Goal: Task Accomplishment & Management: Manage account settings

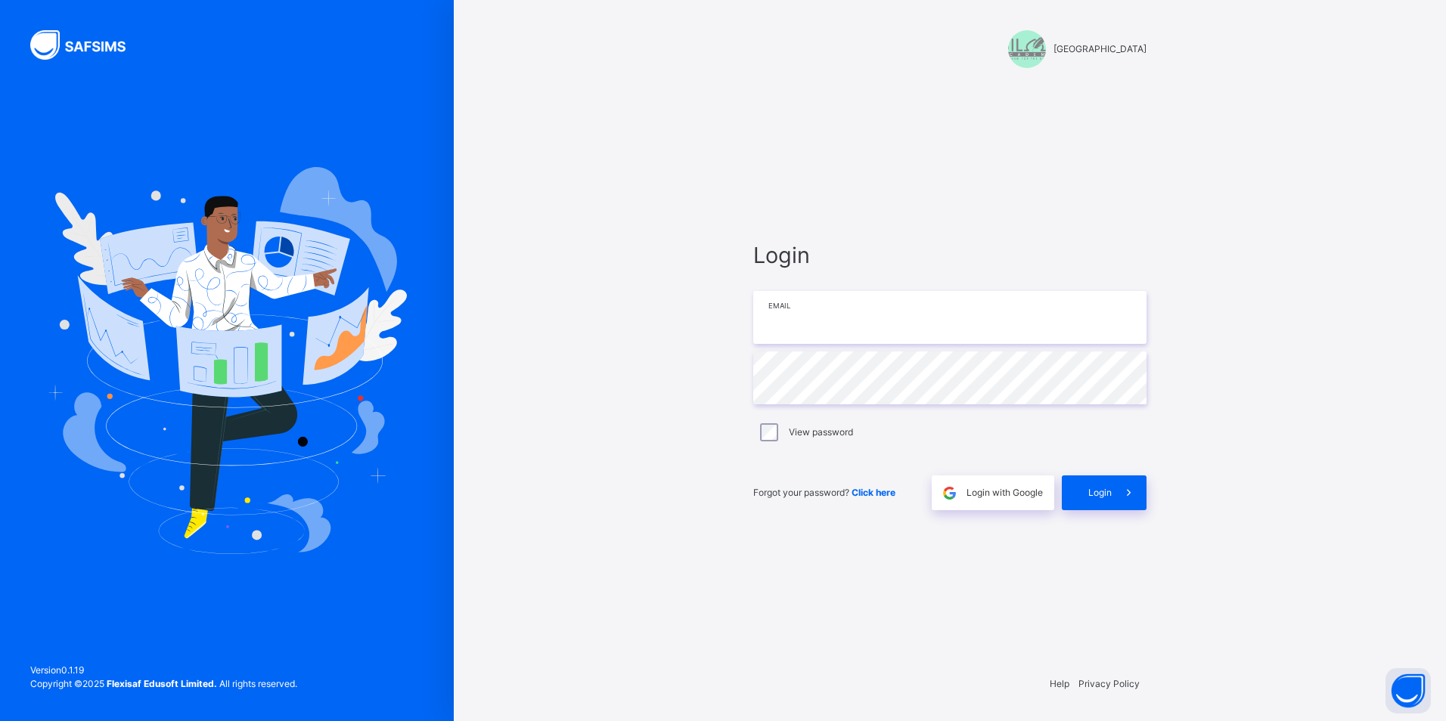
click at [863, 318] on input "email" at bounding box center [949, 317] width 393 height 53
type input "**********"
click at [1097, 486] on div "Login" at bounding box center [1104, 493] width 85 height 35
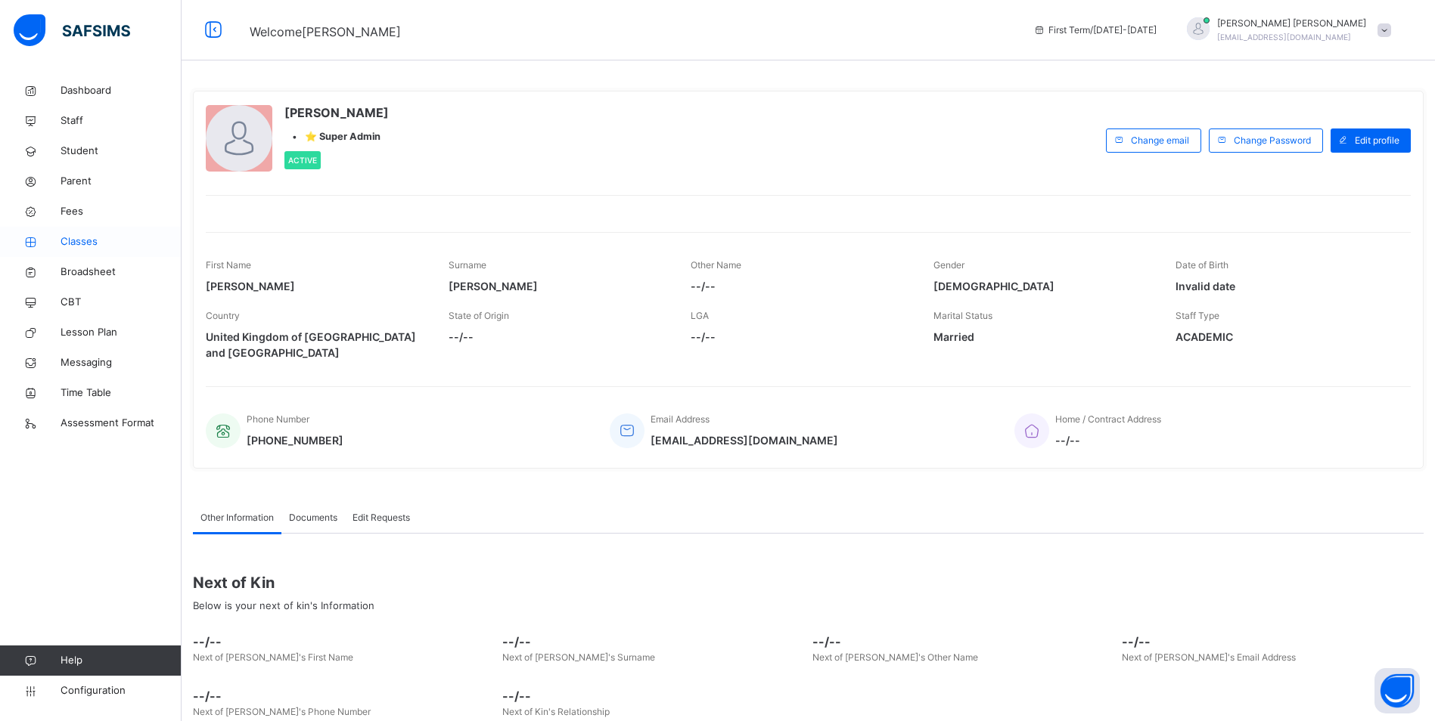
click at [76, 234] on span "Classes" at bounding box center [121, 241] width 121 height 15
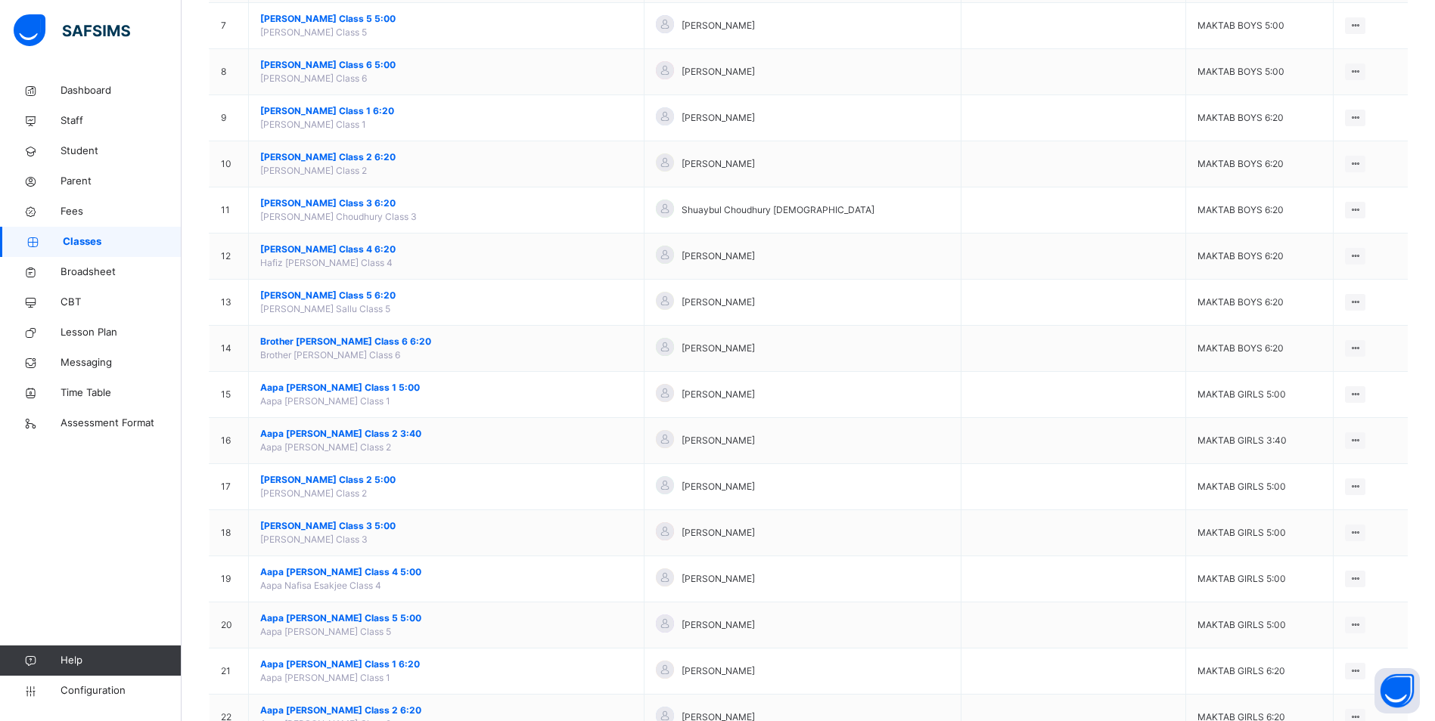
scroll to position [681, 0]
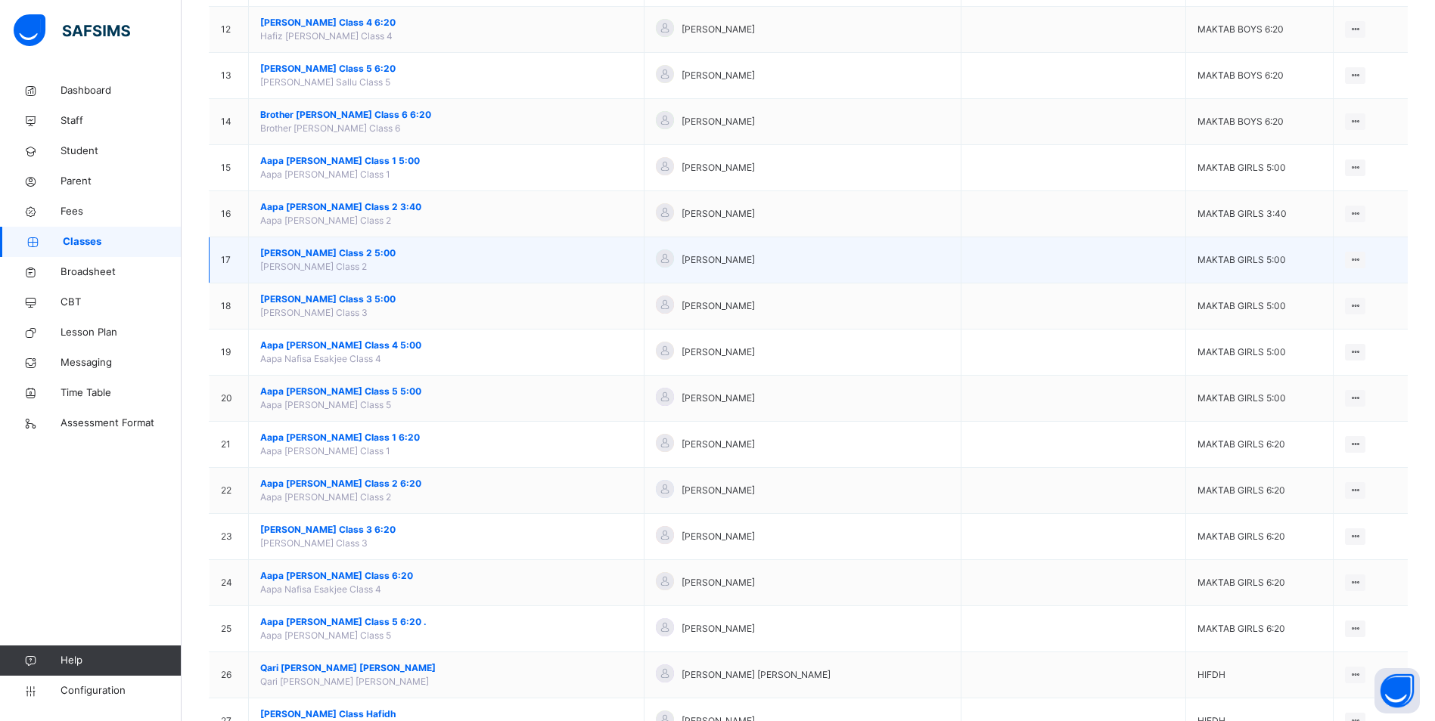
click at [346, 253] on span "[PERSON_NAME] Class 2 5:00" at bounding box center [446, 254] width 372 height 14
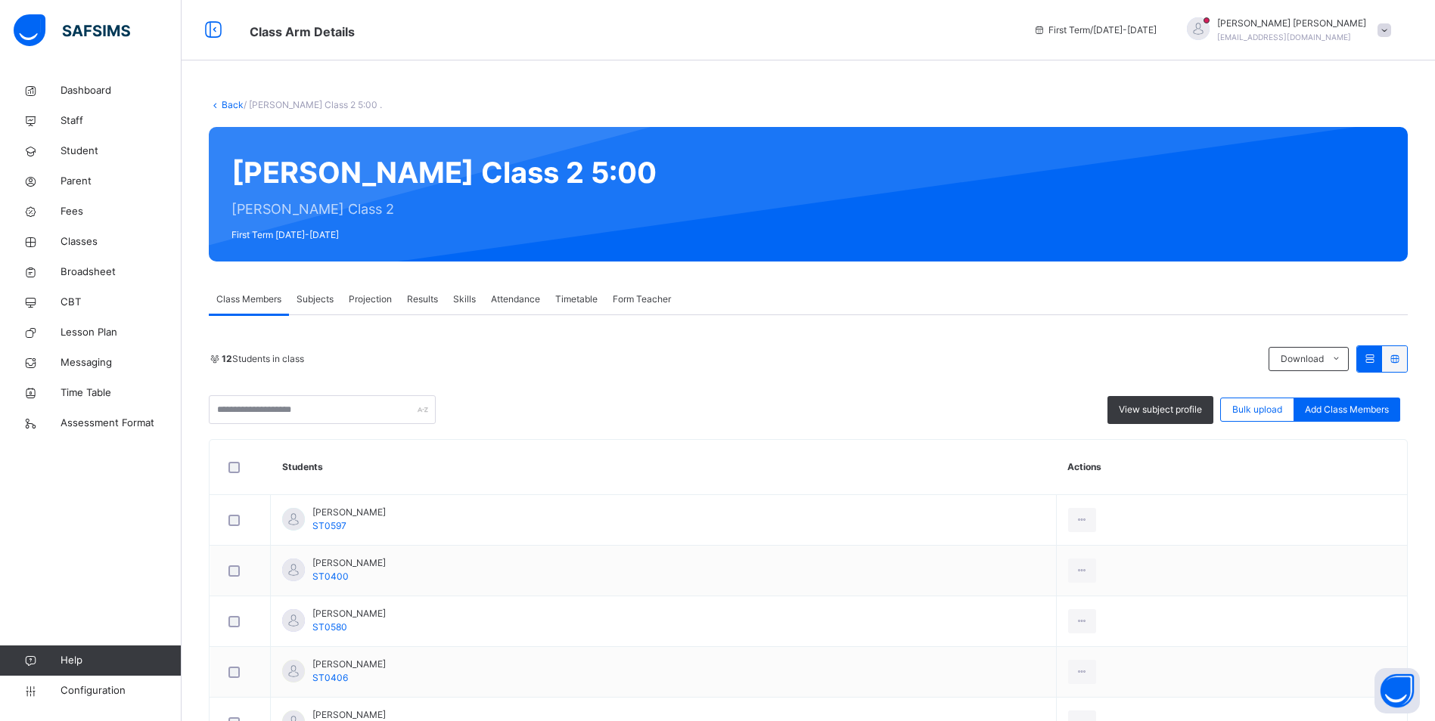
click at [528, 296] on span "Attendance" at bounding box center [515, 300] width 49 height 14
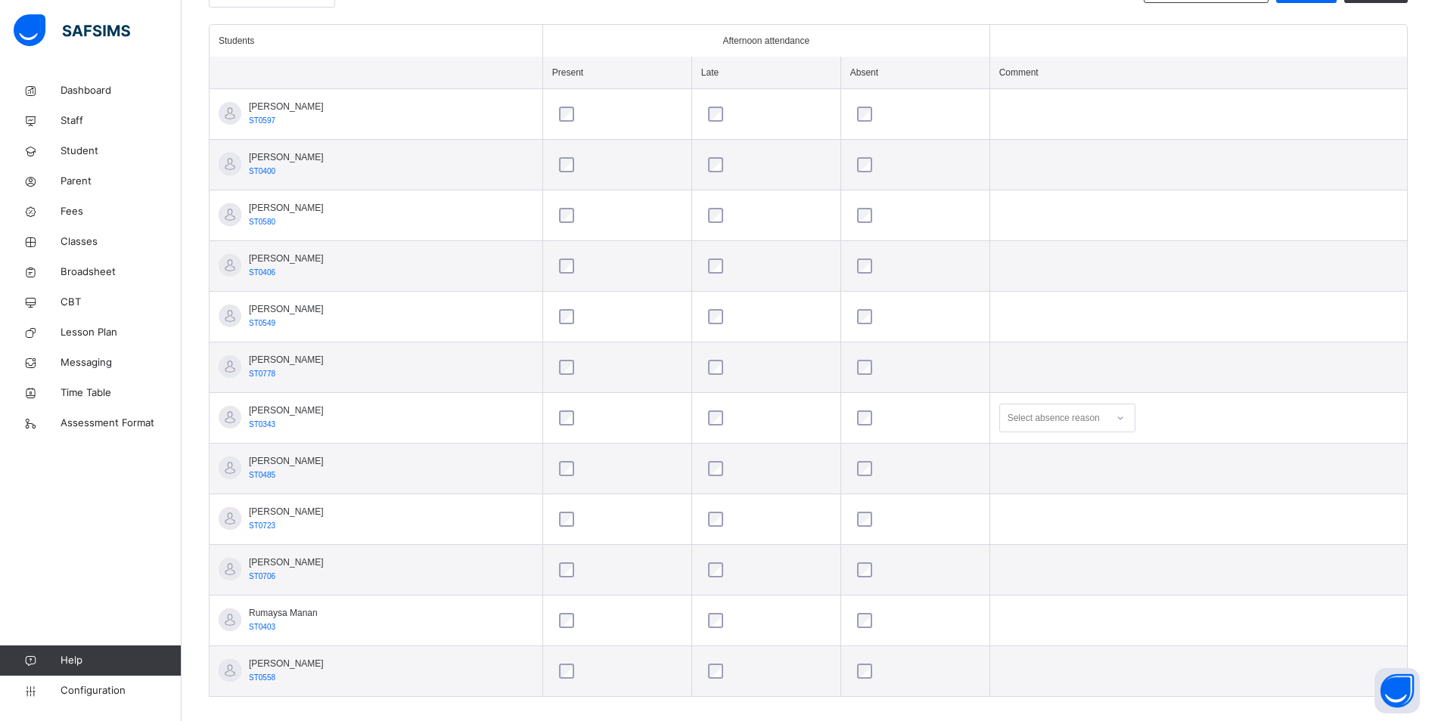
scroll to position [427, 0]
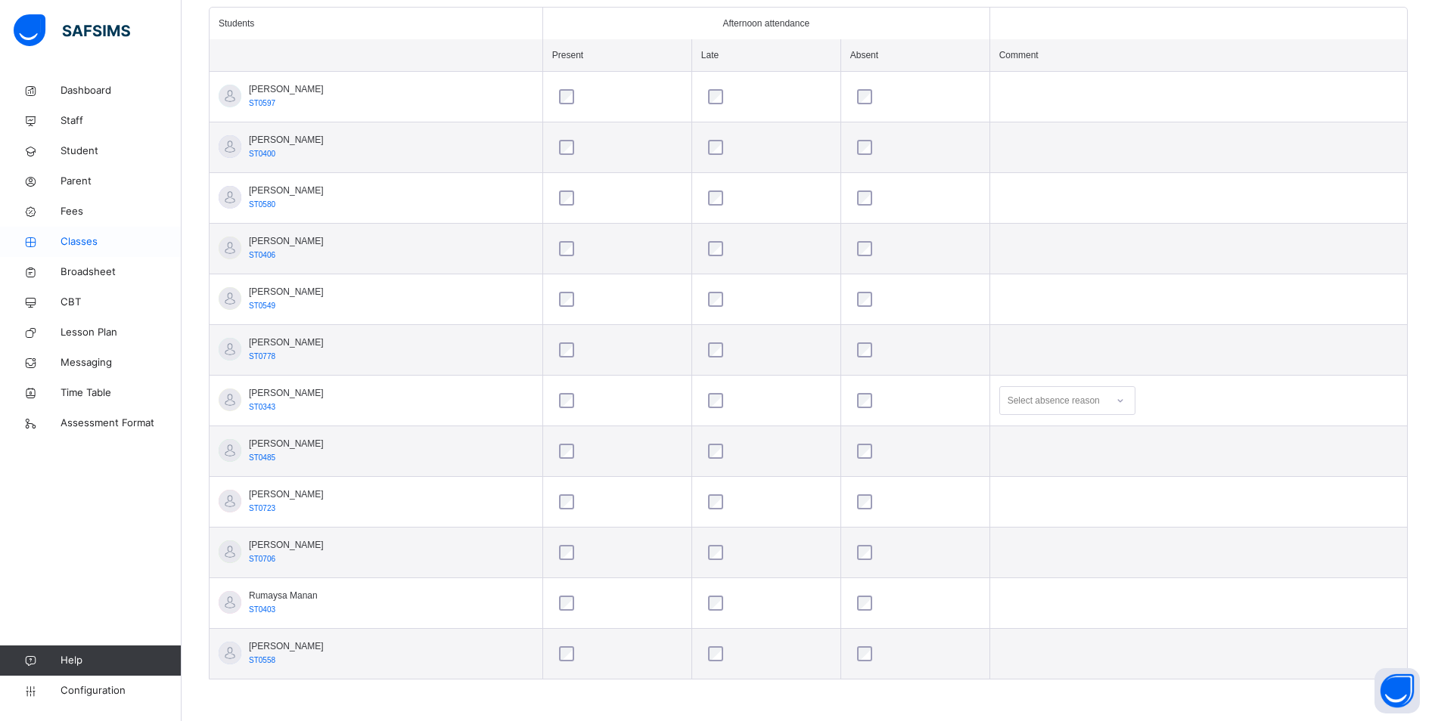
drag, startPoint x: 75, startPoint y: 244, endPoint x: 147, endPoint y: 247, distance: 71.9
click at [75, 244] on span "Classes" at bounding box center [121, 241] width 121 height 15
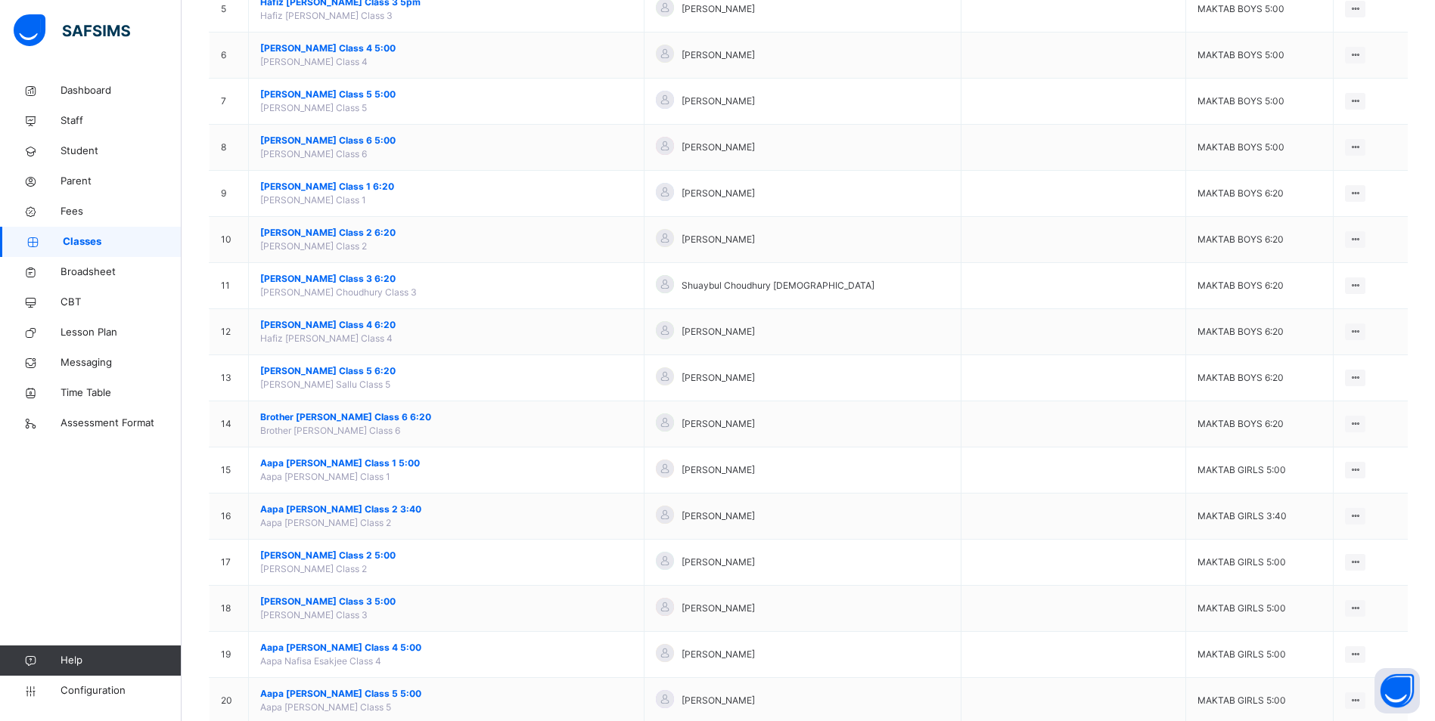
scroll to position [681, 0]
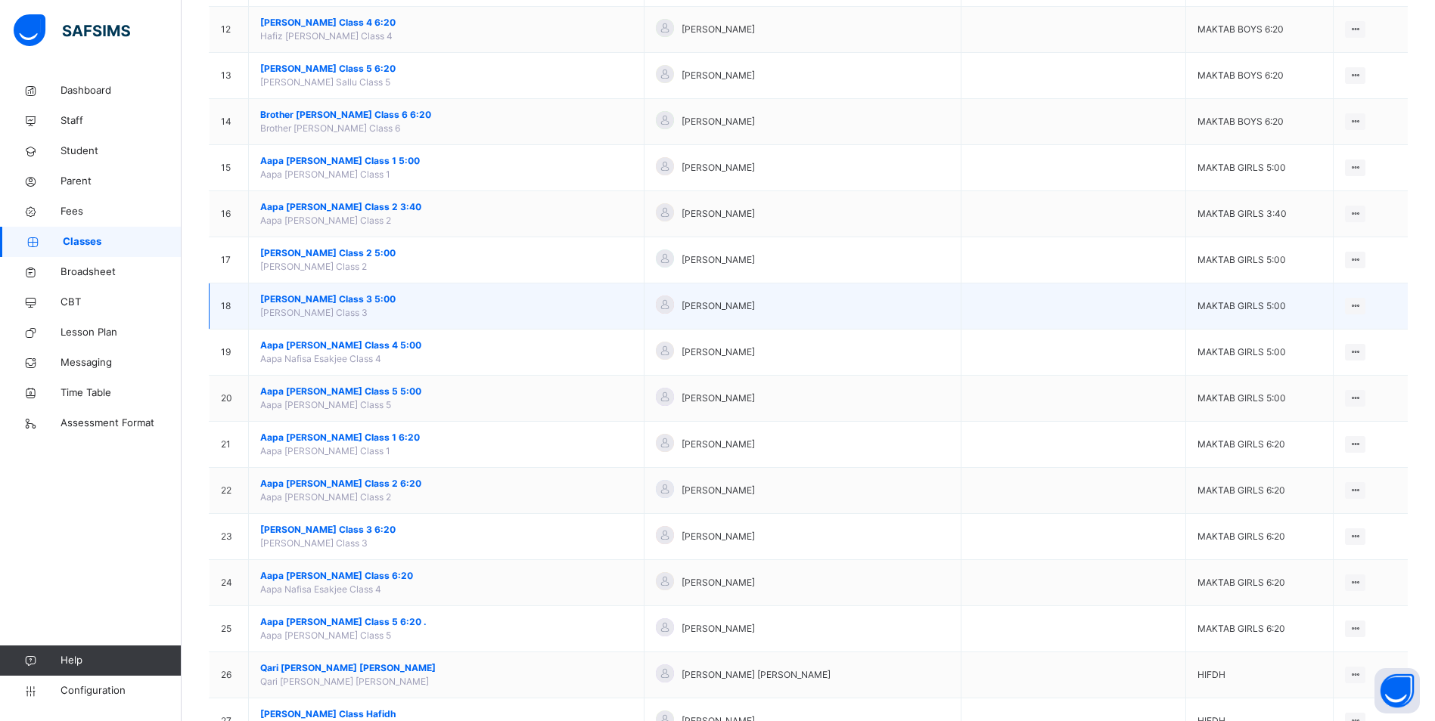
click at [309, 303] on span "[PERSON_NAME] Class 3 5:00" at bounding box center [446, 300] width 372 height 14
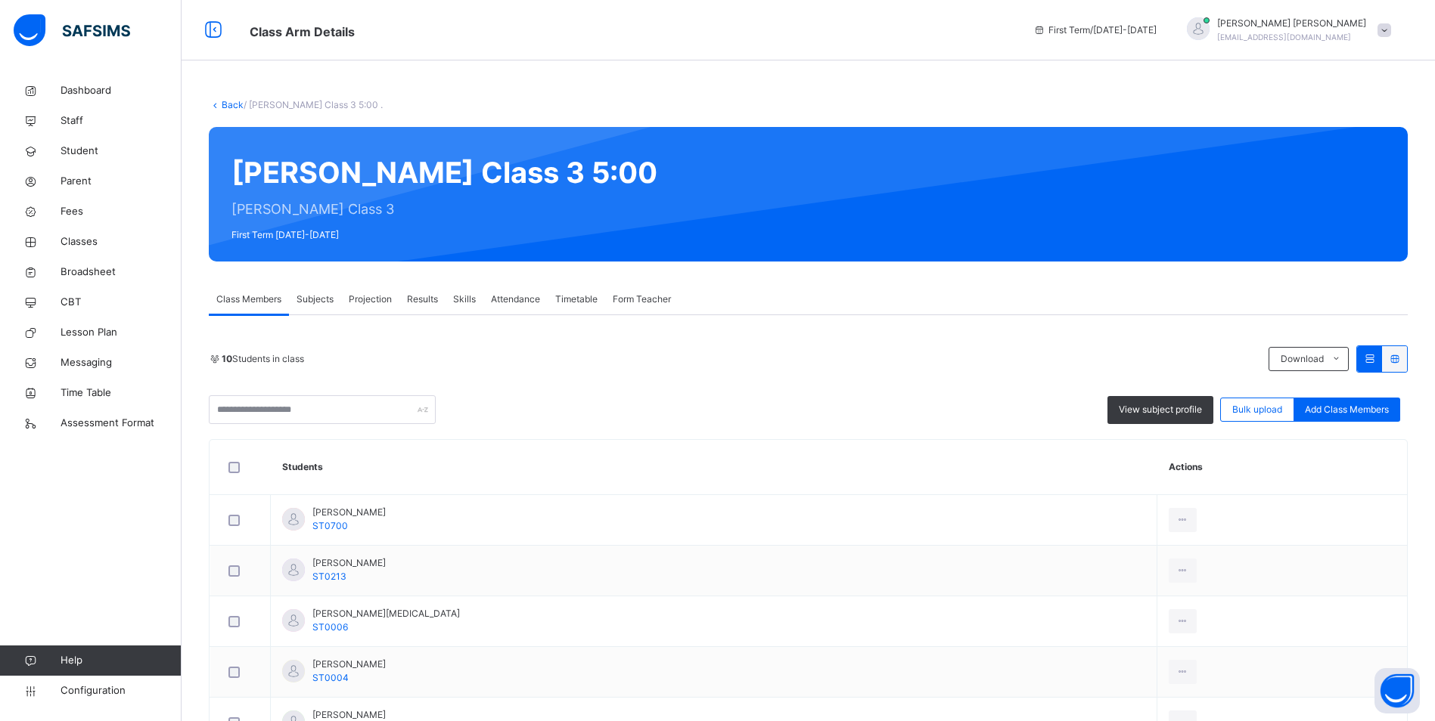
click at [507, 295] on span "Attendance" at bounding box center [515, 300] width 49 height 14
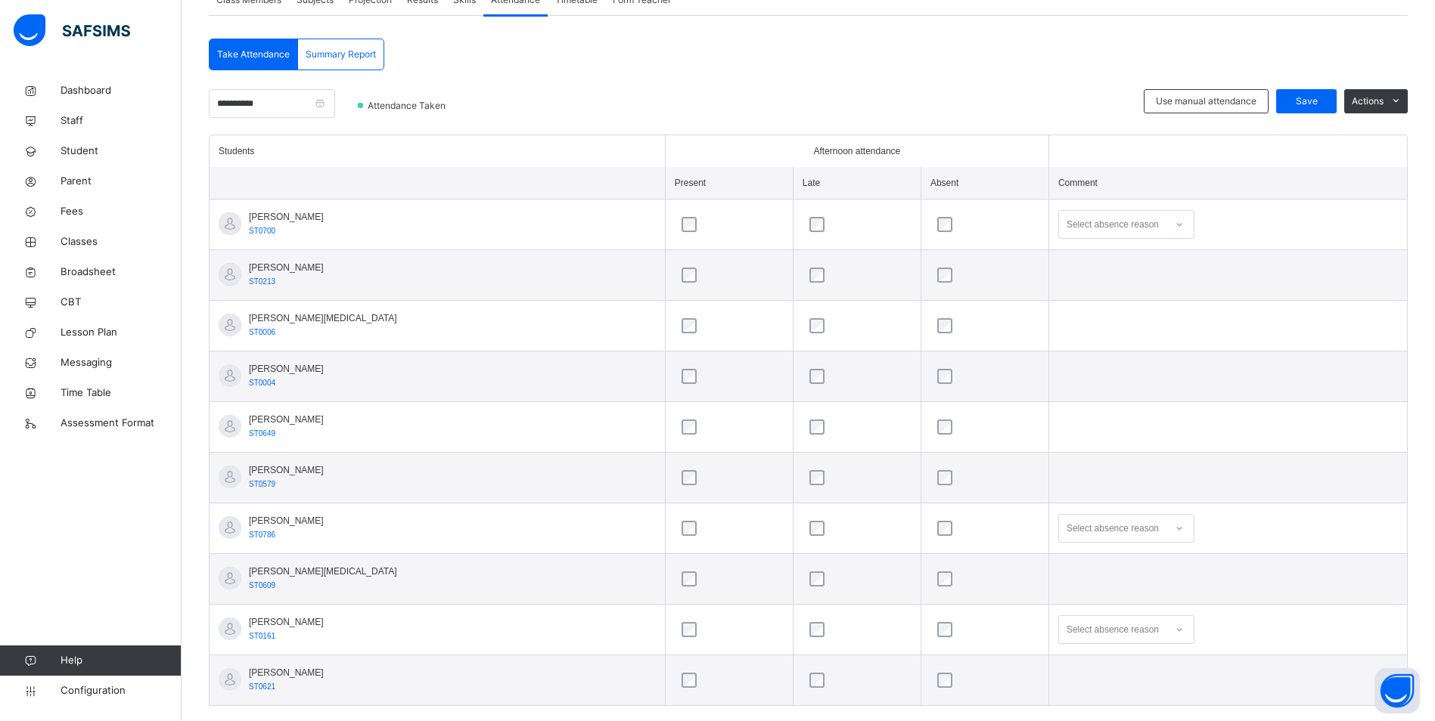
scroll to position [326, 0]
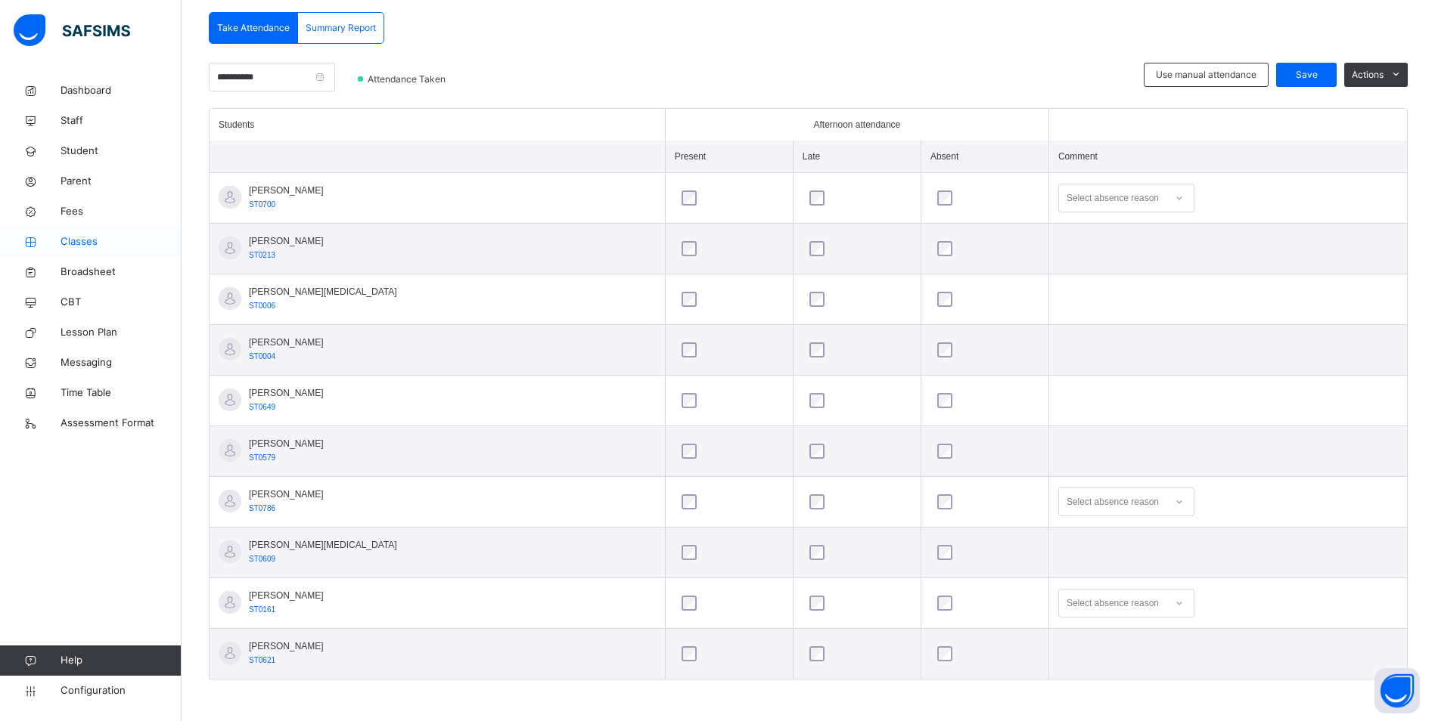
click at [87, 242] on span "Classes" at bounding box center [121, 241] width 121 height 15
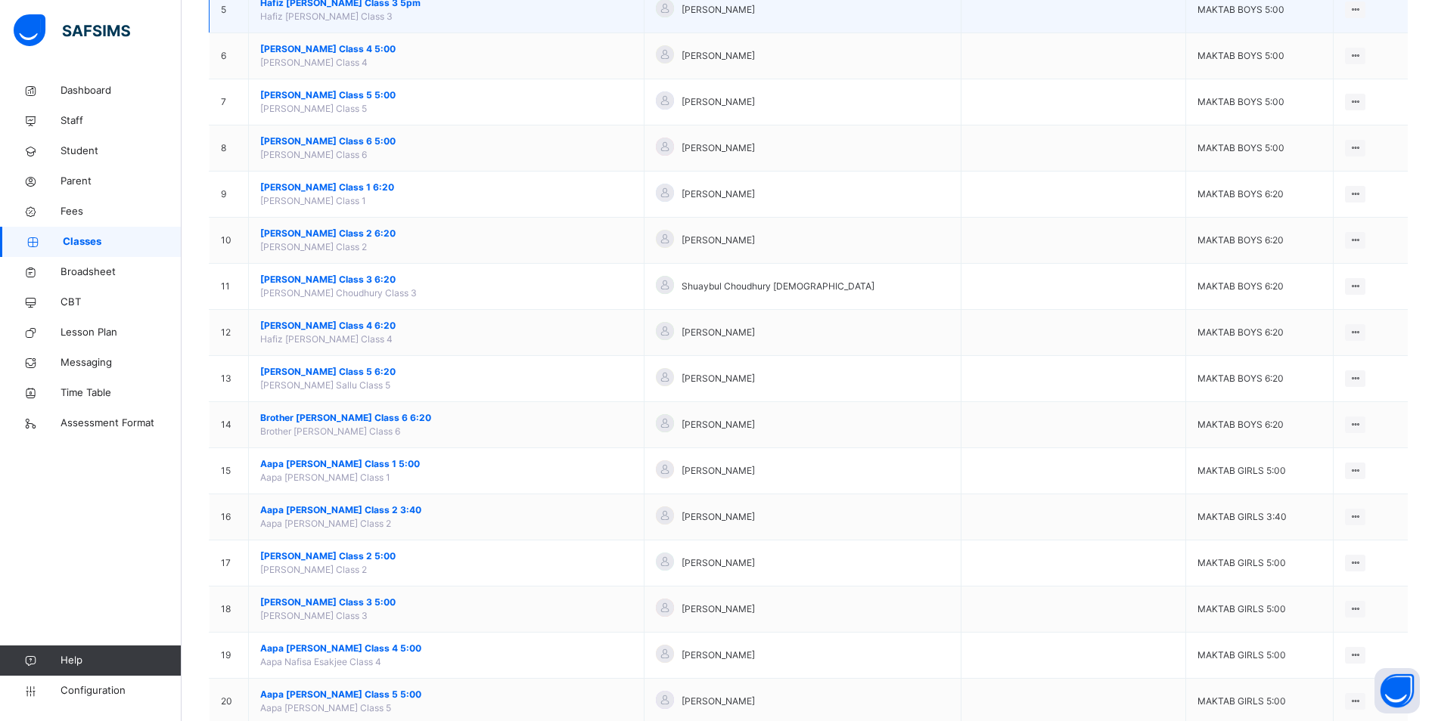
scroll to position [378, 0]
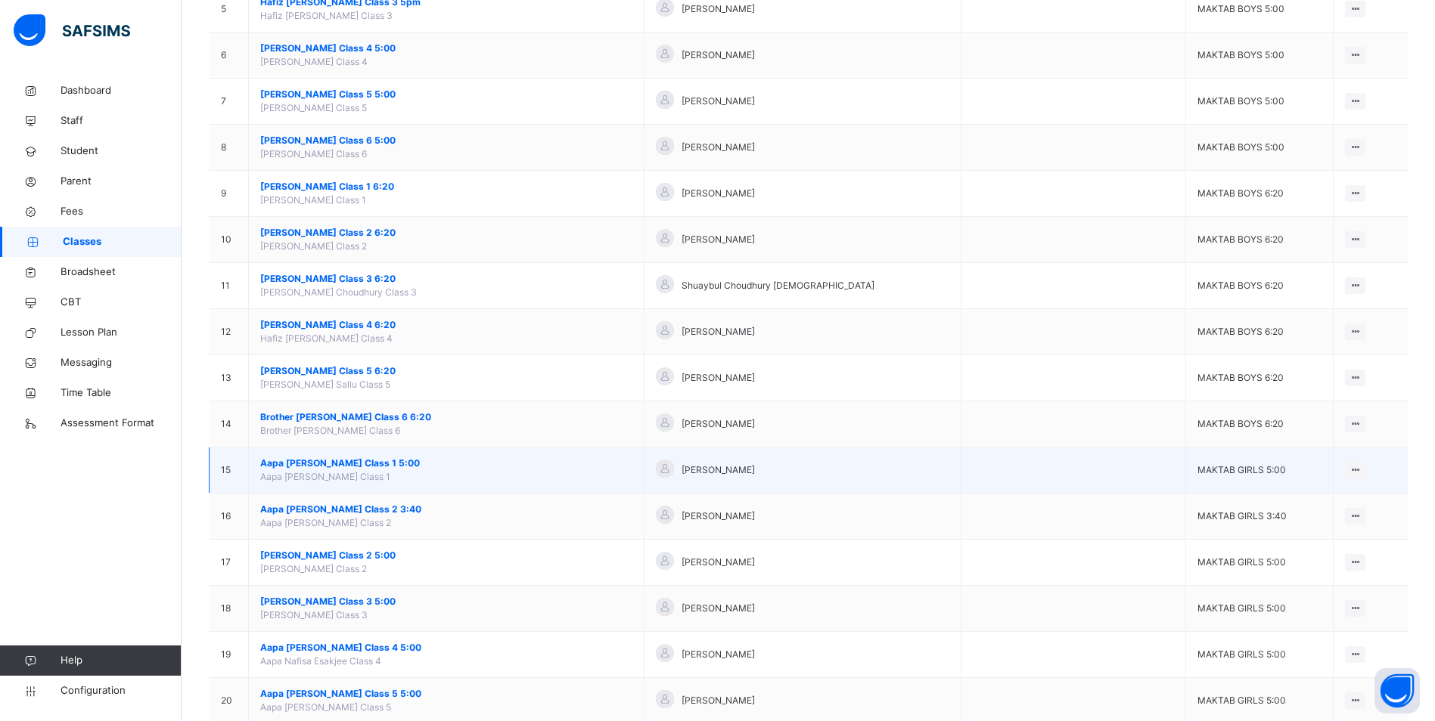
click at [361, 464] on span "Aapa [PERSON_NAME] Class 1 5:00" at bounding box center [446, 464] width 372 height 14
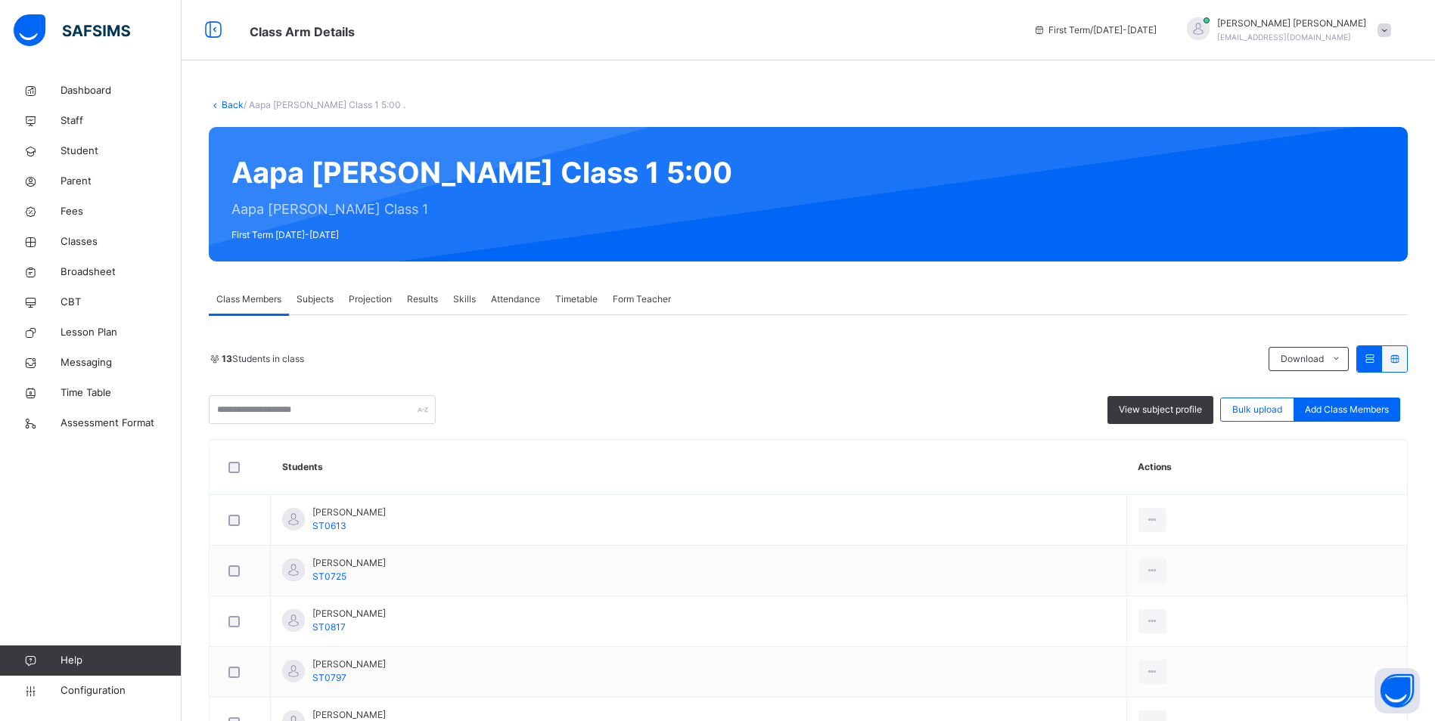
click at [504, 291] on div "Attendance" at bounding box center [515, 299] width 64 height 30
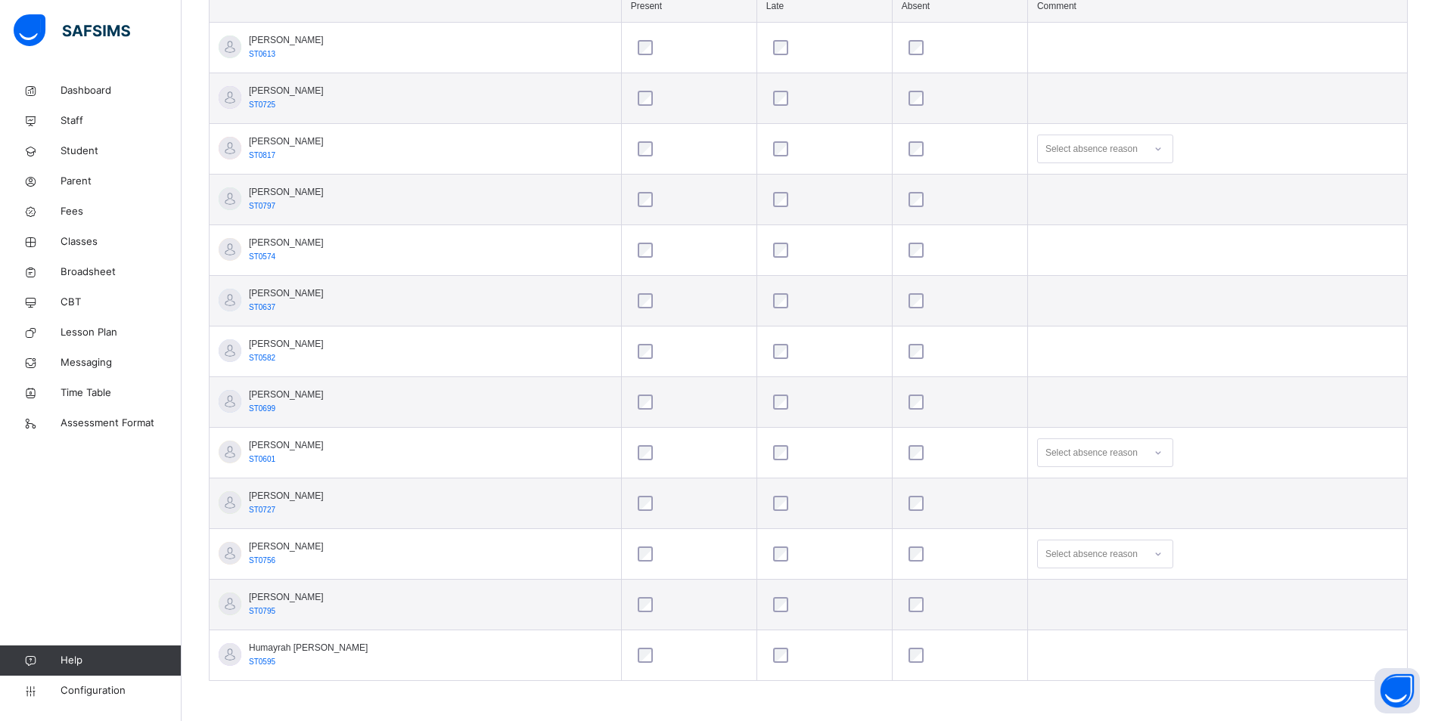
scroll to position [478, 0]
click at [81, 240] on span "Classes" at bounding box center [121, 241] width 121 height 15
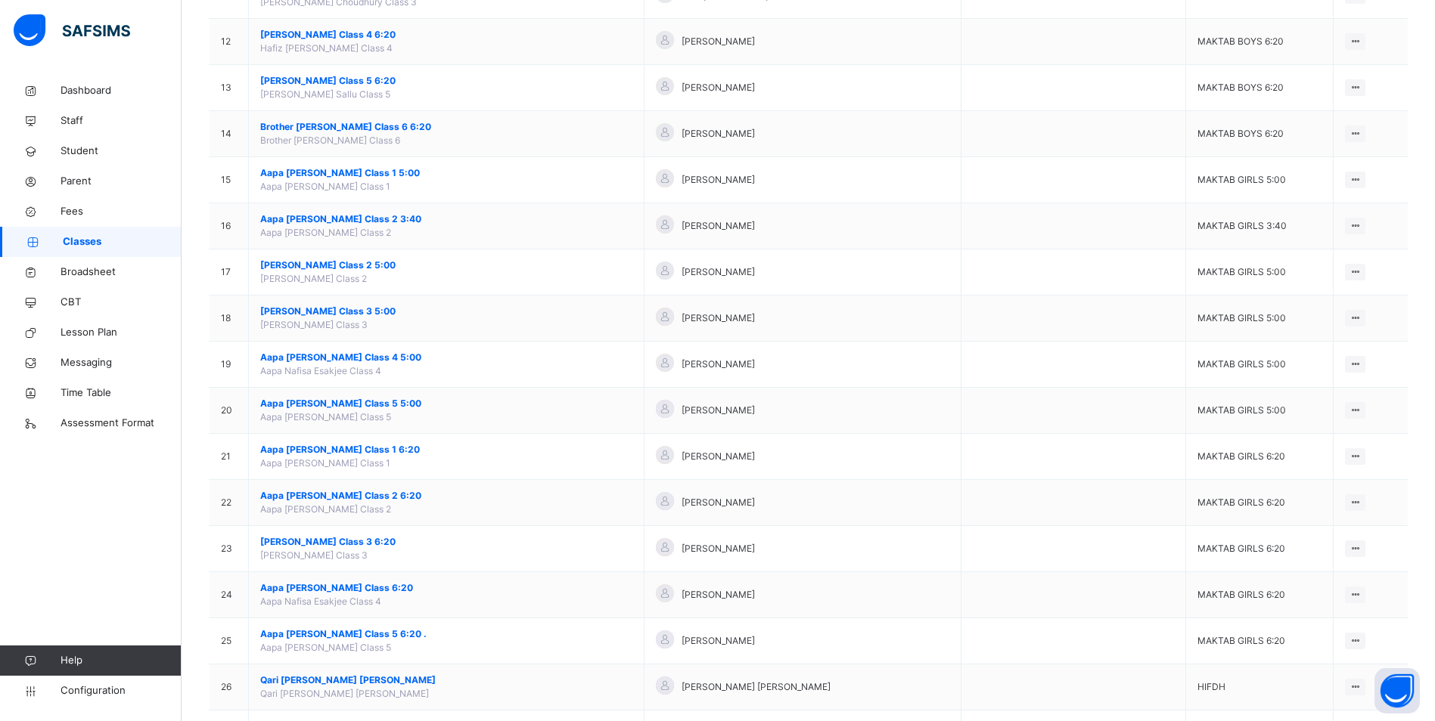
scroll to position [681, 0]
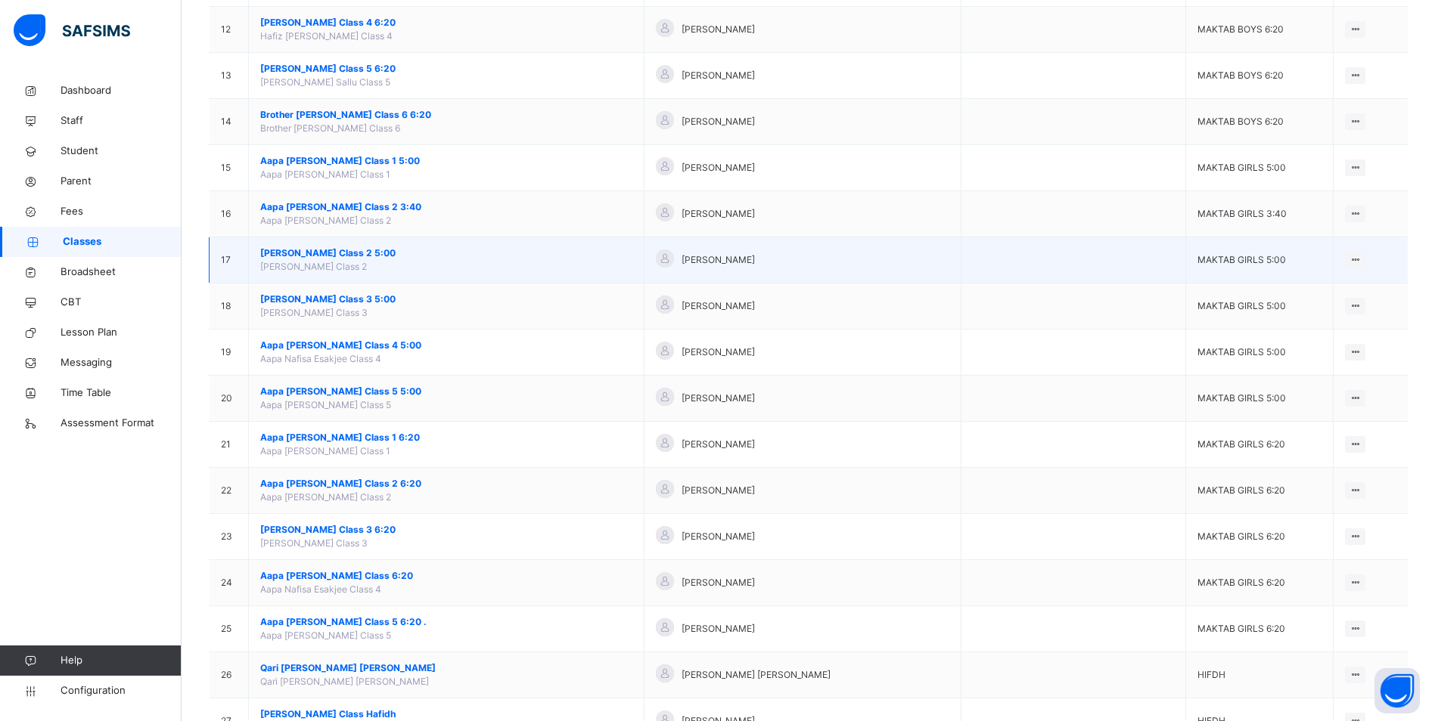
click at [344, 247] on span "[PERSON_NAME] Class 2 5:00" at bounding box center [446, 254] width 372 height 14
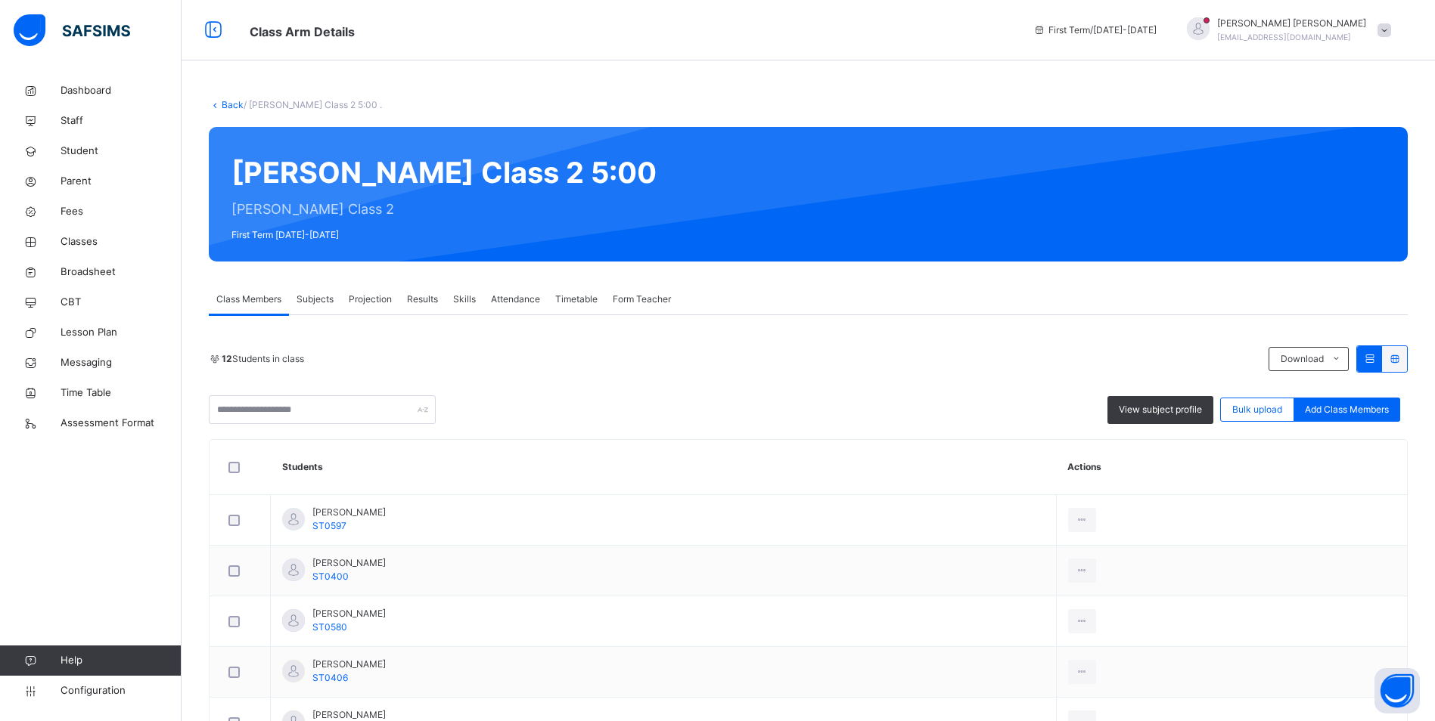
drag, startPoint x: 526, startPoint y: 293, endPoint x: 553, endPoint y: 295, distance: 26.5
click at [526, 294] on span "Attendance" at bounding box center [515, 300] width 49 height 14
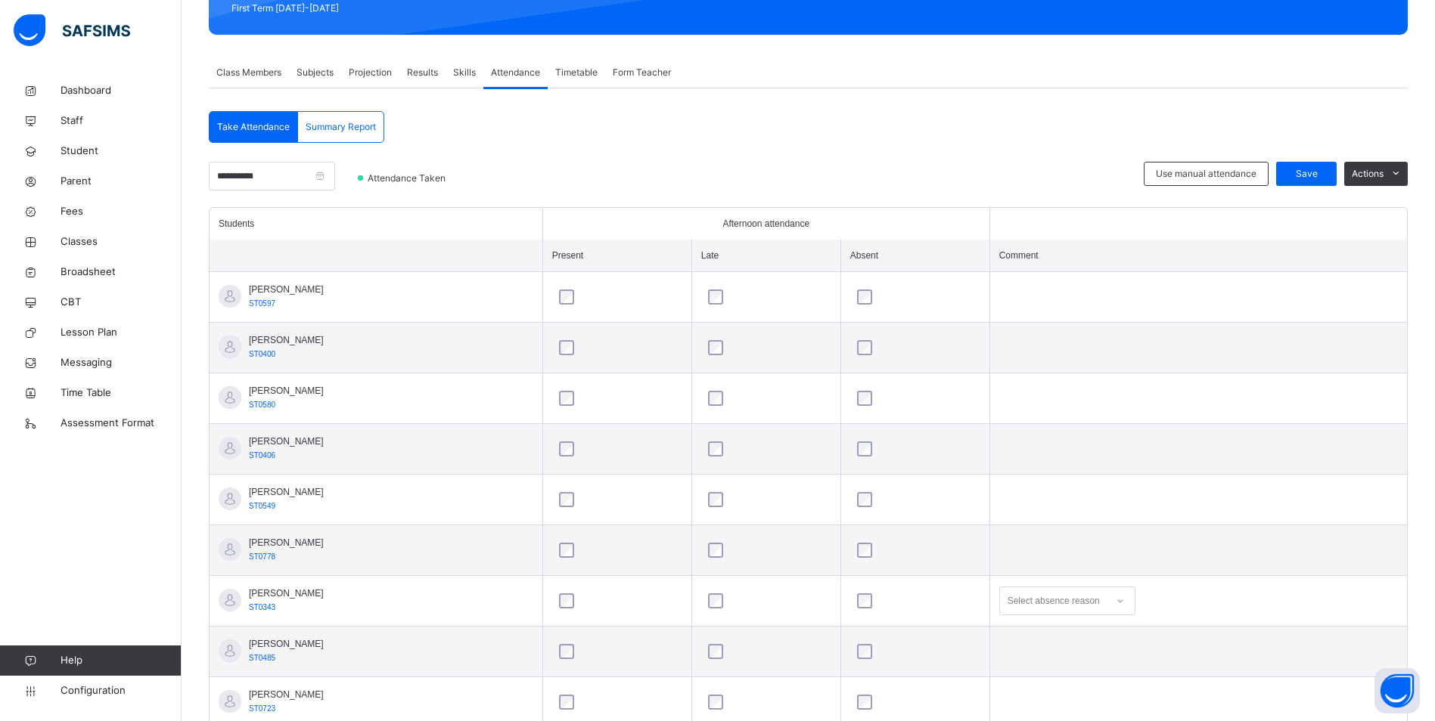
scroll to position [378, 0]
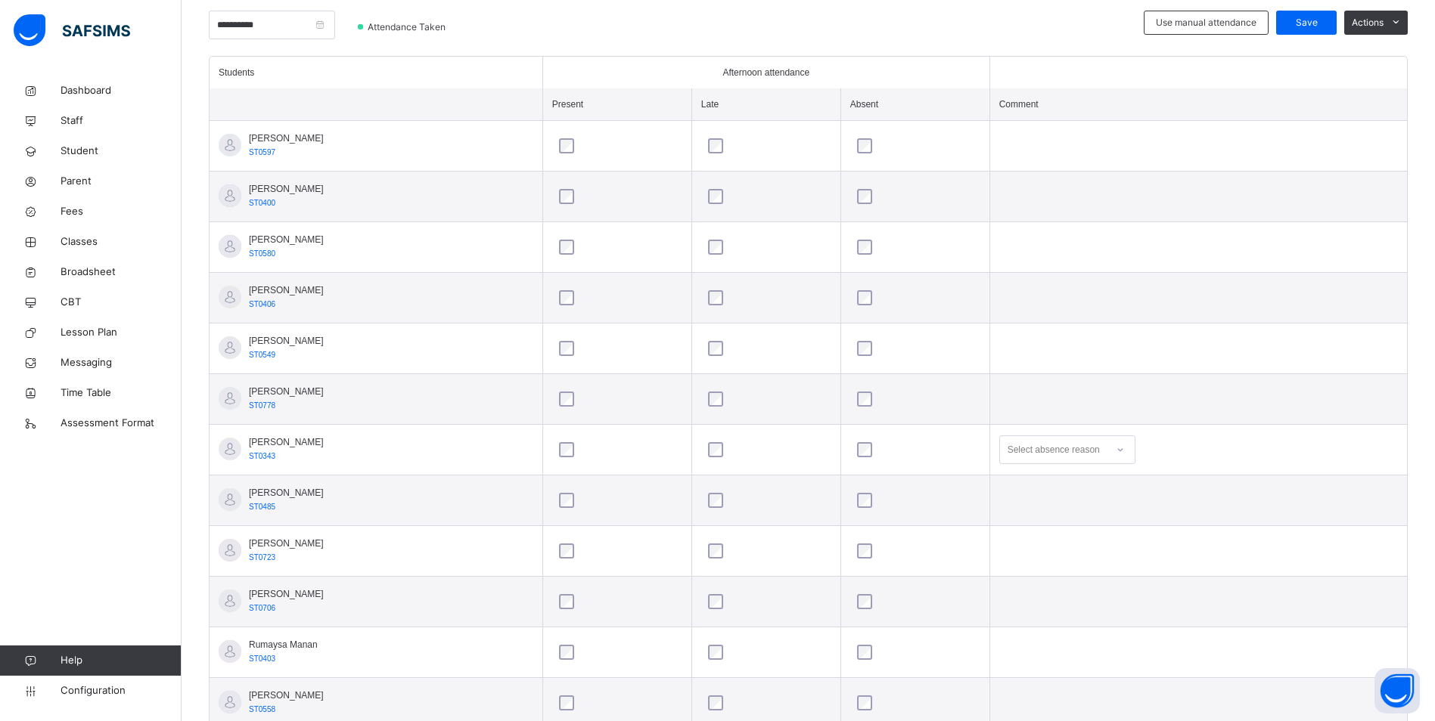
click at [1125, 450] on icon at bounding box center [1120, 449] width 9 height 15
click at [1078, 513] on div "Message sent" at bounding box center [1067, 510] width 135 height 26
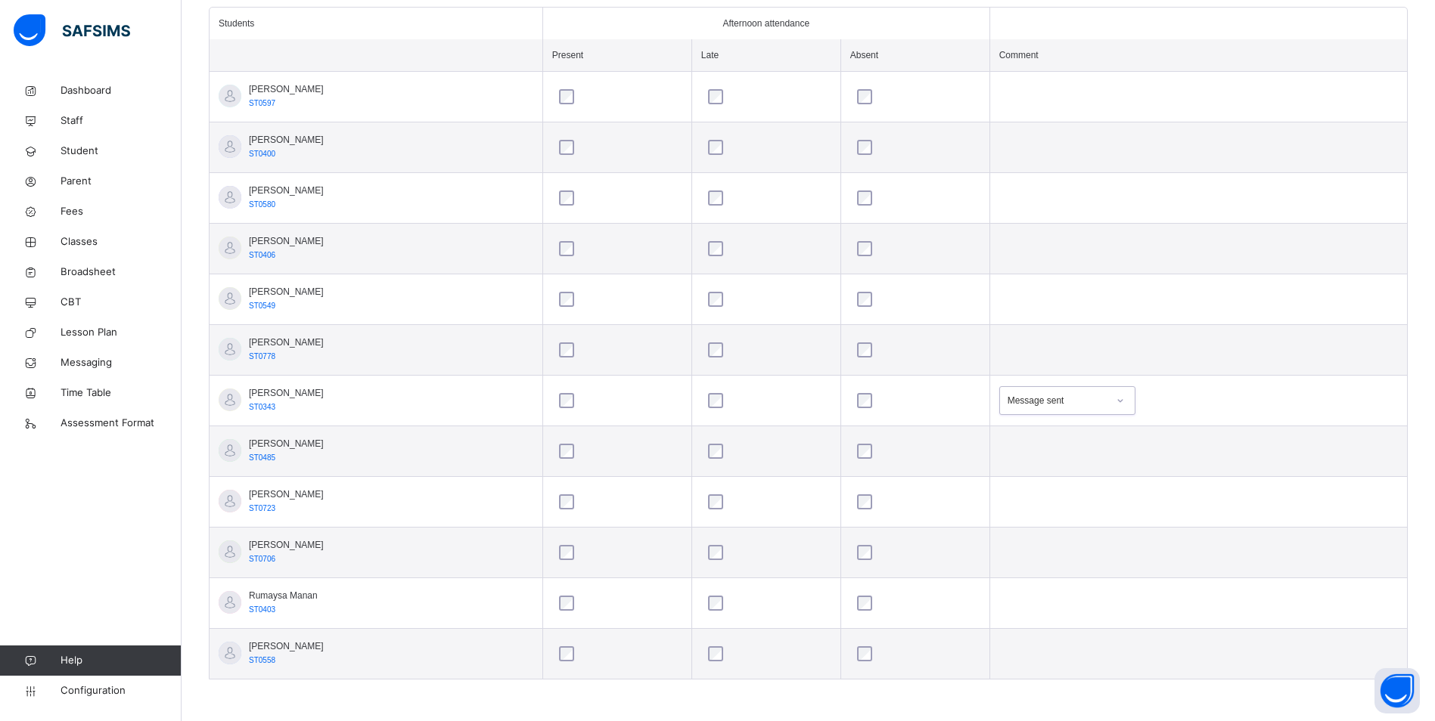
scroll to position [125, 0]
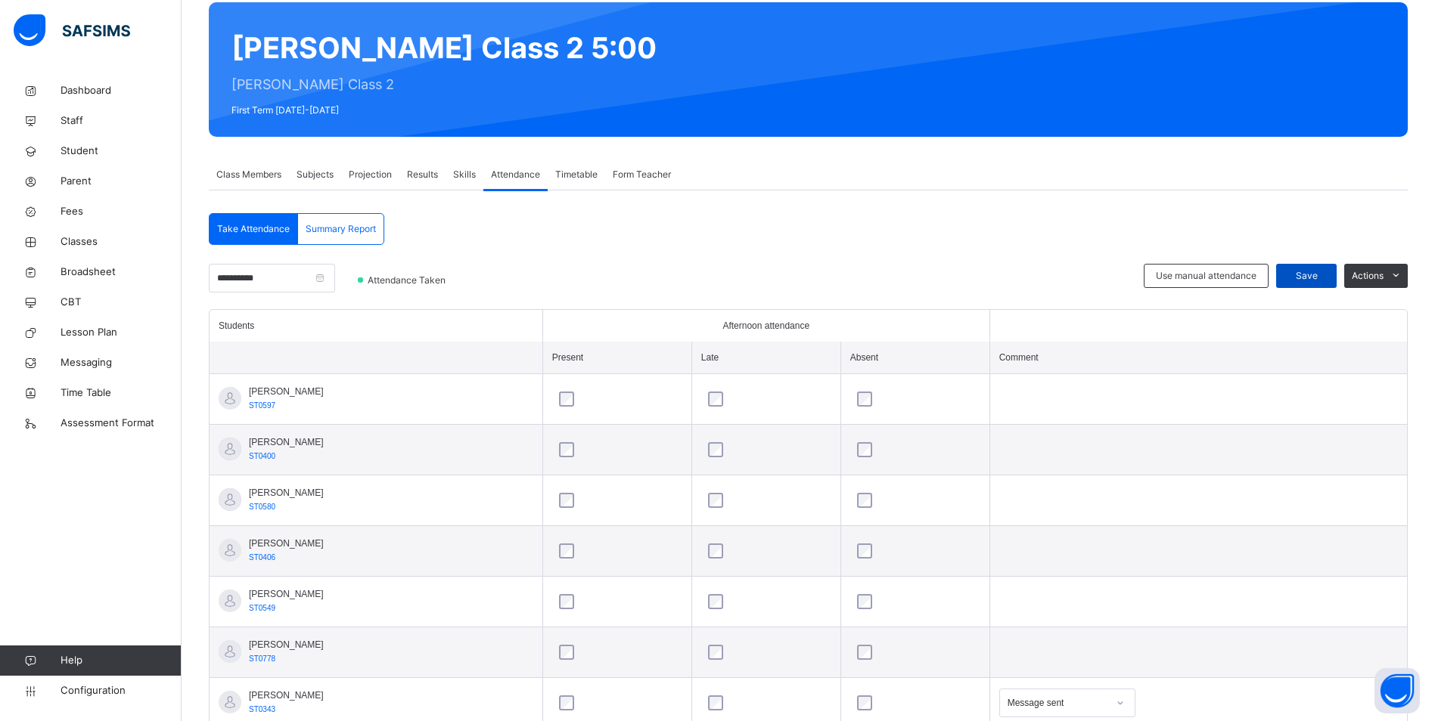
click at [1319, 276] on span "Save" at bounding box center [1306, 276] width 38 height 14
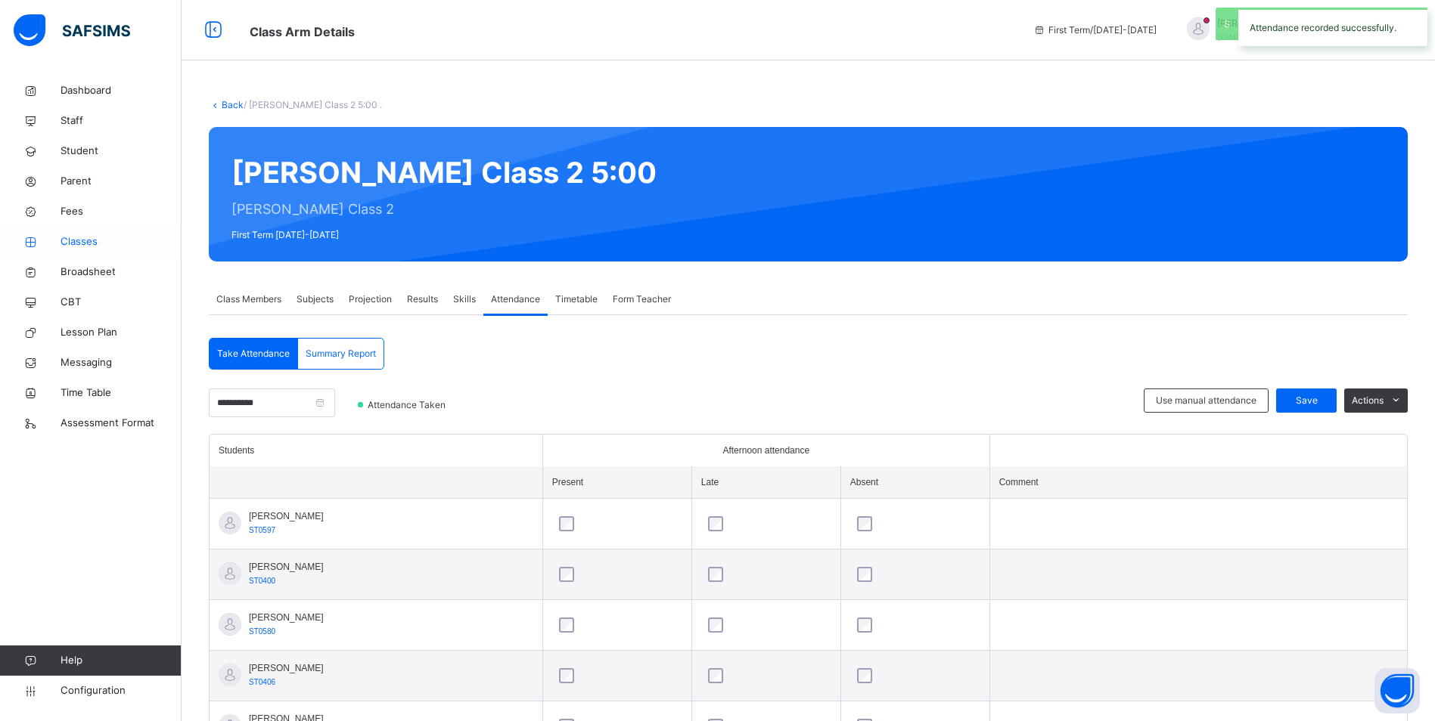
click at [78, 242] on span "Classes" at bounding box center [121, 241] width 121 height 15
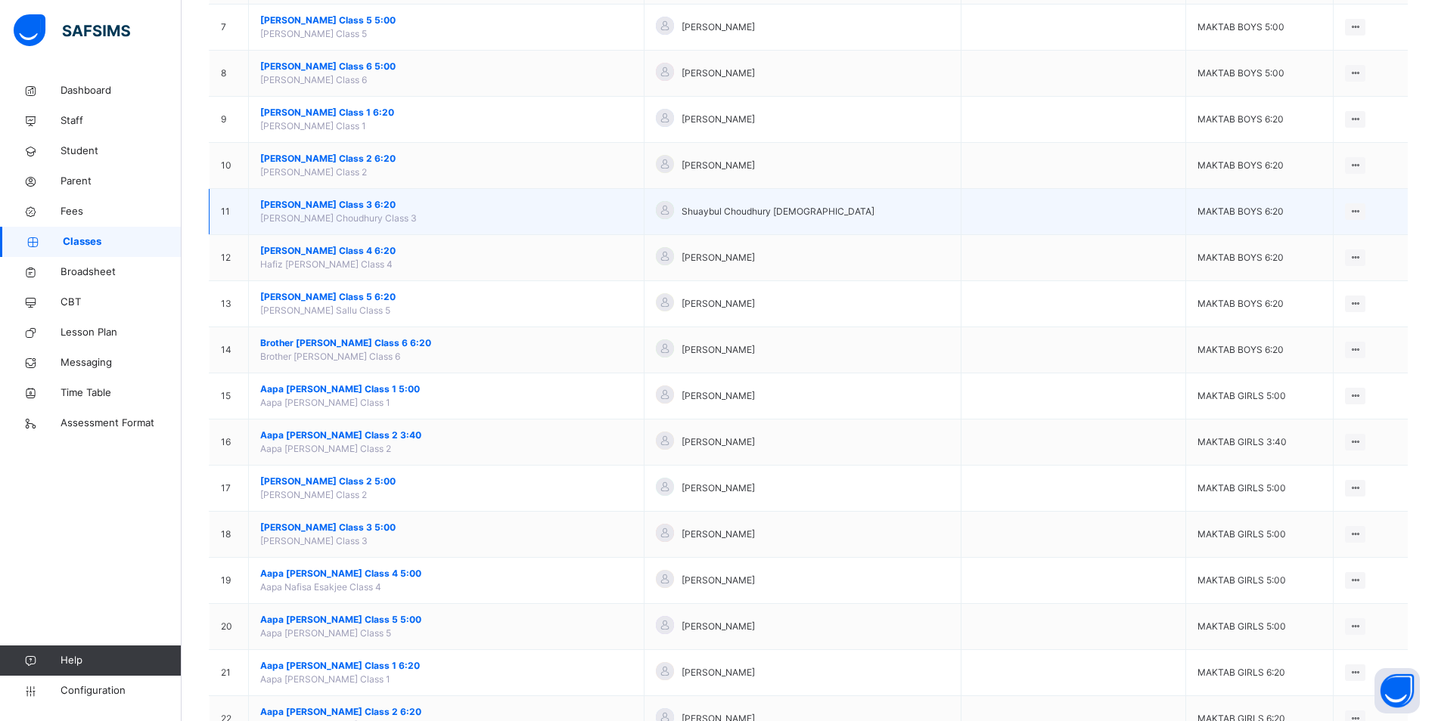
scroll to position [454, 0]
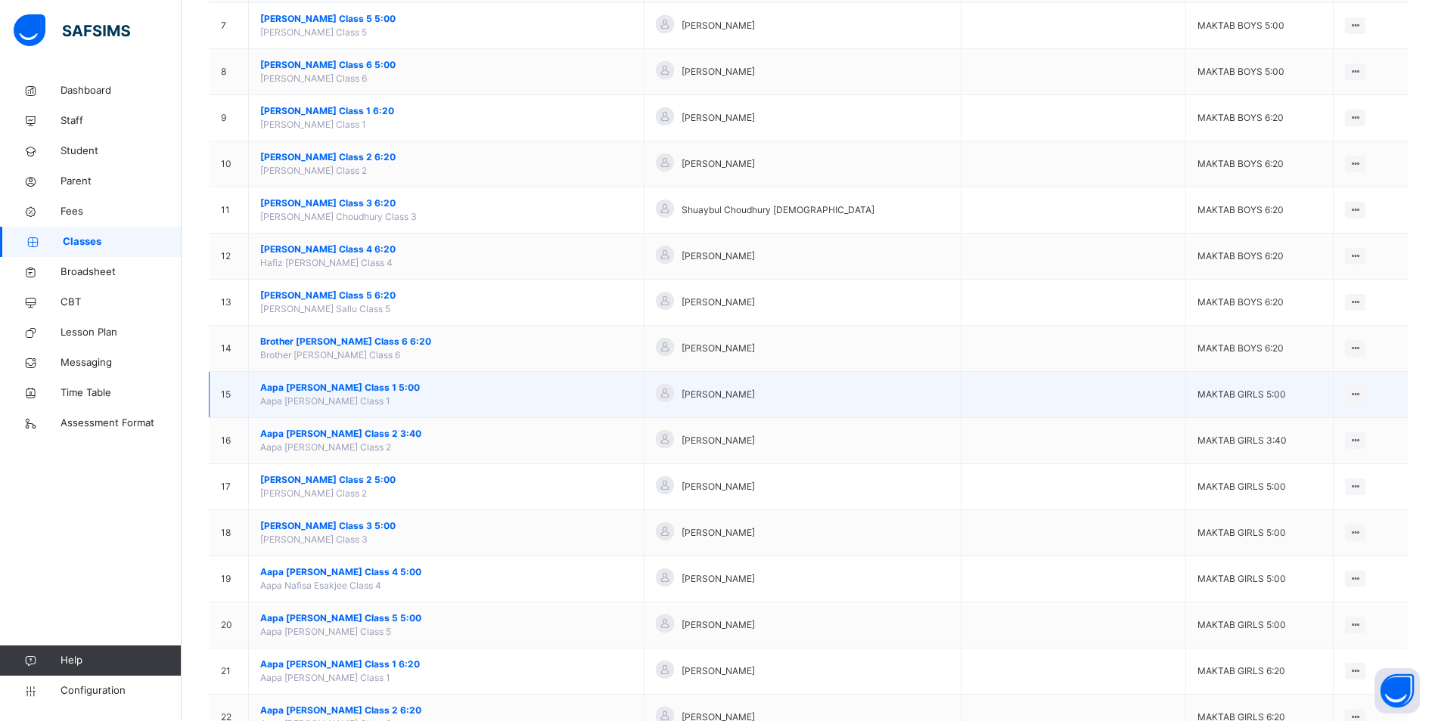
click at [330, 387] on span "Aapa [PERSON_NAME] Class 1 5:00" at bounding box center [446, 388] width 372 height 14
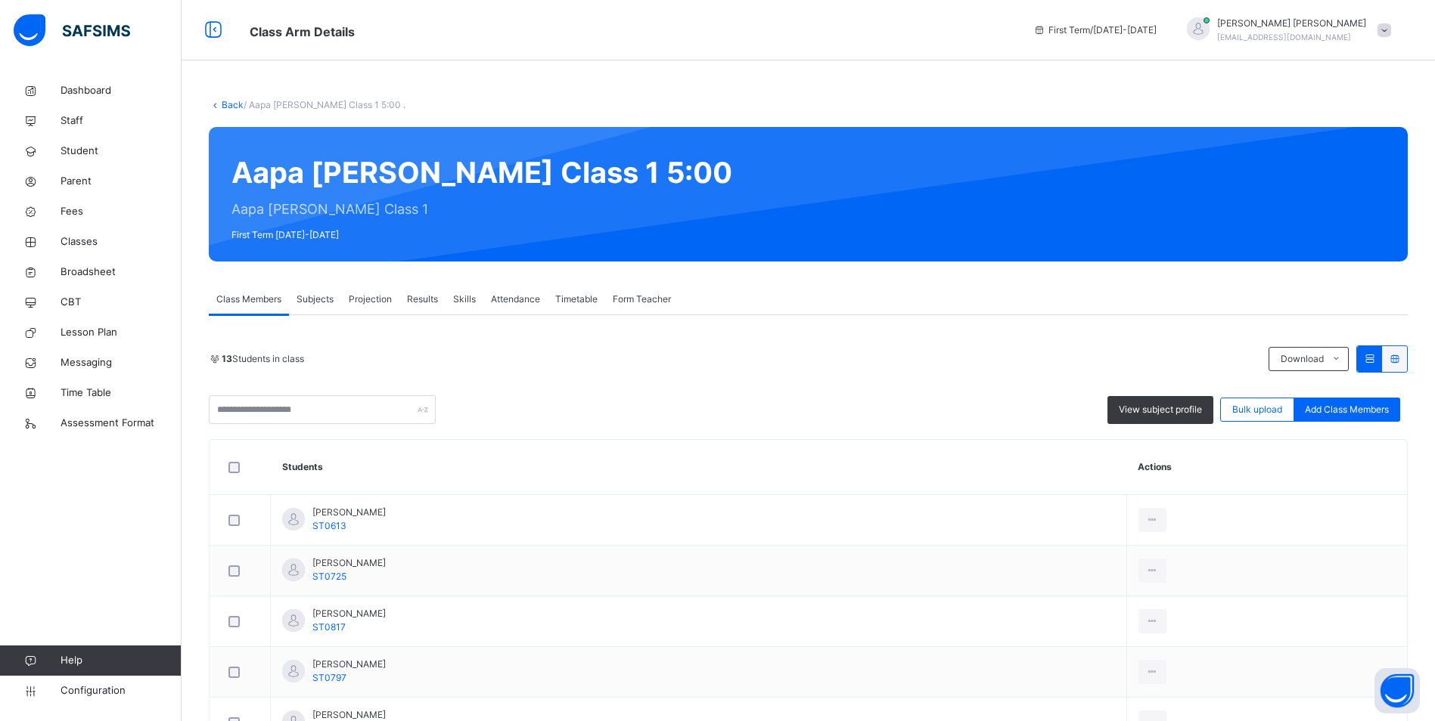
click at [514, 298] on span "Attendance" at bounding box center [515, 300] width 49 height 14
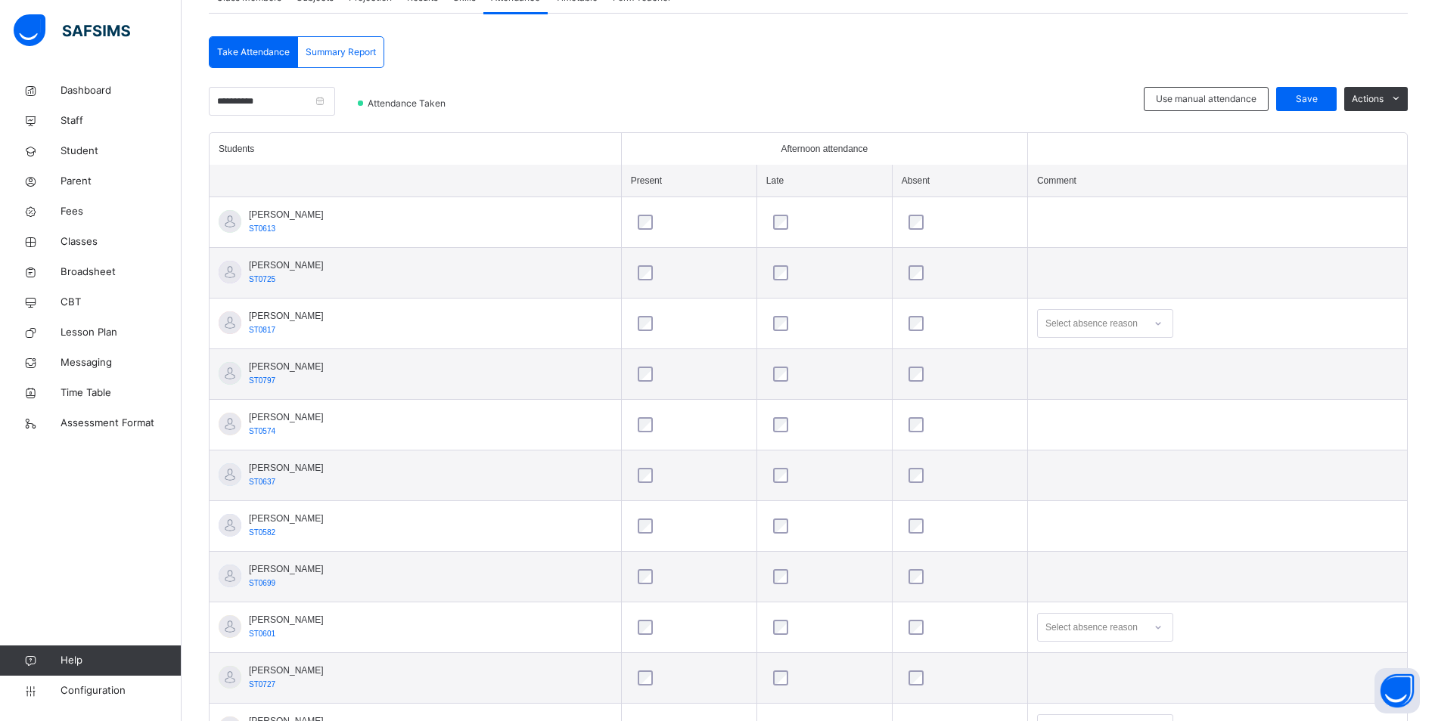
scroll to position [303, 0]
click at [1153, 325] on icon at bounding box center [1157, 322] width 9 height 15
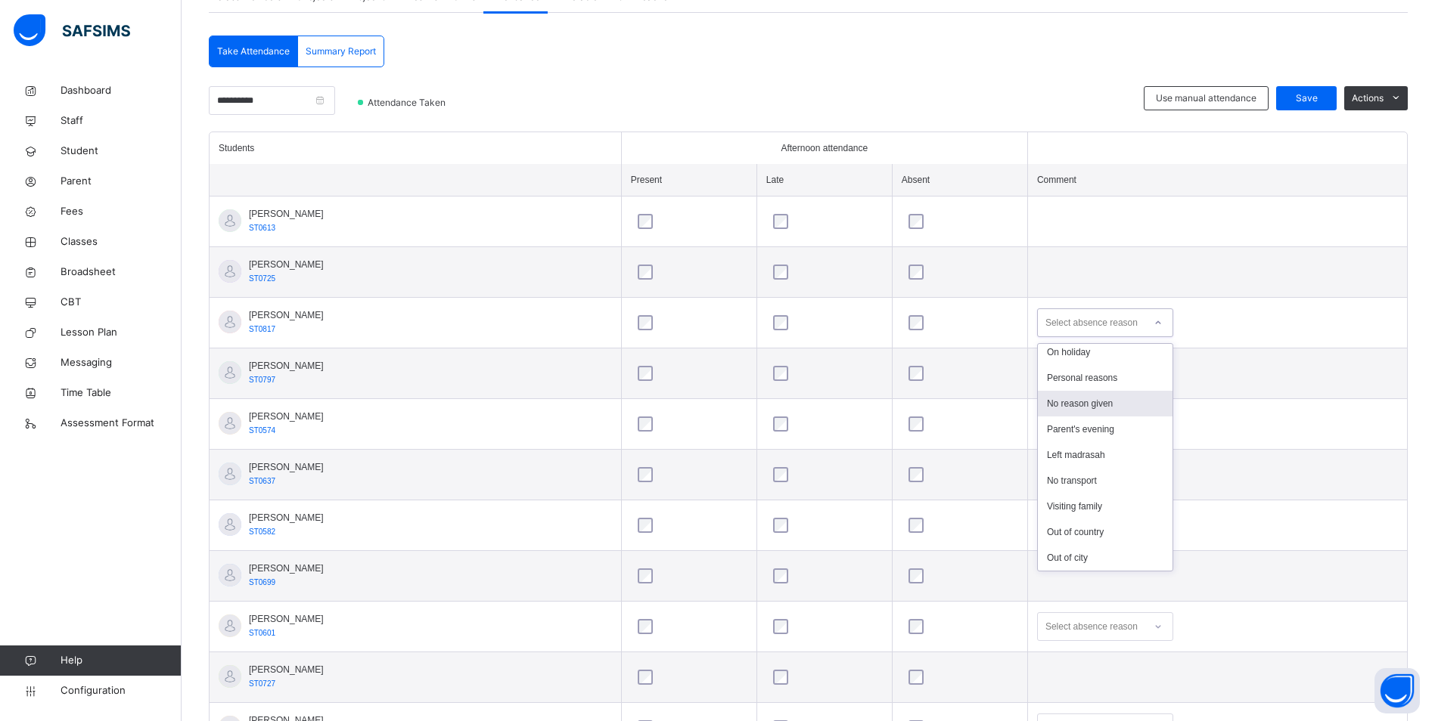
scroll to position [0, 0]
click at [1101, 362] on div "Not well" at bounding box center [1105, 357] width 135 height 26
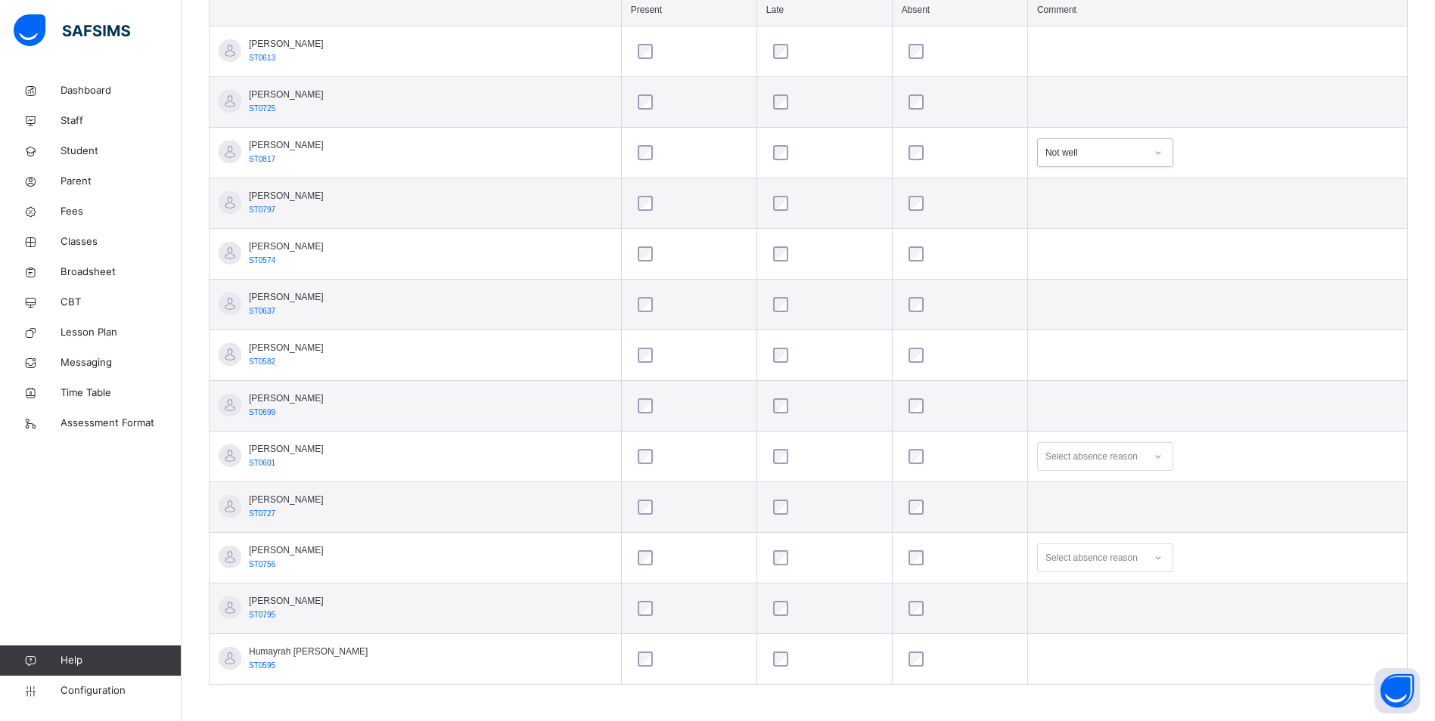
scroll to position [478, 0]
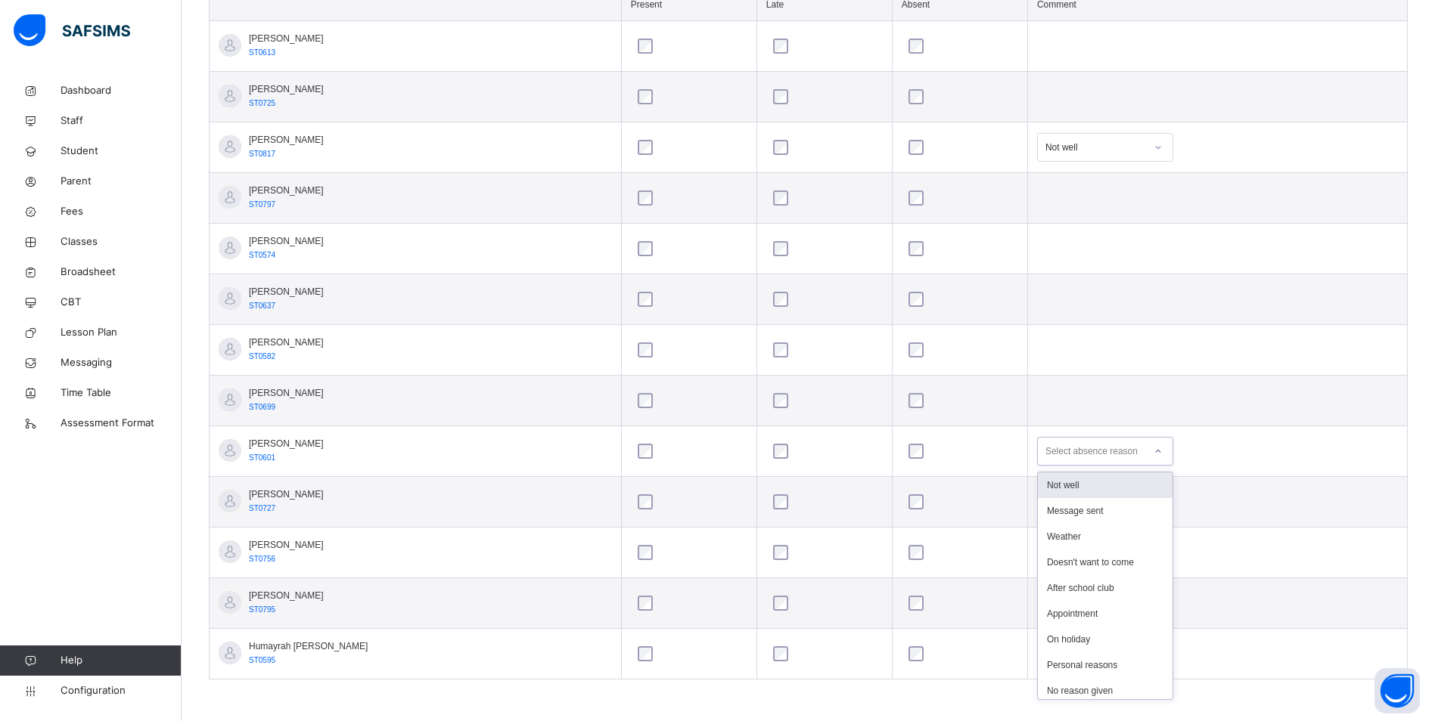
click at [1153, 451] on icon at bounding box center [1157, 451] width 9 height 15
click at [1073, 483] on div "Not well" at bounding box center [1105, 486] width 135 height 26
click at [1153, 552] on icon at bounding box center [1157, 552] width 9 height 15
click at [1080, 587] on div "Not well" at bounding box center [1105, 587] width 135 height 26
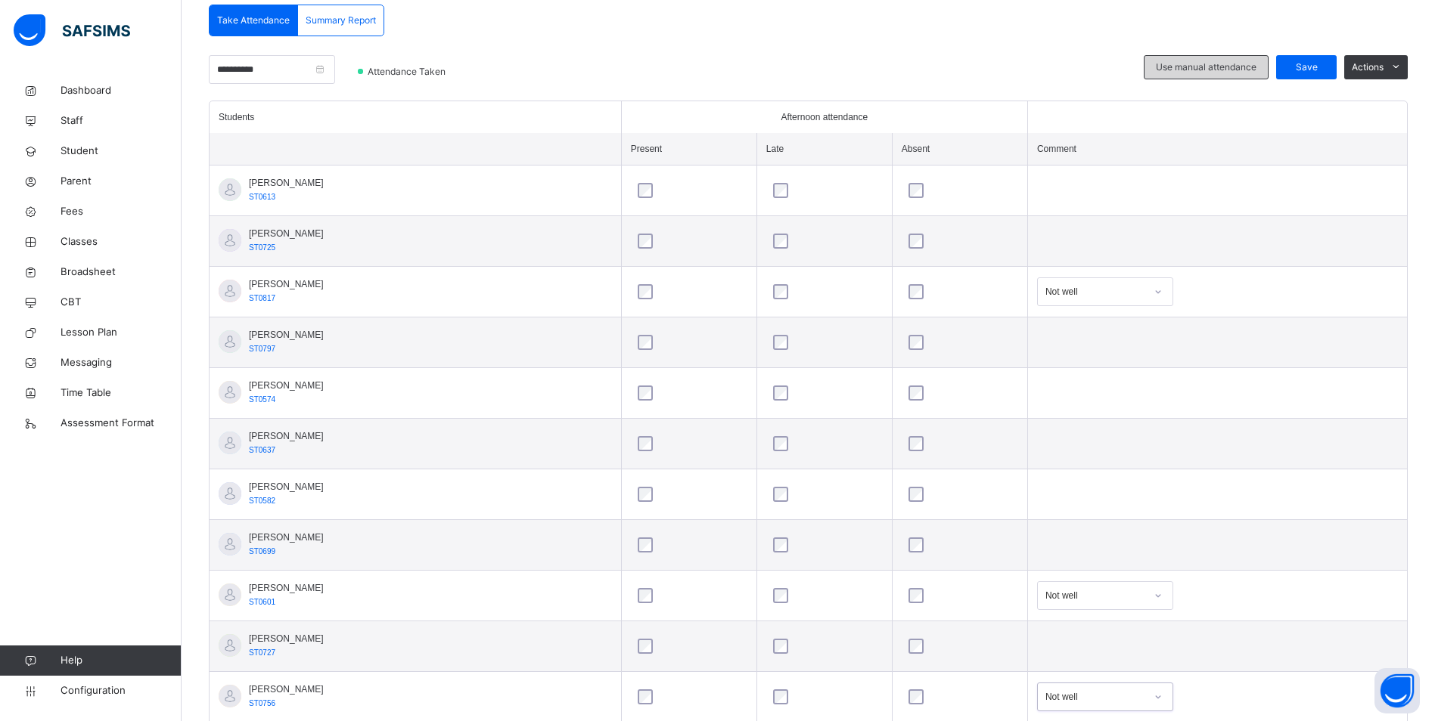
scroll to position [175, 0]
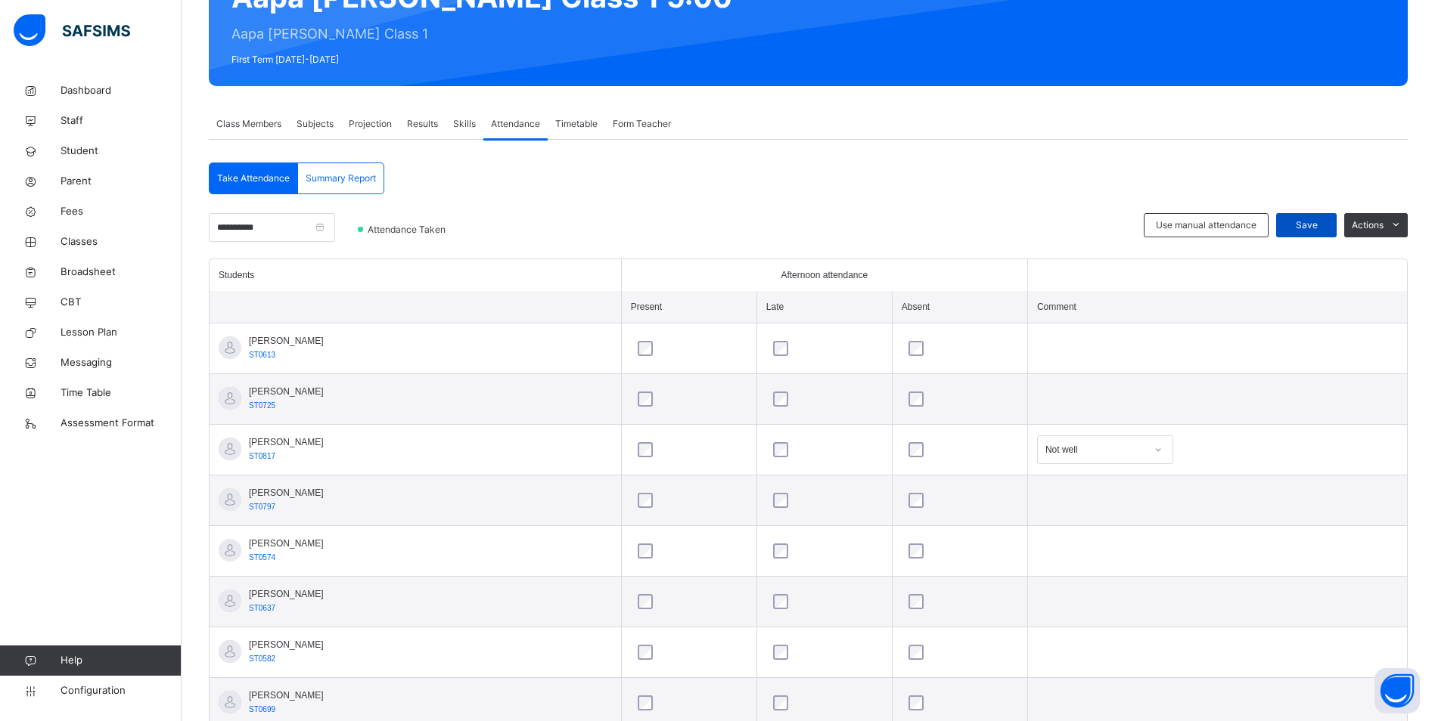
click at [1320, 223] on span "Save" at bounding box center [1306, 226] width 38 height 14
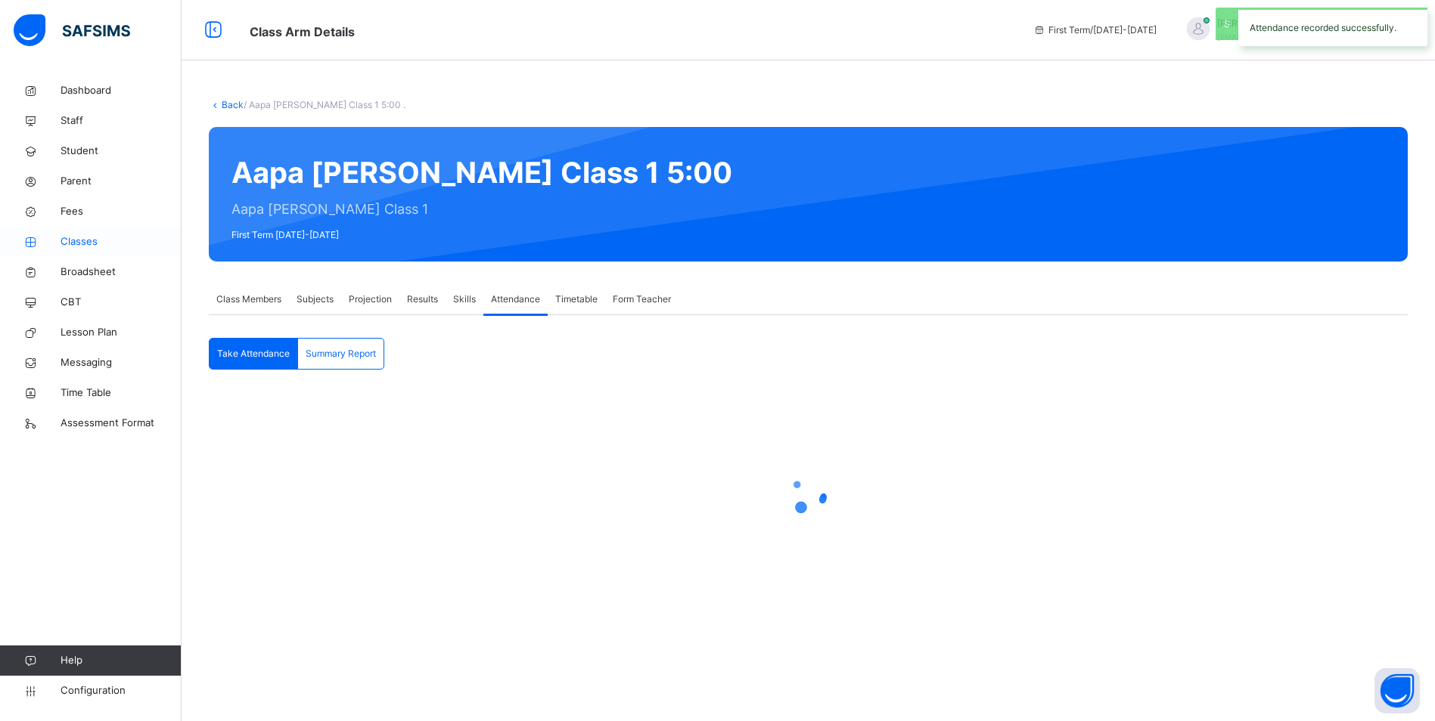
scroll to position [0, 0]
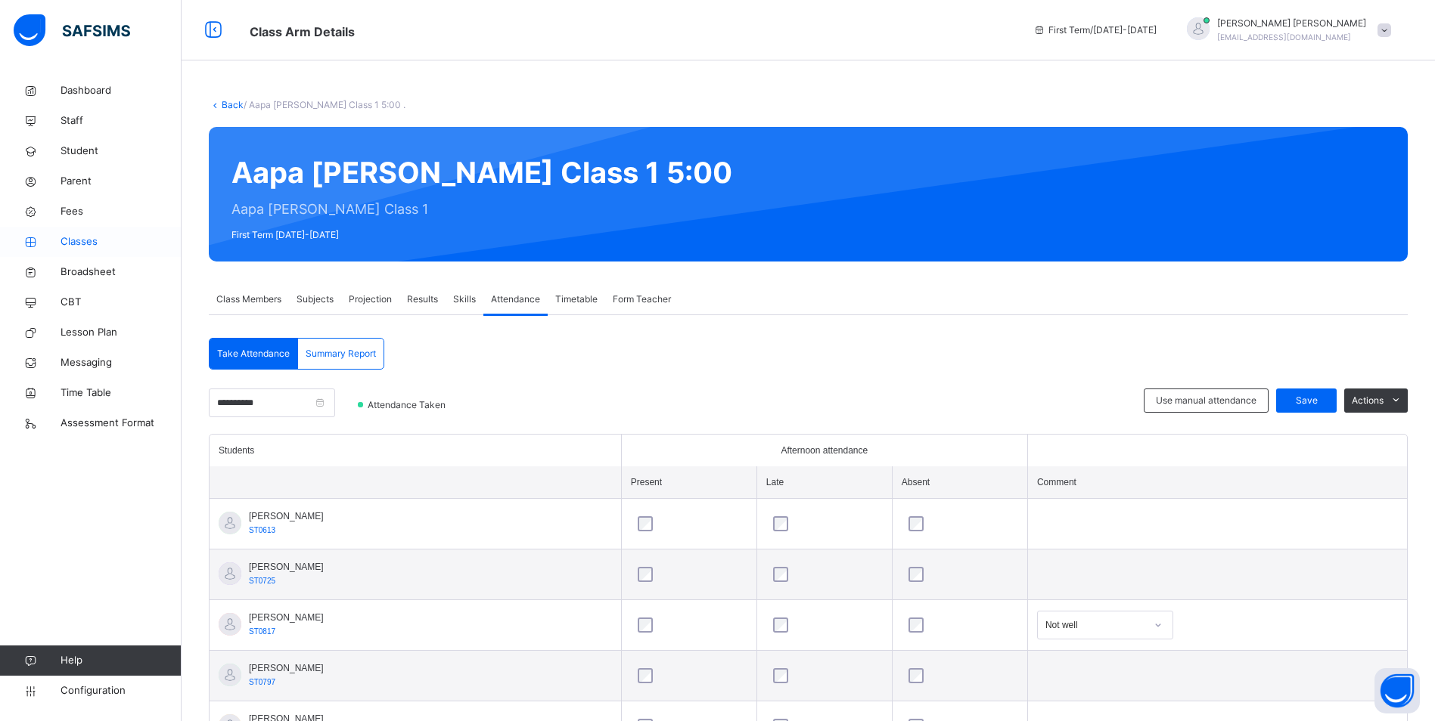
click at [101, 236] on span "Classes" at bounding box center [121, 241] width 121 height 15
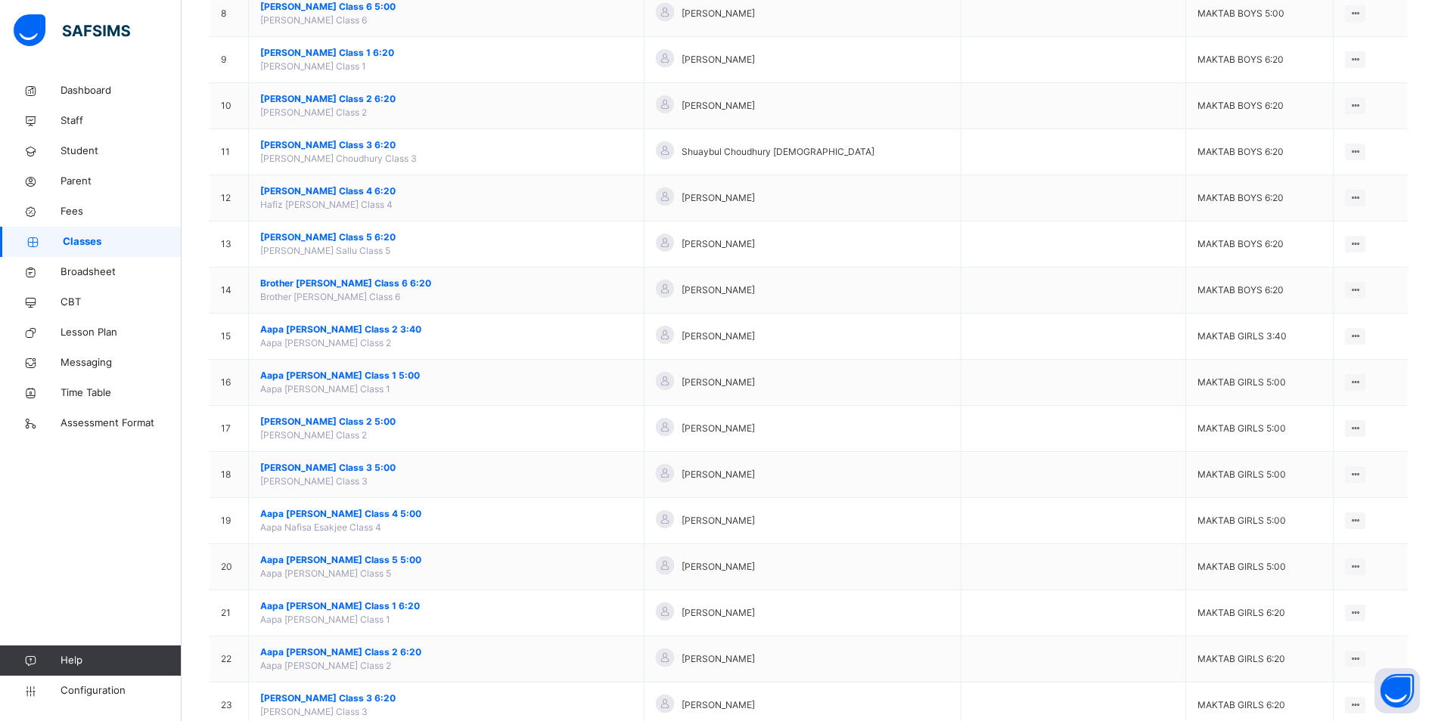
scroll to position [605, 0]
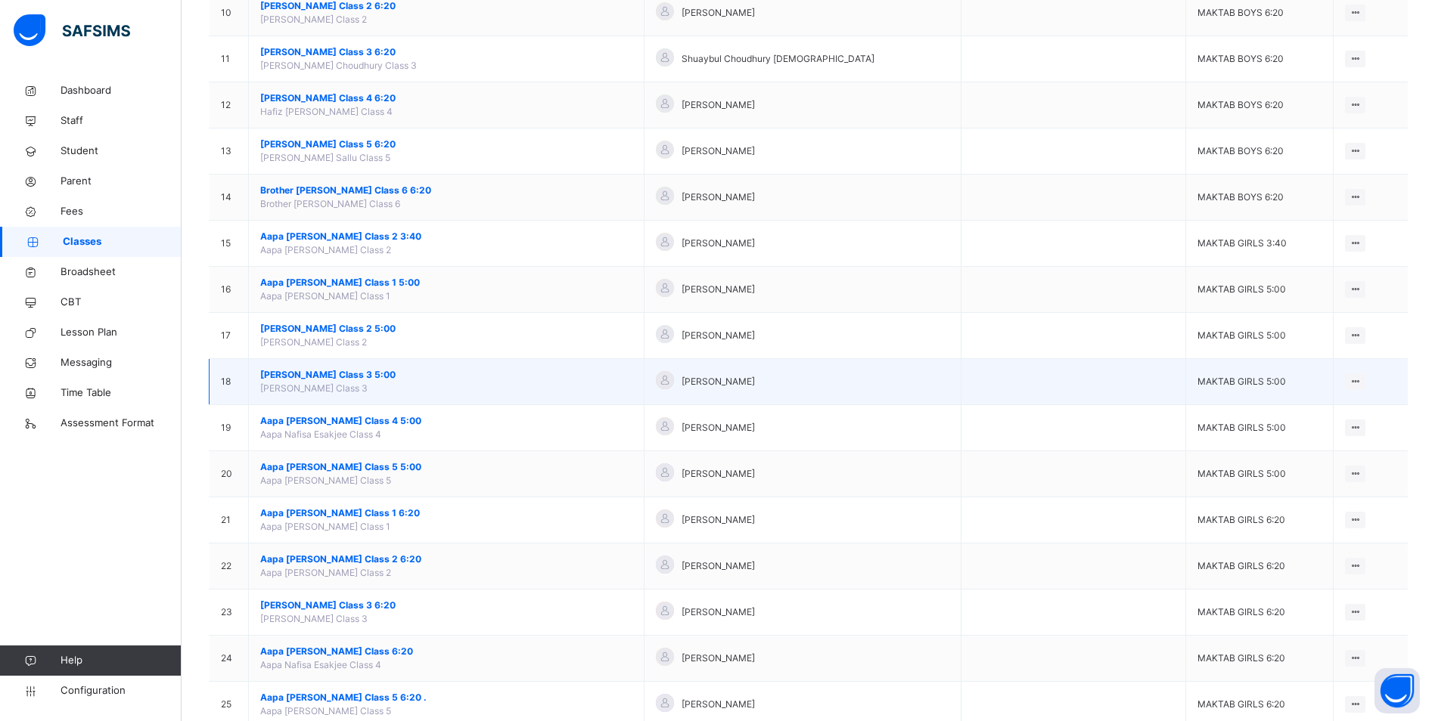
click at [337, 374] on span "[PERSON_NAME] Class 3 5:00" at bounding box center [446, 375] width 372 height 14
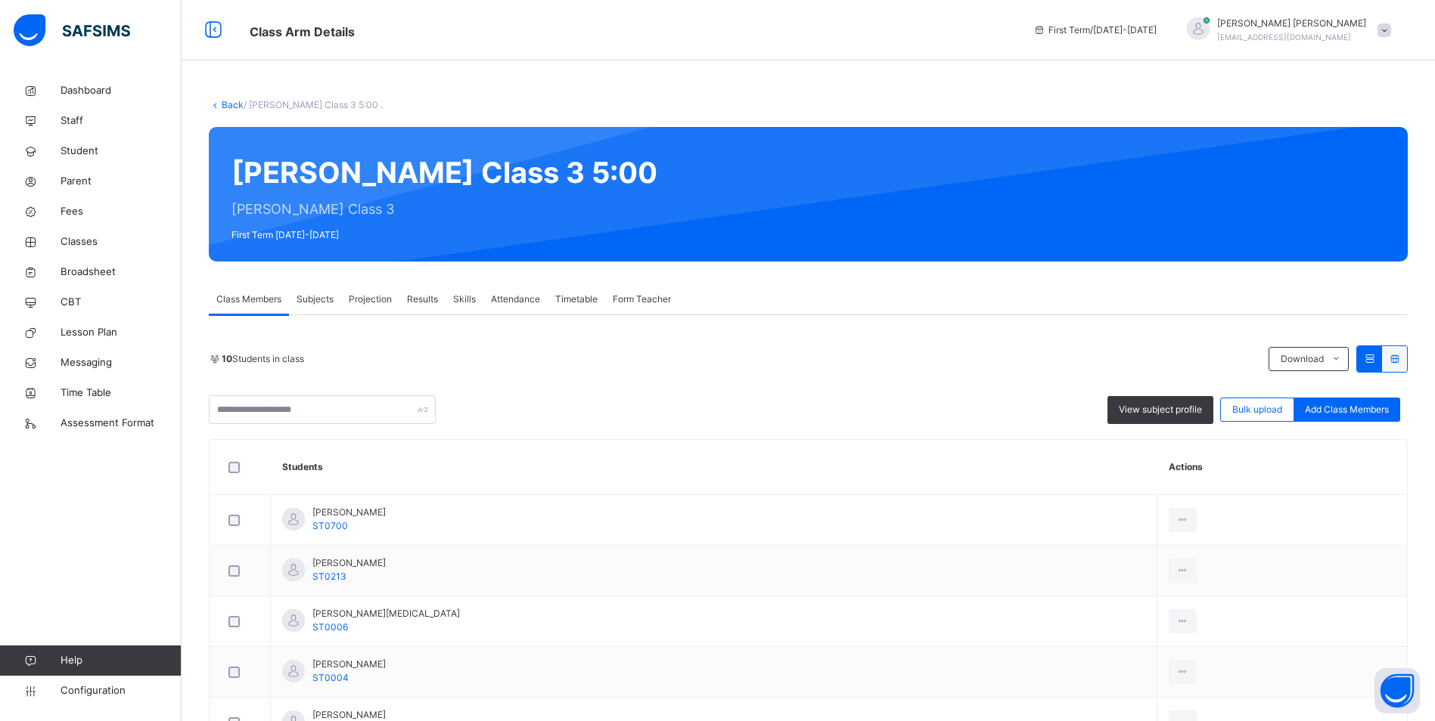
click at [526, 293] on span "Attendance" at bounding box center [515, 300] width 49 height 14
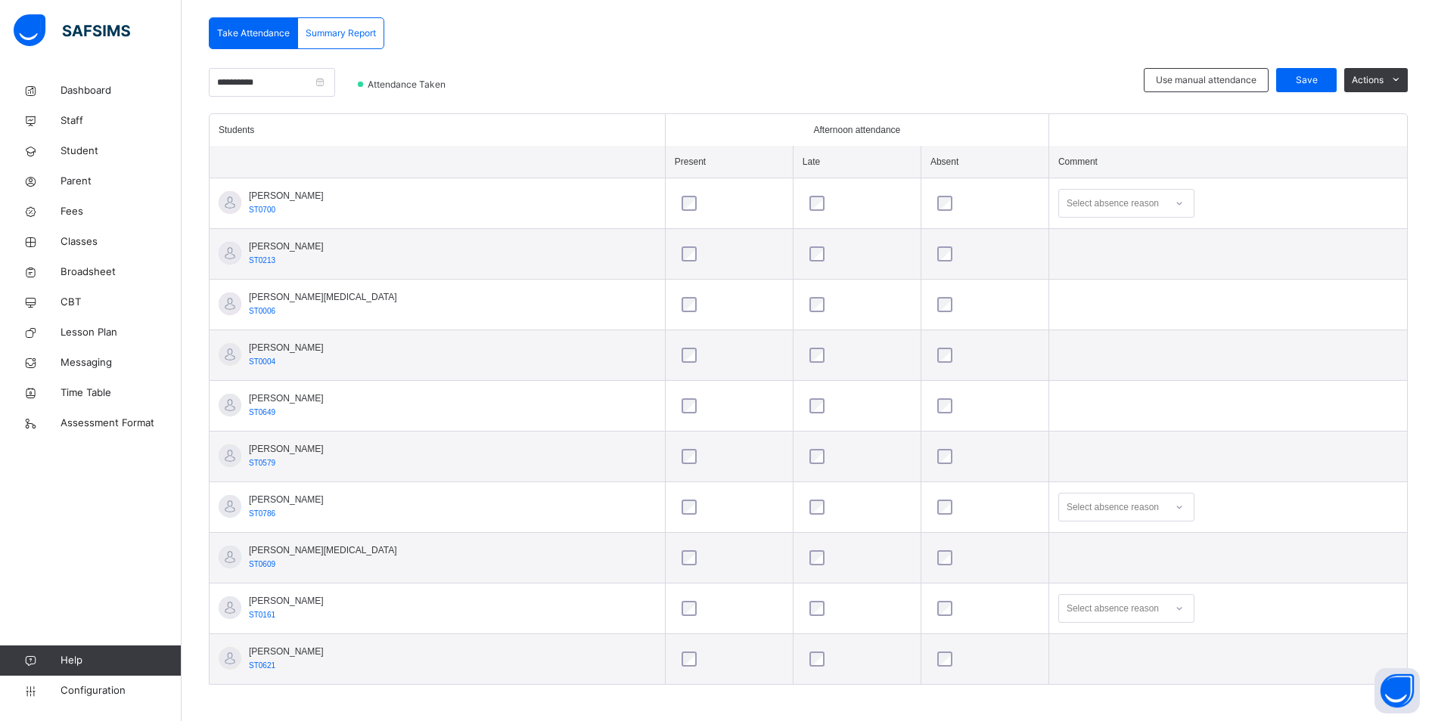
scroll to position [326, 0]
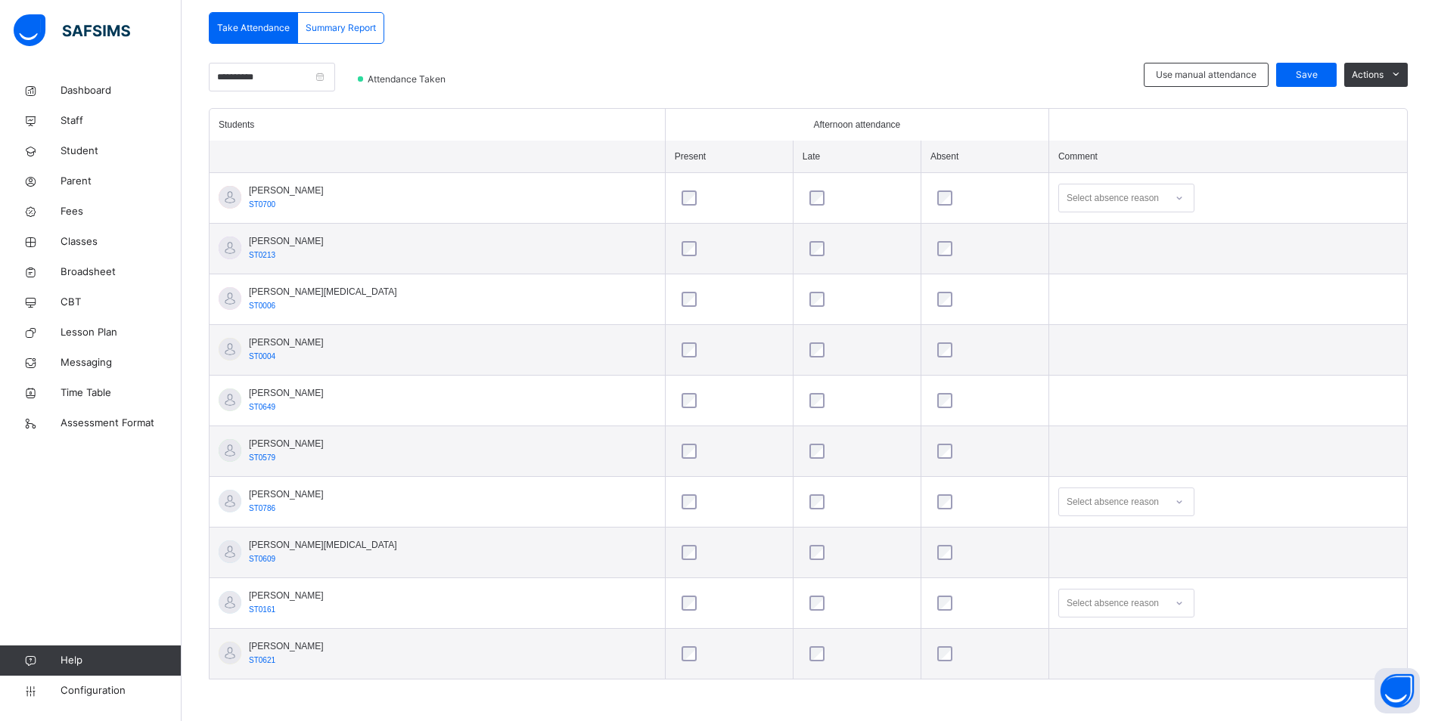
click at [1174, 501] on icon at bounding box center [1178, 502] width 9 height 15
click at [1102, 537] on div "Not well" at bounding box center [1126, 536] width 135 height 26
click at [1174, 503] on icon at bounding box center [1178, 502] width 9 height 15
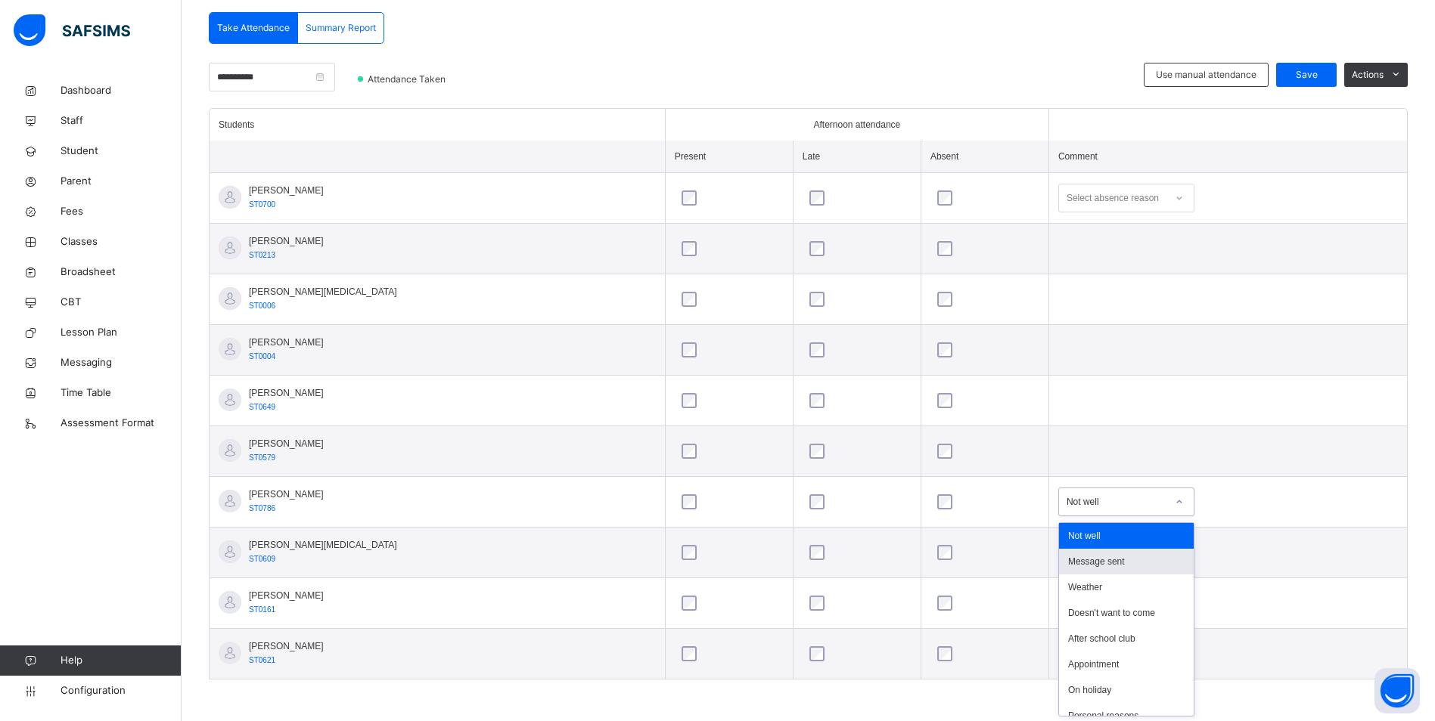
click at [1102, 563] on div "Message sent" at bounding box center [1126, 562] width 135 height 26
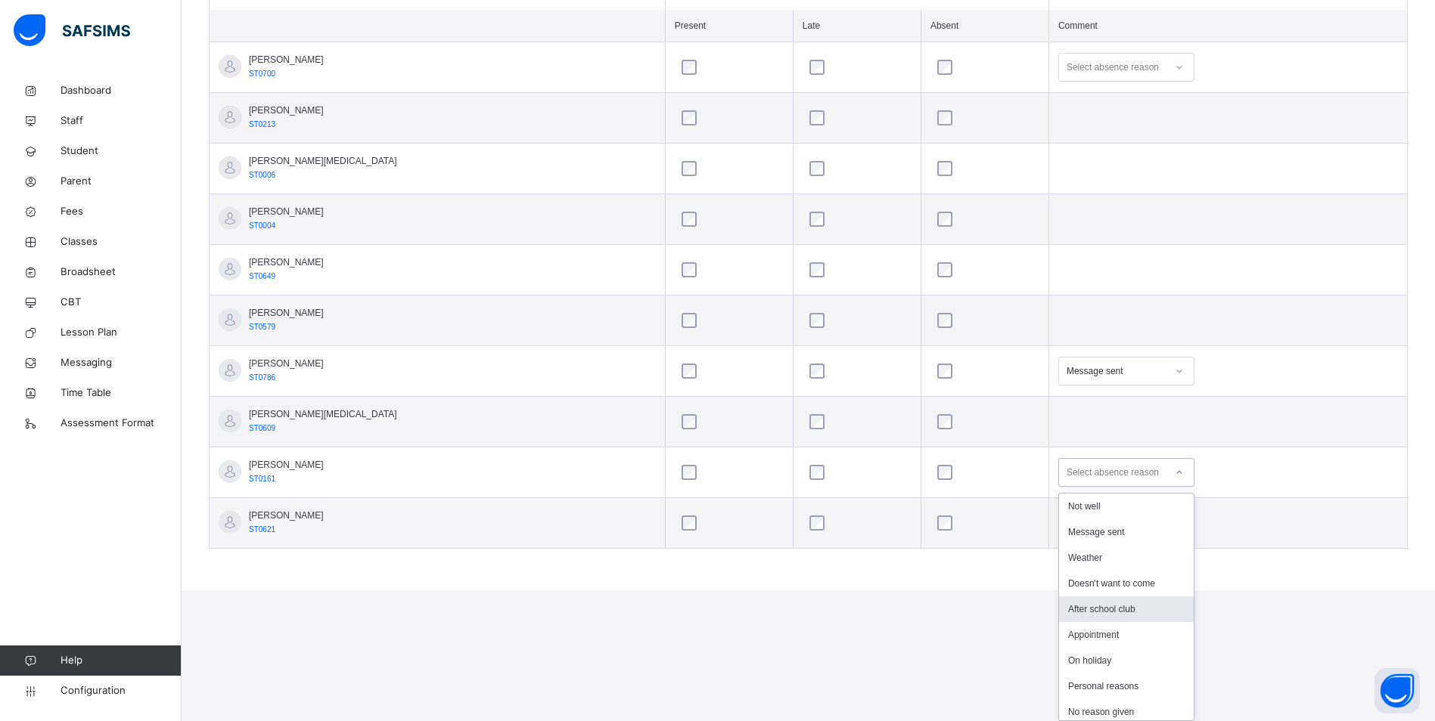
click at [1137, 487] on div "option After school club focused, 5 of 15. 15 results available. Use Up and Dow…" at bounding box center [1126, 472] width 136 height 29
click at [1069, 498] on div "Not well" at bounding box center [1126, 507] width 135 height 26
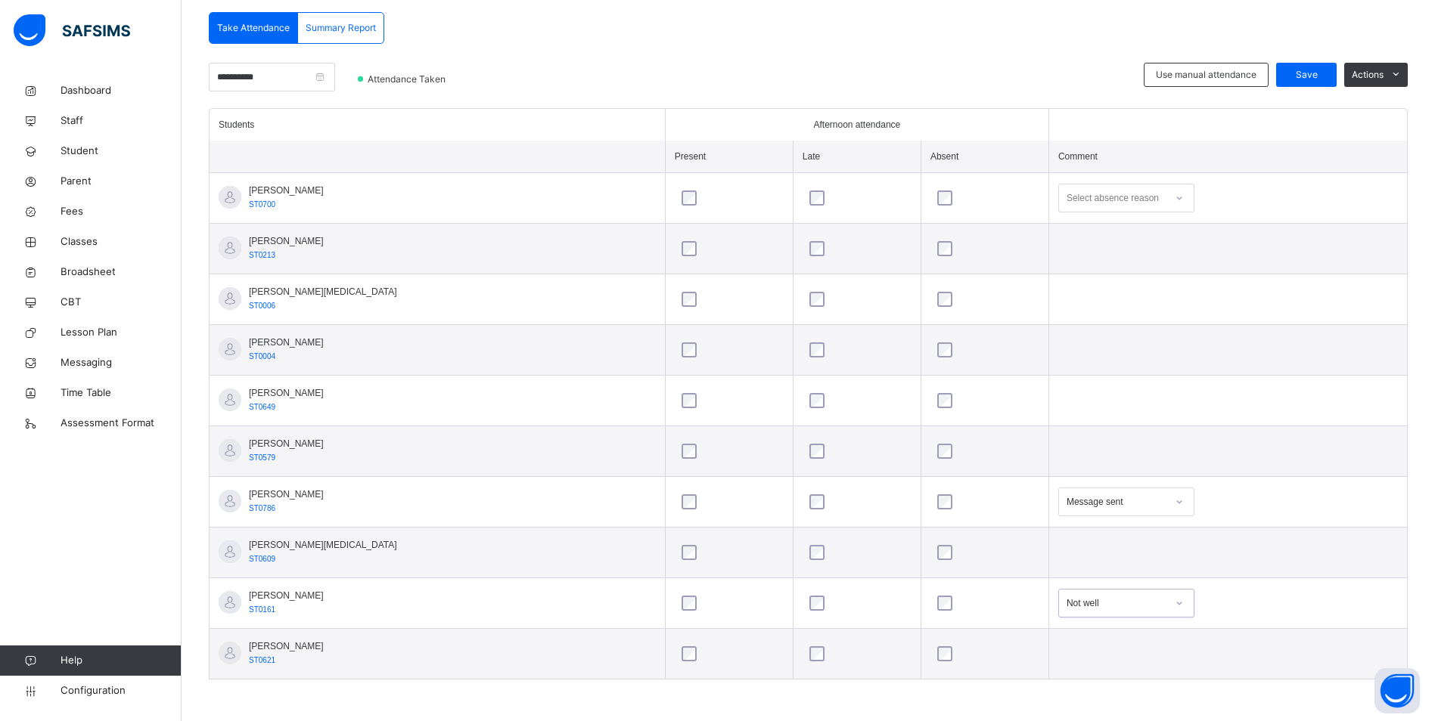
scroll to position [175, 0]
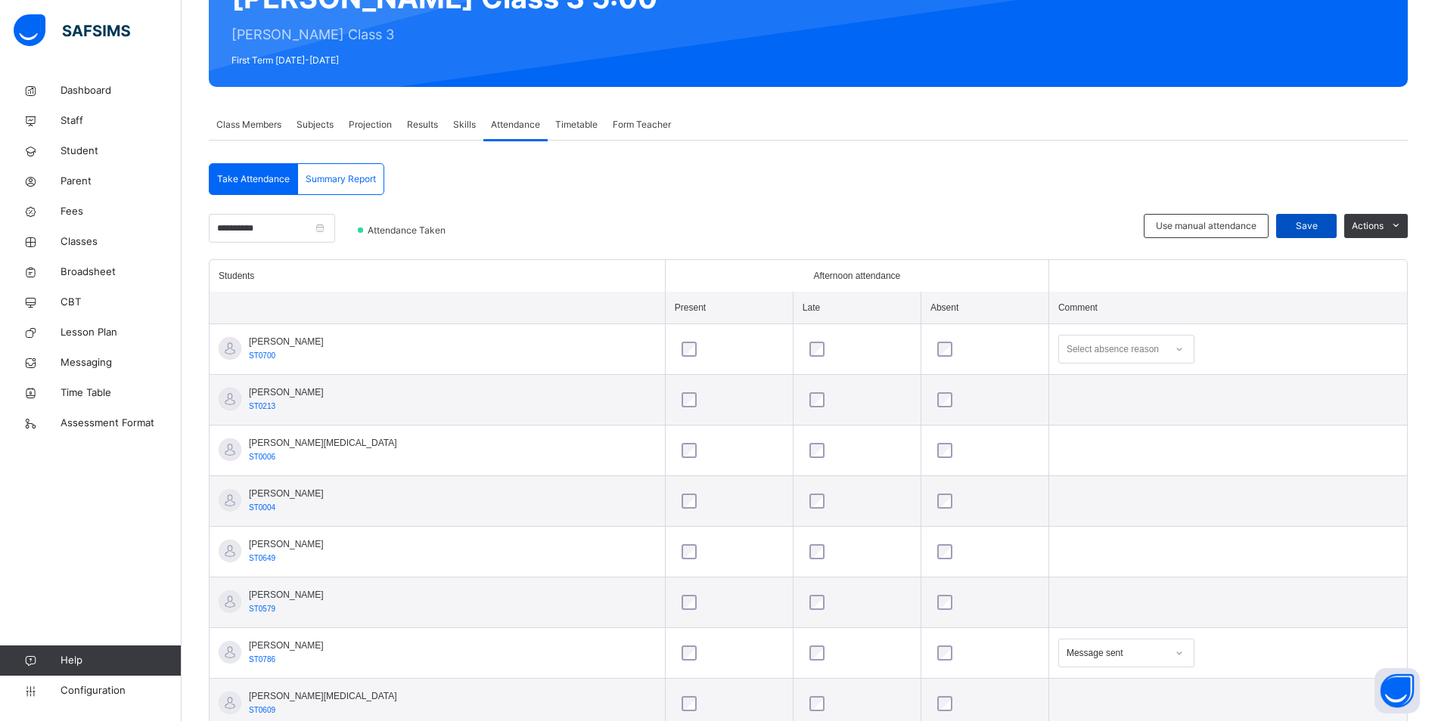
click at [1314, 228] on span "Save" at bounding box center [1306, 226] width 38 height 14
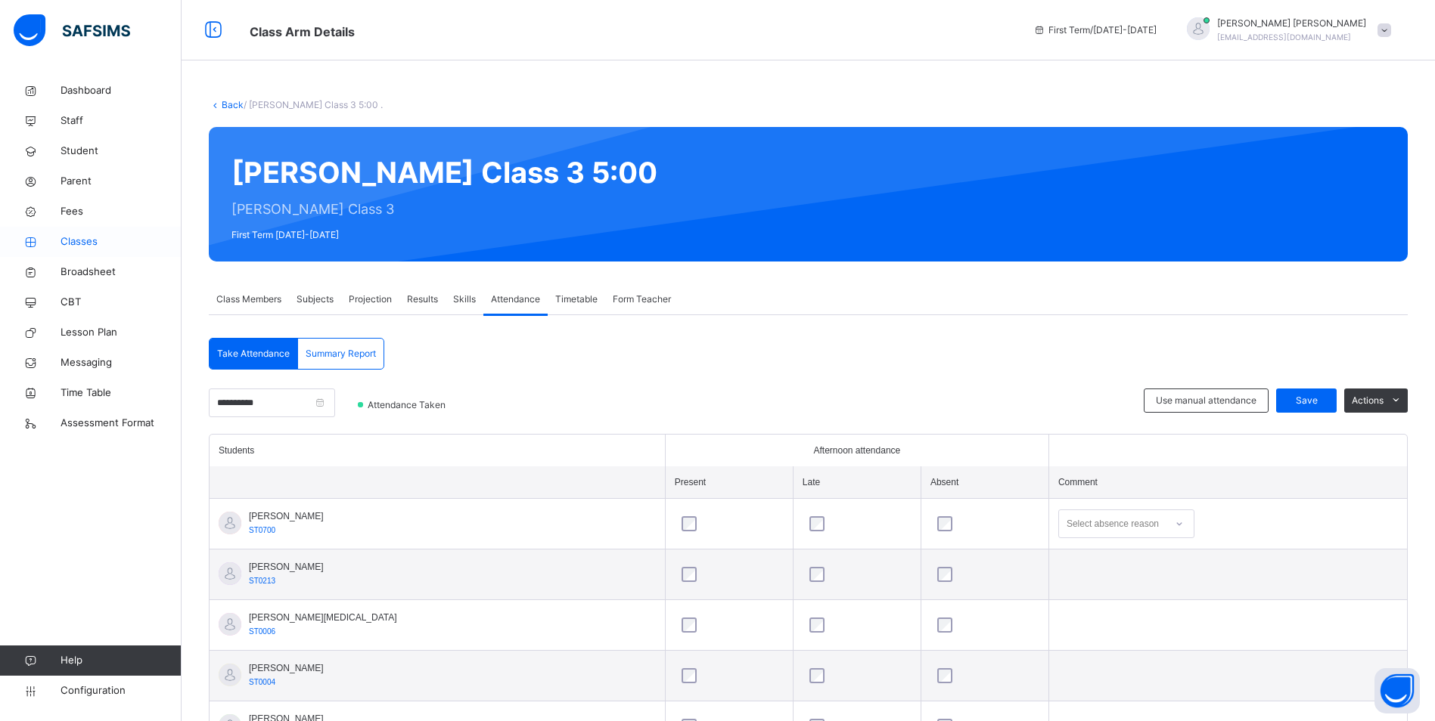
click at [95, 241] on span "Classes" at bounding box center [121, 241] width 121 height 15
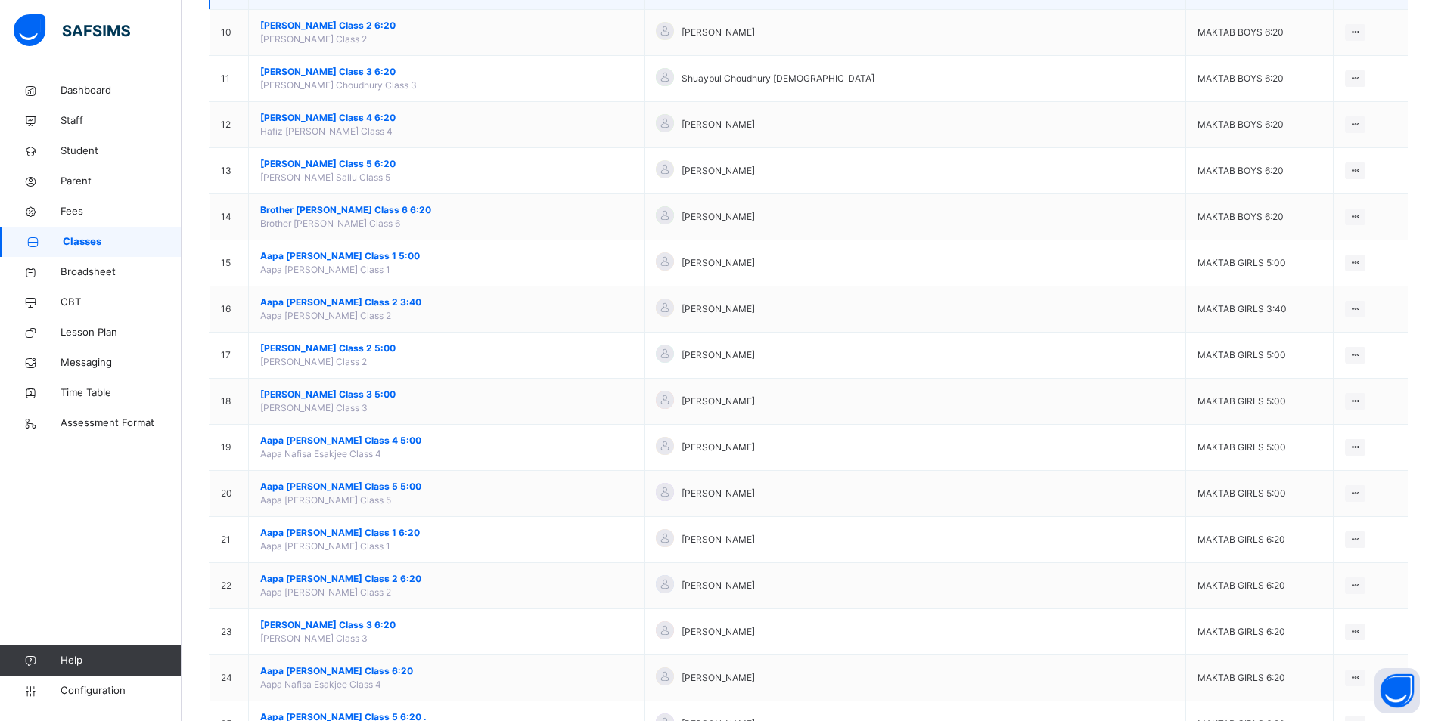
scroll to position [605, 0]
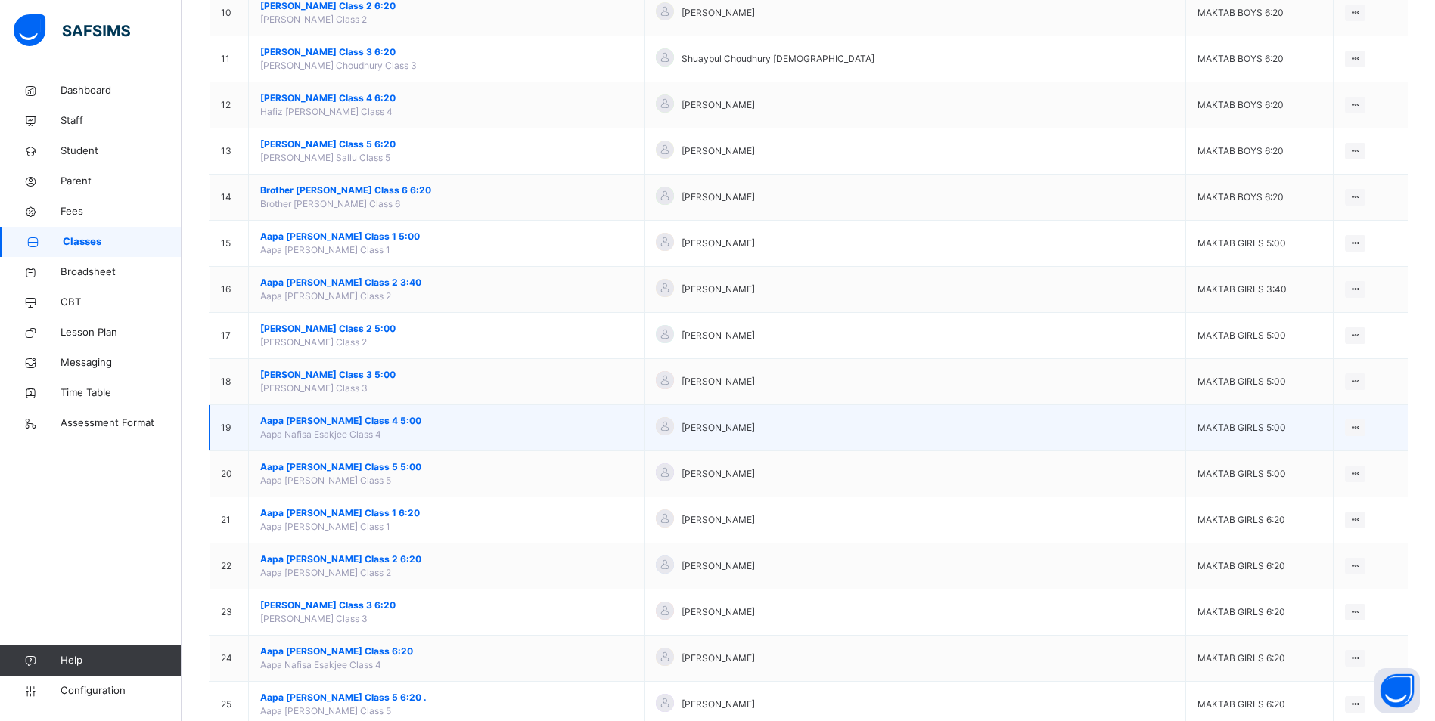
click at [370, 423] on span "Aapa [PERSON_NAME] Class 4 5:00" at bounding box center [446, 421] width 372 height 14
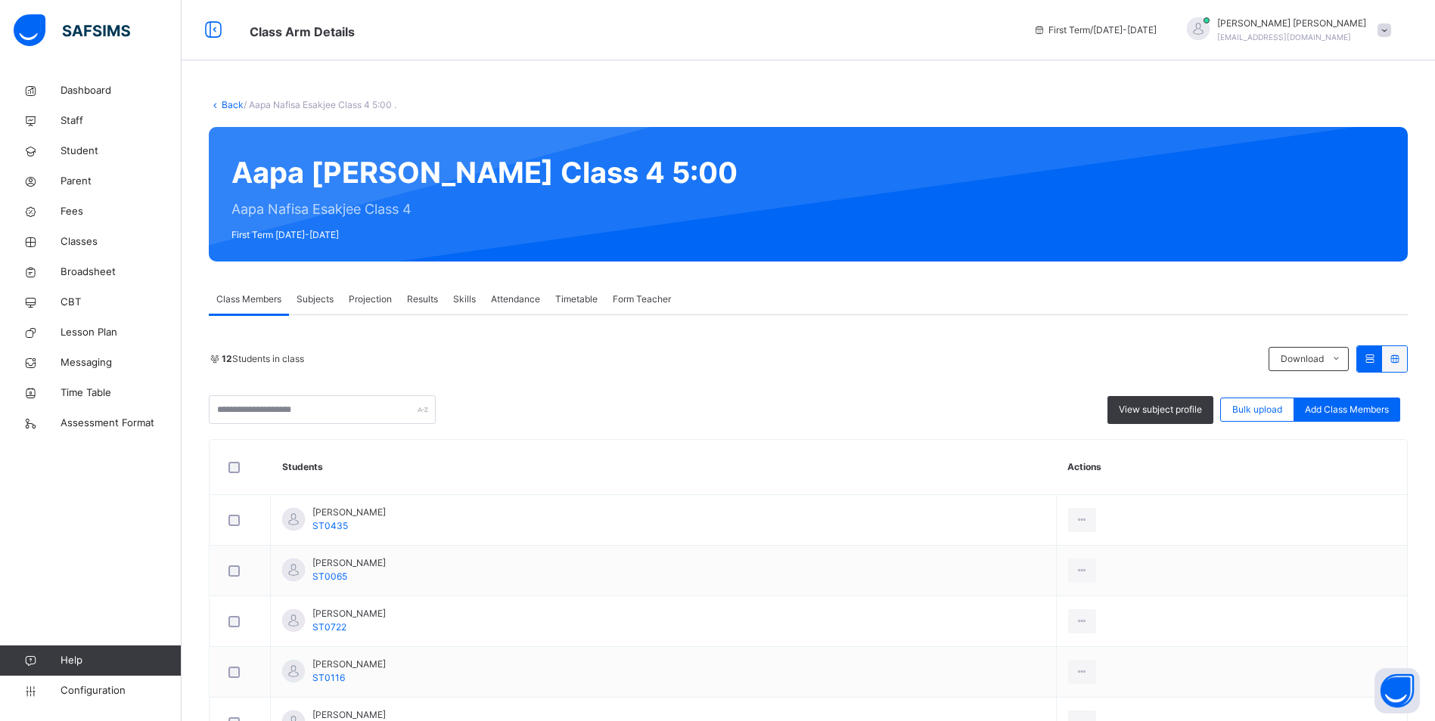
click at [514, 297] on span "Attendance" at bounding box center [515, 300] width 49 height 14
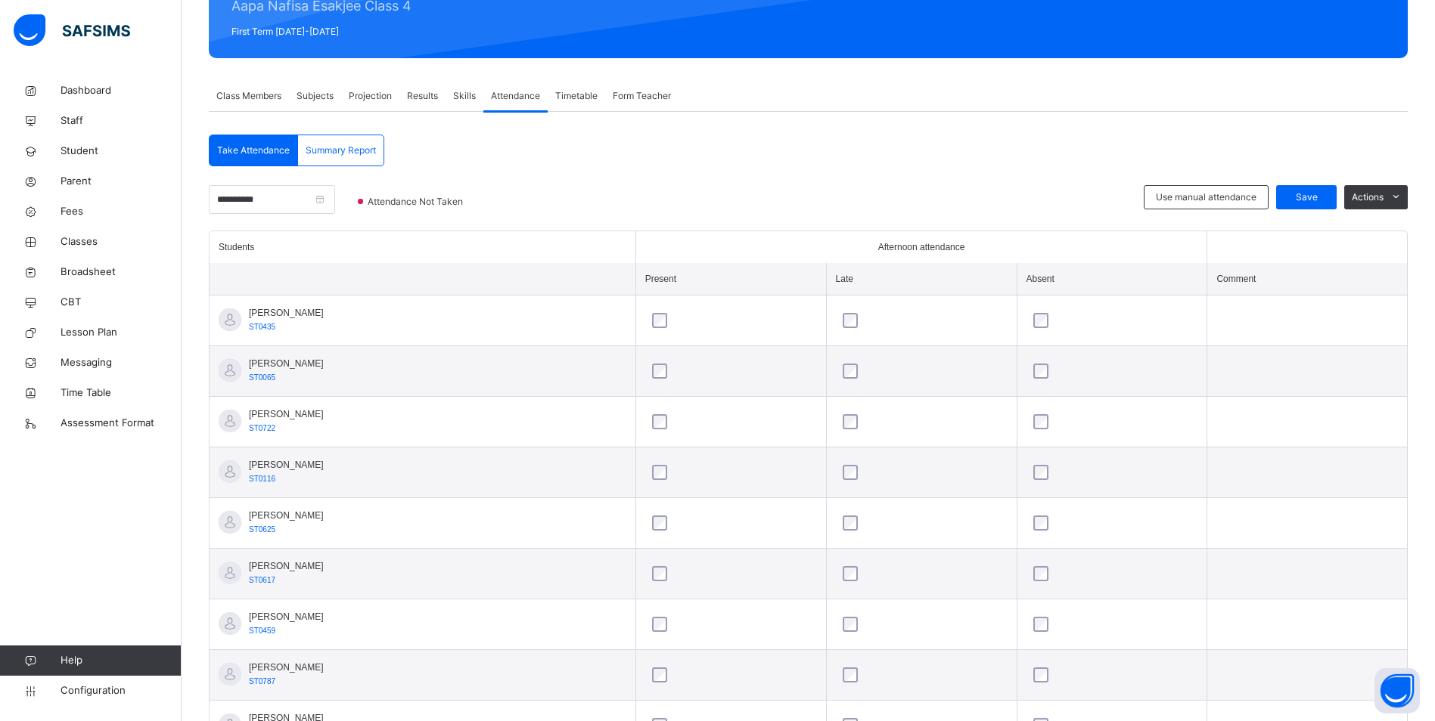
scroll to position [200, 0]
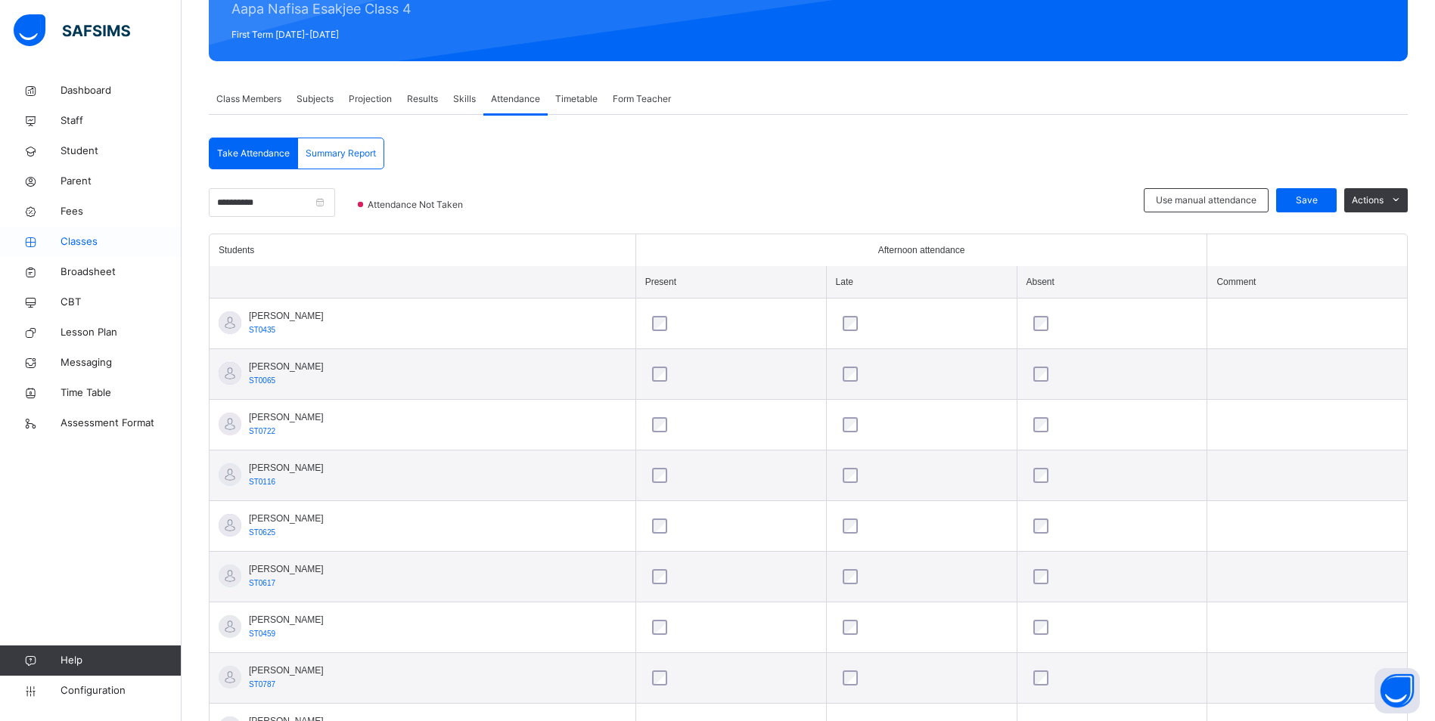
click at [73, 241] on span "Classes" at bounding box center [121, 241] width 121 height 15
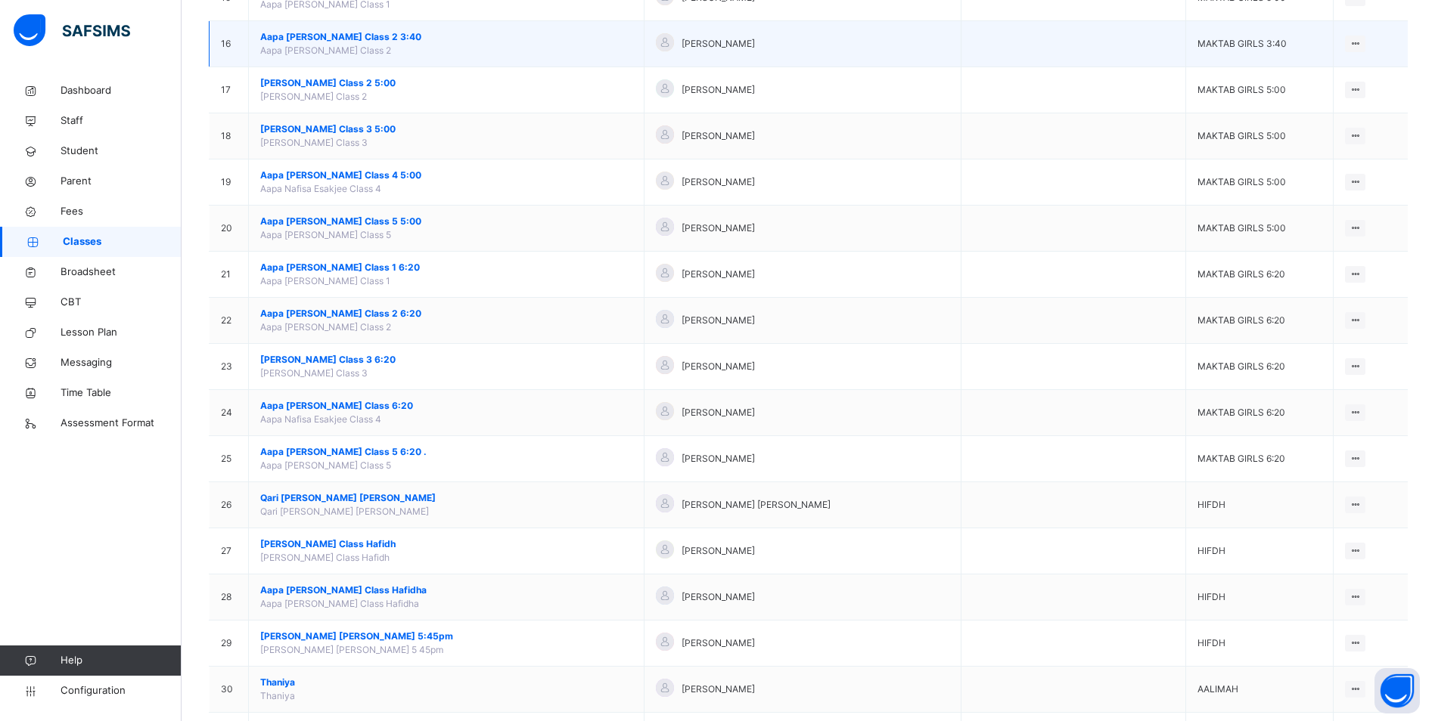
scroll to position [908, 0]
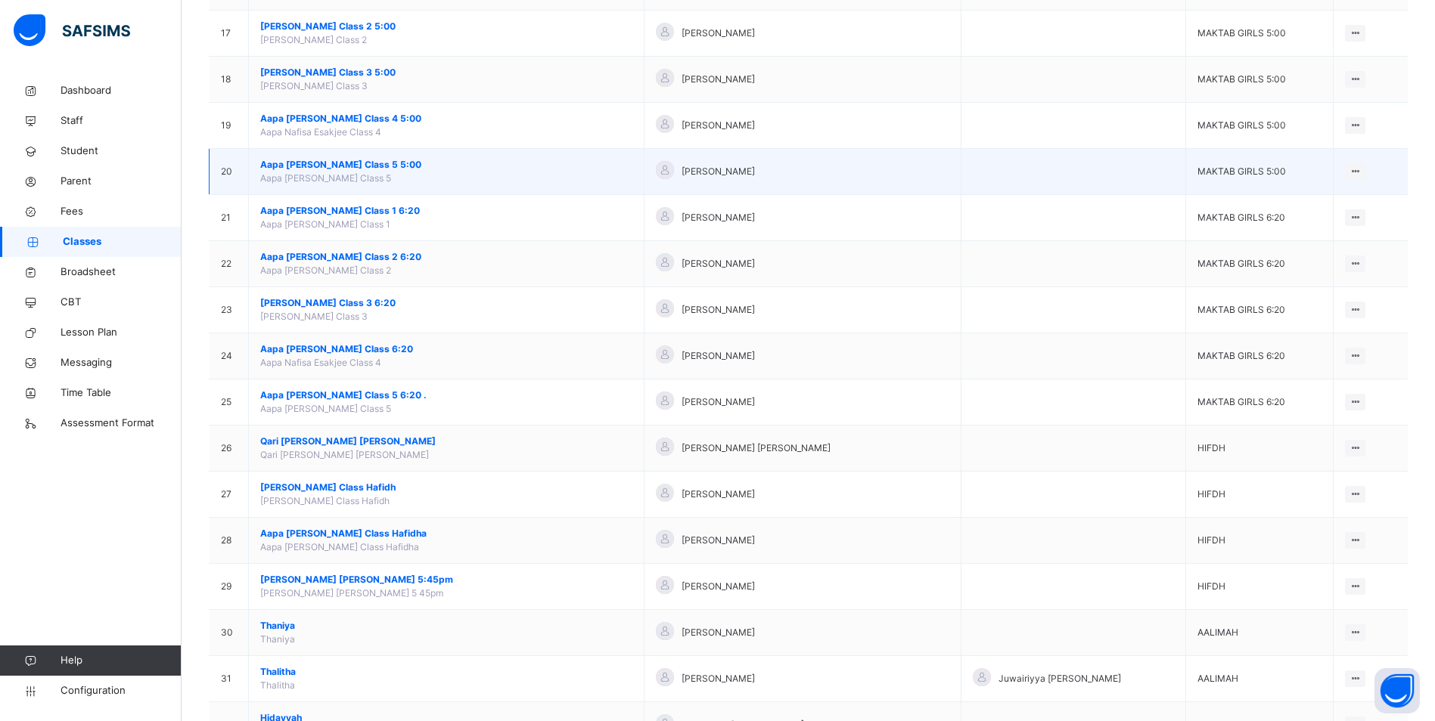
click at [321, 163] on span "Aapa [PERSON_NAME] Class 5 5:00" at bounding box center [446, 165] width 372 height 14
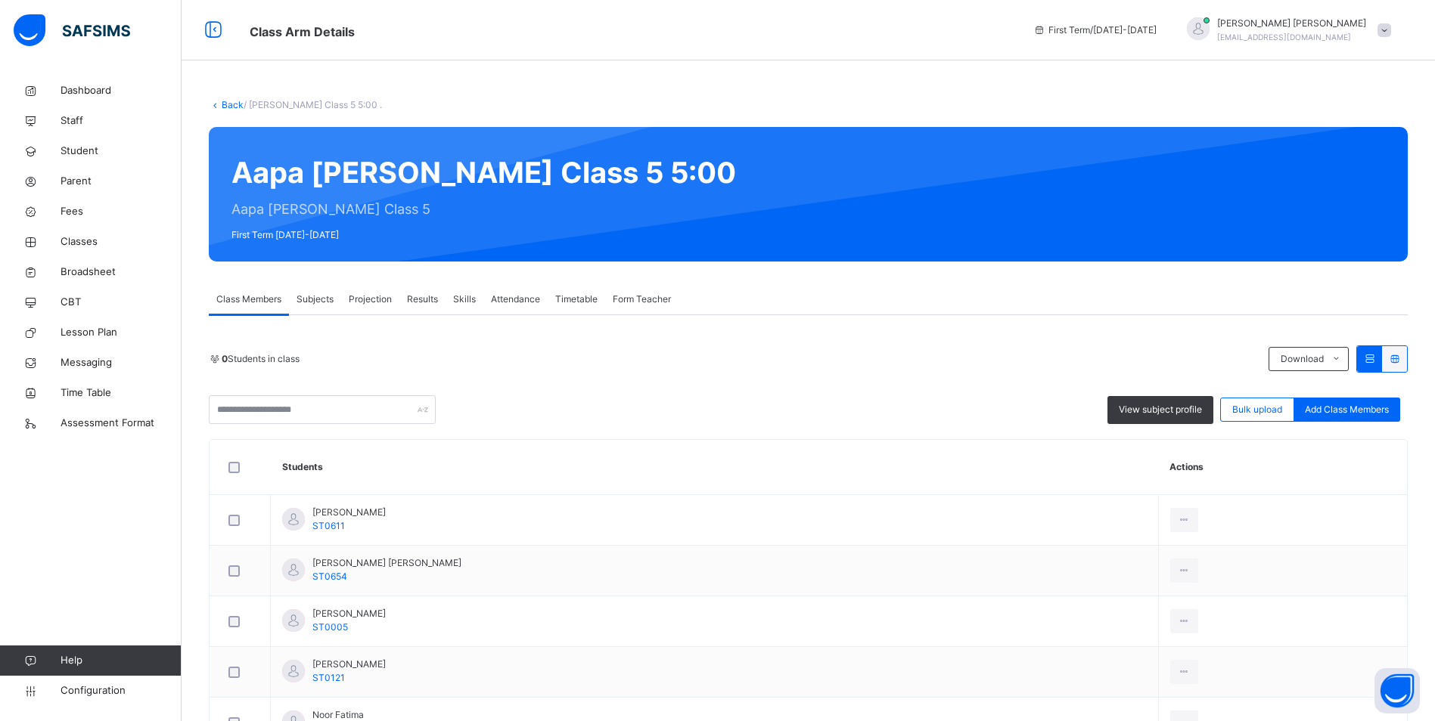
click at [528, 303] on span "Attendance" at bounding box center [515, 300] width 49 height 14
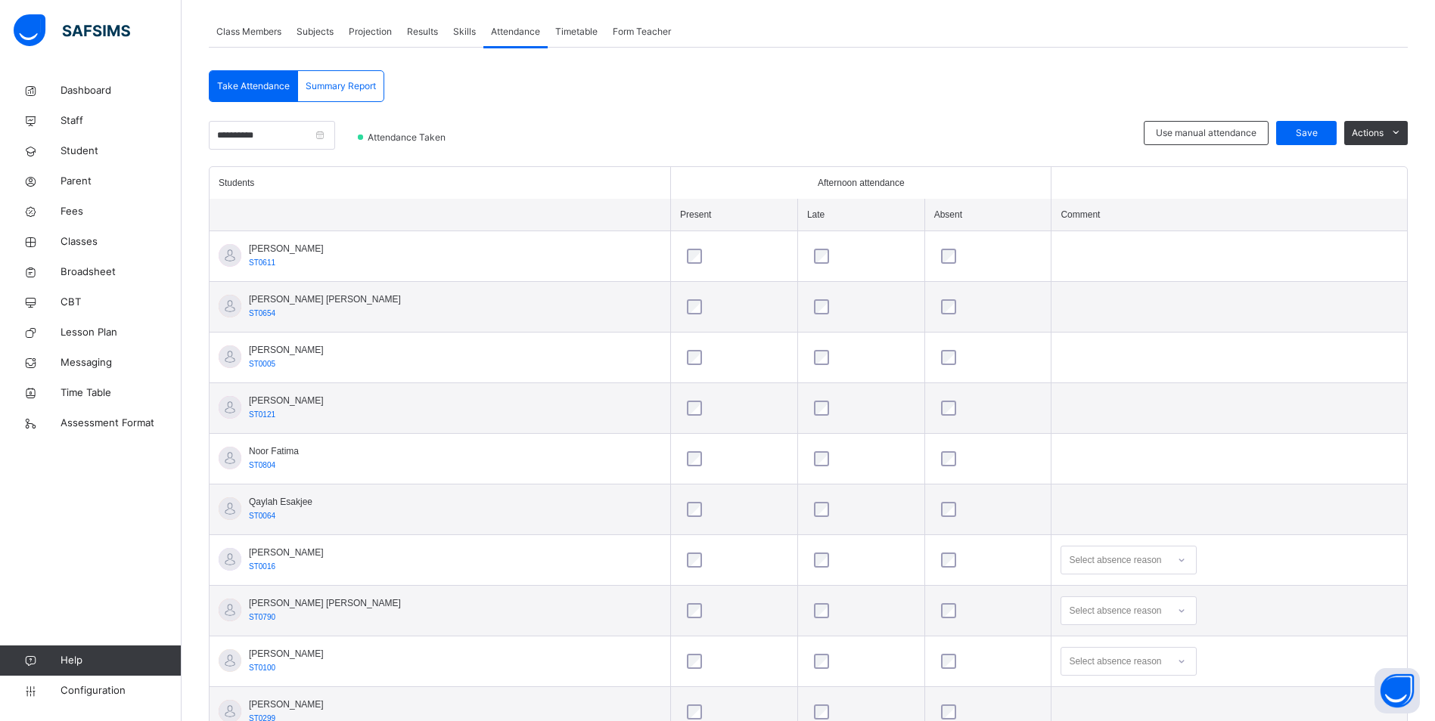
scroll to position [326, 0]
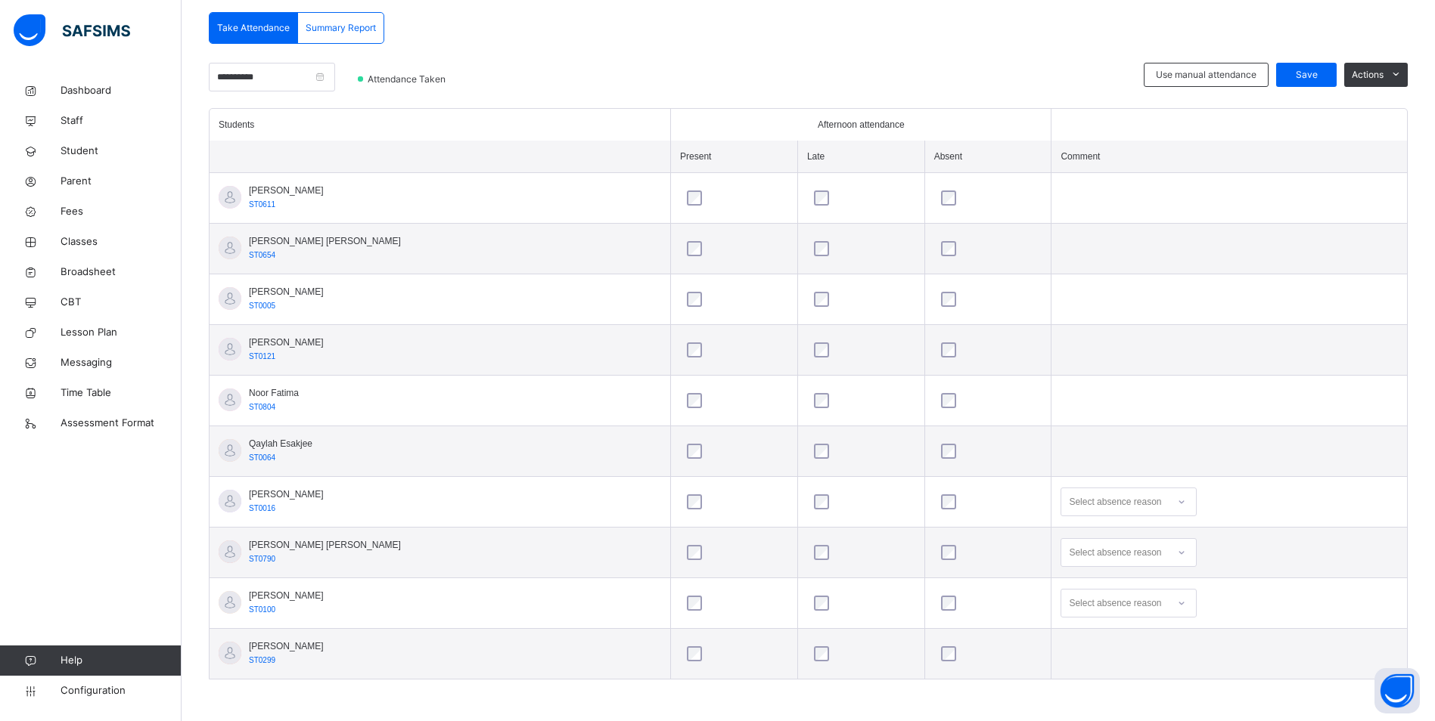
click at [1177, 504] on icon at bounding box center [1181, 502] width 9 height 15
click at [1079, 537] on div "Not well" at bounding box center [1128, 536] width 135 height 26
click at [1168, 558] on div at bounding box center [1181, 553] width 26 height 24
click at [1177, 548] on icon at bounding box center [1181, 552] width 9 height 15
click at [1066, 587] on div "Not well" at bounding box center [1128, 587] width 135 height 26
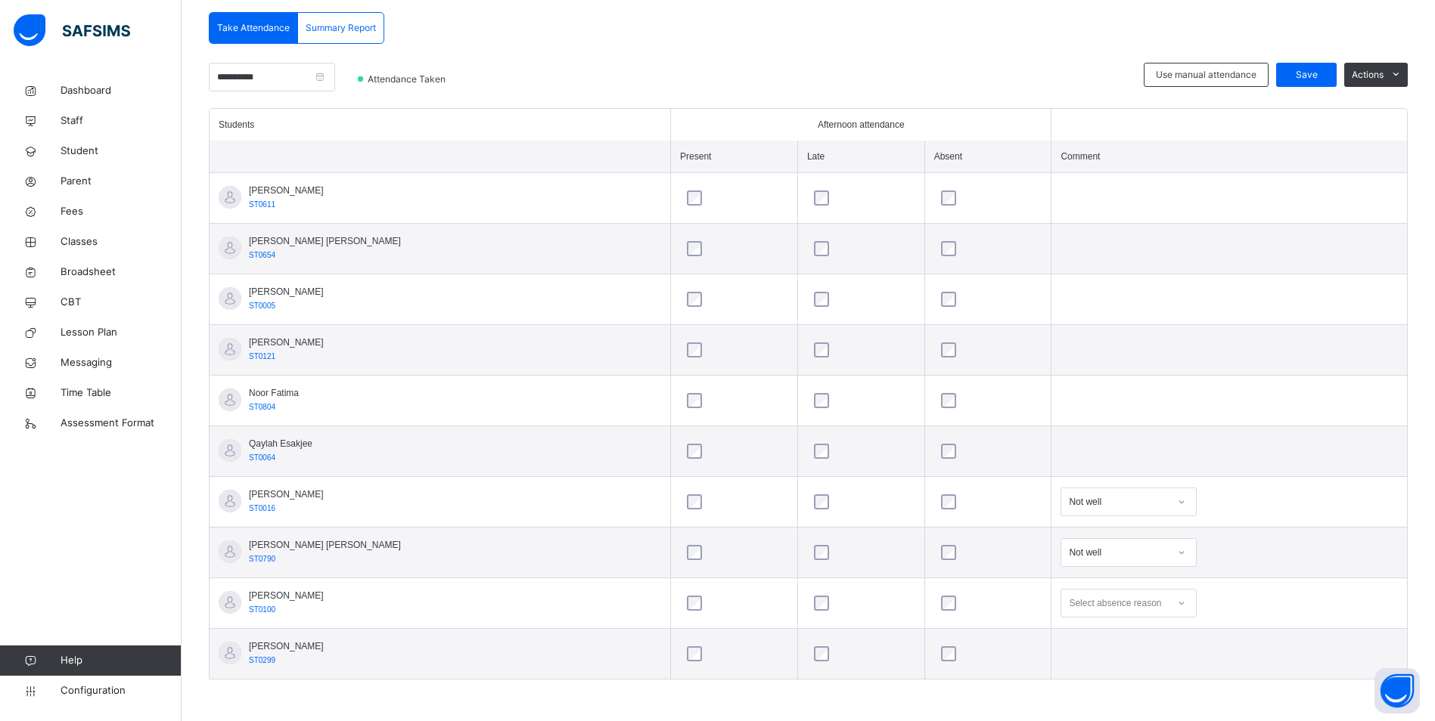
click at [1138, 602] on div "Select absence reason" at bounding box center [1128, 603] width 136 height 29
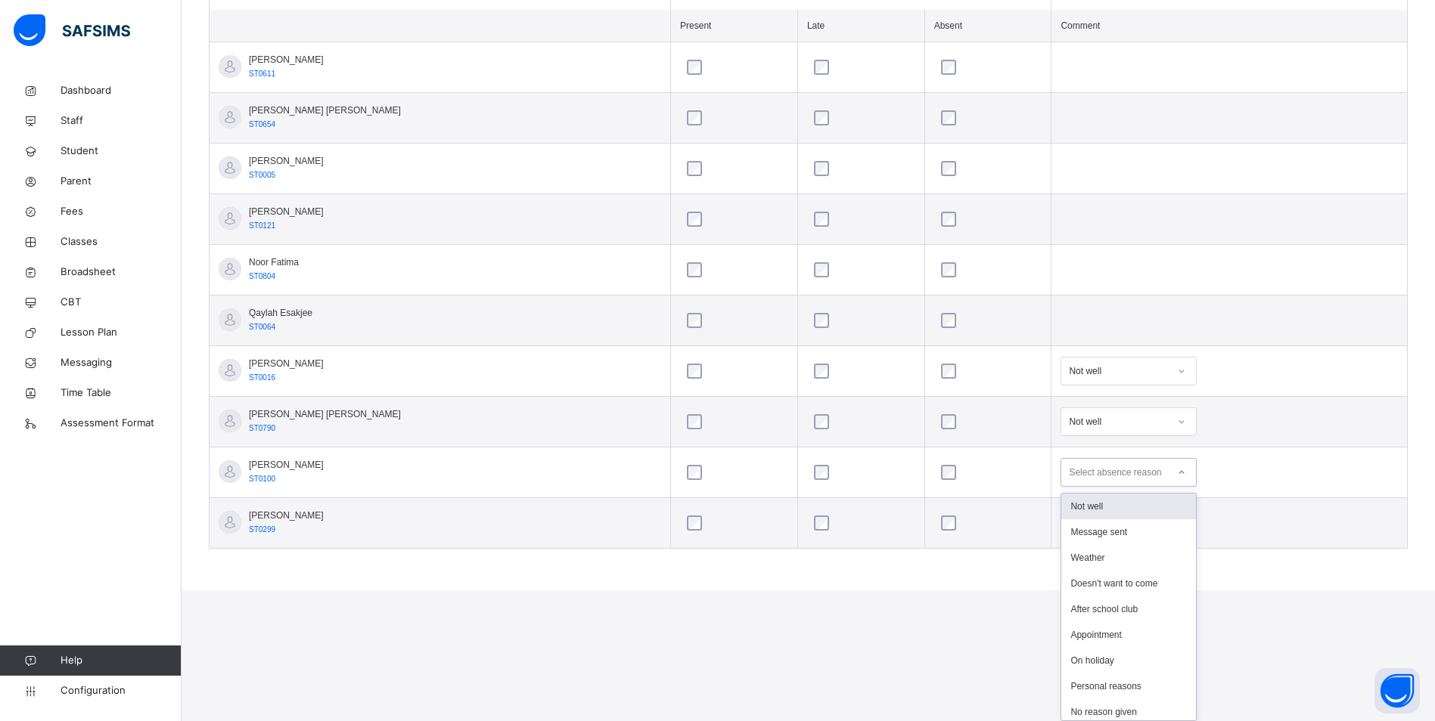
click at [1093, 510] on div "Not well" at bounding box center [1128, 507] width 135 height 26
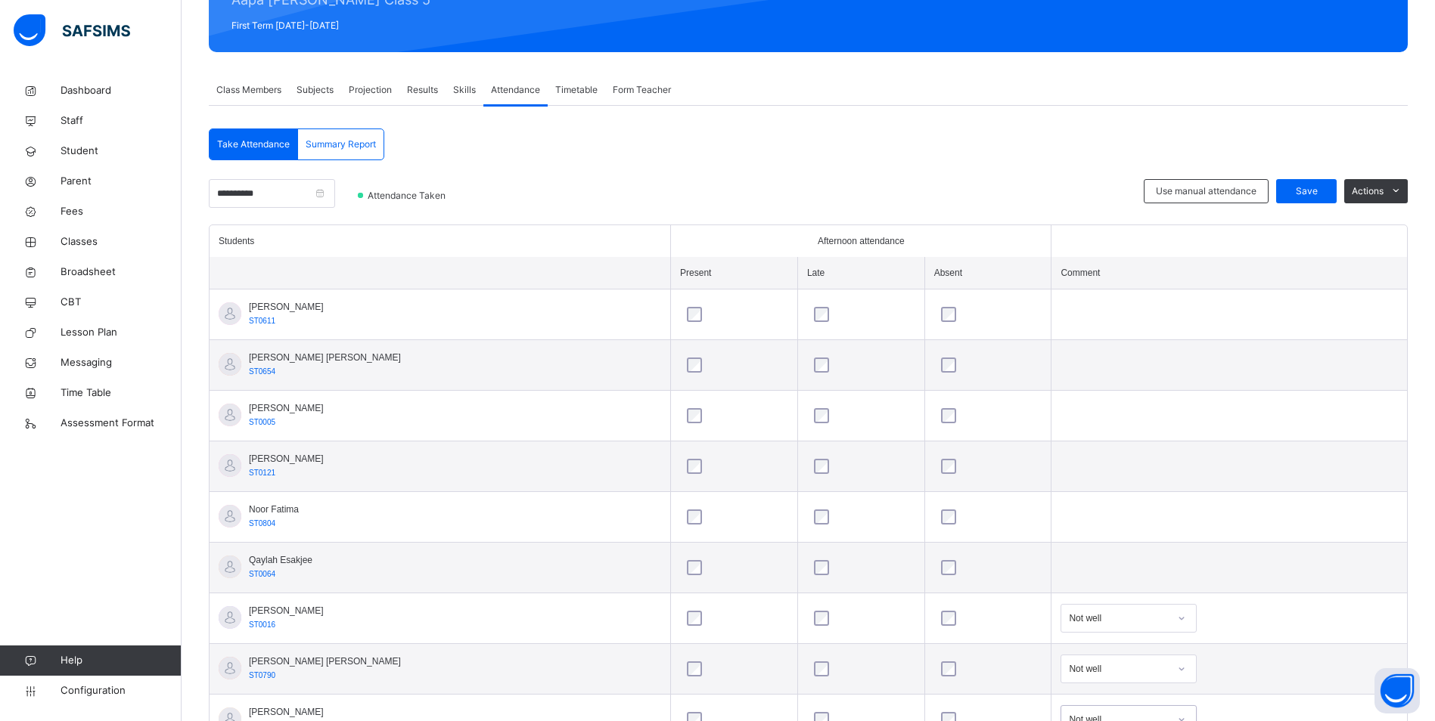
scroll to position [99, 0]
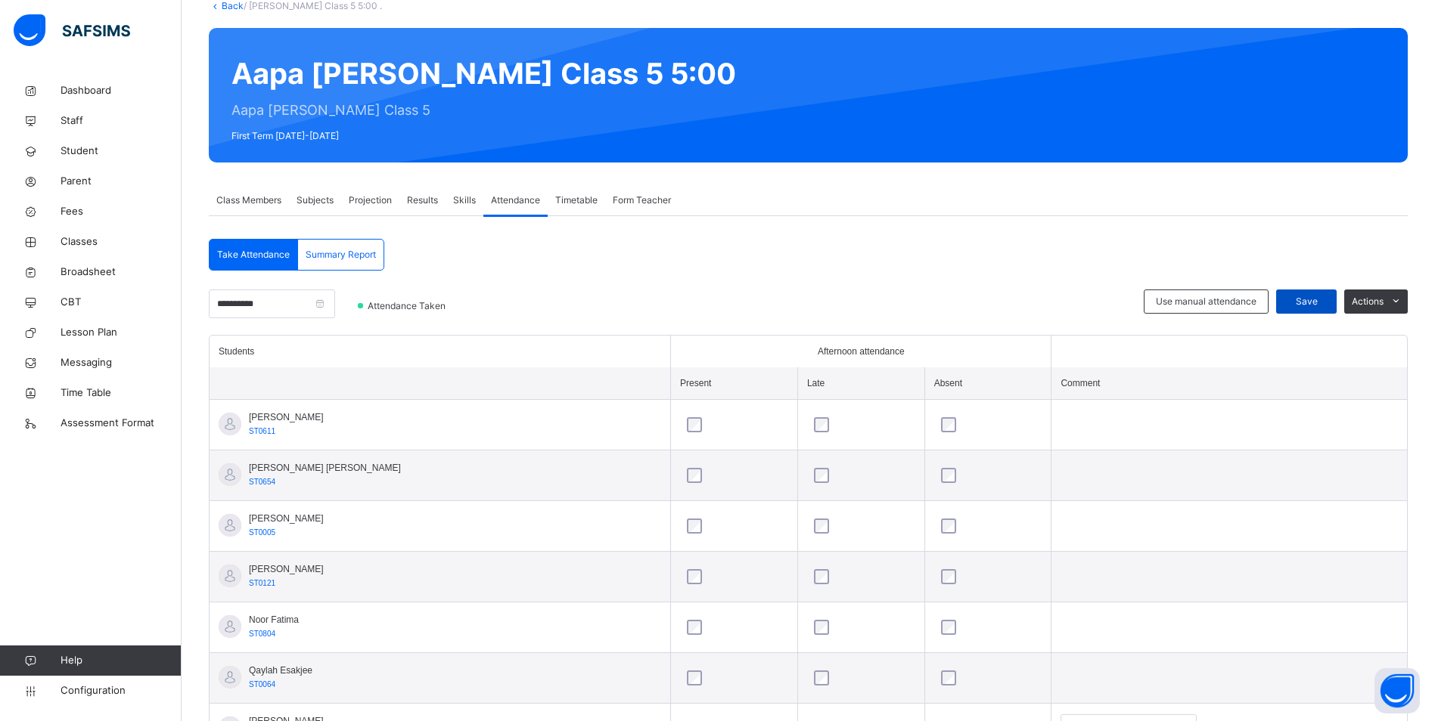
click at [1325, 300] on span "Save" at bounding box center [1306, 302] width 38 height 14
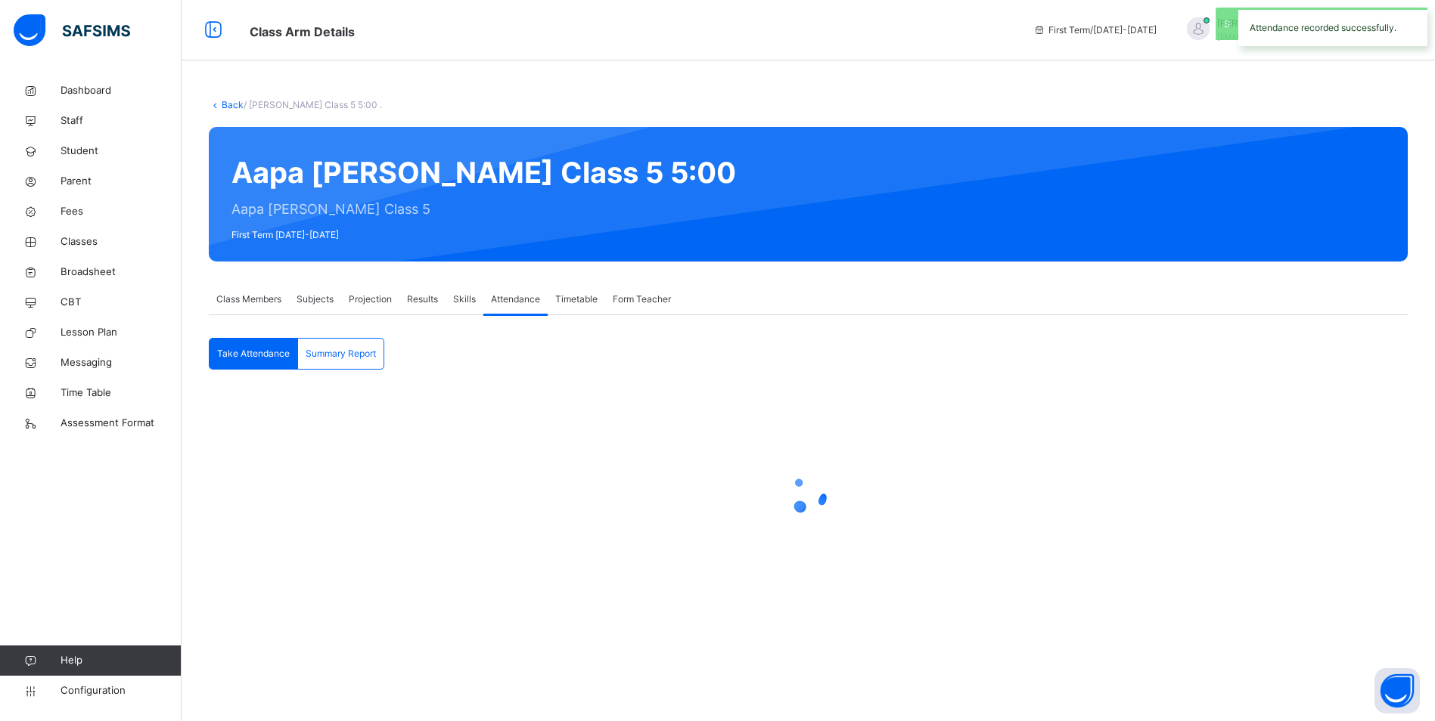
scroll to position [0, 0]
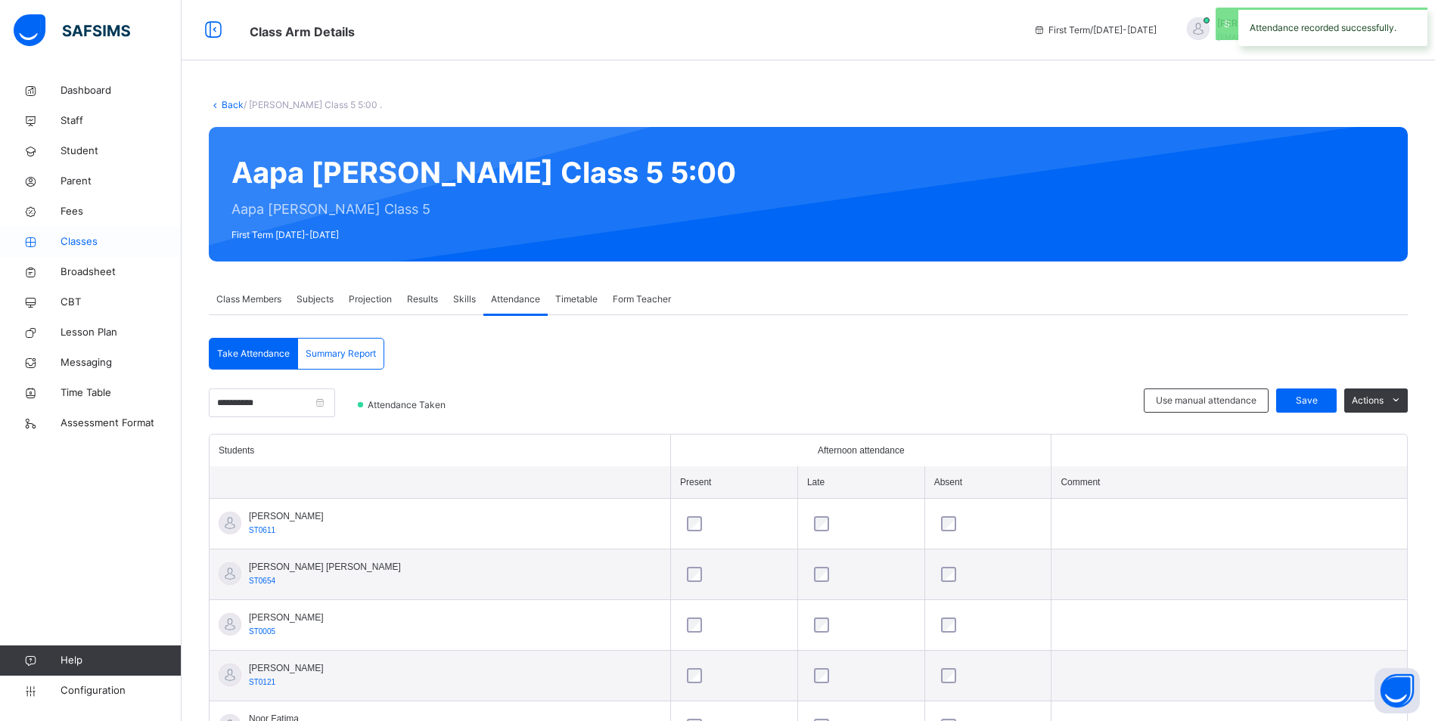
click at [74, 238] on span "Classes" at bounding box center [121, 241] width 121 height 15
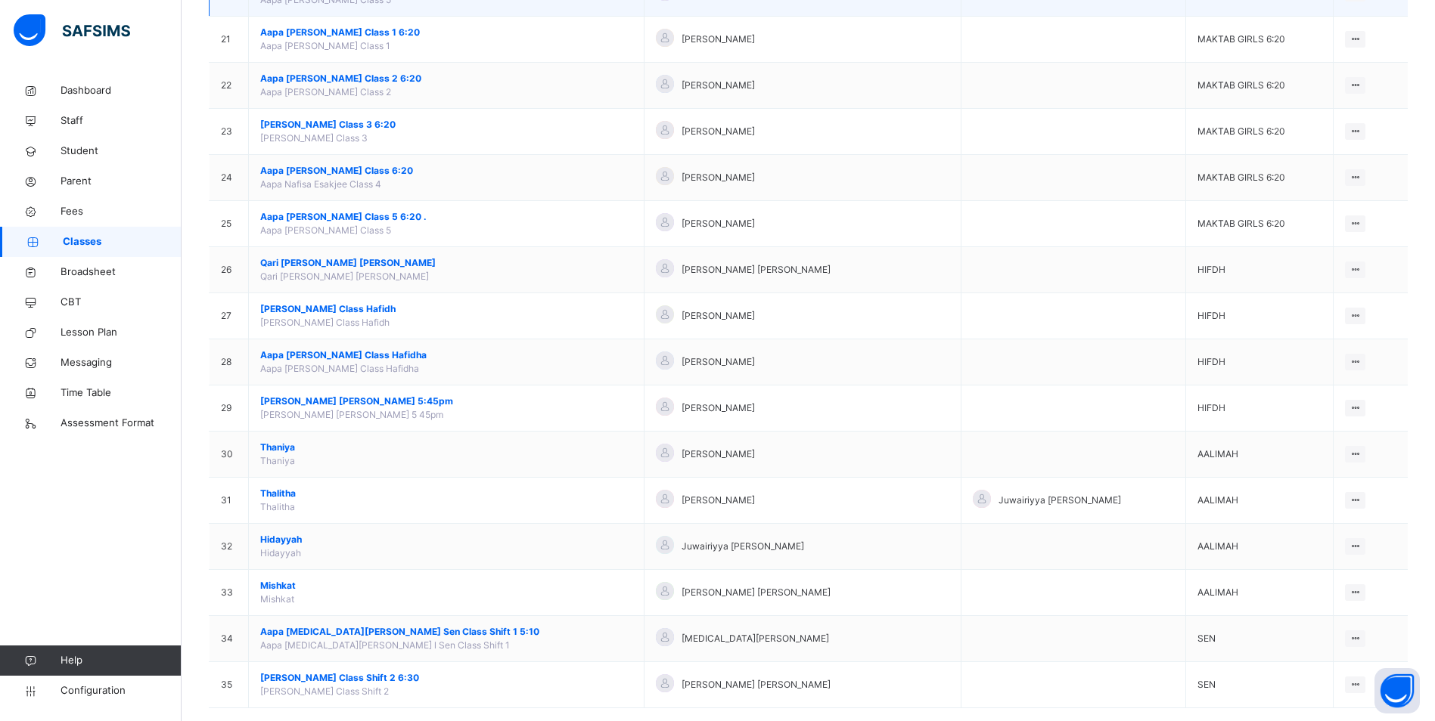
scroll to position [1111, 0]
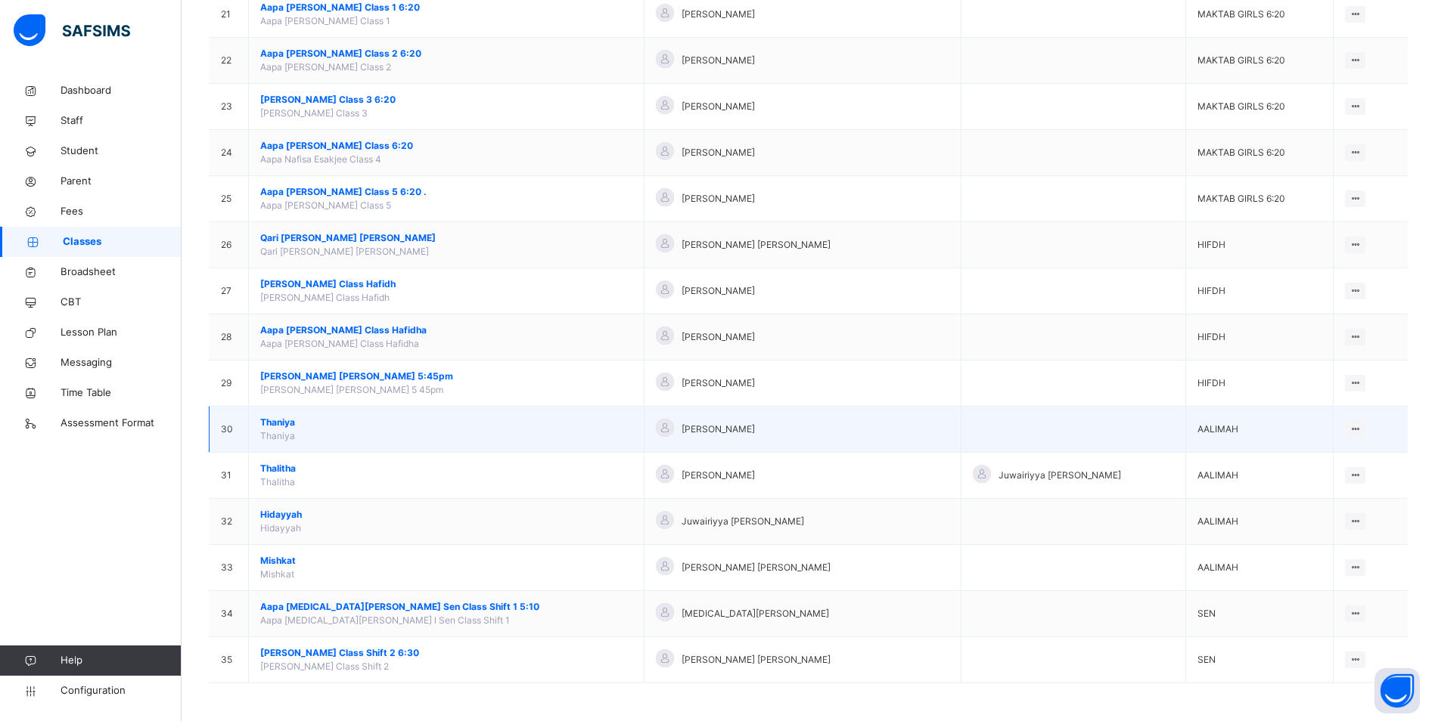
click at [283, 420] on span "Thaniya" at bounding box center [446, 423] width 372 height 14
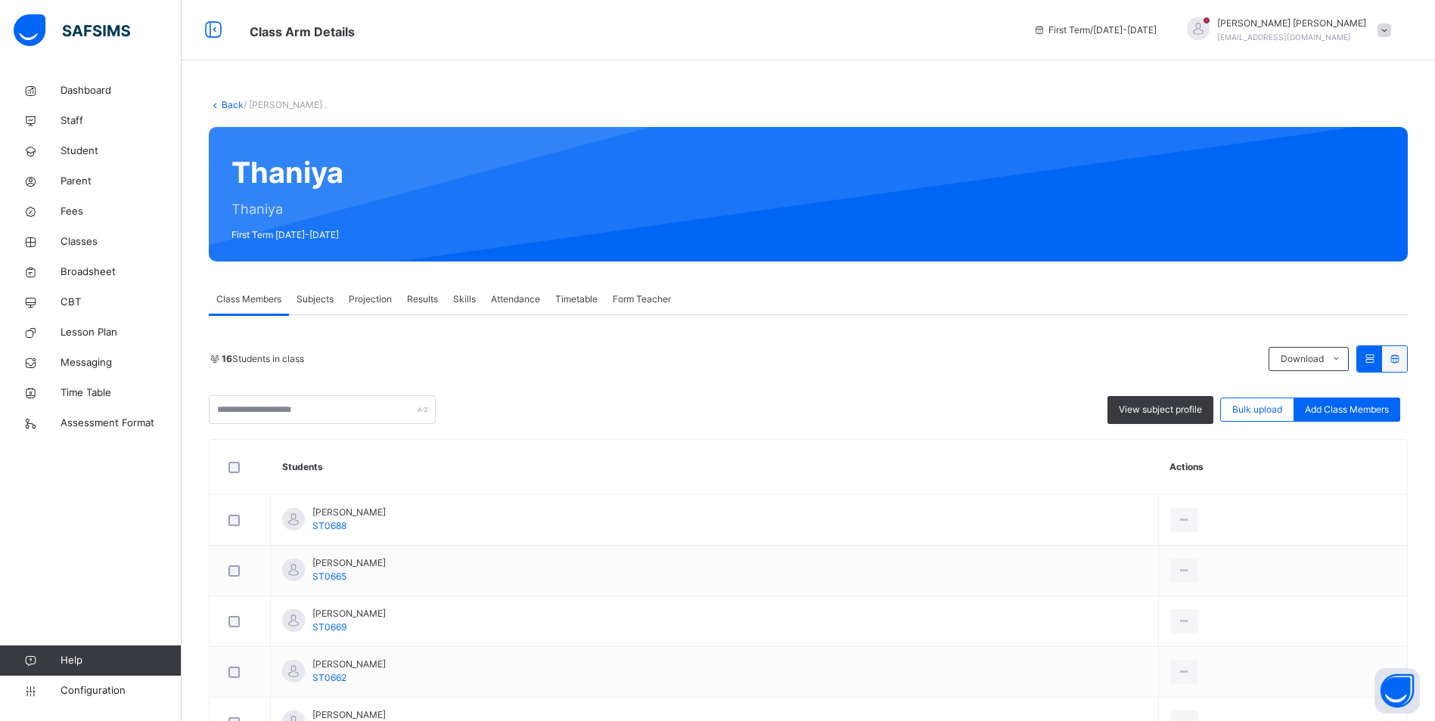
click at [495, 299] on span "Attendance" at bounding box center [515, 300] width 49 height 14
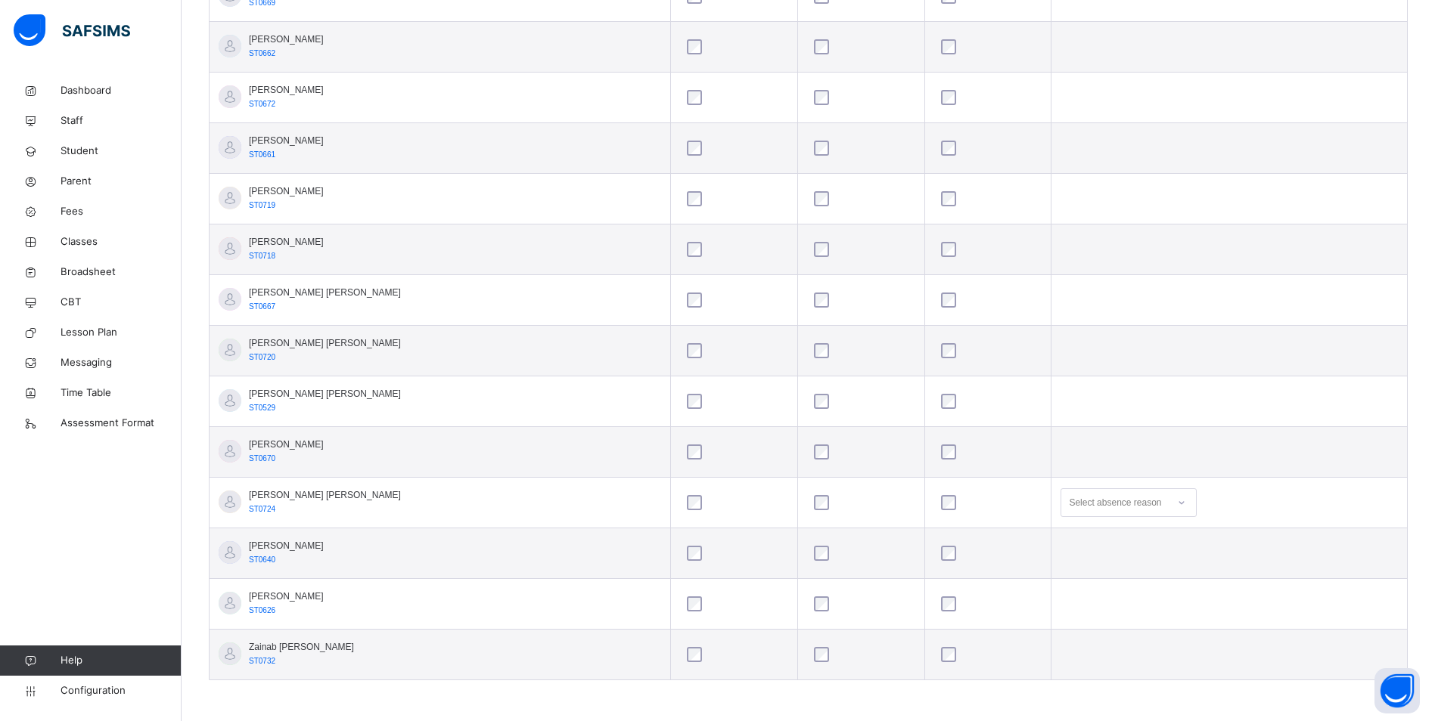
scroll to position [630, 0]
click at [1179, 503] on icon at bounding box center [1181, 502] width 5 height 3
click at [1089, 662] on div "Appointment" at bounding box center [1128, 665] width 135 height 26
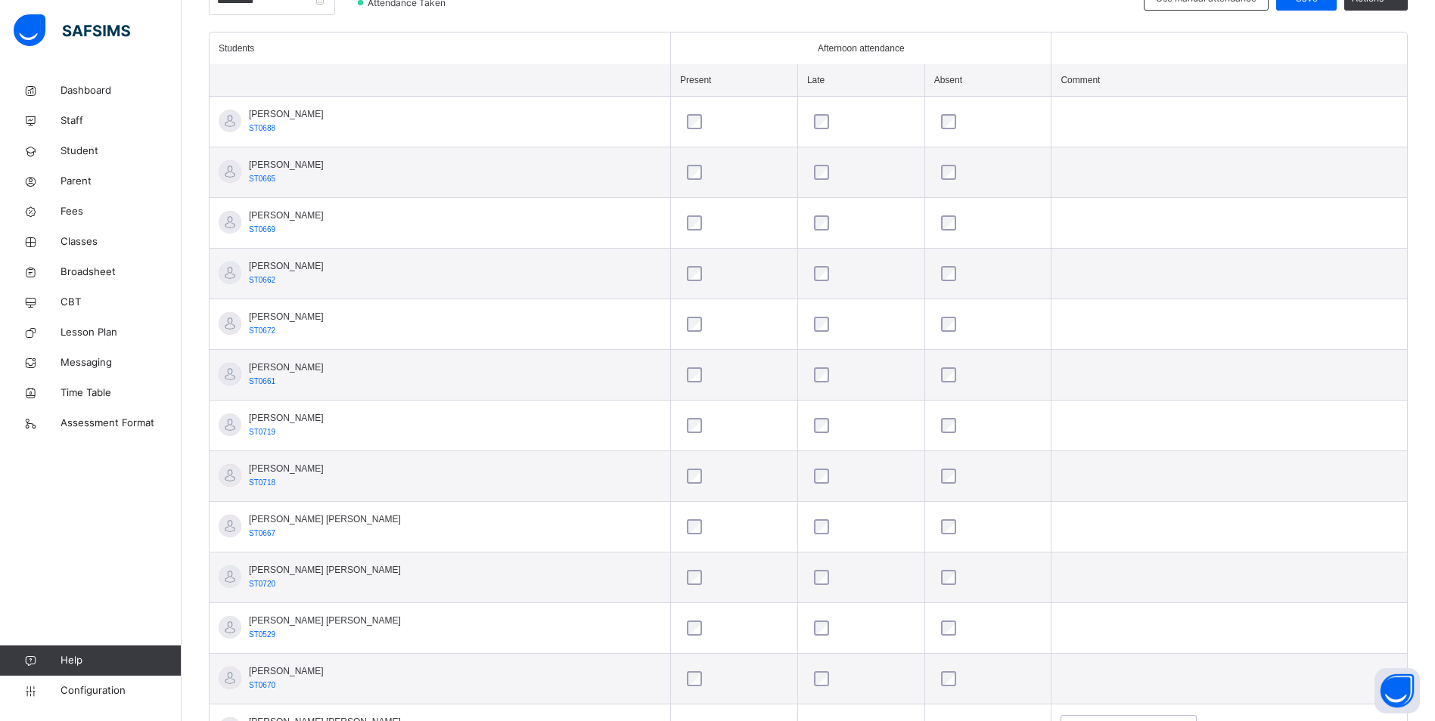
scroll to position [252, 0]
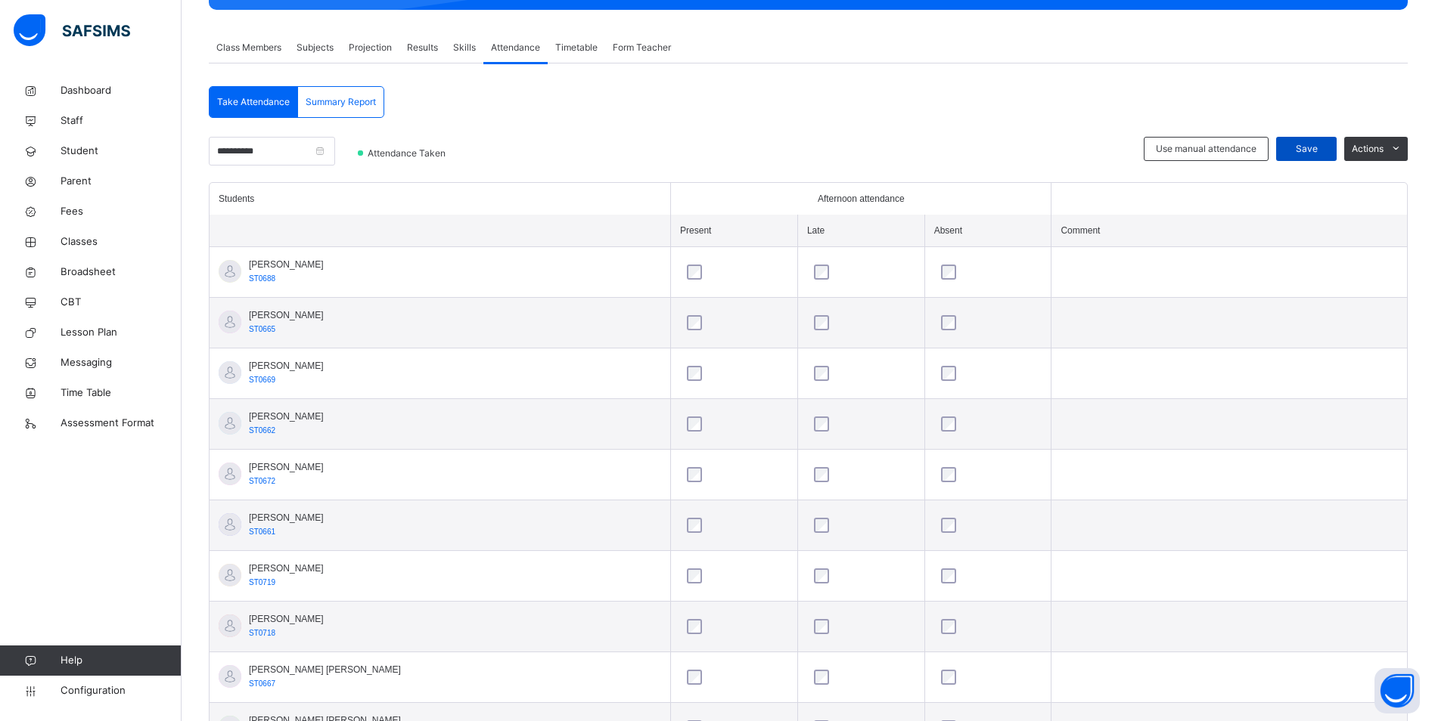
click at [1299, 145] on span "Save" at bounding box center [1306, 149] width 38 height 14
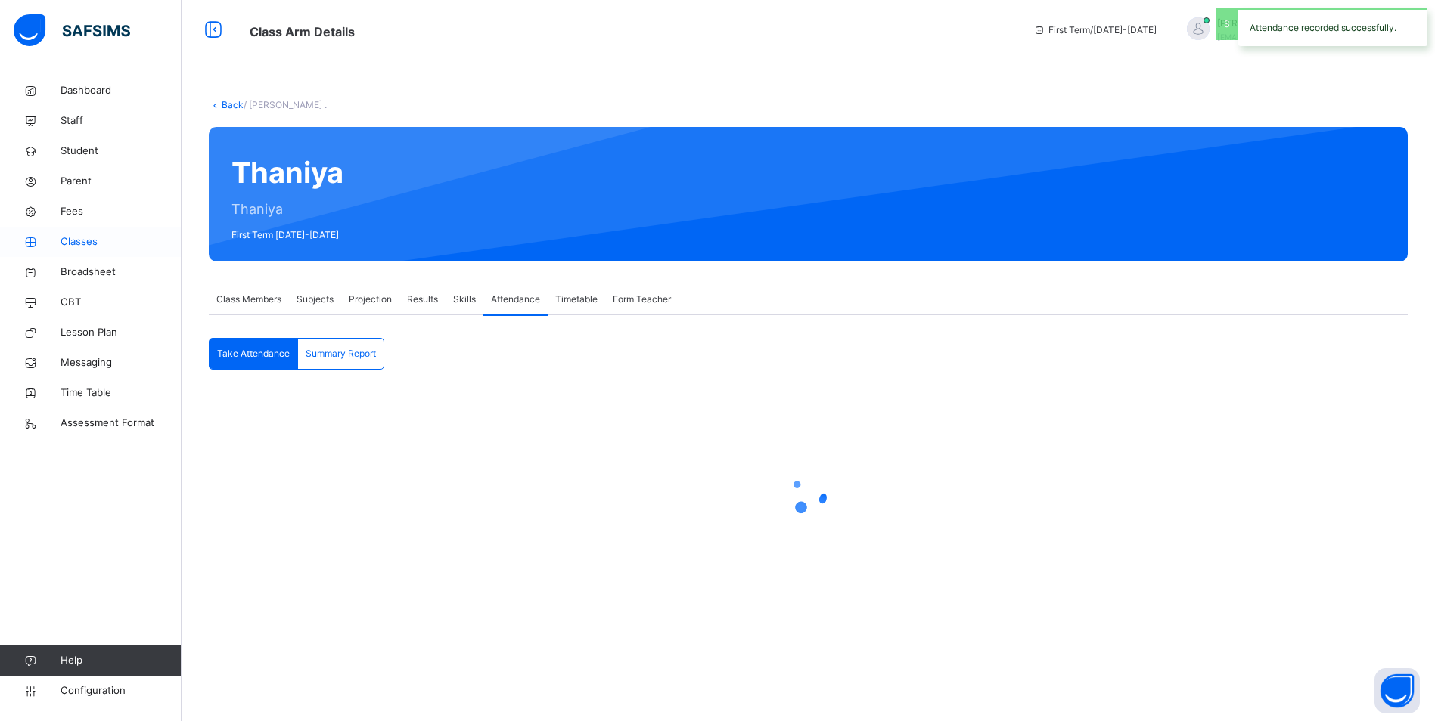
scroll to position [0, 0]
click at [78, 240] on span "Classes" at bounding box center [121, 241] width 121 height 15
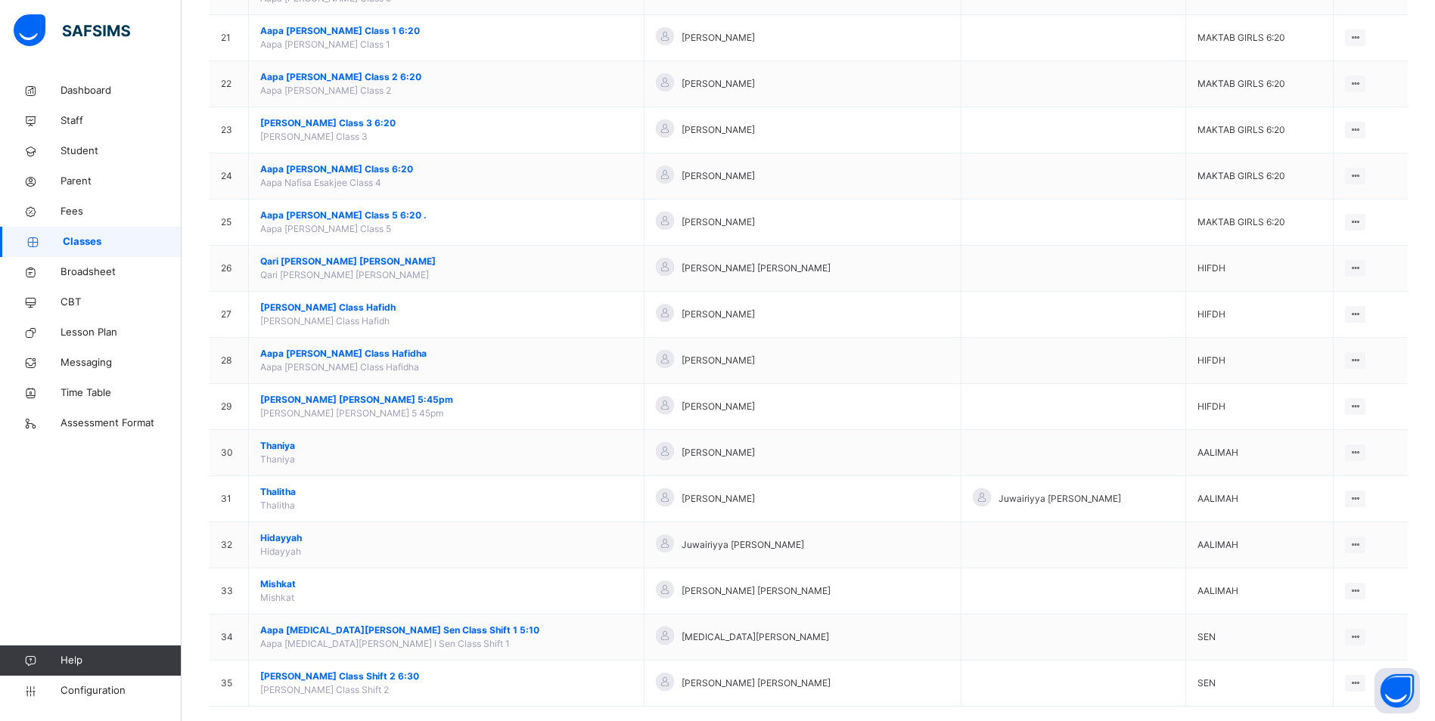
scroll to position [1111, 0]
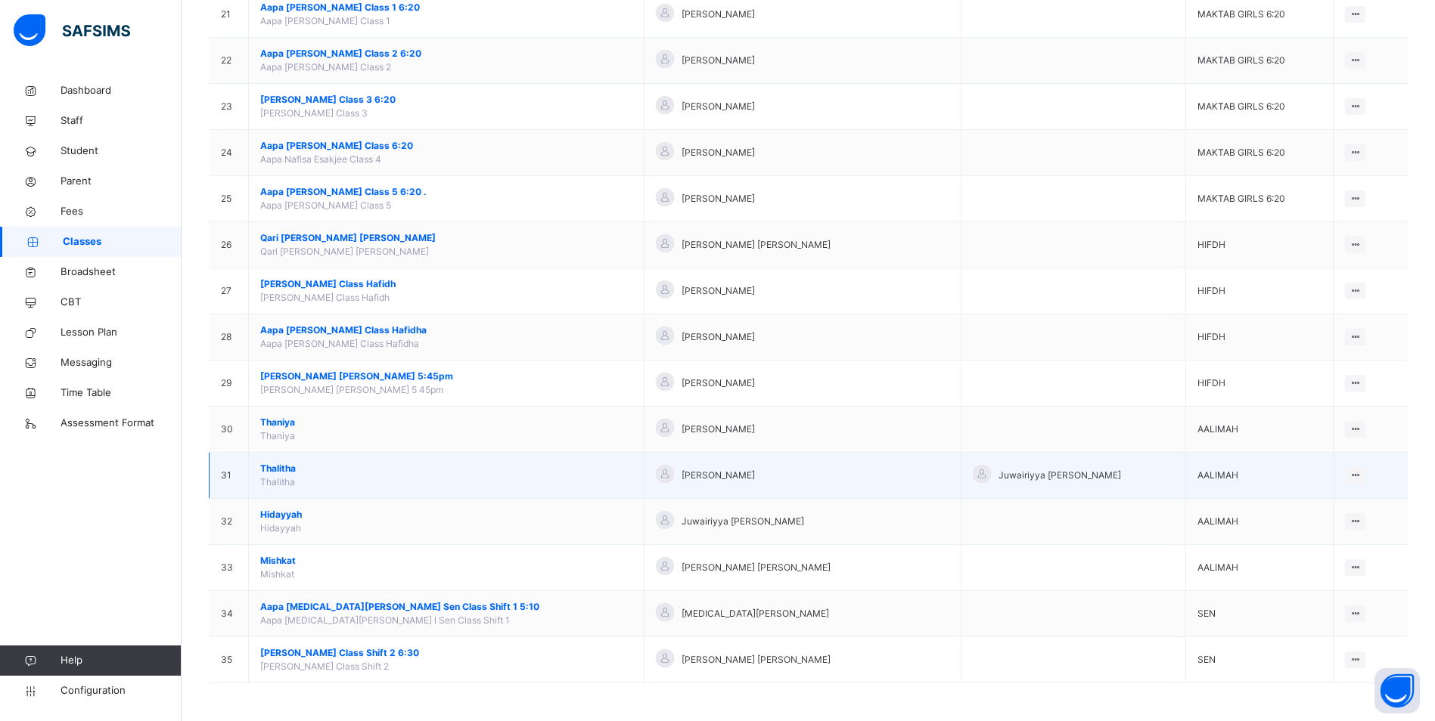
click at [281, 467] on span "Thalitha" at bounding box center [446, 469] width 372 height 14
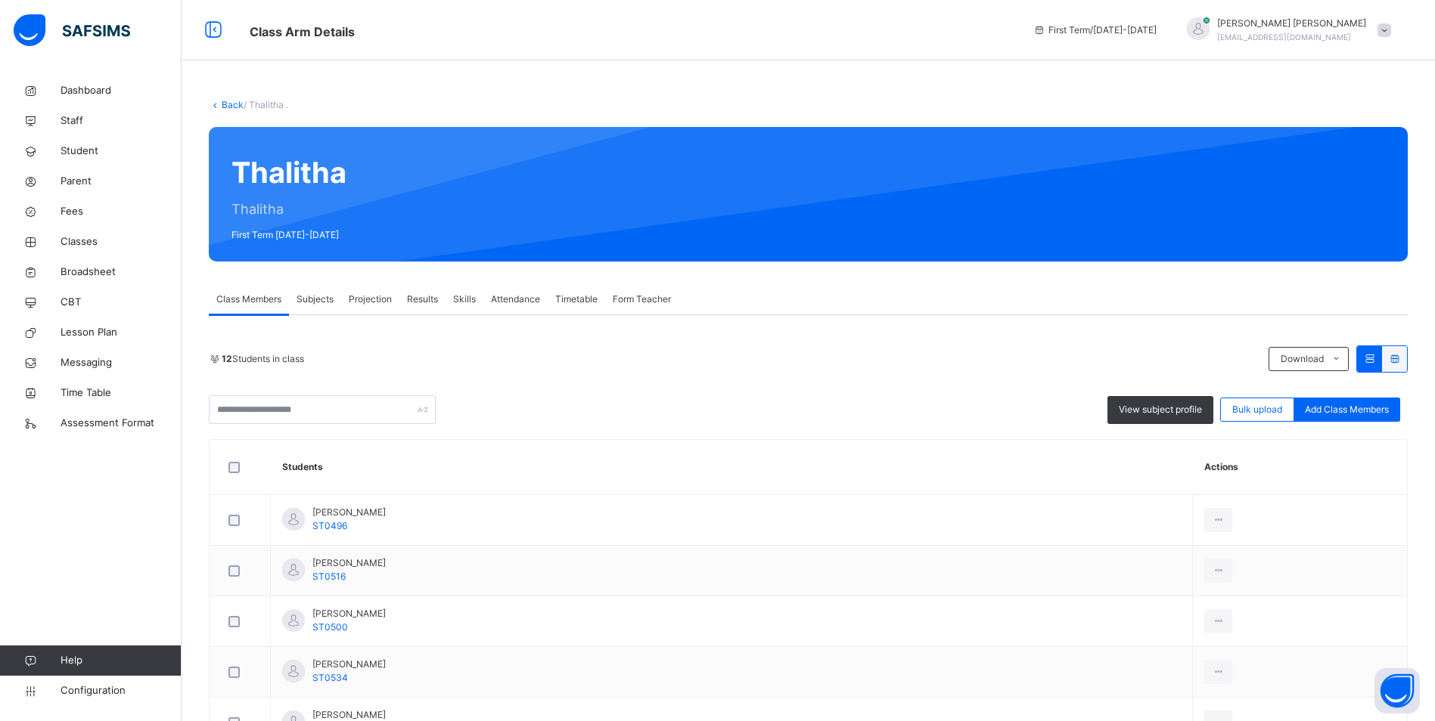
click at [510, 300] on span "Attendance" at bounding box center [515, 300] width 49 height 14
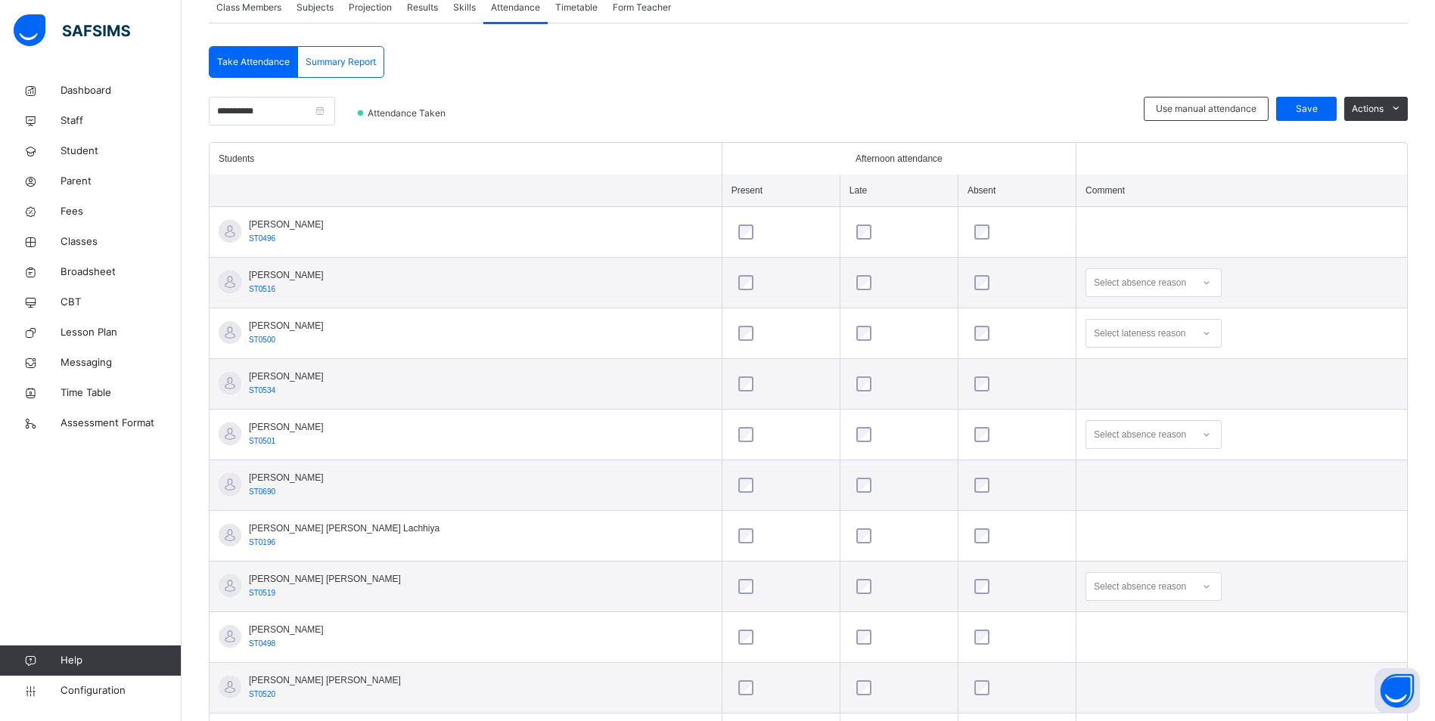
scroll to position [276, 0]
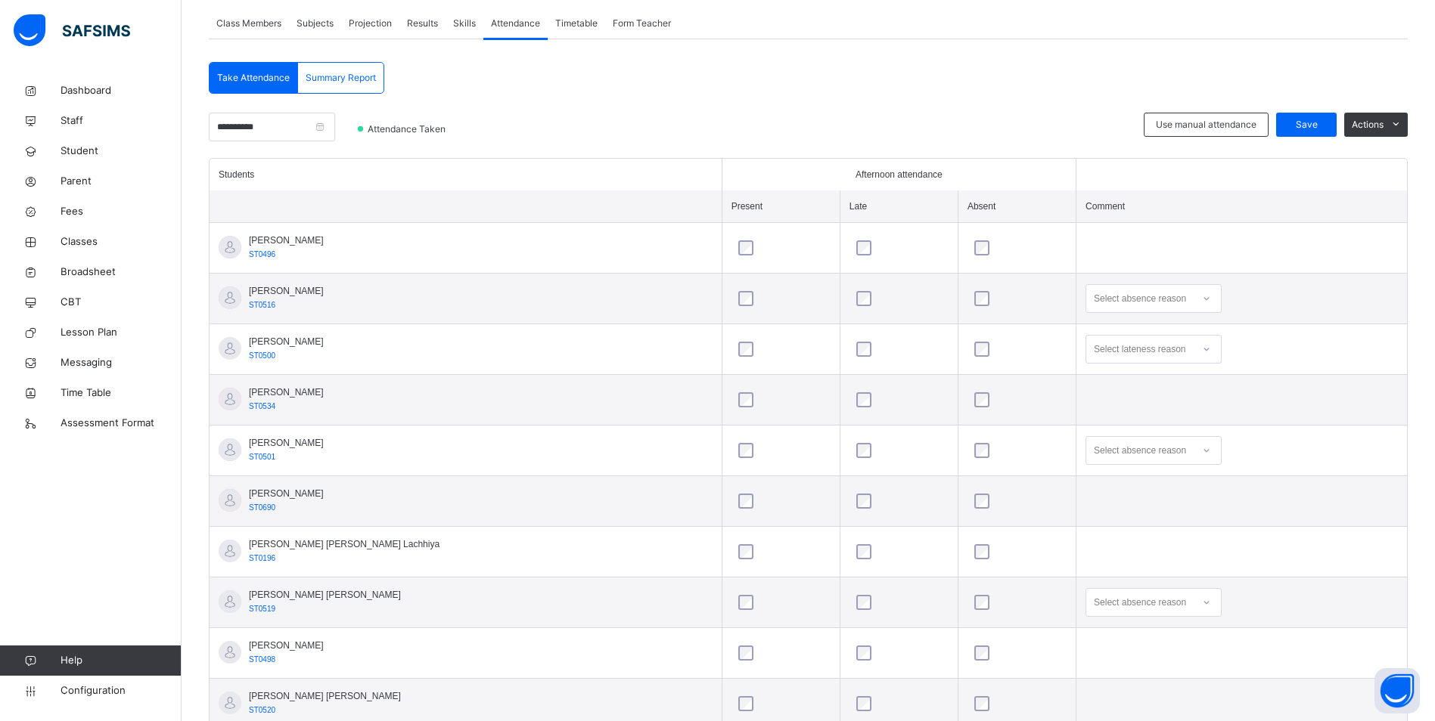
click at [1193, 296] on div at bounding box center [1206, 299] width 26 height 24
click at [1093, 353] on div "Message sent" at bounding box center [1153, 359] width 135 height 26
click at [1325, 119] on span "Save" at bounding box center [1306, 125] width 38 height 14
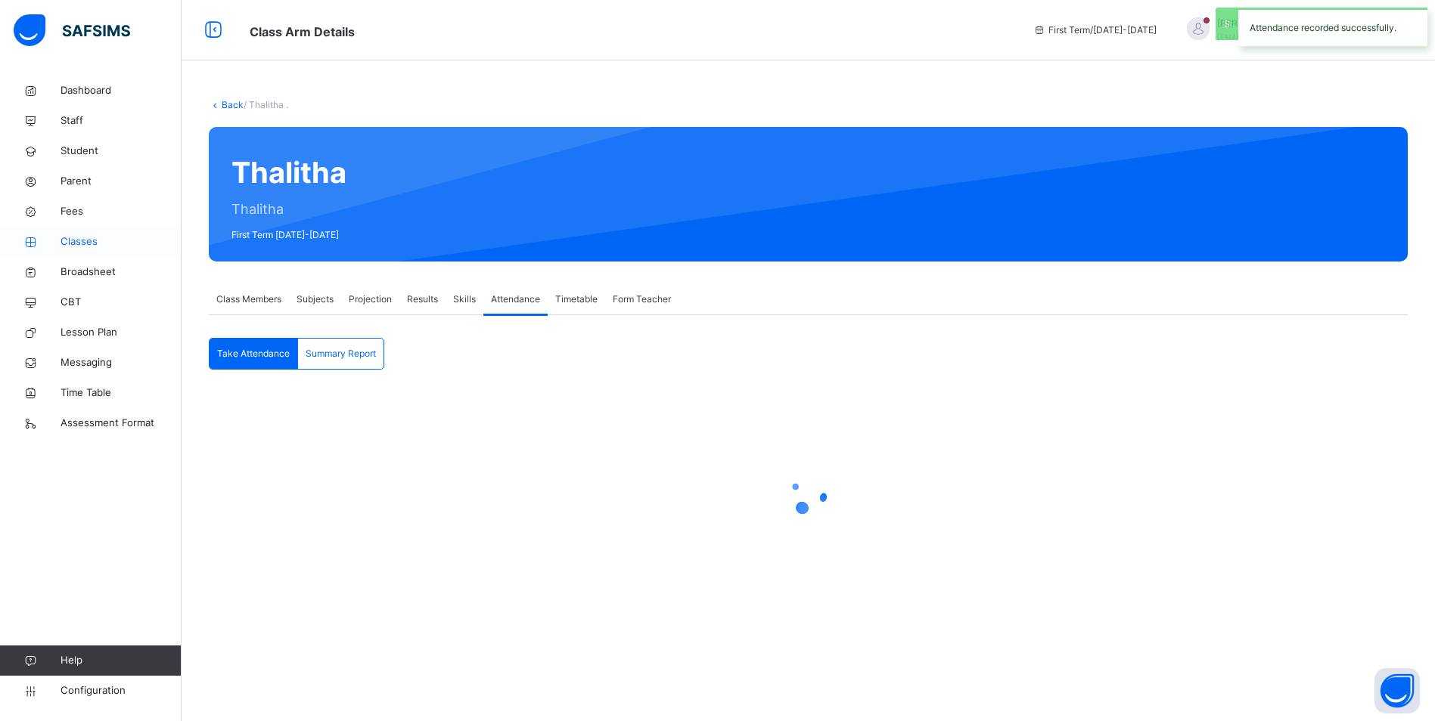
scroll to position [0, 0]
click at [84, 234] on link "Classes" at bounding box center [91, 242] width 182 height 30
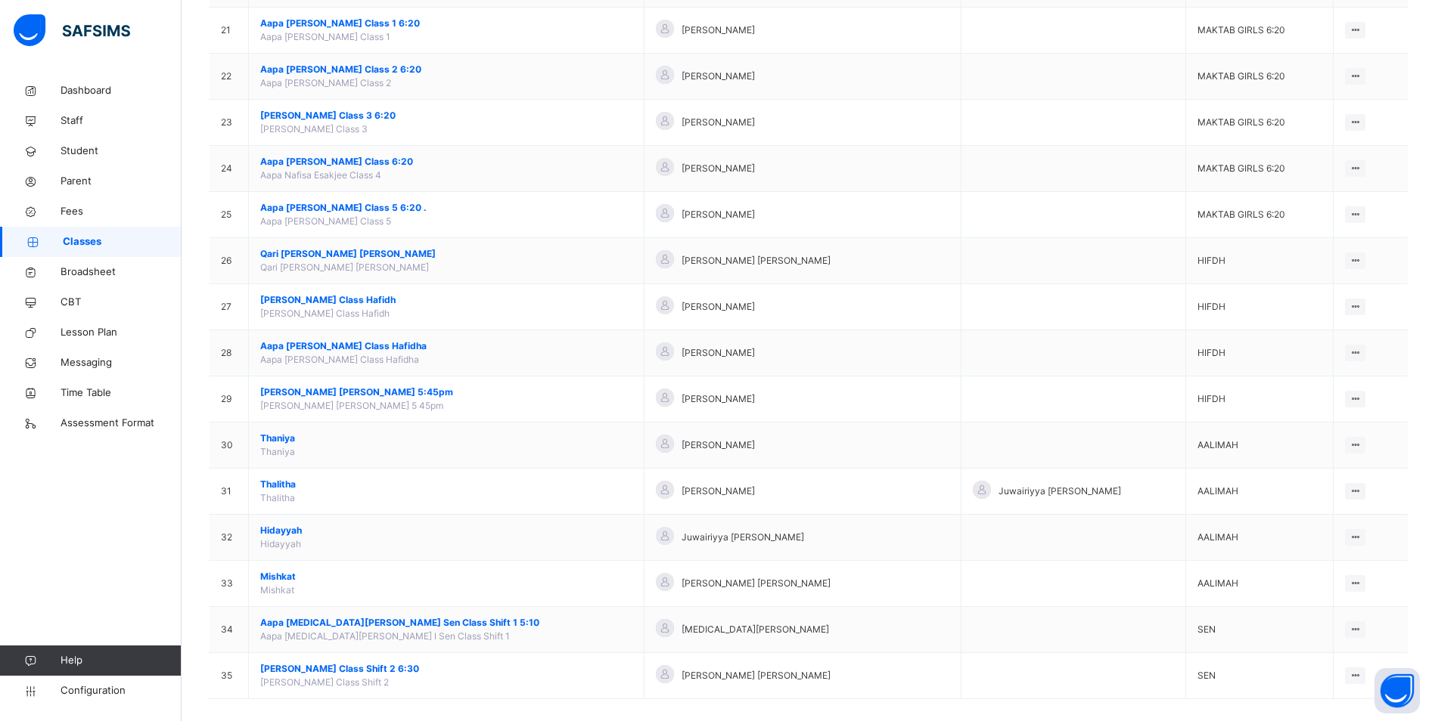
scroll to position [1111, 0]
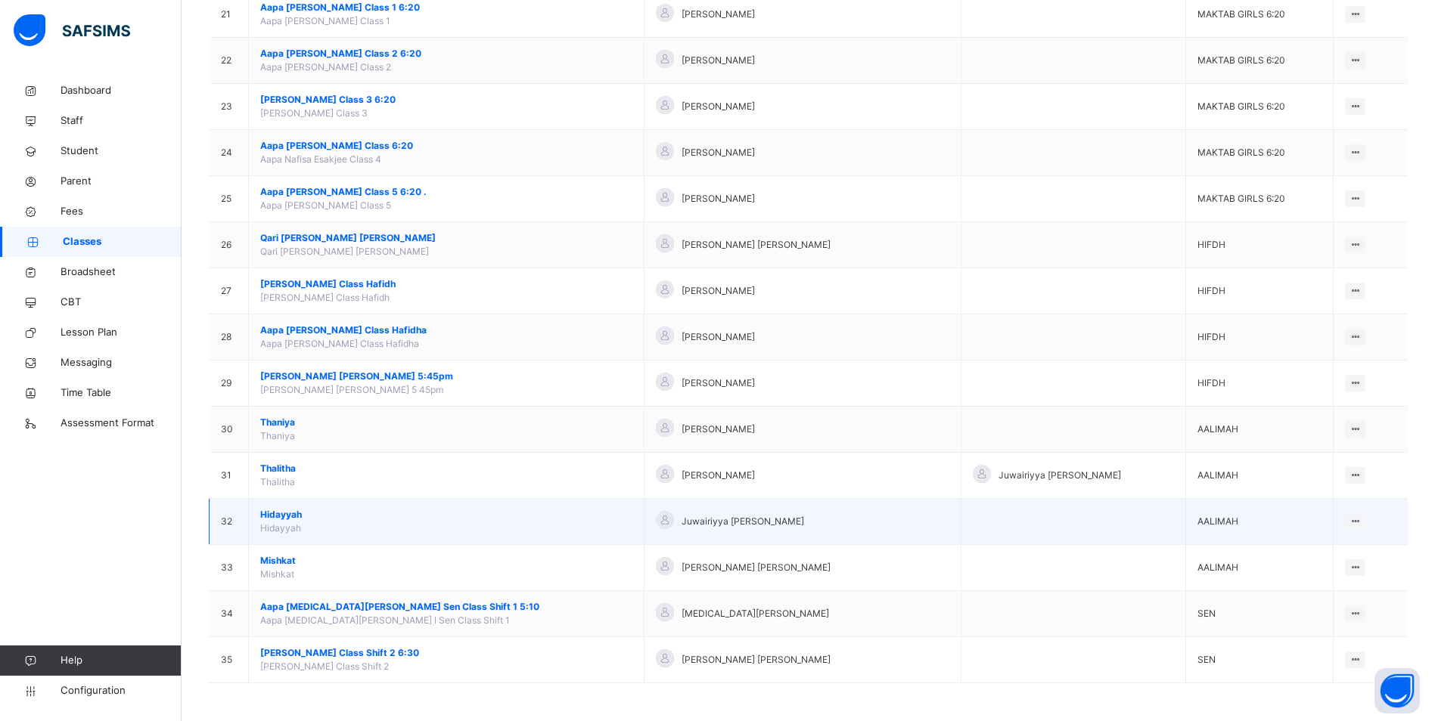
click at [284, 513] on span "Hidayyah" at bounding box center [446, 515] width 372 height 14
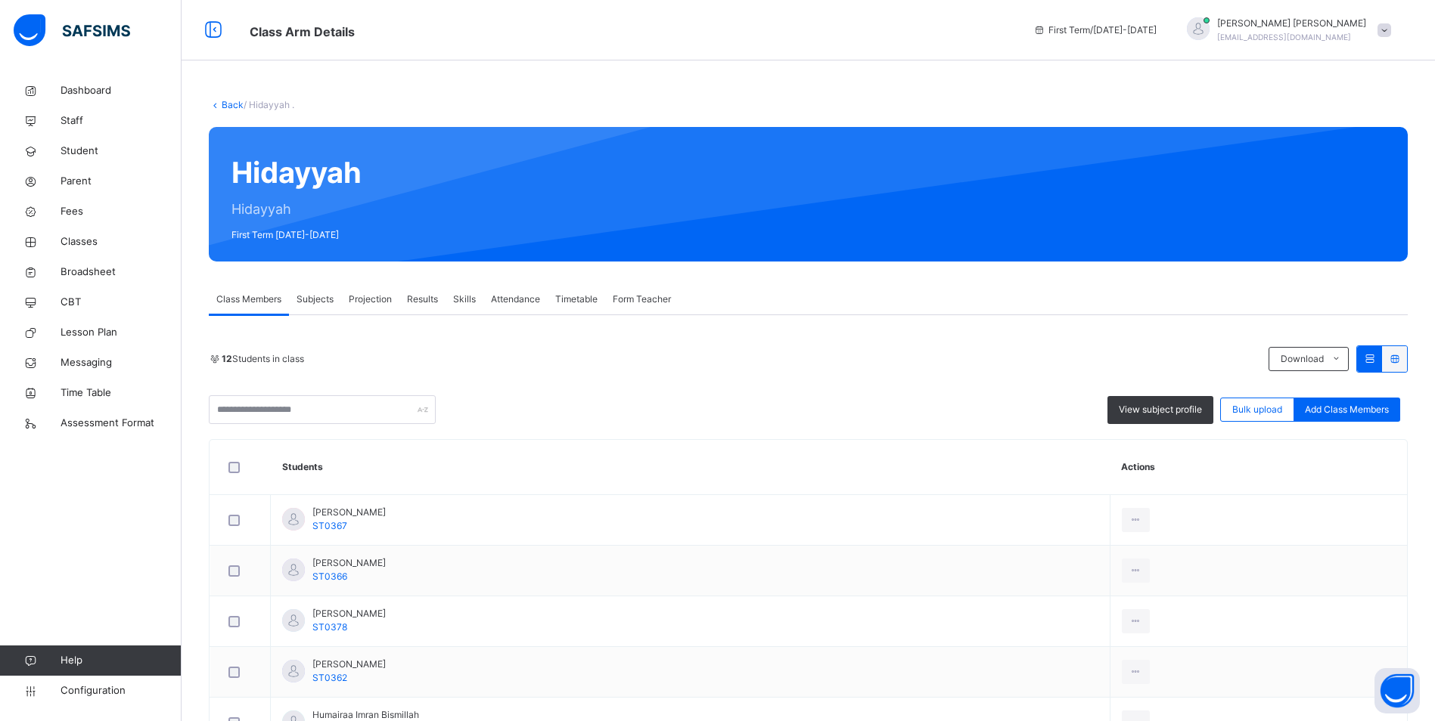
click at [526, 300] on span "Attendance" at bounding box center [515, 300] width 49 height 14
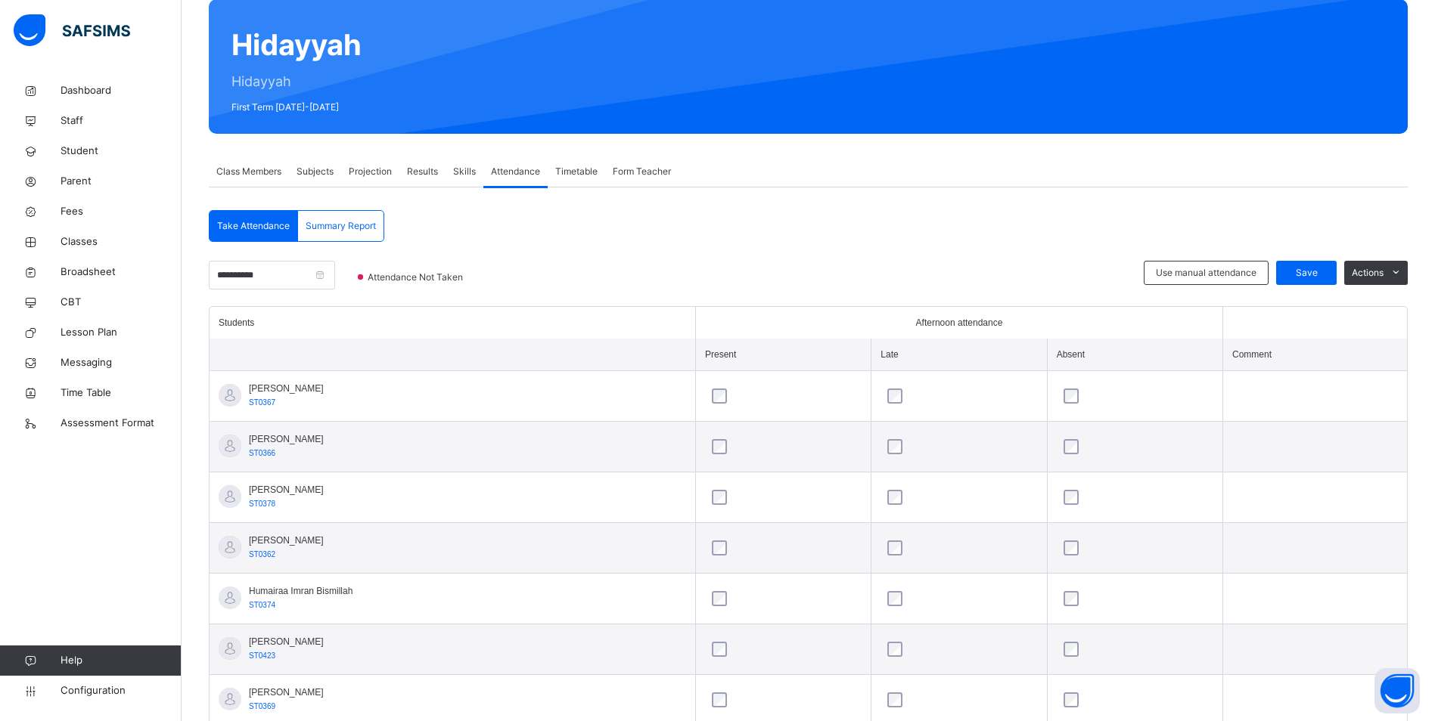
scroll to position [125, 0]
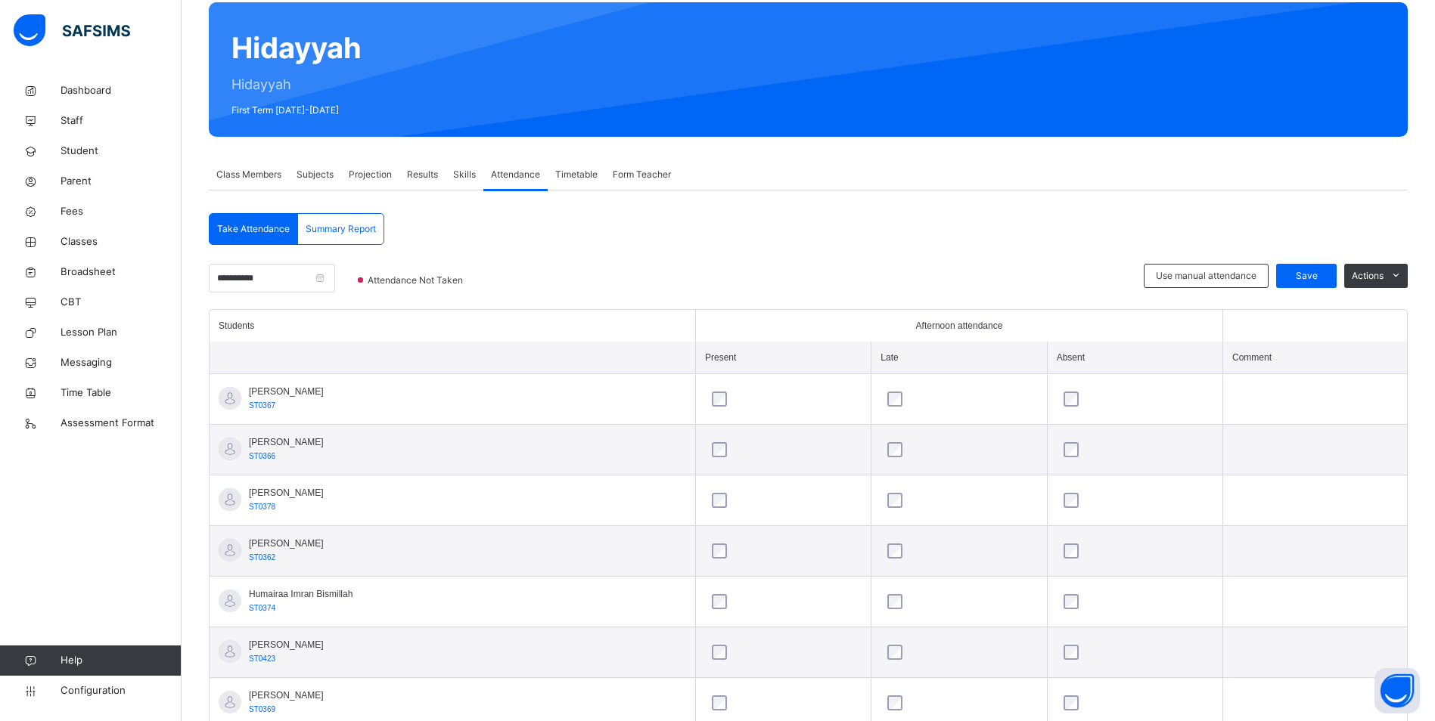
click at [1302, 263] on div "**********" at bounding box center [808, 623] width 1199 height 726
click at [1308, 267] on div "Save" at bounding box center [1306, 276] width 61 height 24
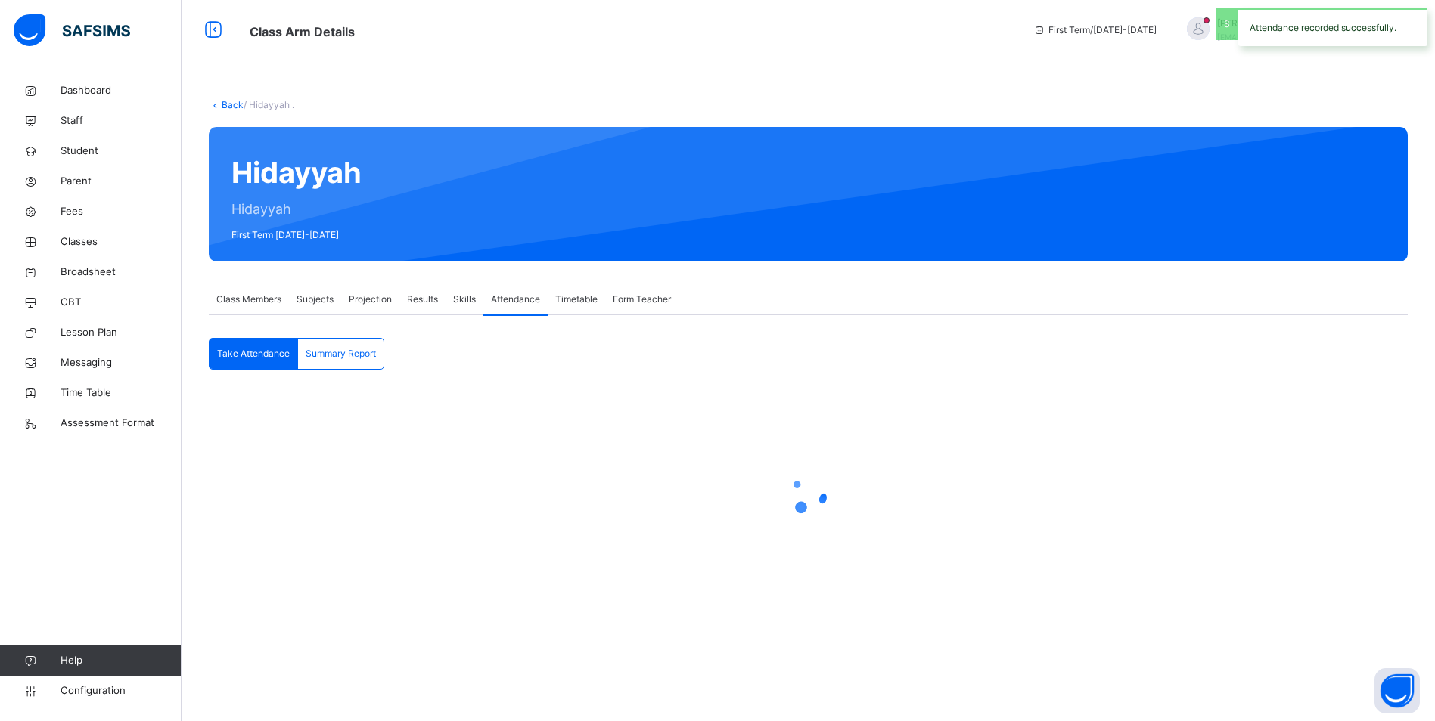
scroll to position [0, 0]
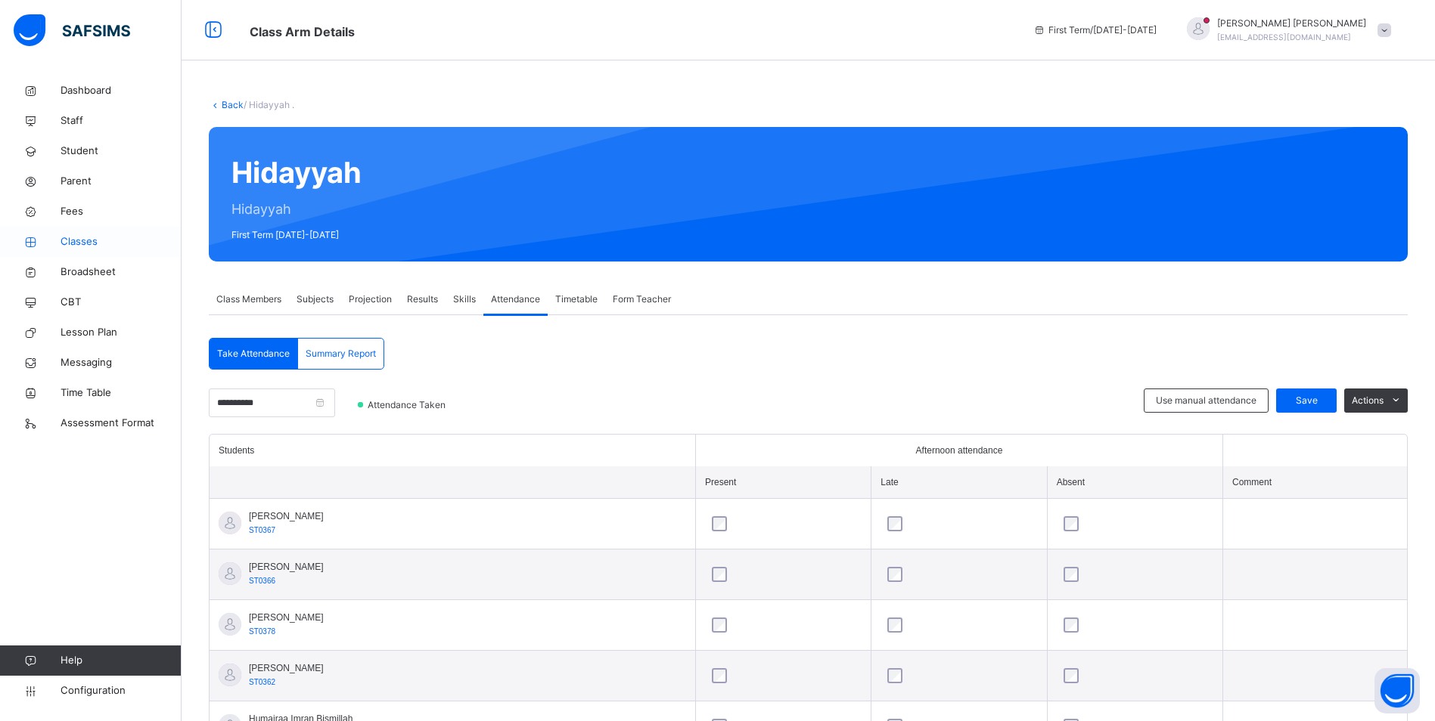
click at [88, 237] on span "Classes" at bounding box center [121, 241] width 121 height 15
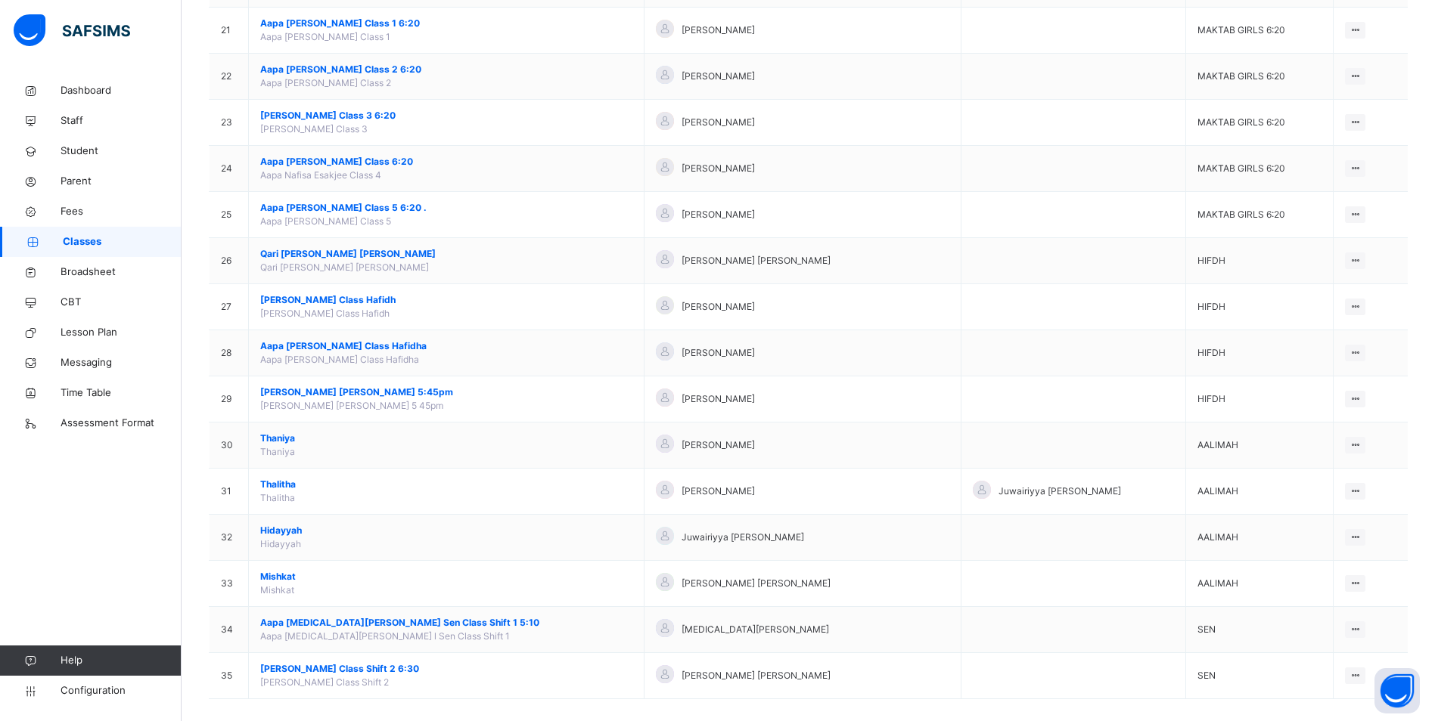
scroll to position [1111, 0]
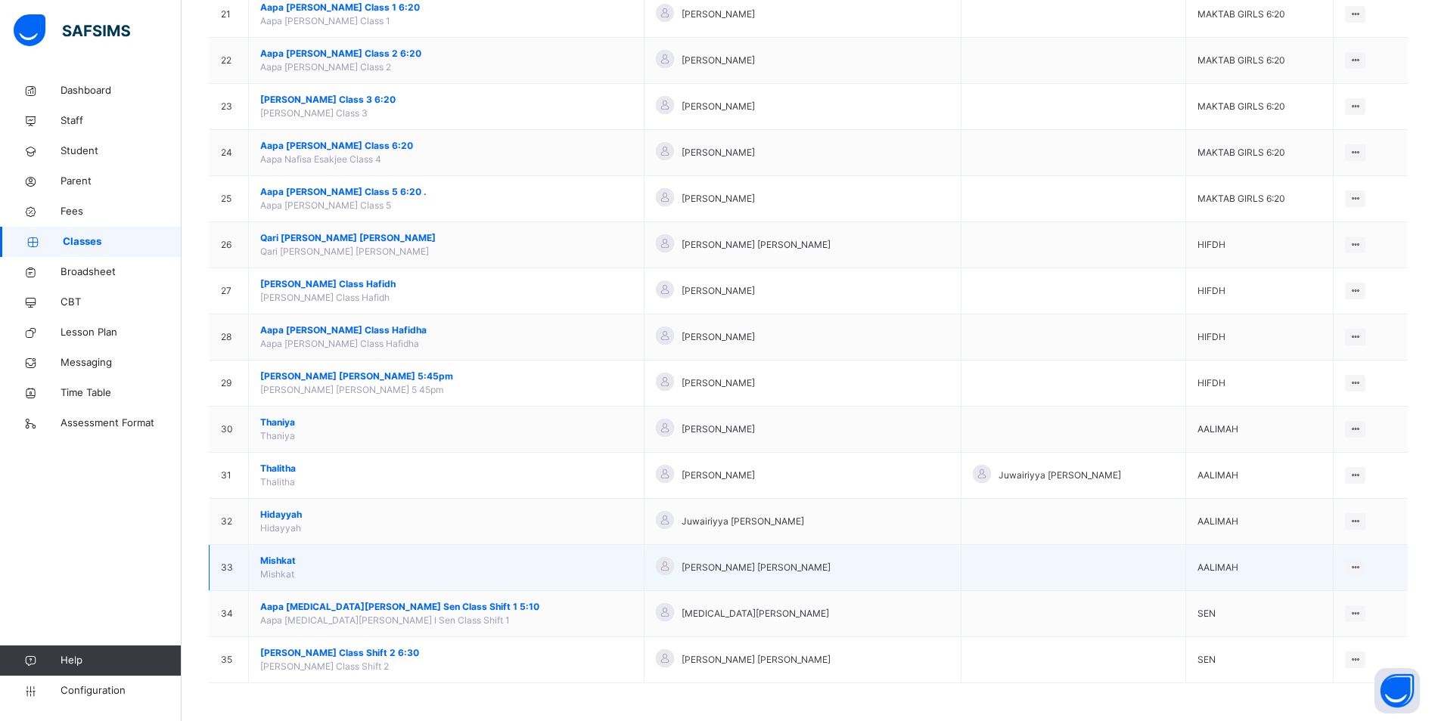
click at [283, 562] on span "Mishkat" at bounding box center [446, 561] width 372 height 14
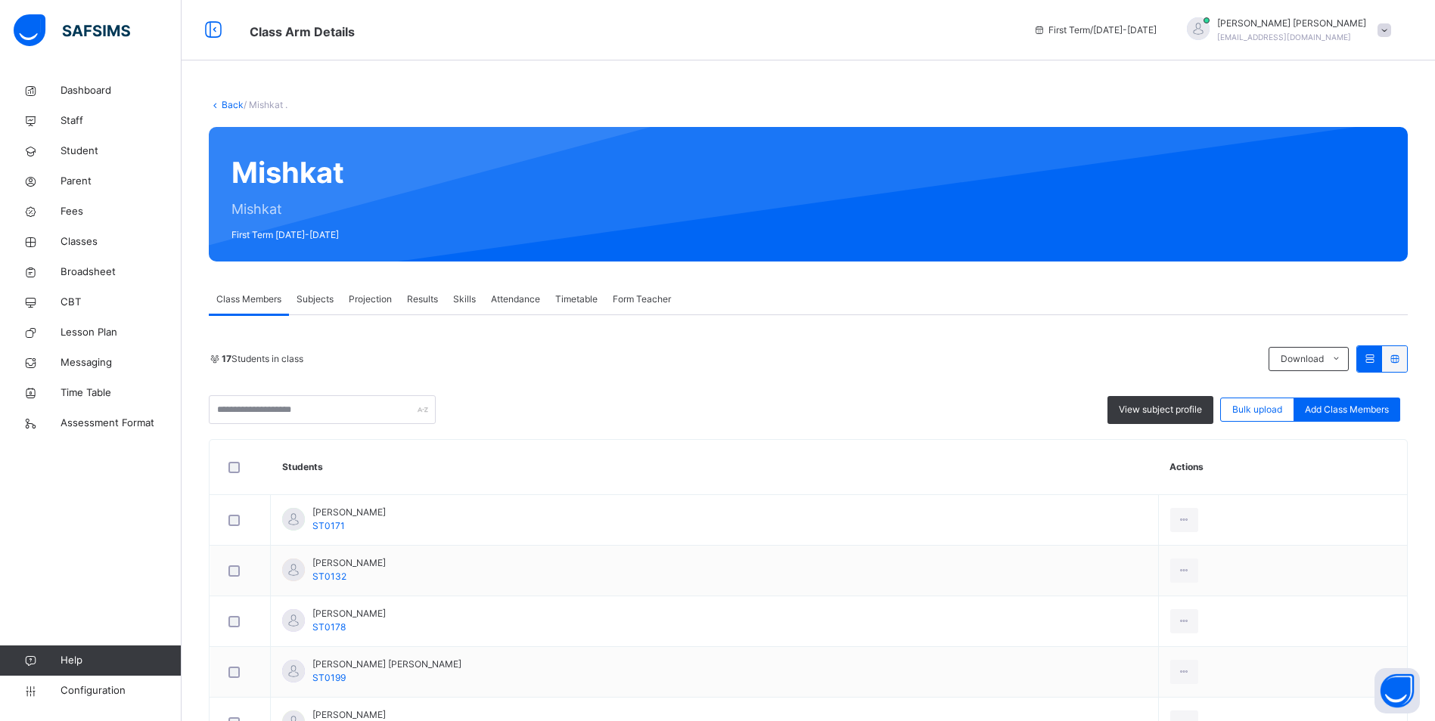
click at [509, 299] on span "Attendance" at bounding box center [515, 300] width 49 height 14
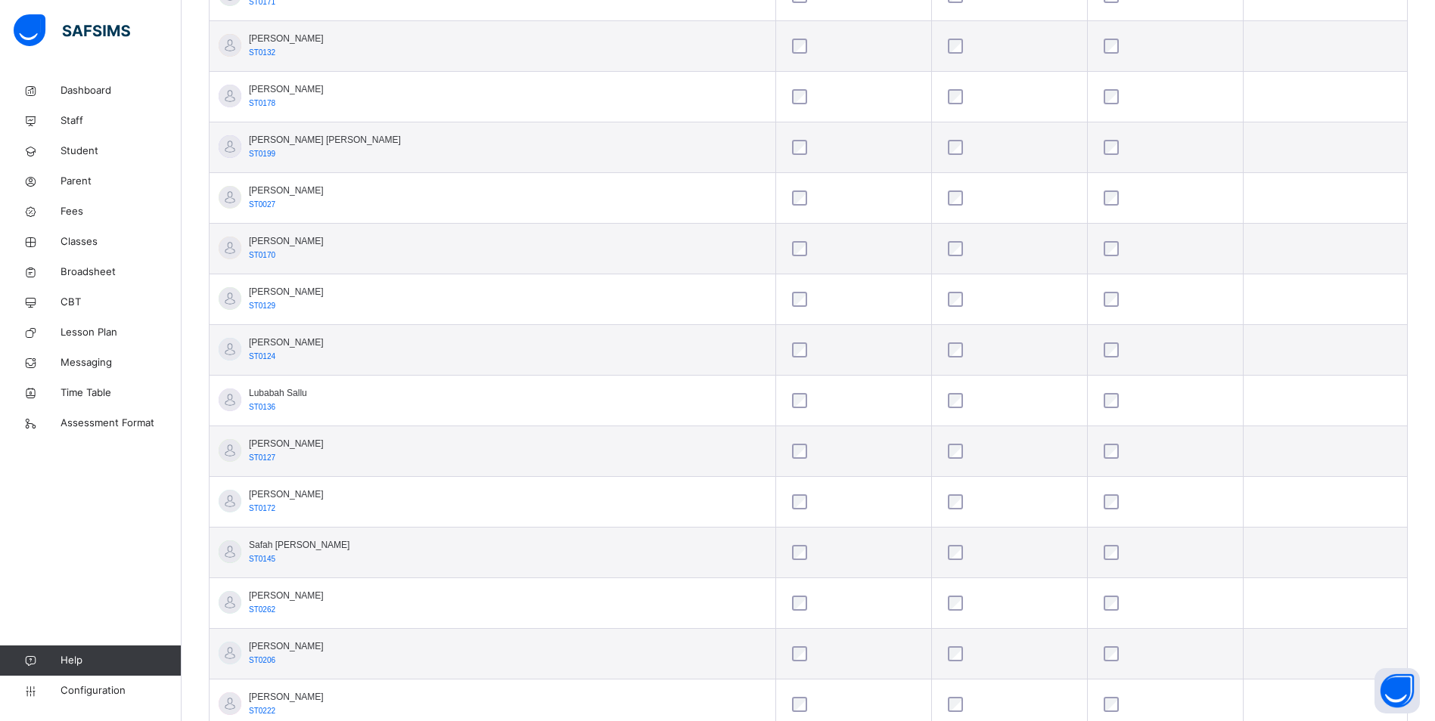
scroll to position [529, 0]
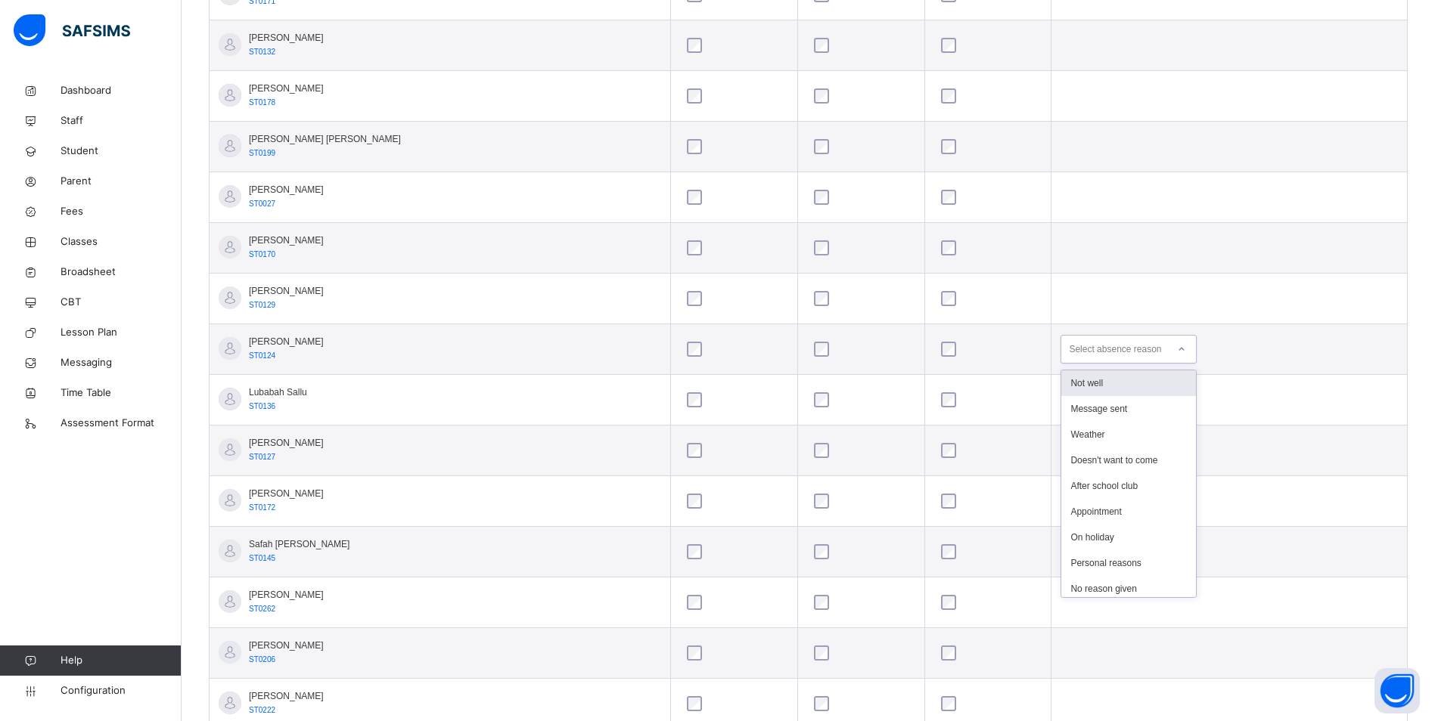
click at [1177, 352] on icon at bounding box center [1181, 349] width 9 height 15
click at [1093, 380] on div "Not well" at bounding box center [1128, 384] width 135 height 26
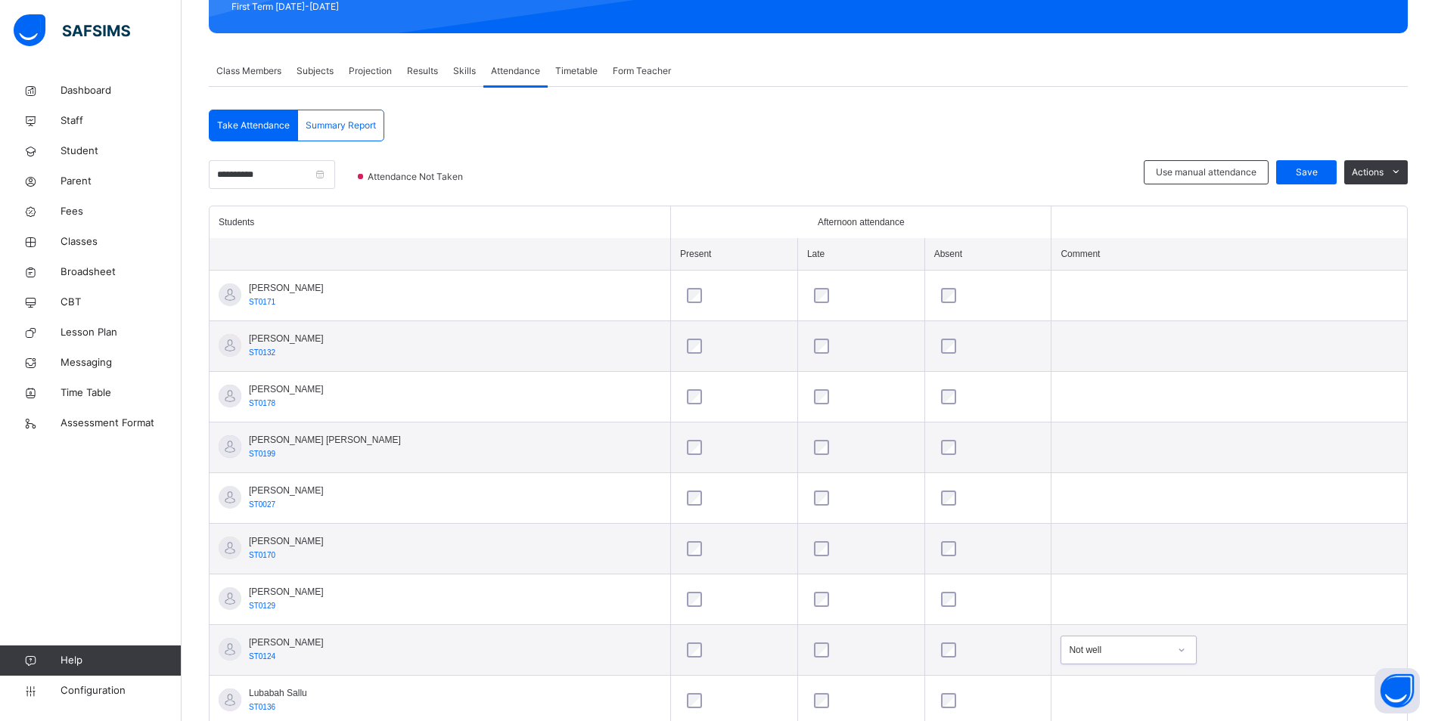
scroll to position [227, 0]
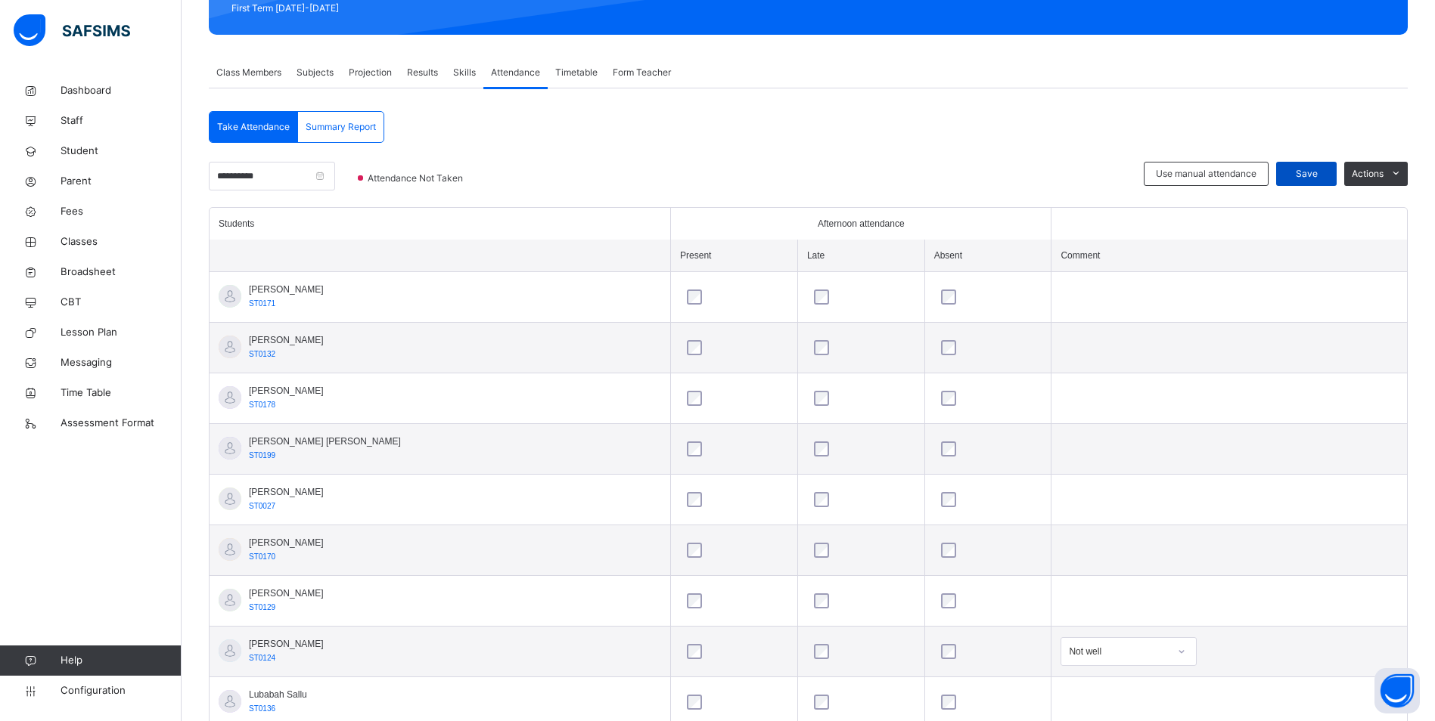
click at [1316, 175] on span "Save" at bounding box center [1306, 174] width 38 height 14
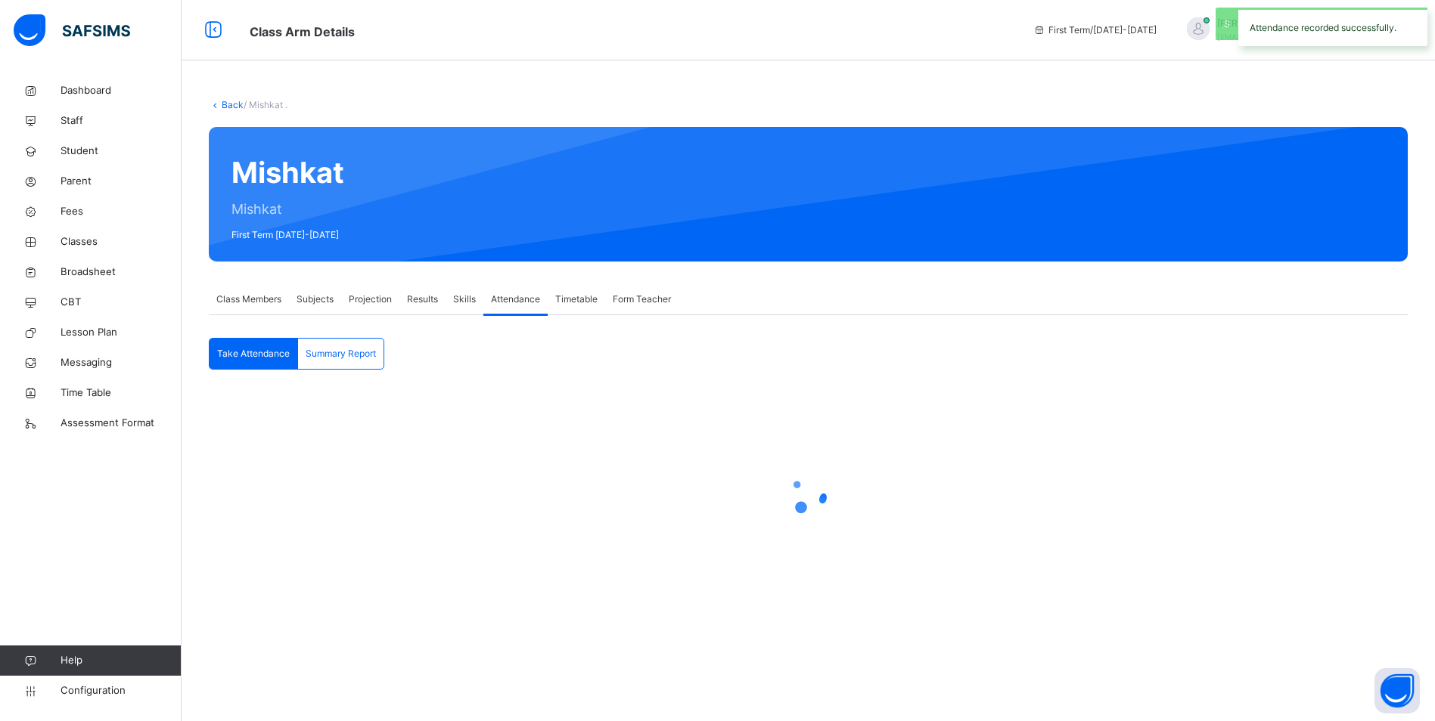
scroll to position [0, 0]
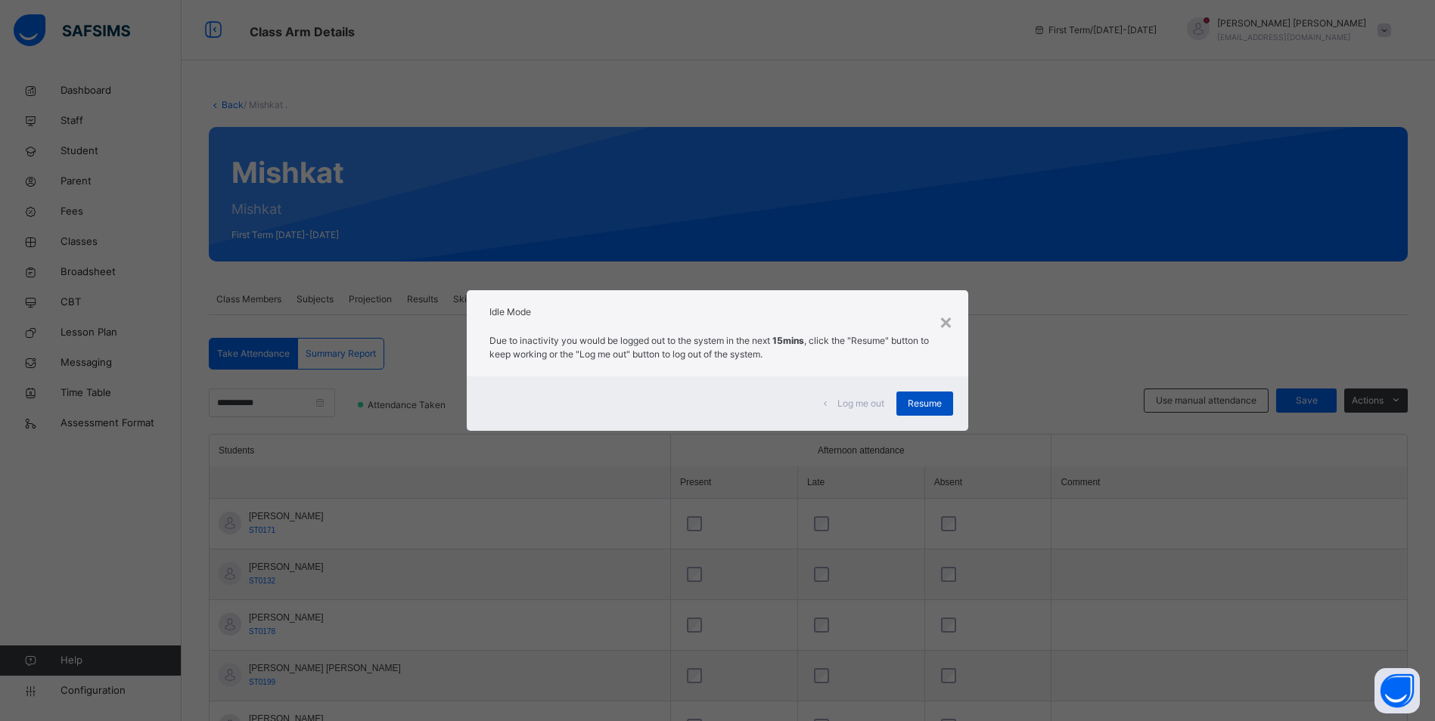
click at [909, 395] on div "Resume" at bounding box center [924, 404] width 57 height 24
click at [932, 406] on span "Resume" at bounding box center [925, 404] width 34 height 14
click at [940, 399] on span "Resume" at bounding box center [925, 404] width 34 height 14
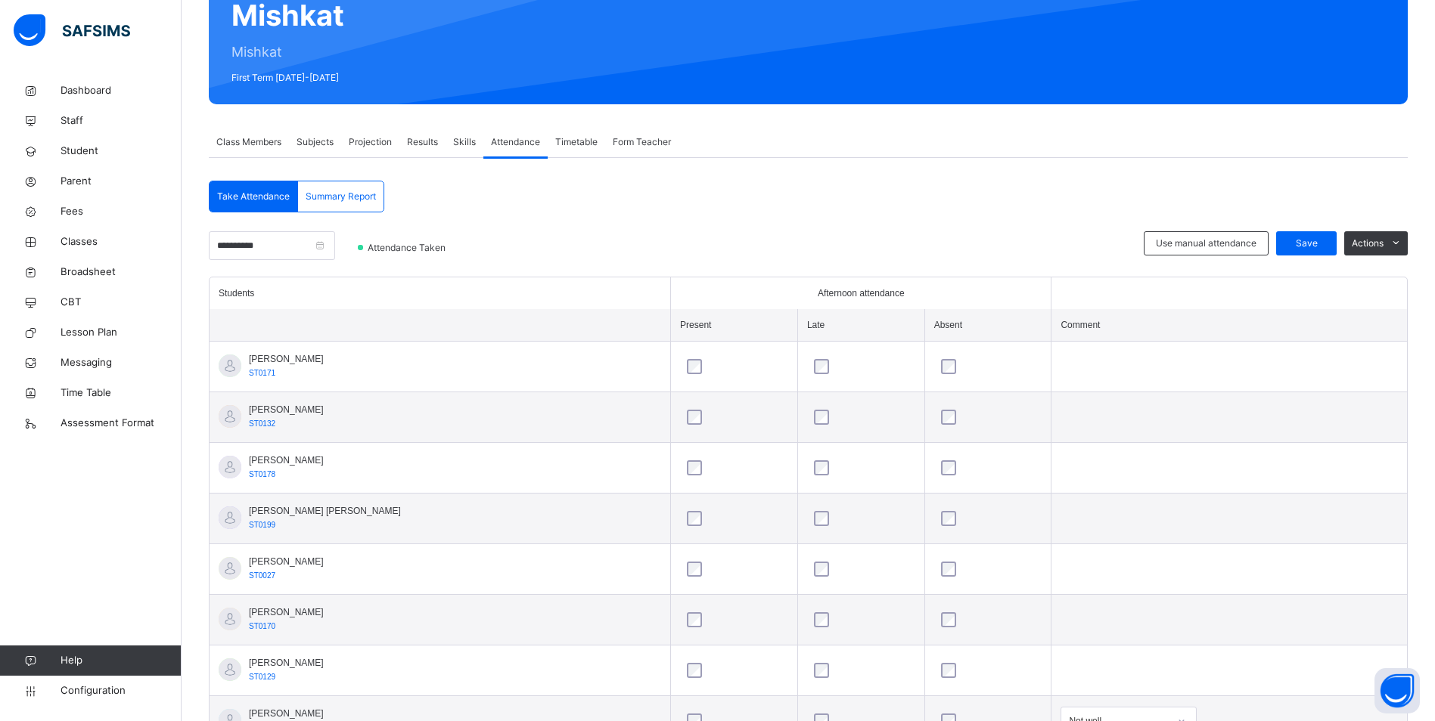
scroll to position [151, 0]
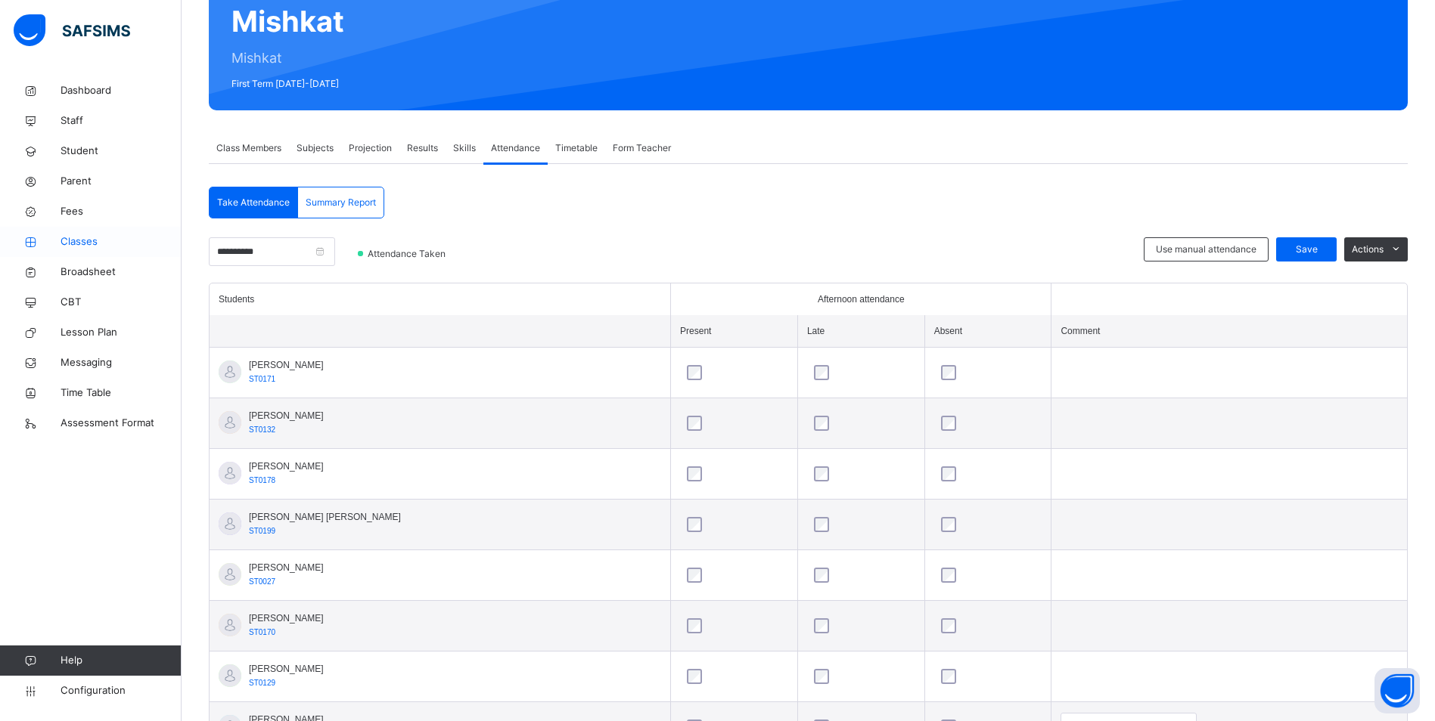
click at [91, 240] on span "Classes" at bounding box center [121, 241] width 121 height 15
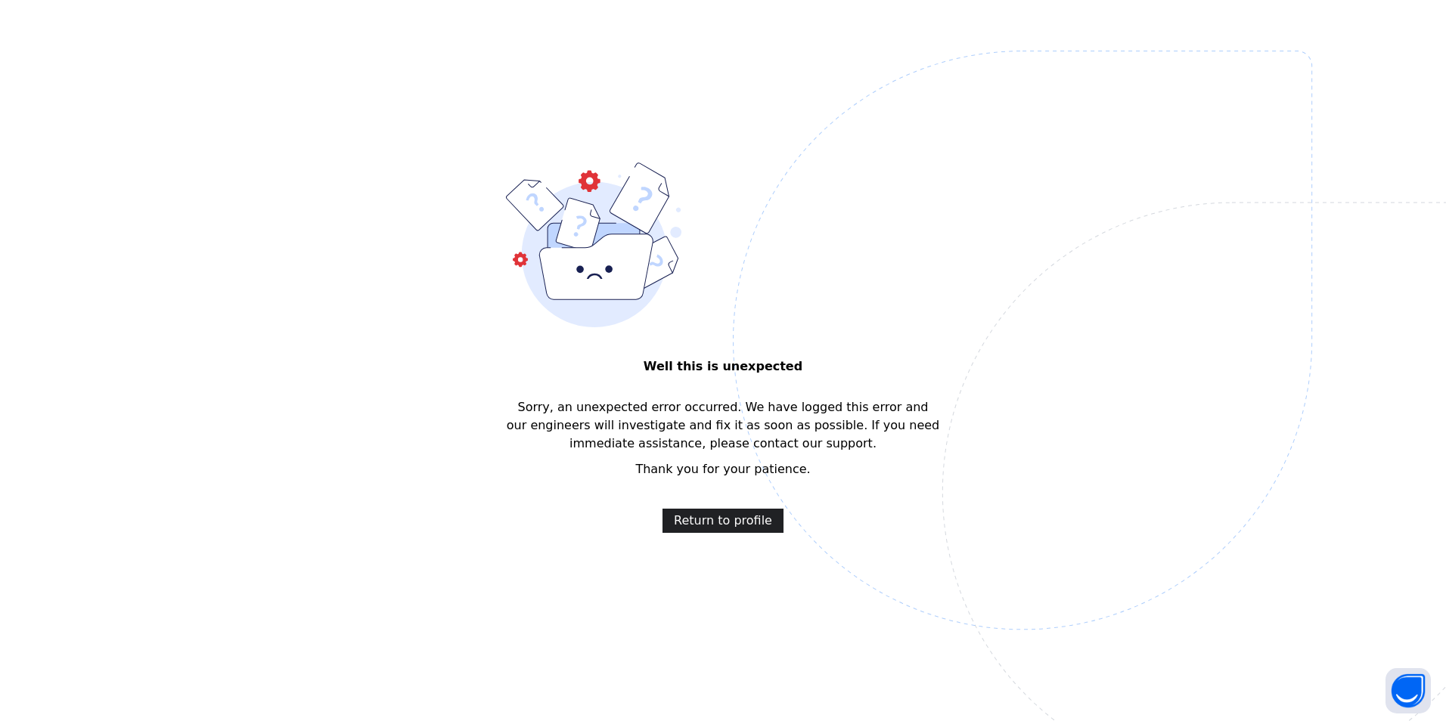
click at [717, 511] on div "Return to profile" at bounding box center [722, 521] width 121 height 24
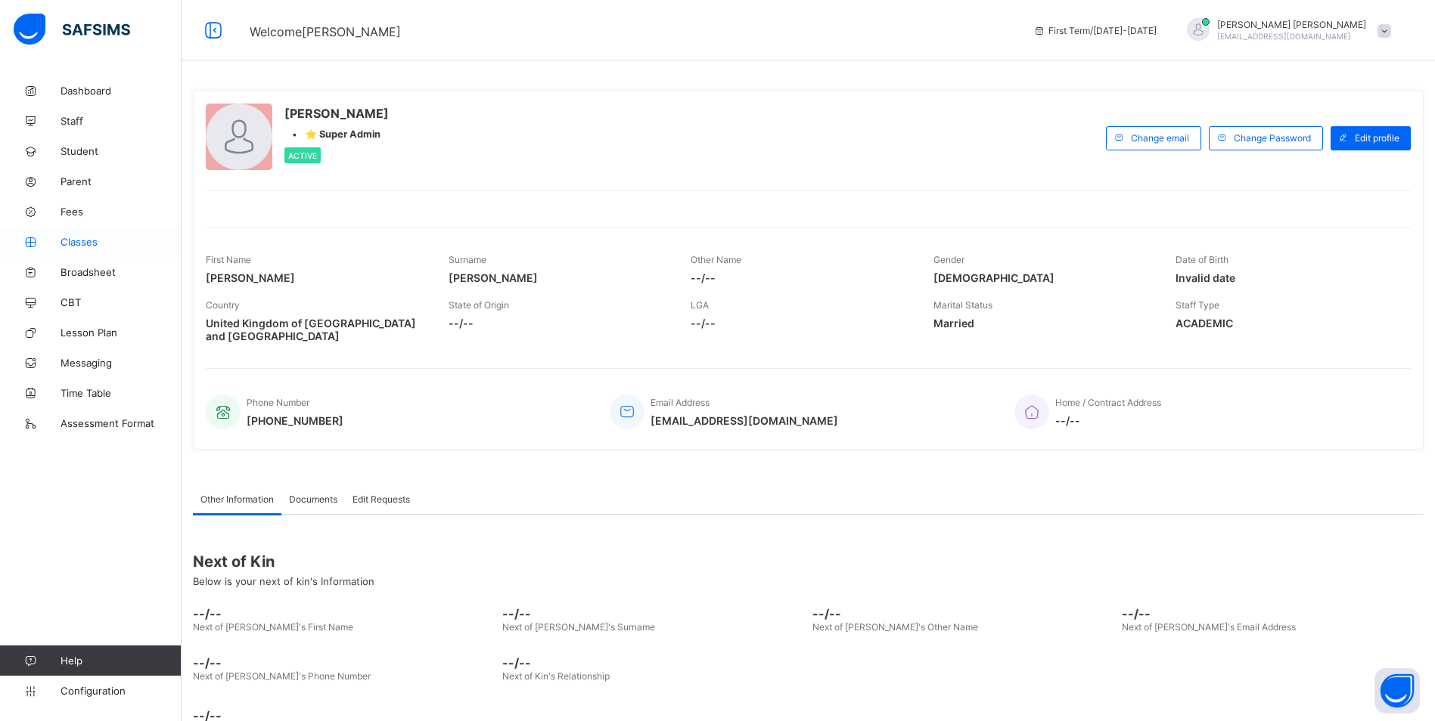
click at [88, 240] on span "Classes" at bounding box center [121, 242] width 121 height 12
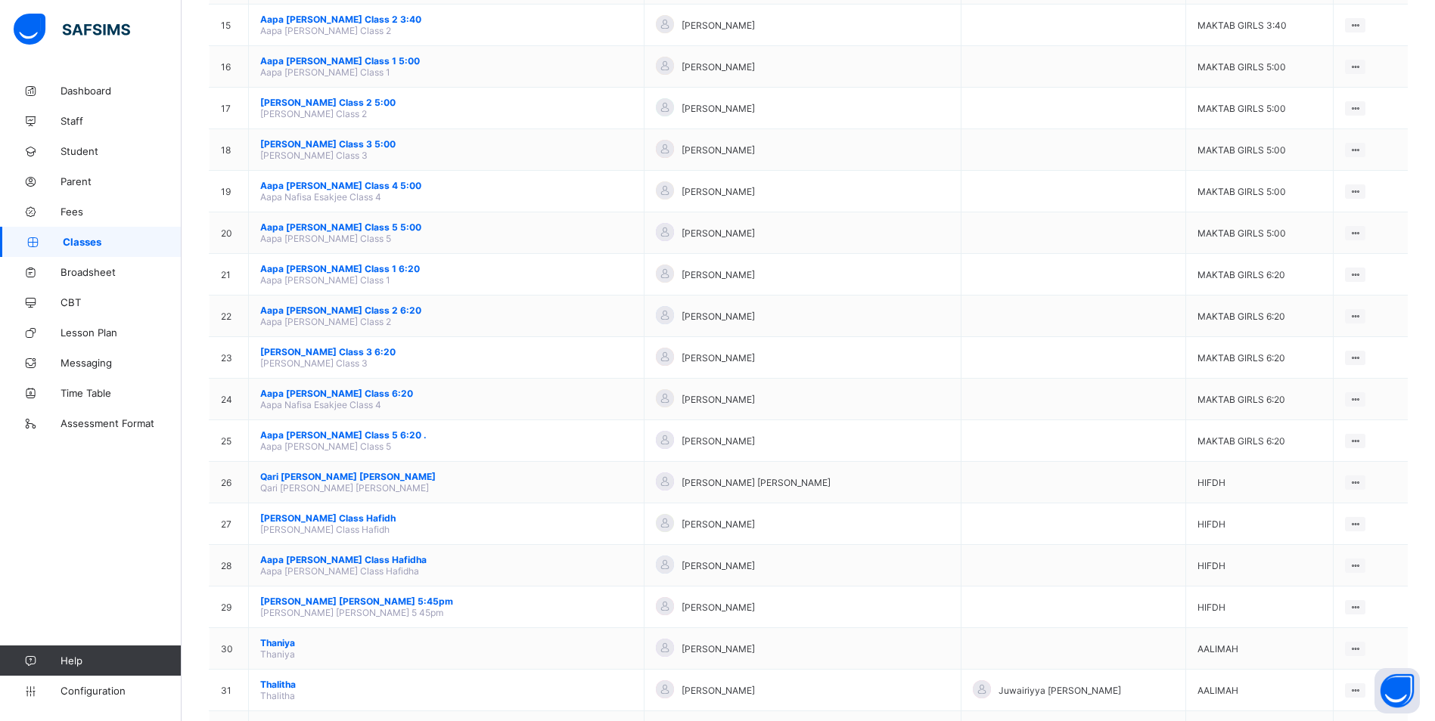
scroll to position [756, 0]
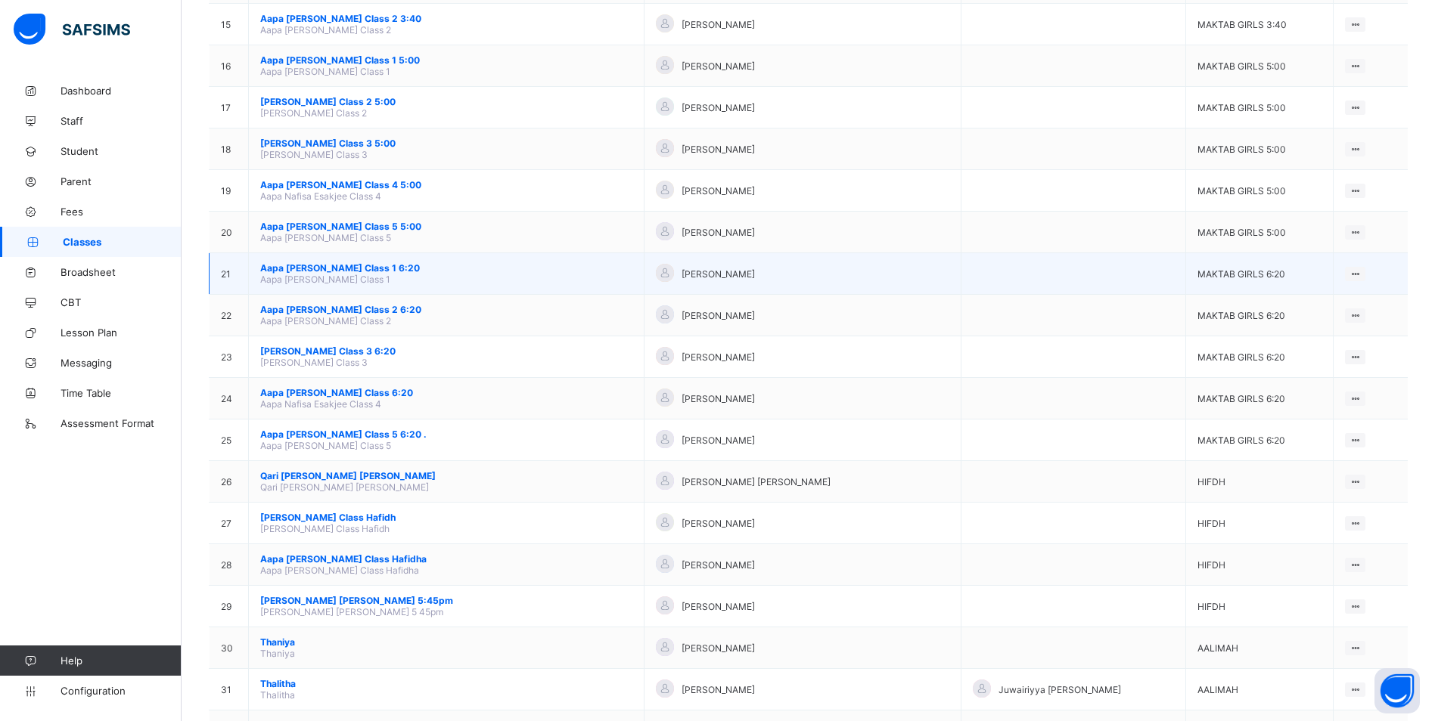
click at [304, 267] on span "Aapa [PERSON_NAME] Class 1 6:20" at bounding box center [446, 267] width 372 height 11
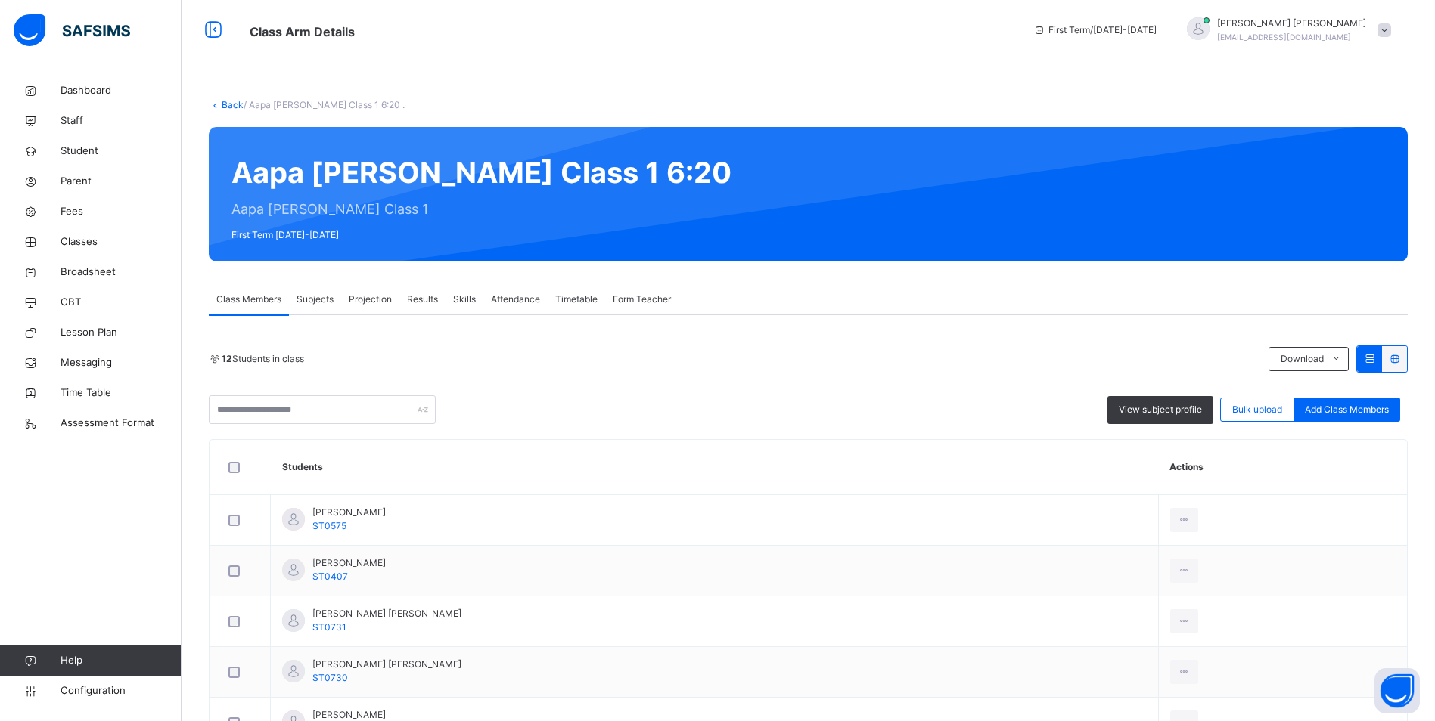
click at [512, 299] on span "Attendance" at bounding box center [515, 300] width 49 height 14
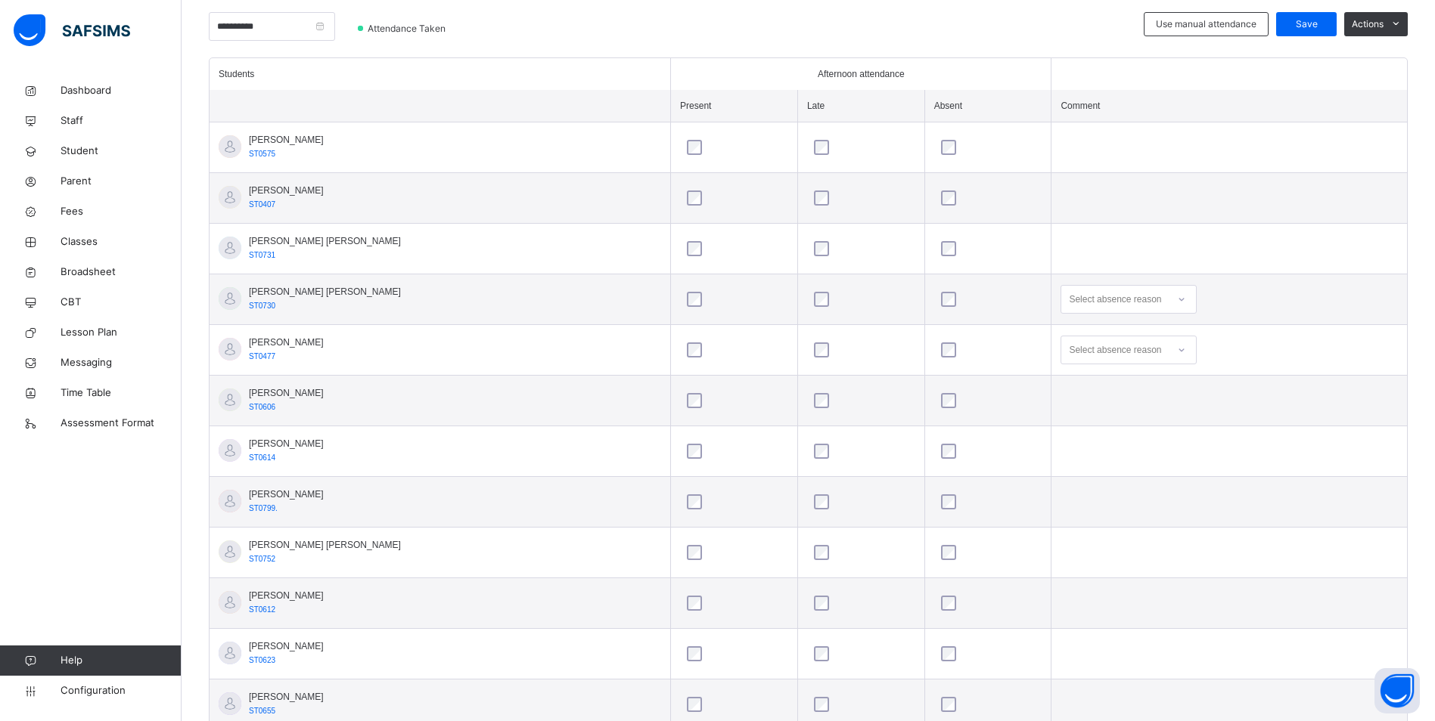
scroll to position [378, 0]
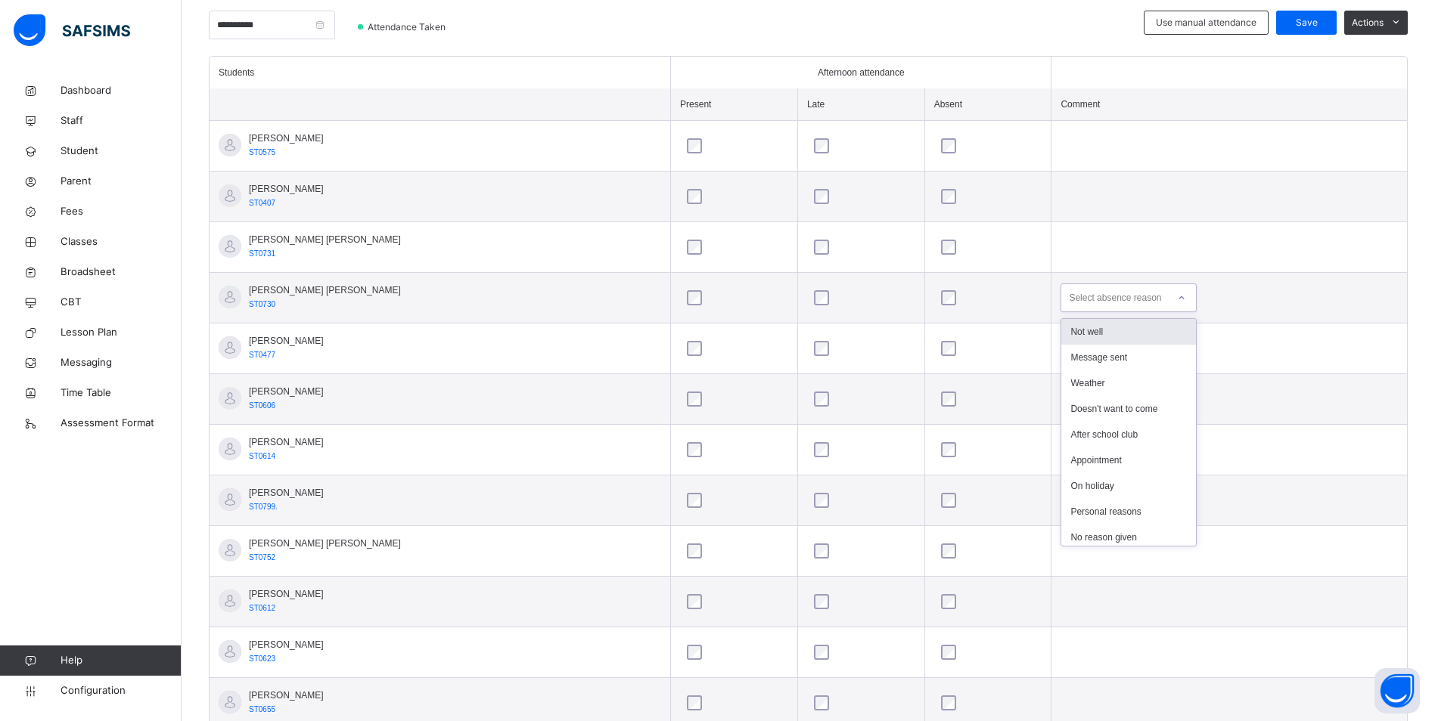
click at [1168, 296] on div at bounding box center [1181, 298] width 26 height 24
click at [1100, 337] on div "Not well" at bounding box center [1128, 332] width 135 height 26
click at [1177, 348] on icon at bounding box center [1181, 348] width 9 height 15
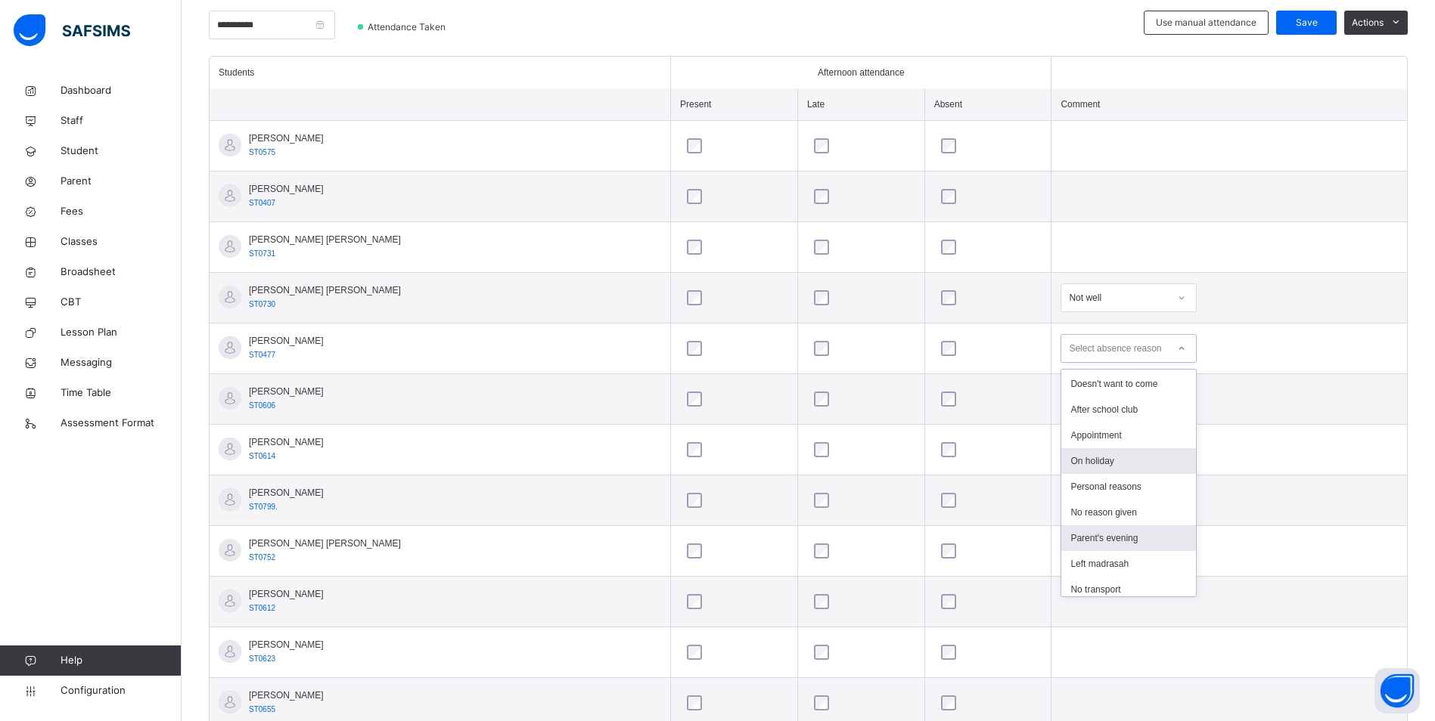
scroll to position [159, 0]
click at [1101, 409] on div "Personal reasons" at bounding box center [1128, 404] width 135 height 26
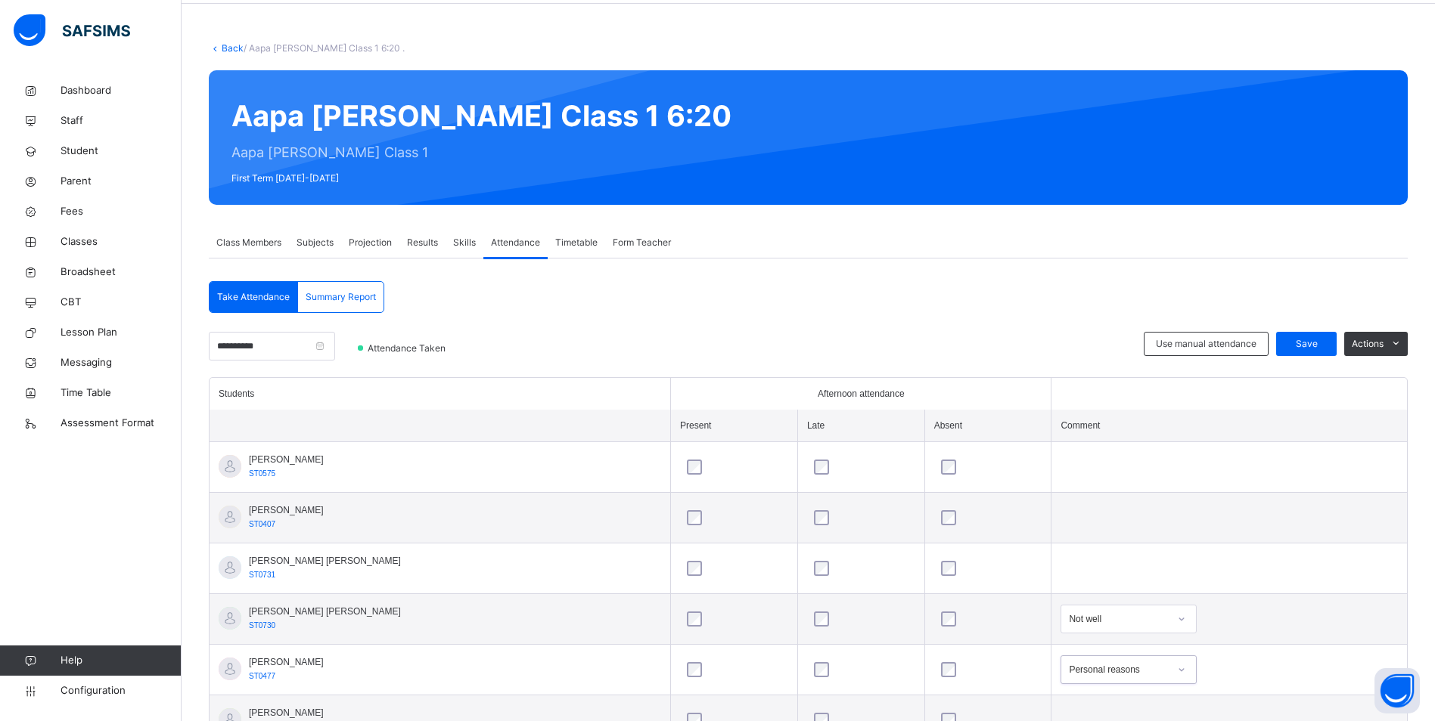
scroll to position [0, 0]
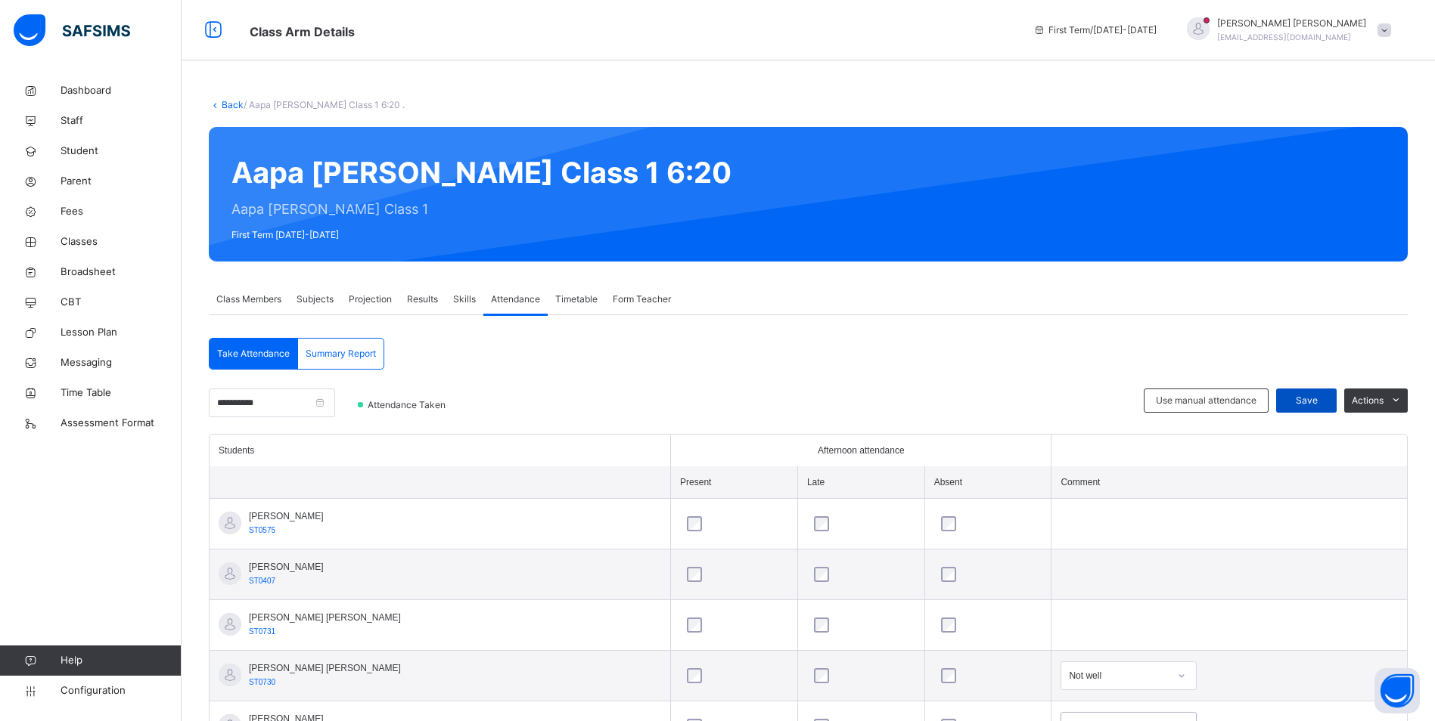
click at [1317, 398] on span "Save" at bounding box center [1306, 401] width 38 height 14
click at [81, 244] on span "Classes" at bounding box center [121, 241] width 121 height 15
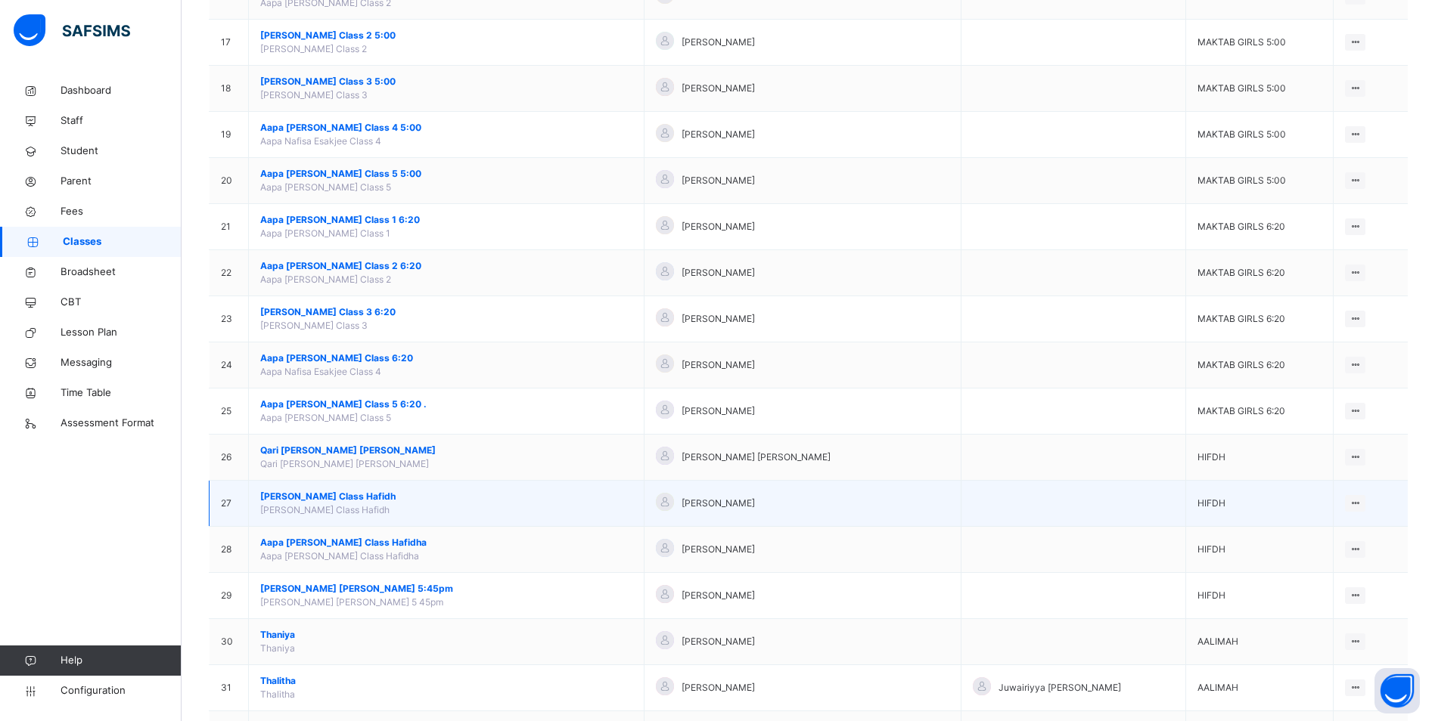
scroll to position [908, 0]
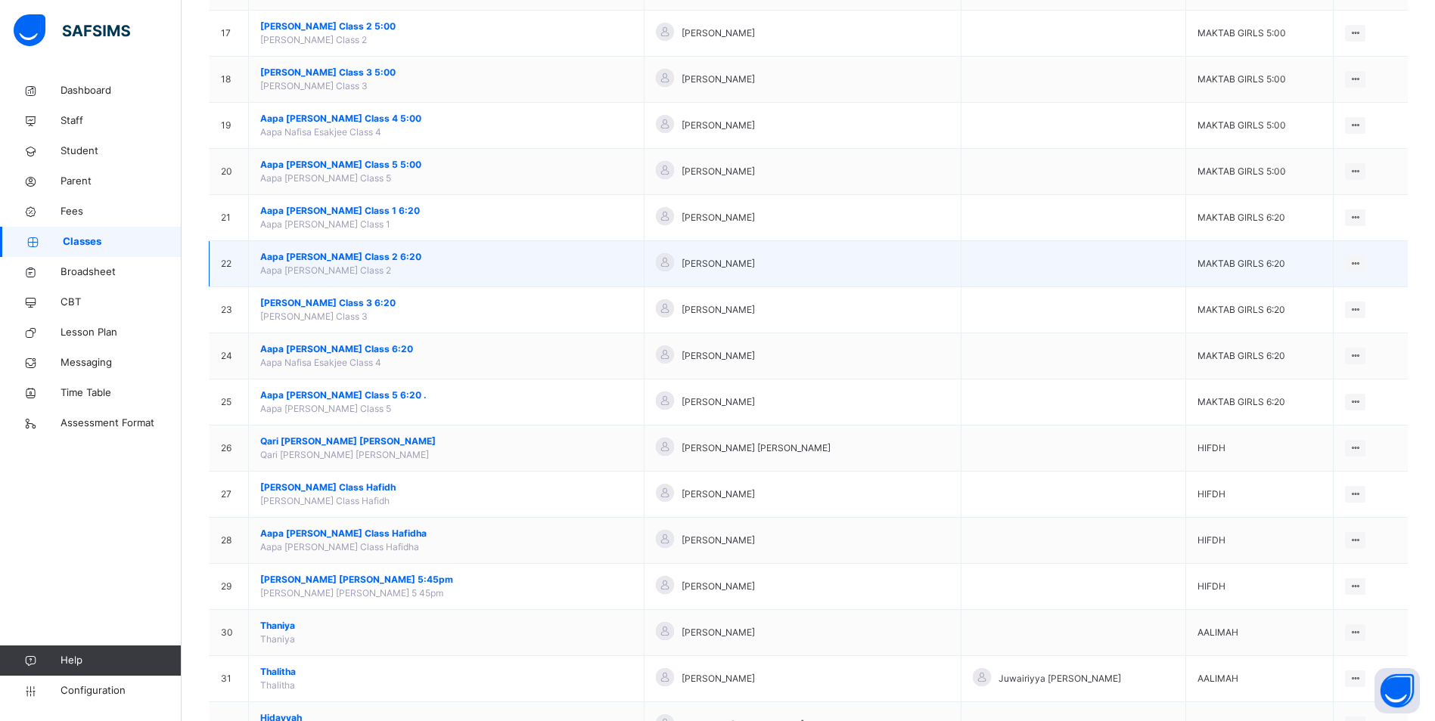
click at [343, 251] on span "Aapa [PERSON_NAME] Class 2 6:20" at bounding box center [446, 257] width 372 height 14
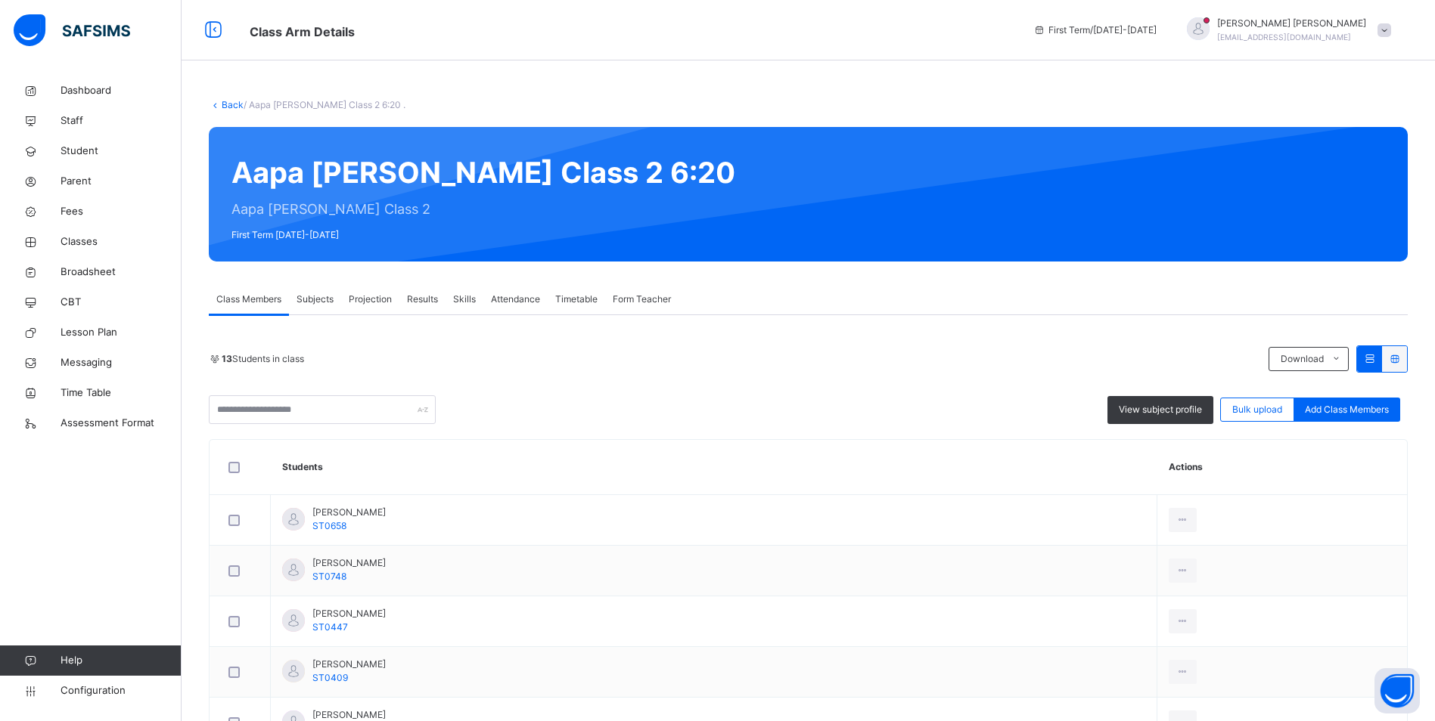
click at [511, 300] on span "Attendance" at bounding box center [515, 300] width 49 height 14
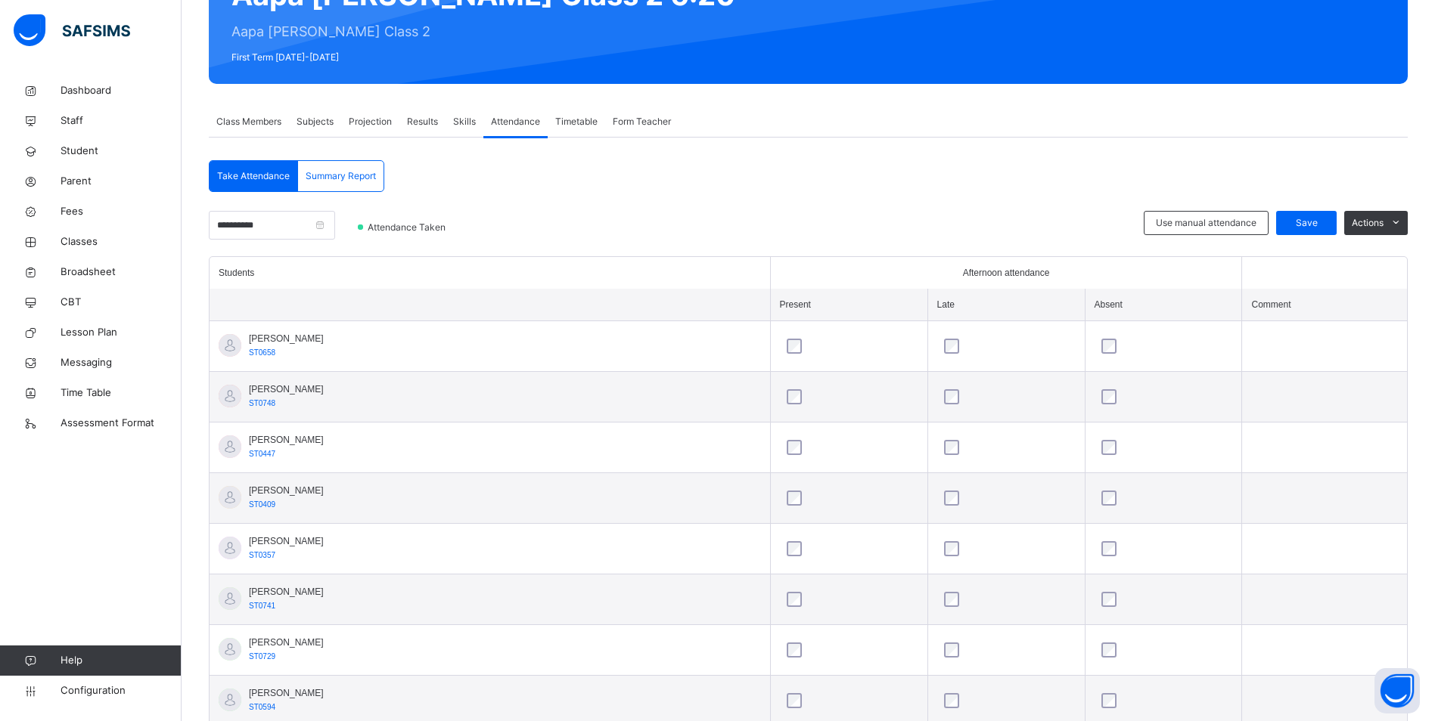
scroll to position [175, 0]
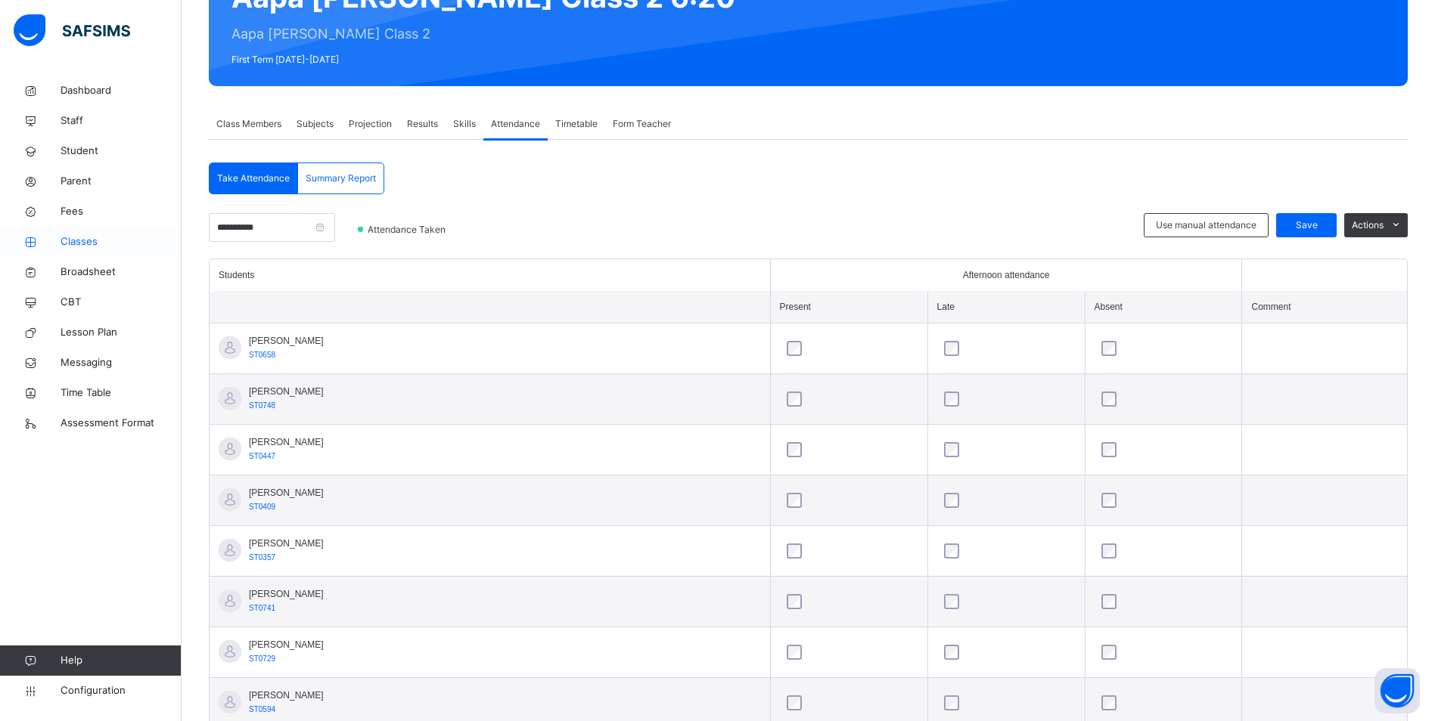
click at [71, 238] on span "Classes" at bounding box center [121, 241] width 121 height 15
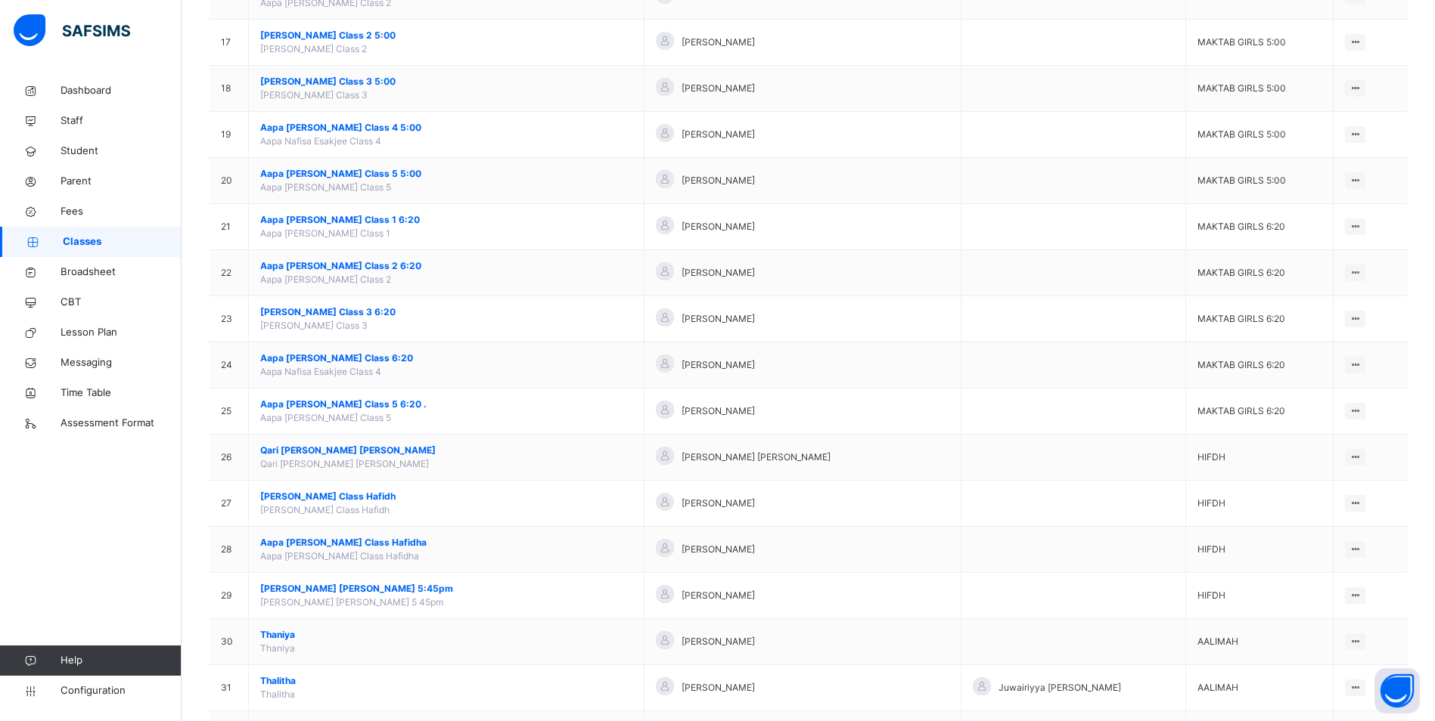
scroll to position [908, 0]
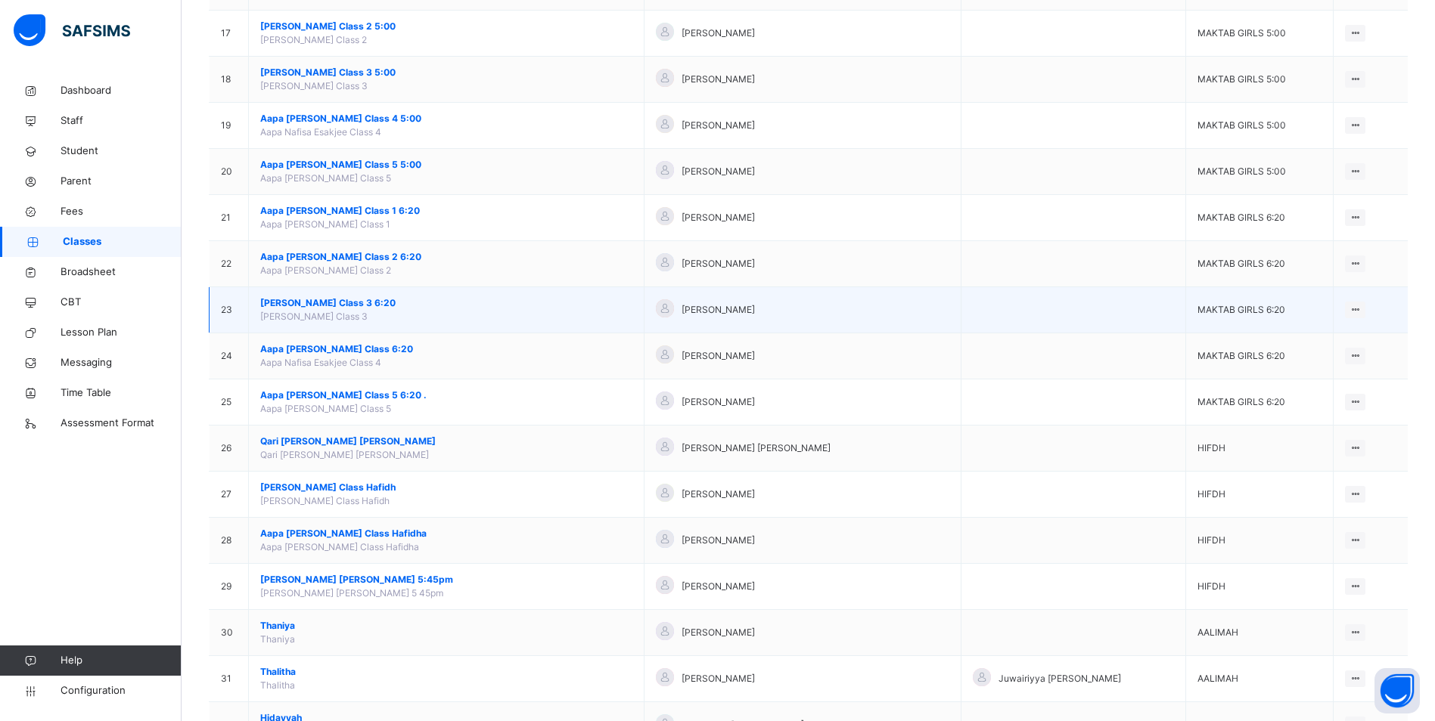
click at [383, 301] on span "[PERSON_NAME] Class 3 6:20" at bounding box center [446, 303] width 372 height 14
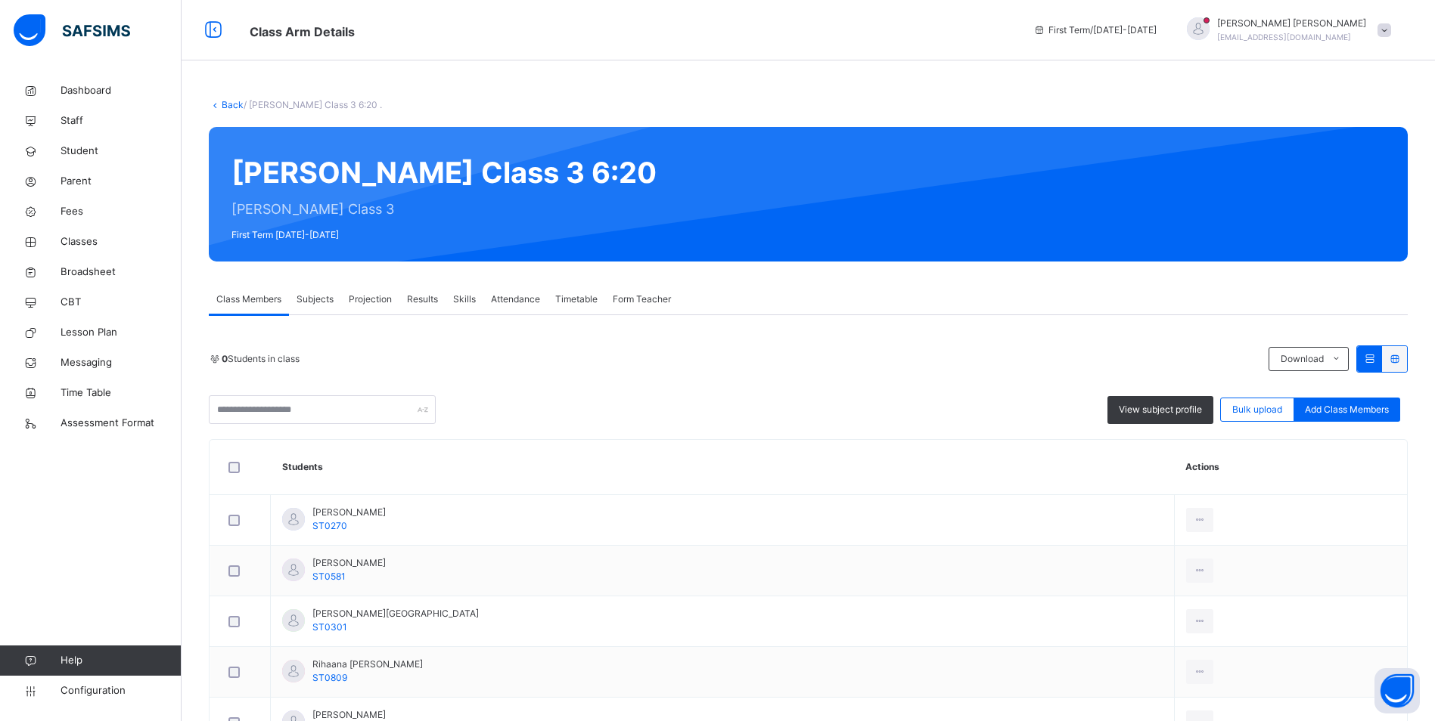
click at [513, 299] on span "Attendance" at bounding box center [515, 300] width 49 height 14
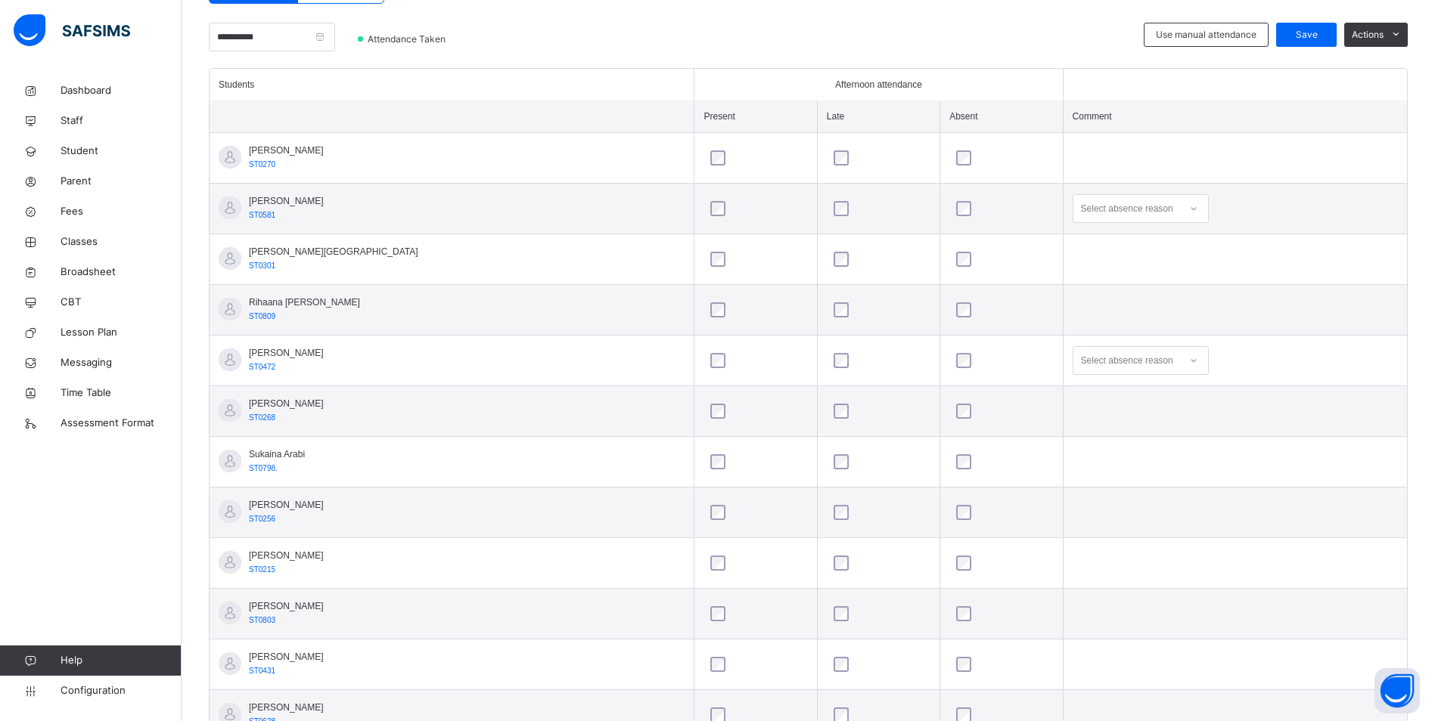
scroll to position [378, 0]
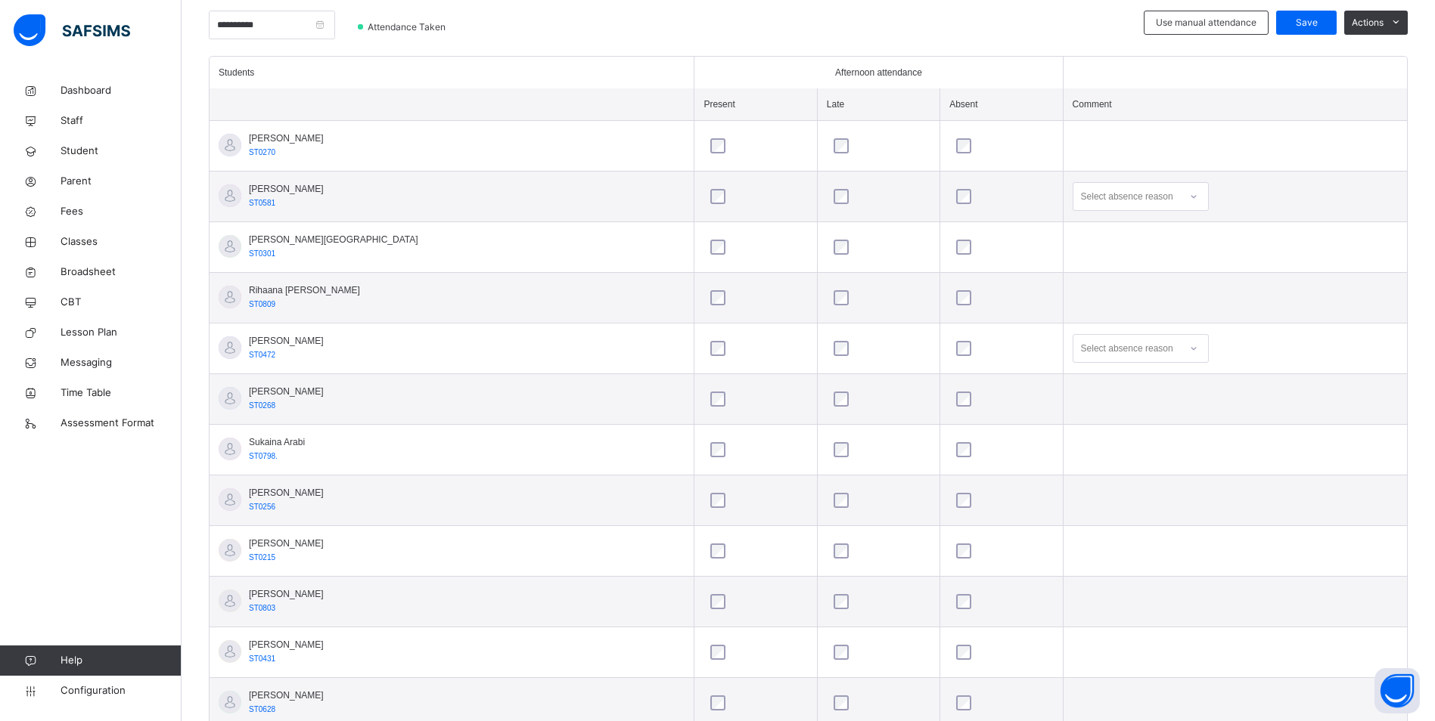
click at [1189, 351] on icon at bounding box center [1193, 348] width 9 height 15
click at [1073, 383] on div "Not well" at bounding box center [1140, 383] width 135 height 26
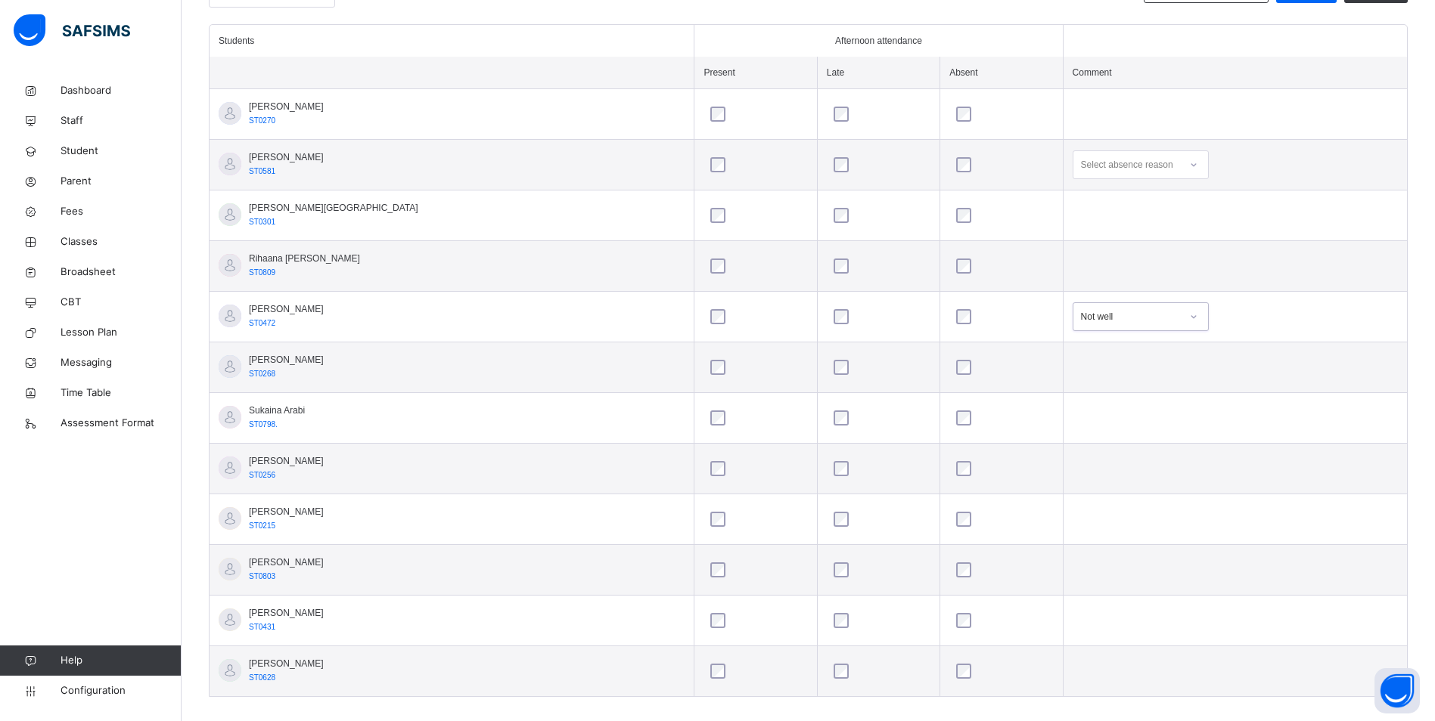
scroll to position [427, 0]
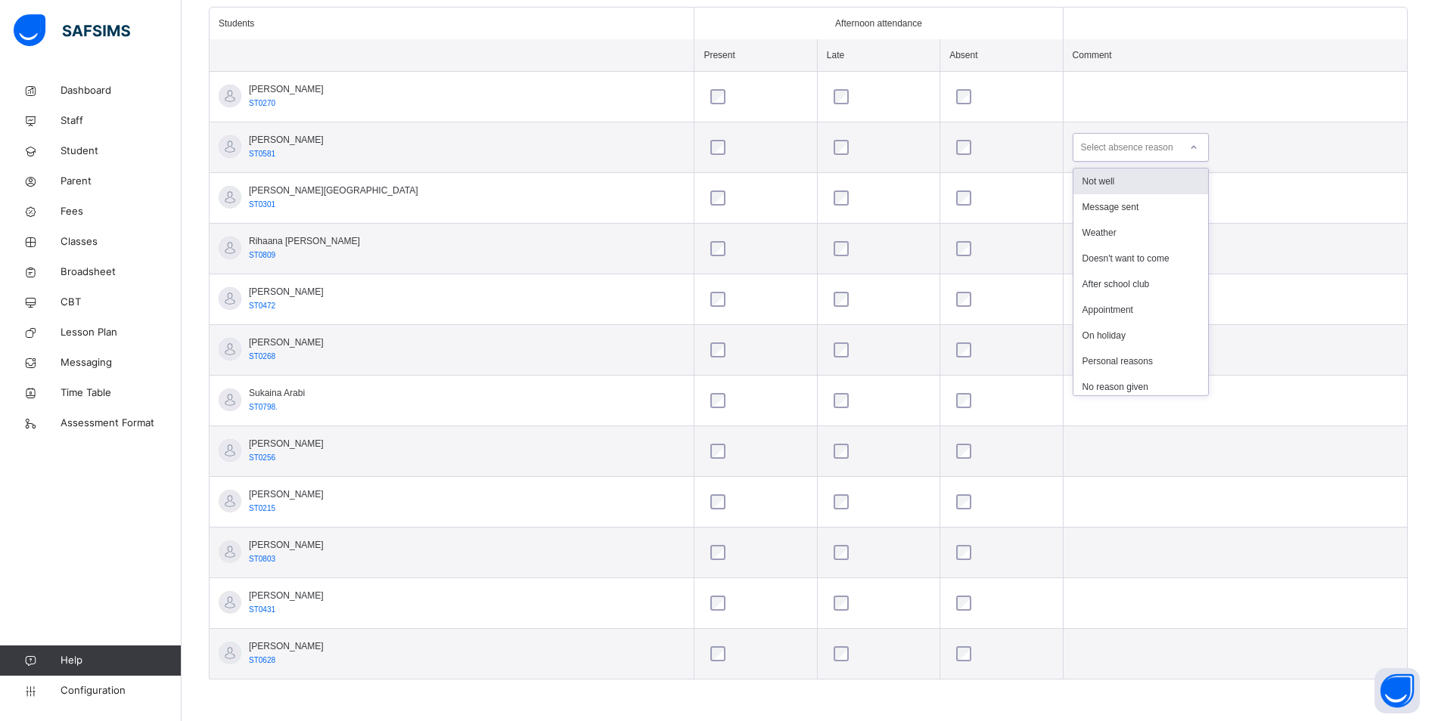
click at [1189, 145] on icon at bounding box center [1193, 147] width 9 height 15
click at [1103, 182] on div "Not well" at bounding box center [1140, 182] width 135 height 26
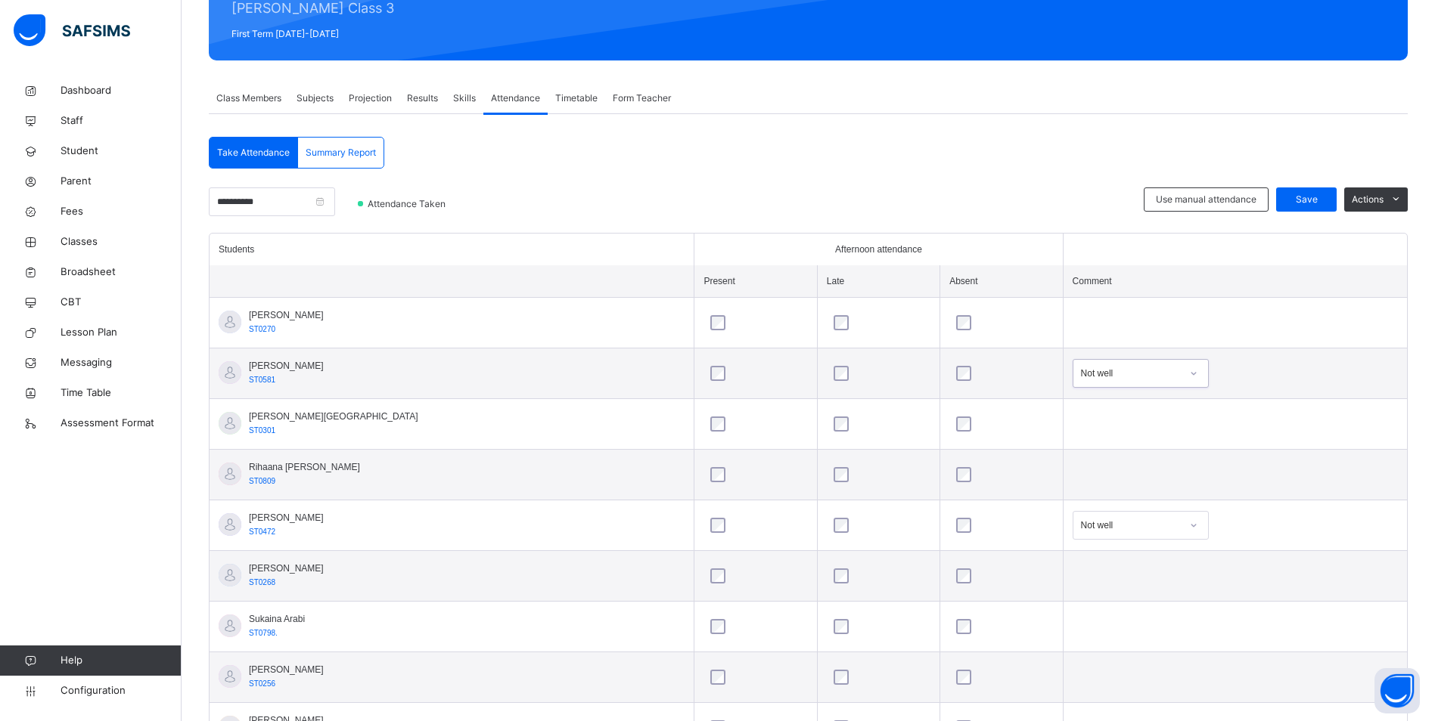
scroll to position [200, 0]
click at [1325, 193] on div "Save" at bounding box center [1306, 200] width 61 height 24
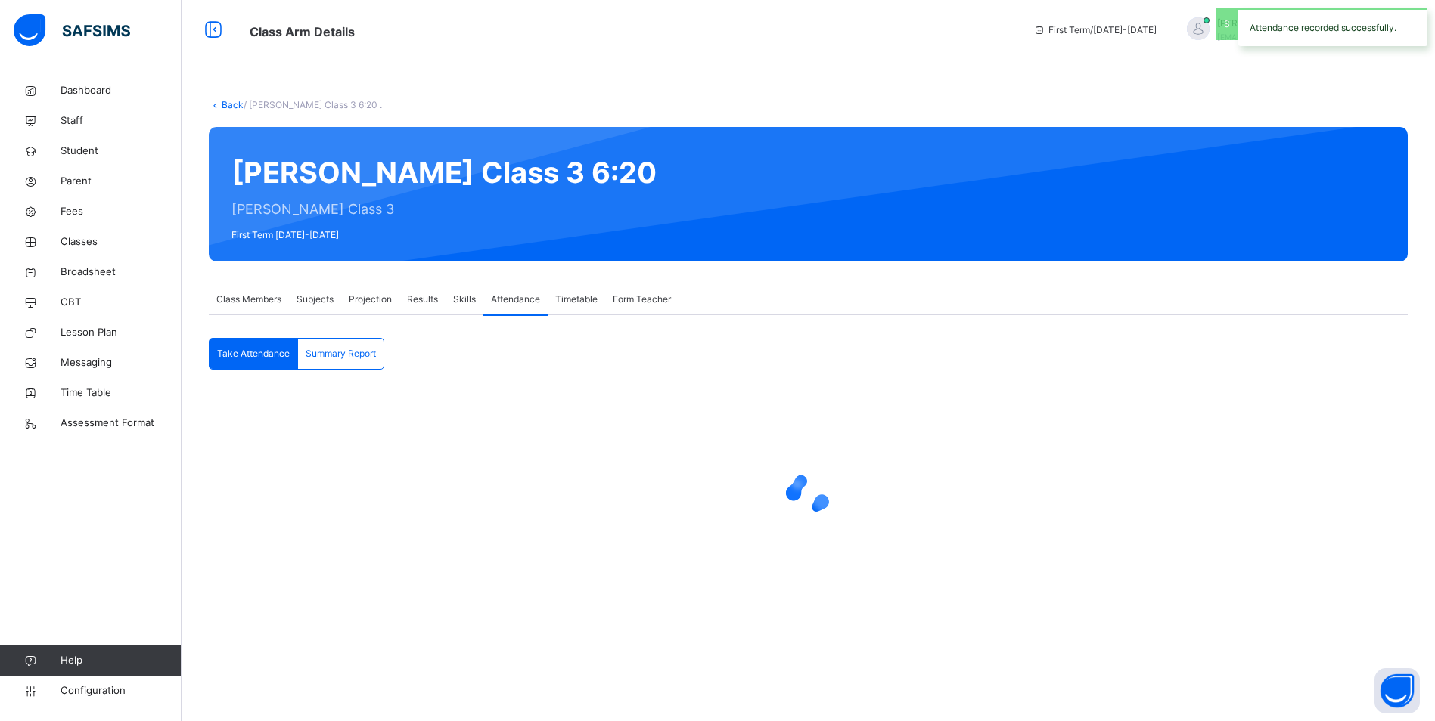
scroll to position [0, 0]
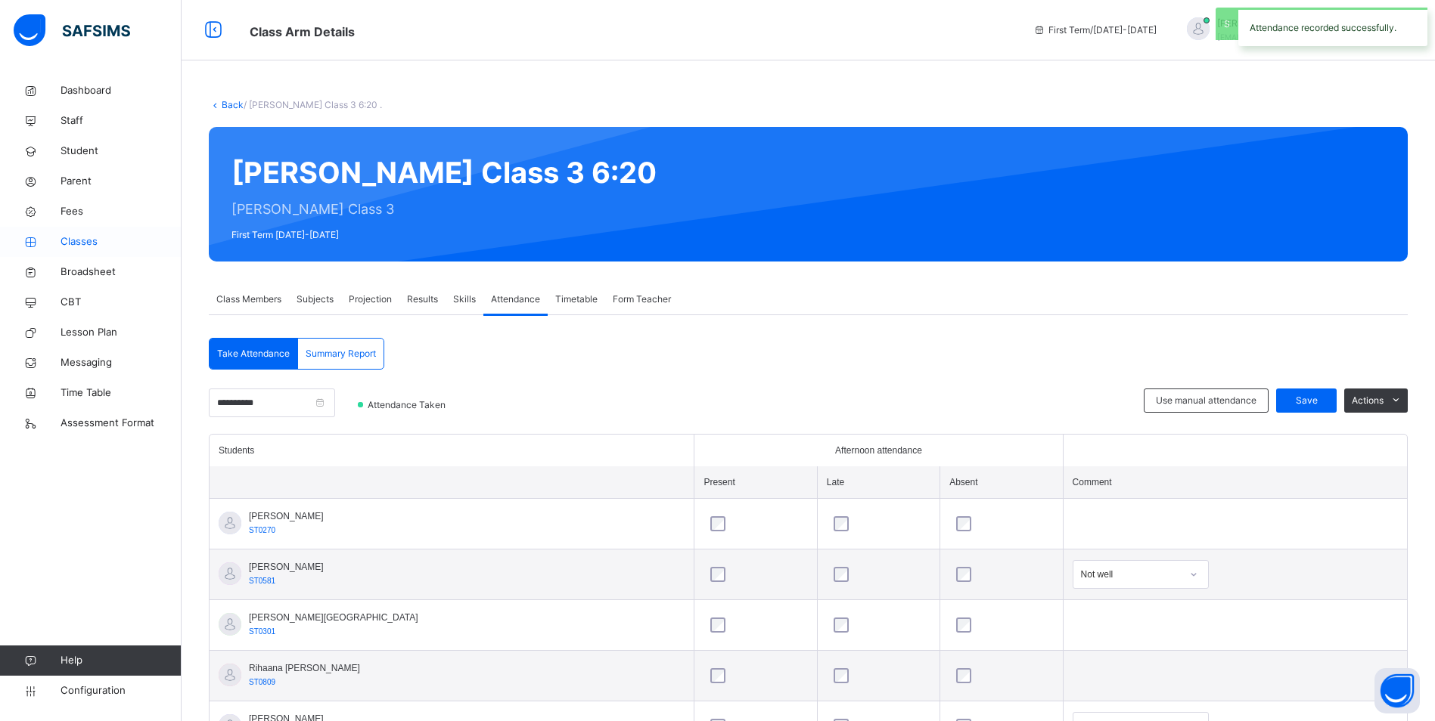
click at [87, 237] on span "Classes" at bounding box center [121, 241] width 121 height 15
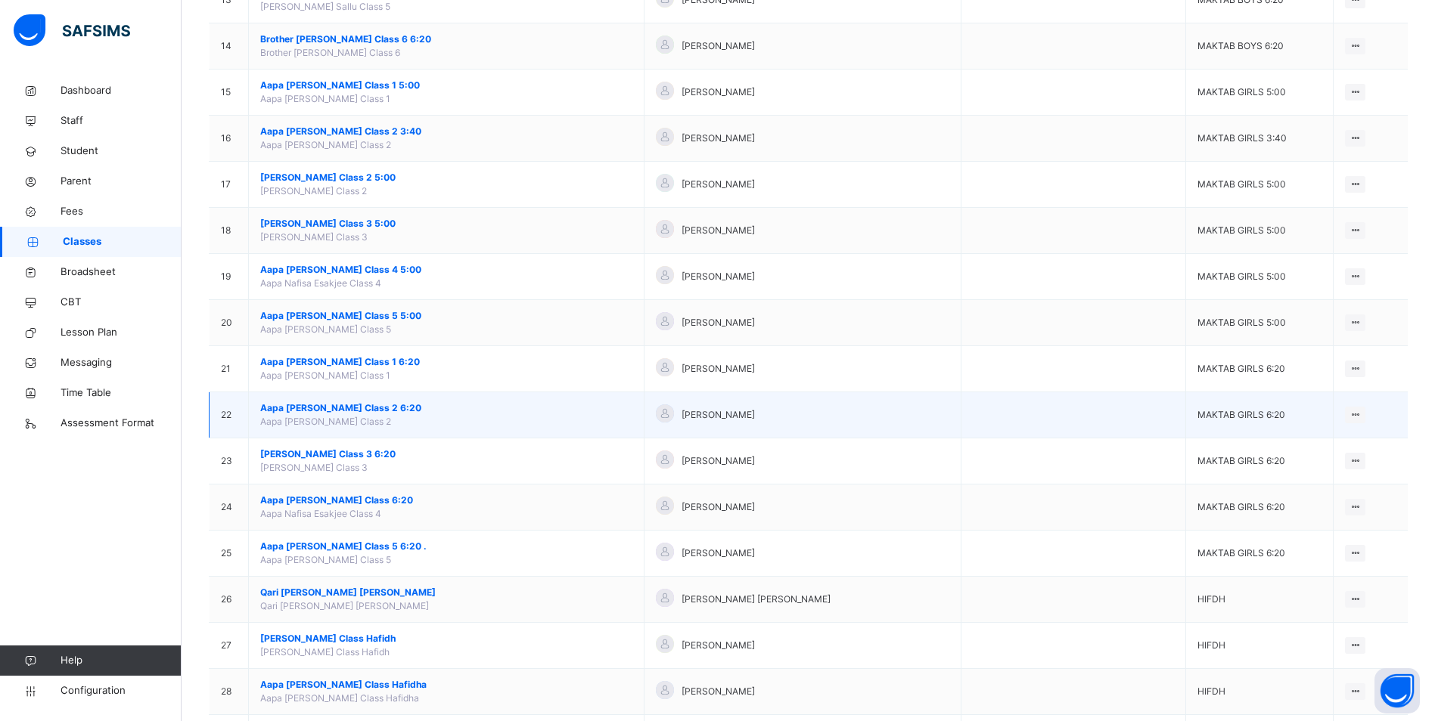
scroll to position [832, 0]
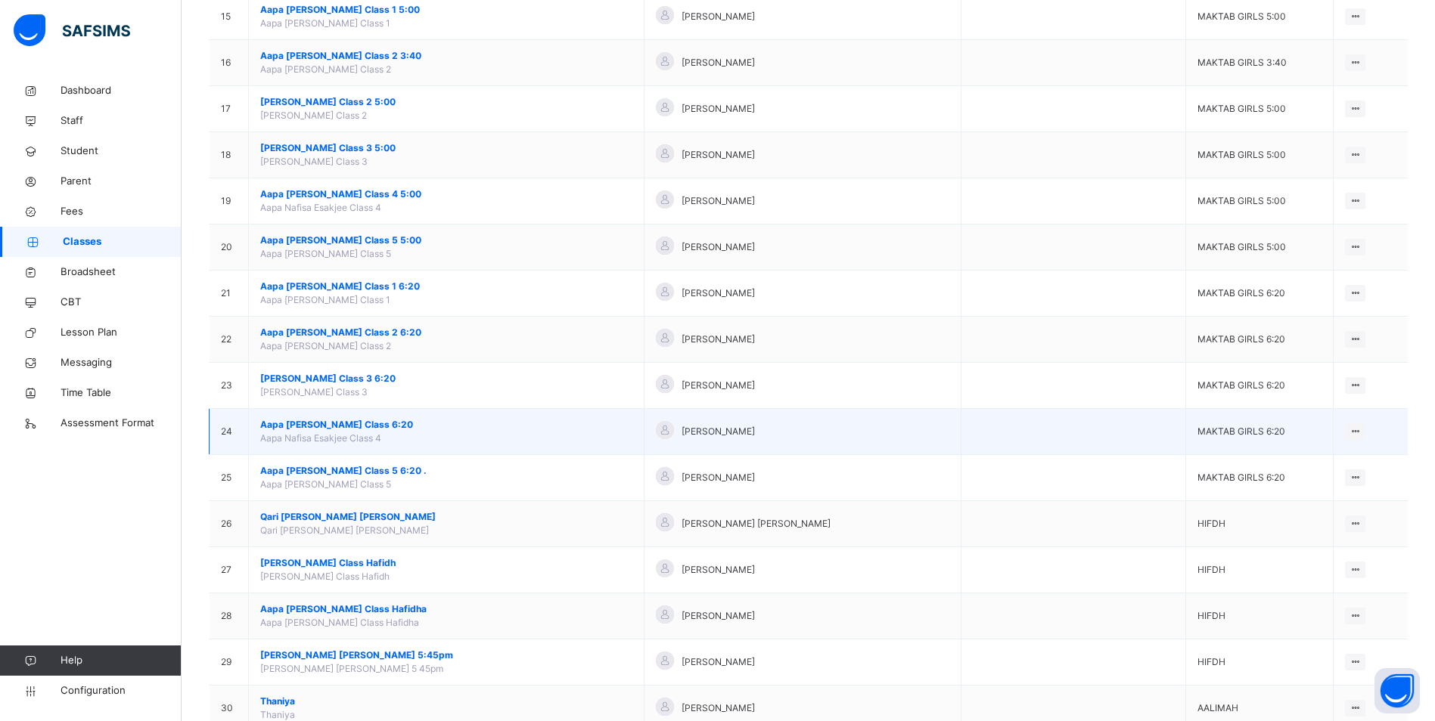
click at [368, 420] on span "Aapa [PERSON_NAME] Class 6:20" at bounding box center [446, 425] width 372 height 14
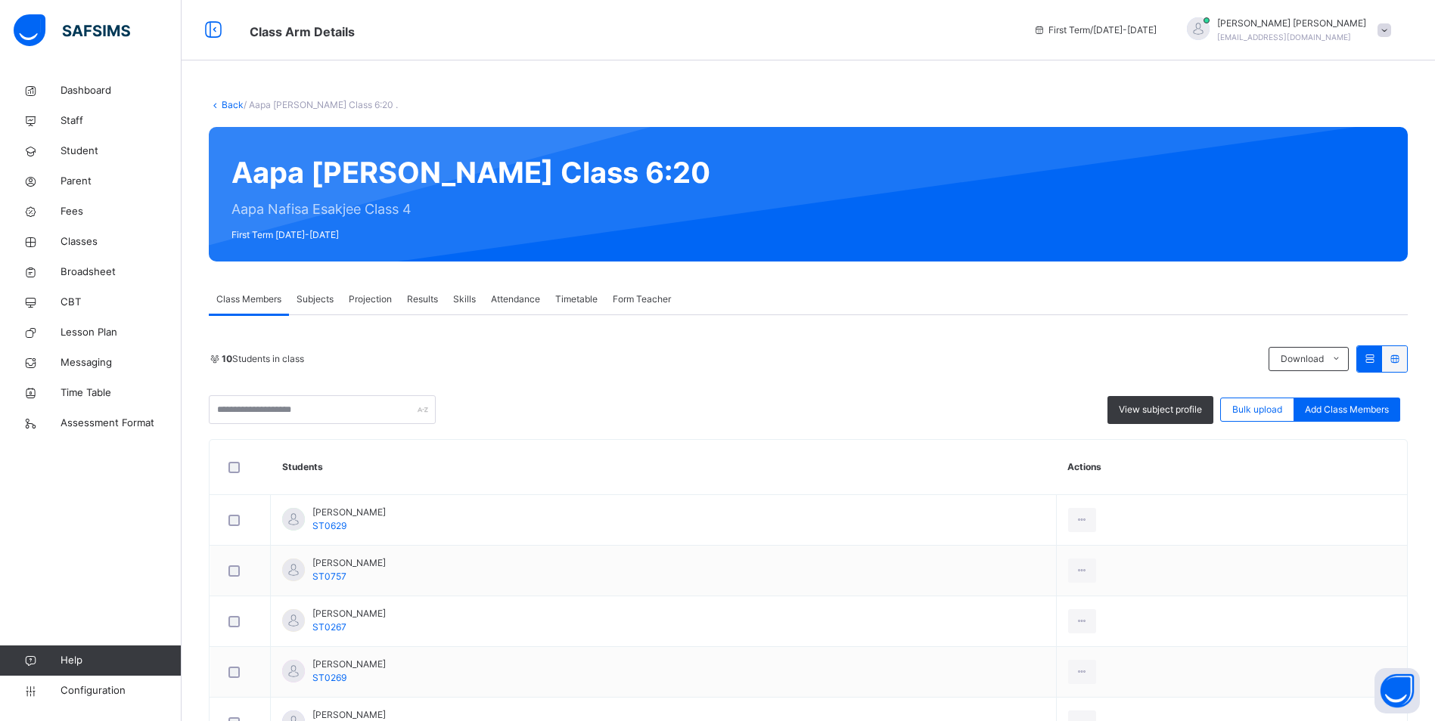
click at [526, 300] on span "Attendance" at bounding box center [515, 300] width 49 height 14
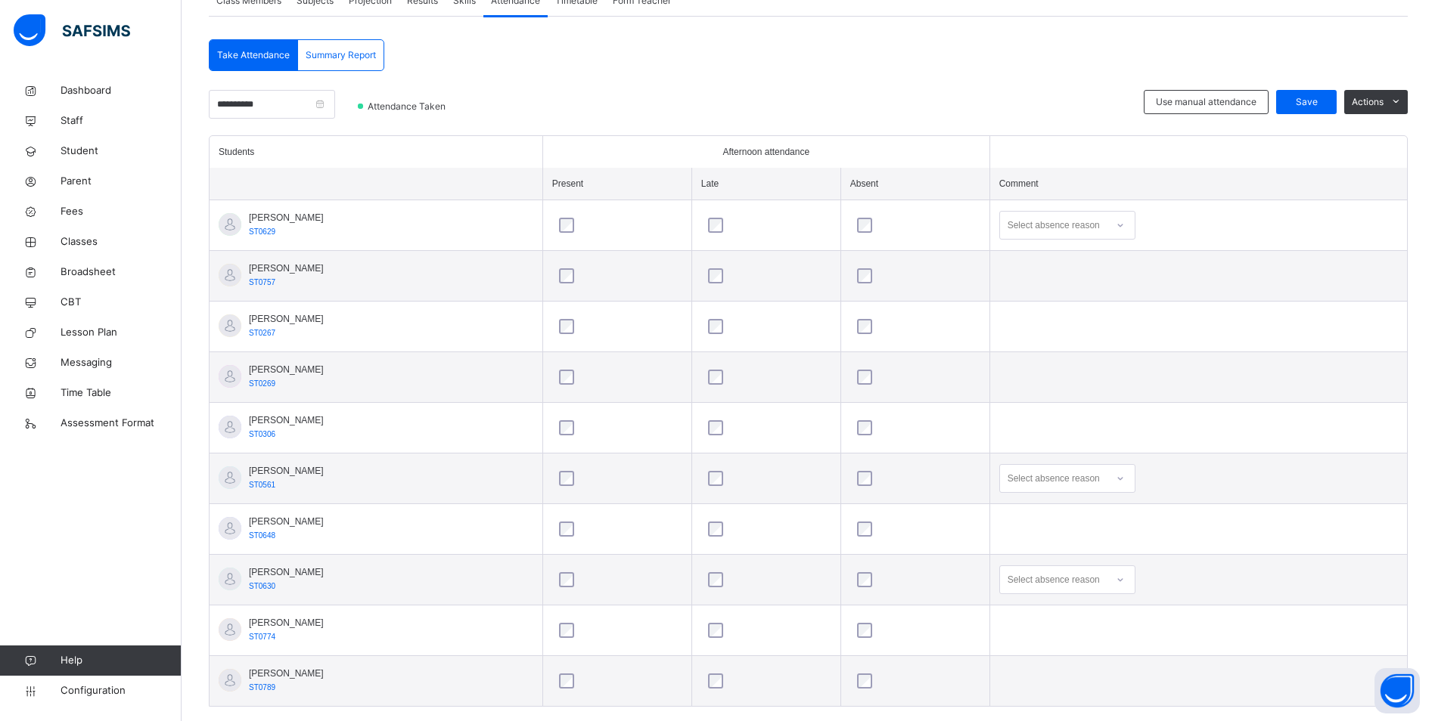
scroll to position [303, 0]
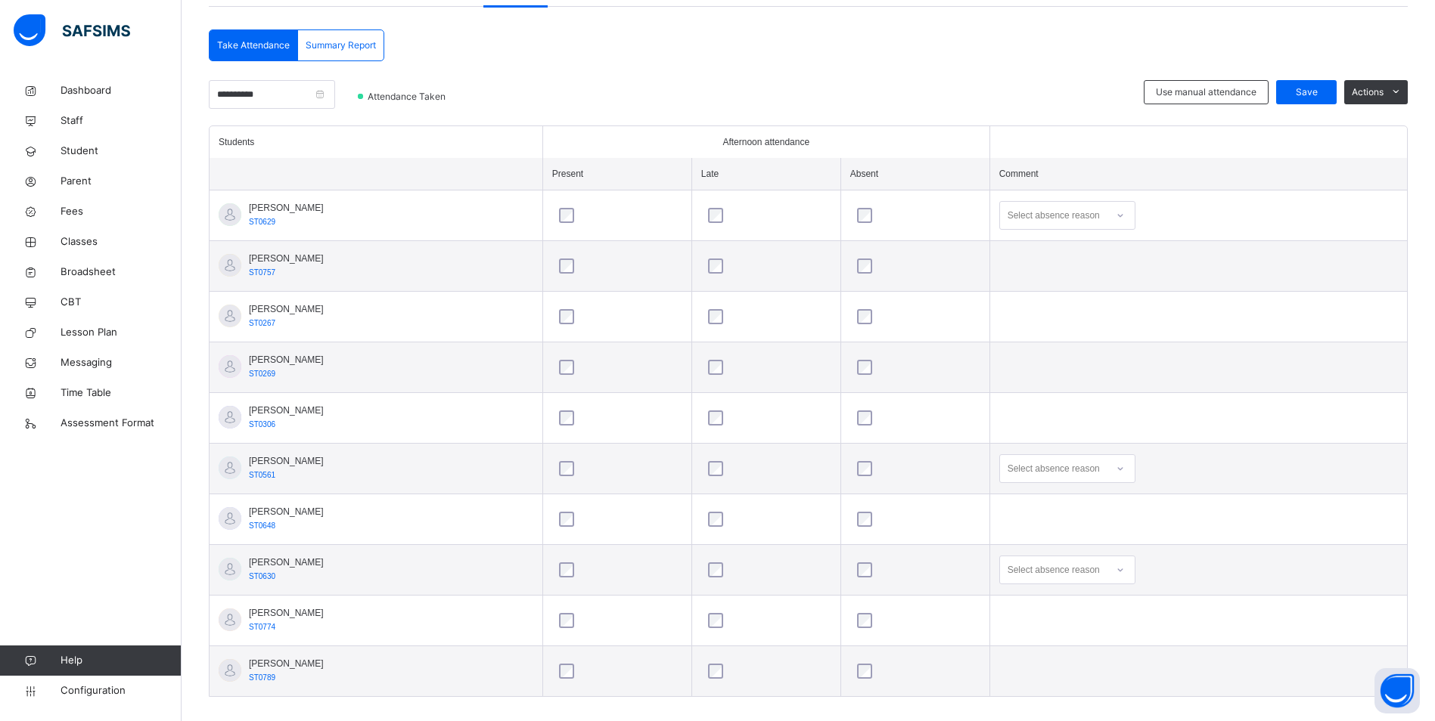
click at [1125, 468] on icon at bounding box center [1120, 468] width 9 height 15
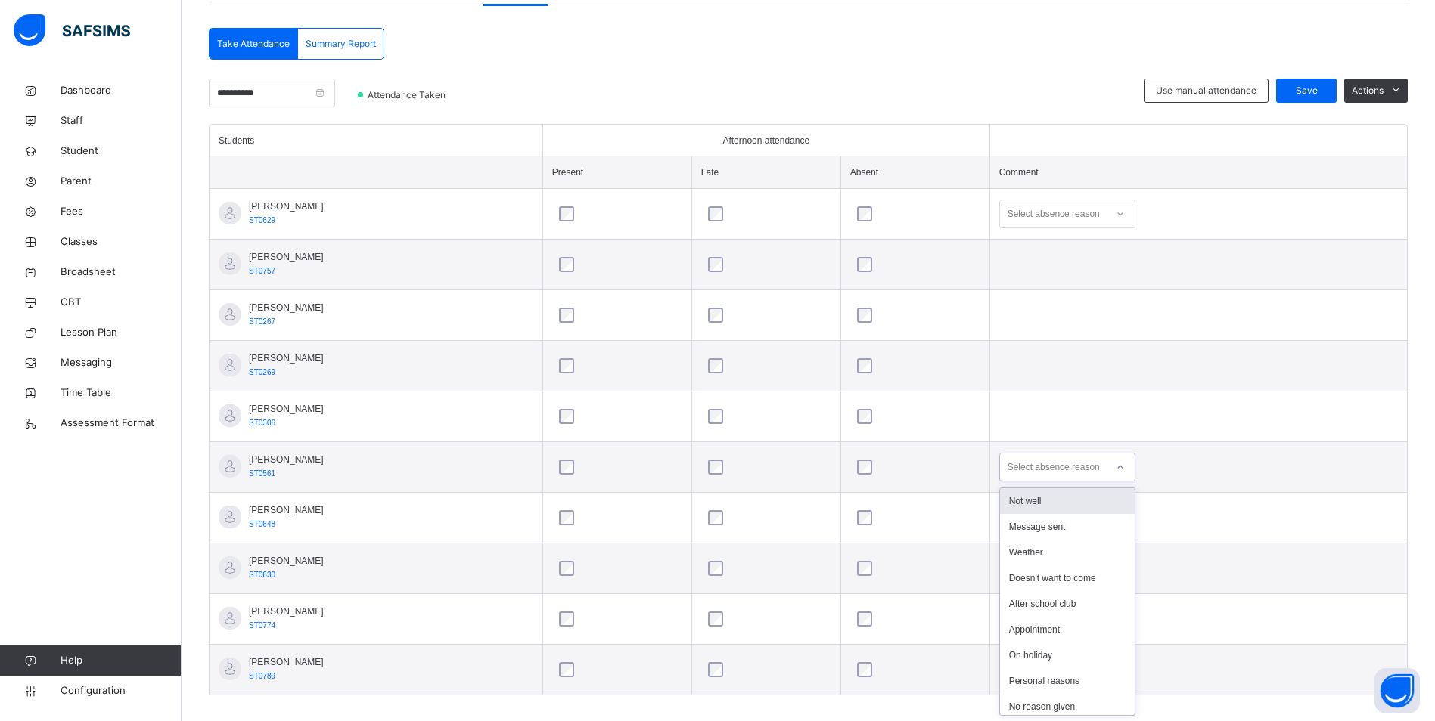
scroll to position [311, 0]
click at [1078, 504] on div "Not well" at bounding box center [1067, 501] width 135 height 26
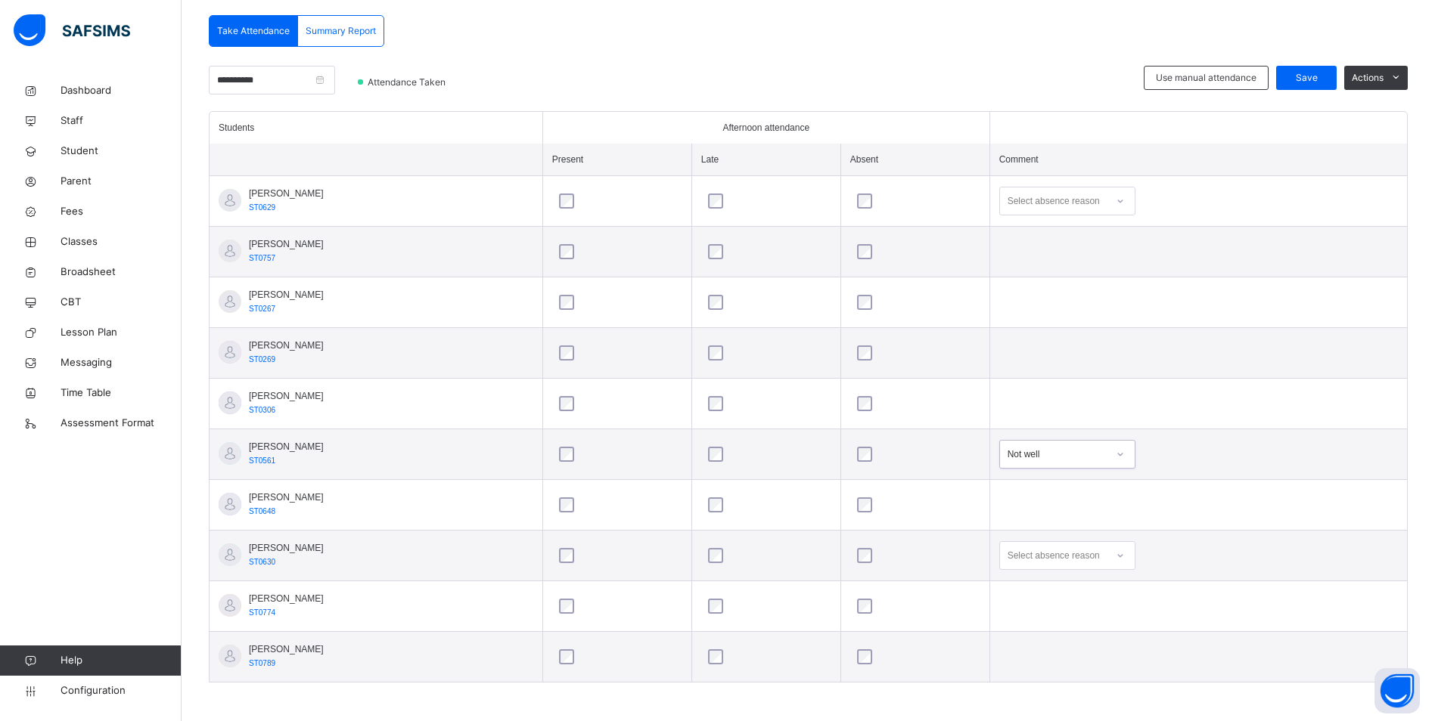
scroll to position [326, 0]
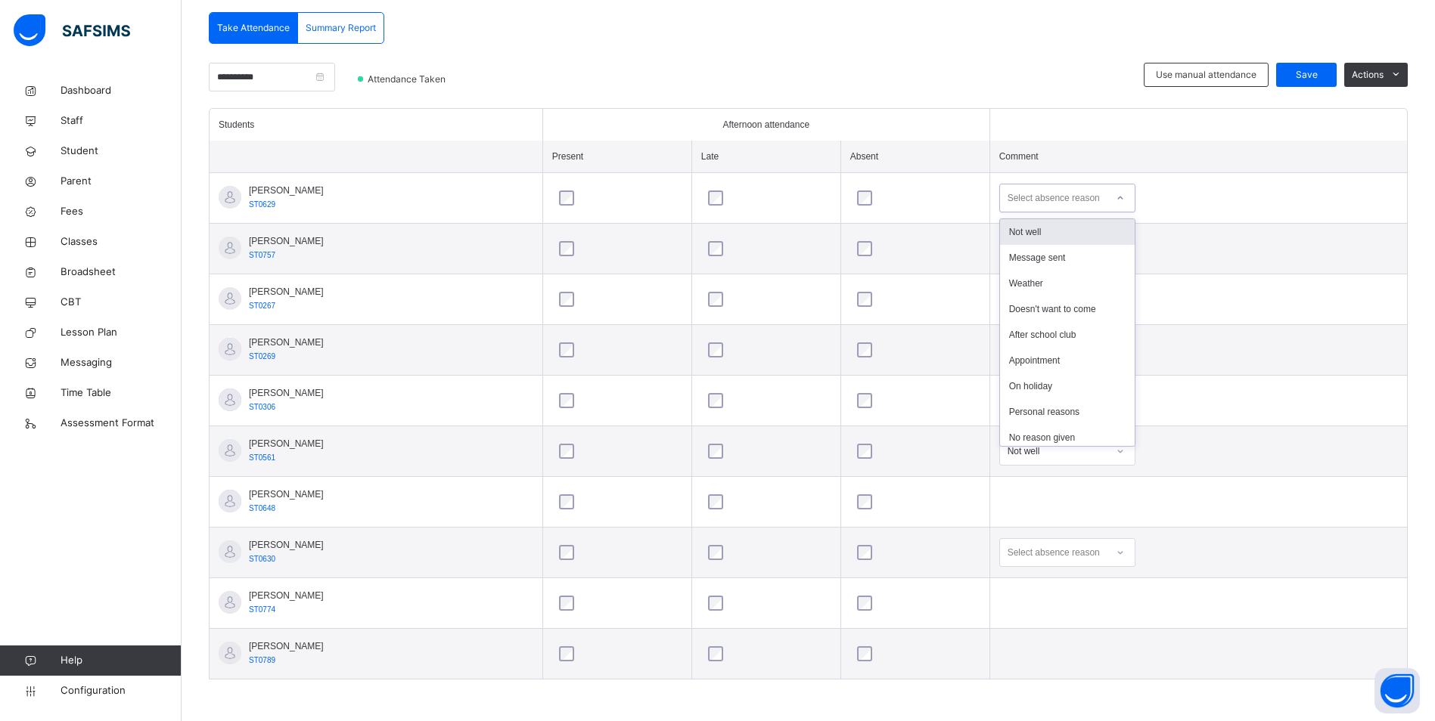
click at [1124, 197] on icon at bounding box center [1120, 198] width 9 height 15
click at [1072, 248] on div "Message sent" at bounding box center [1067, 258] width 135 height 26
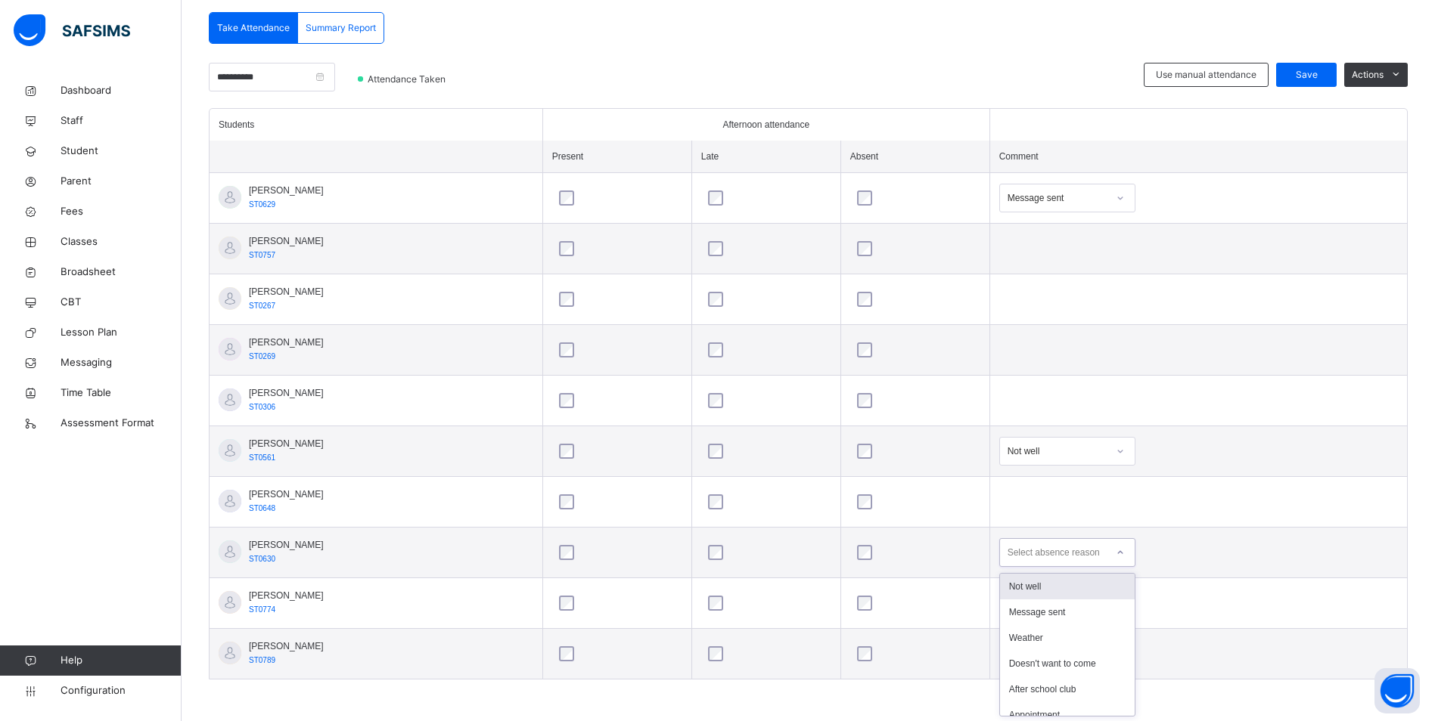
click at [1128, 555] on div at bounding box center [1120, 553] width 26 height 24
click at [1052, 614] on div "Message sent" at bounding box center [1067, 613] width 135 height 26
click at [1306, 70] on span "Save" at bounding box center [1306, 75] width 38 height 14
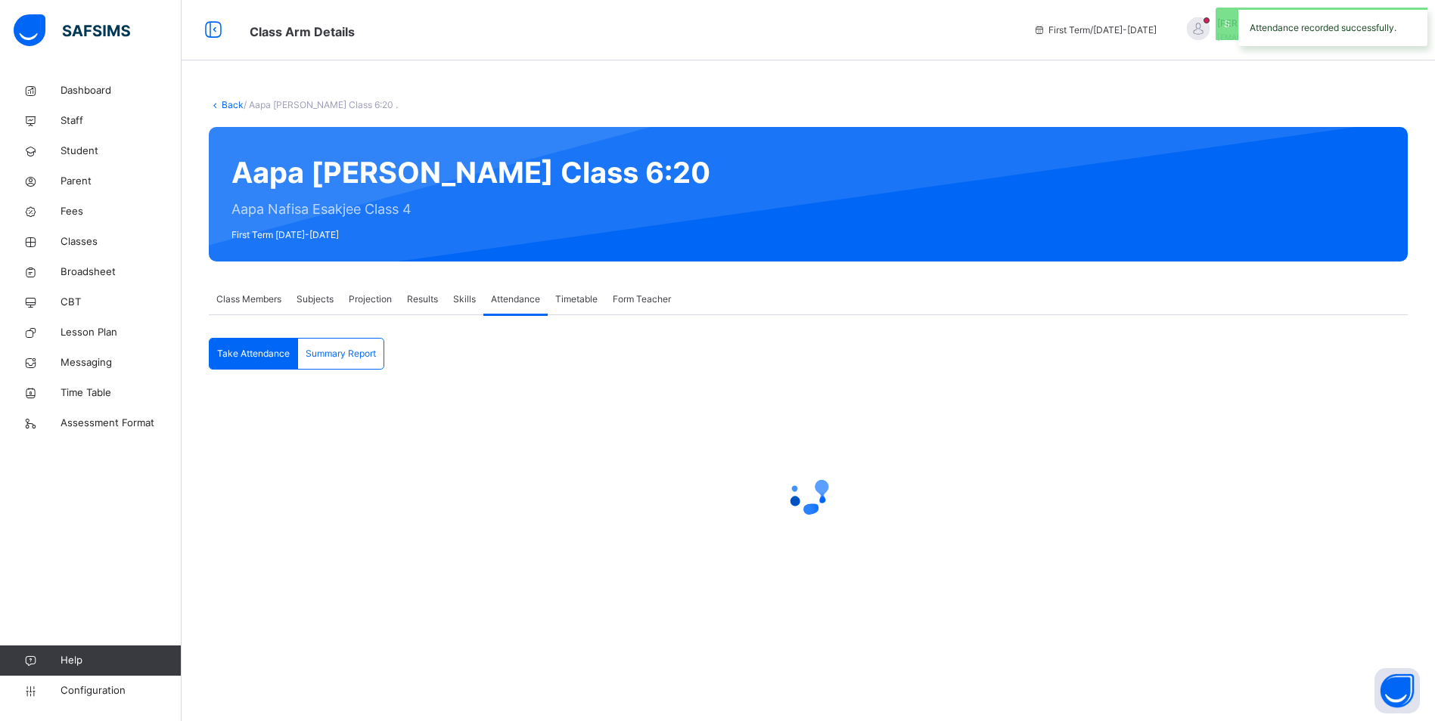
scroll to position [0, 0]
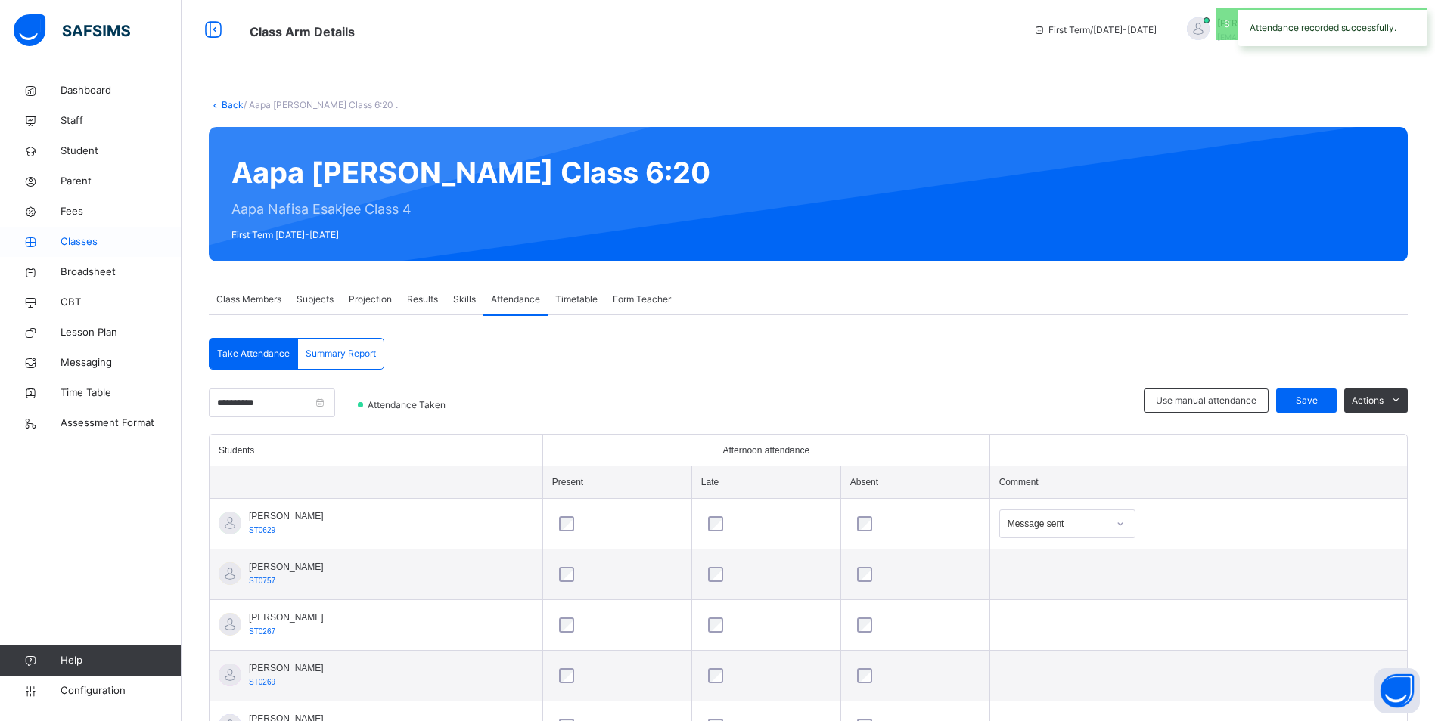
click at [93, 247] on span "Classes" at bounding box center [121, 241] width 121 height 15
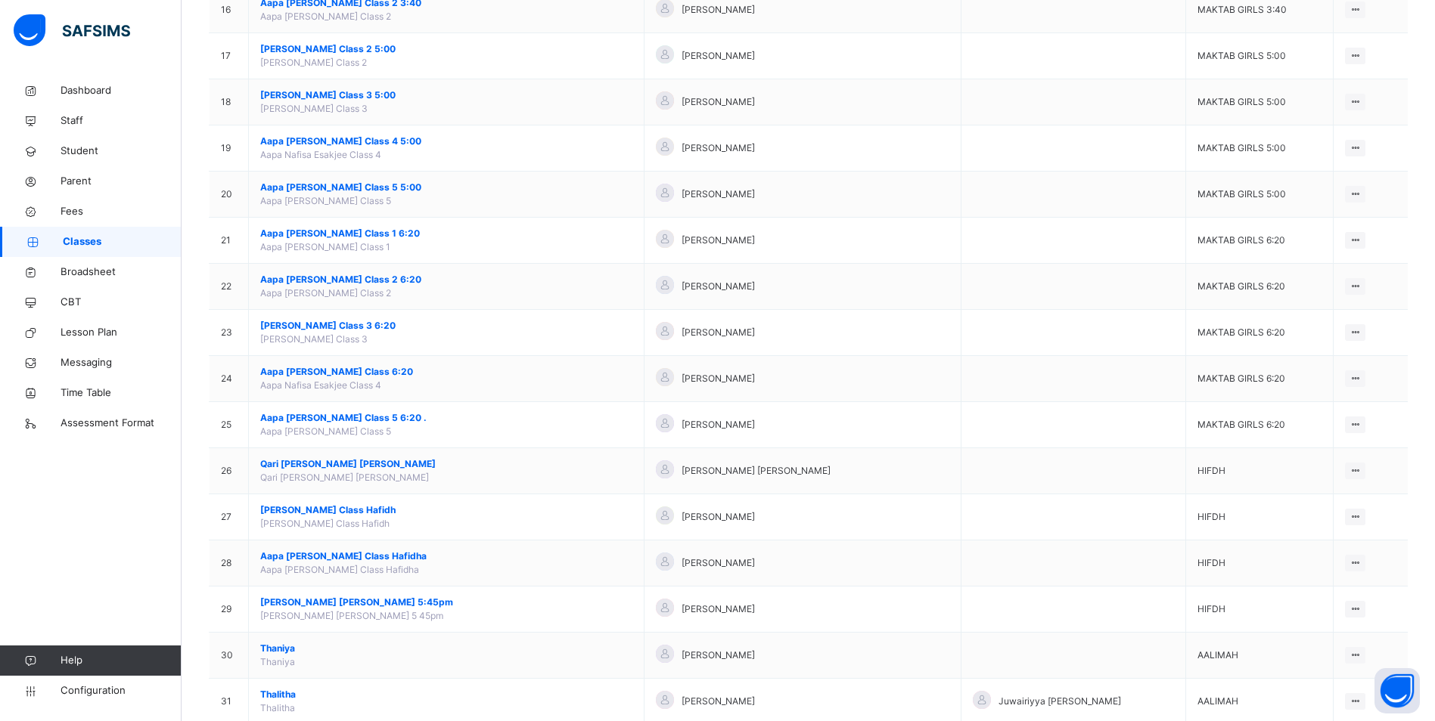
scroll to position [908, 0]
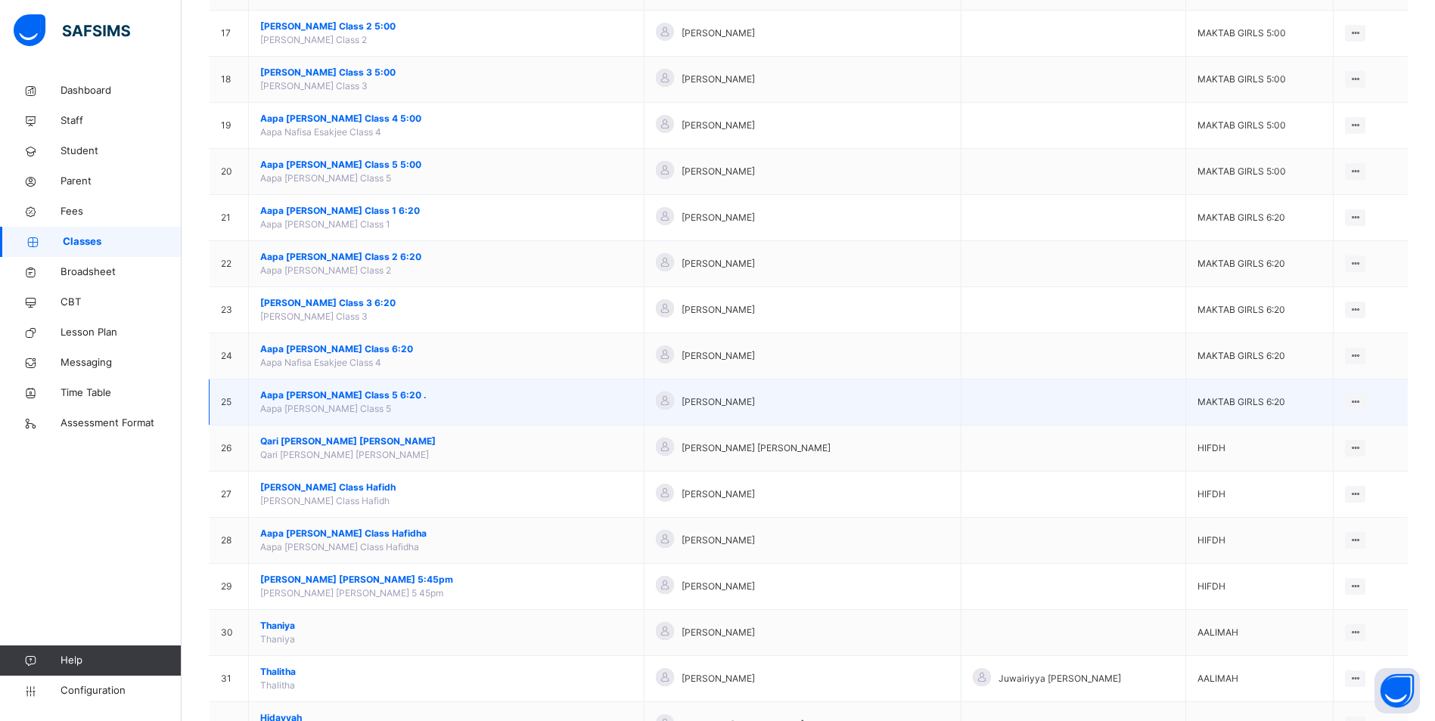
click at [381, 393] on span "Aapa [PERSON_NAME] Class 5 6:20 ." at bounding box center [446, 396] width 372 height 14
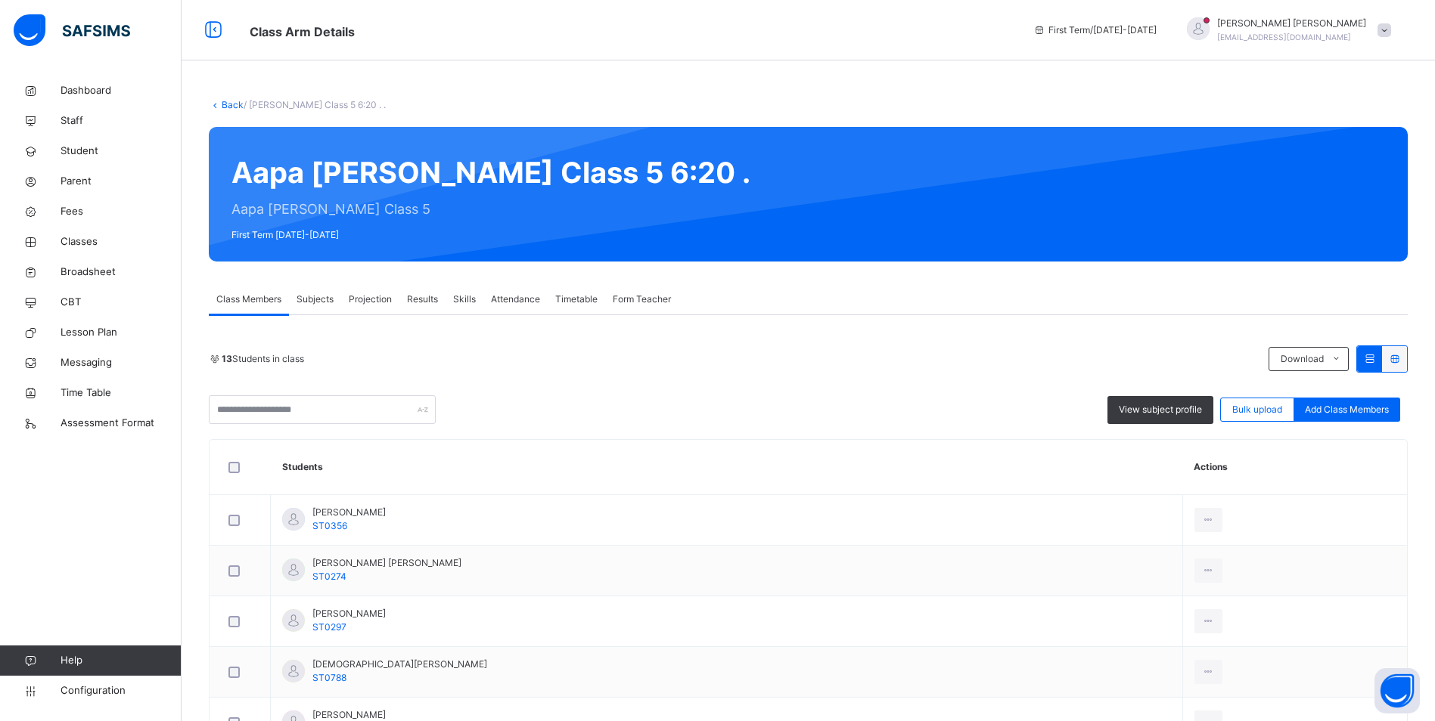
click at [523, 293] on span "Attendance" at bounding box center [515, 300] width 49 height 14
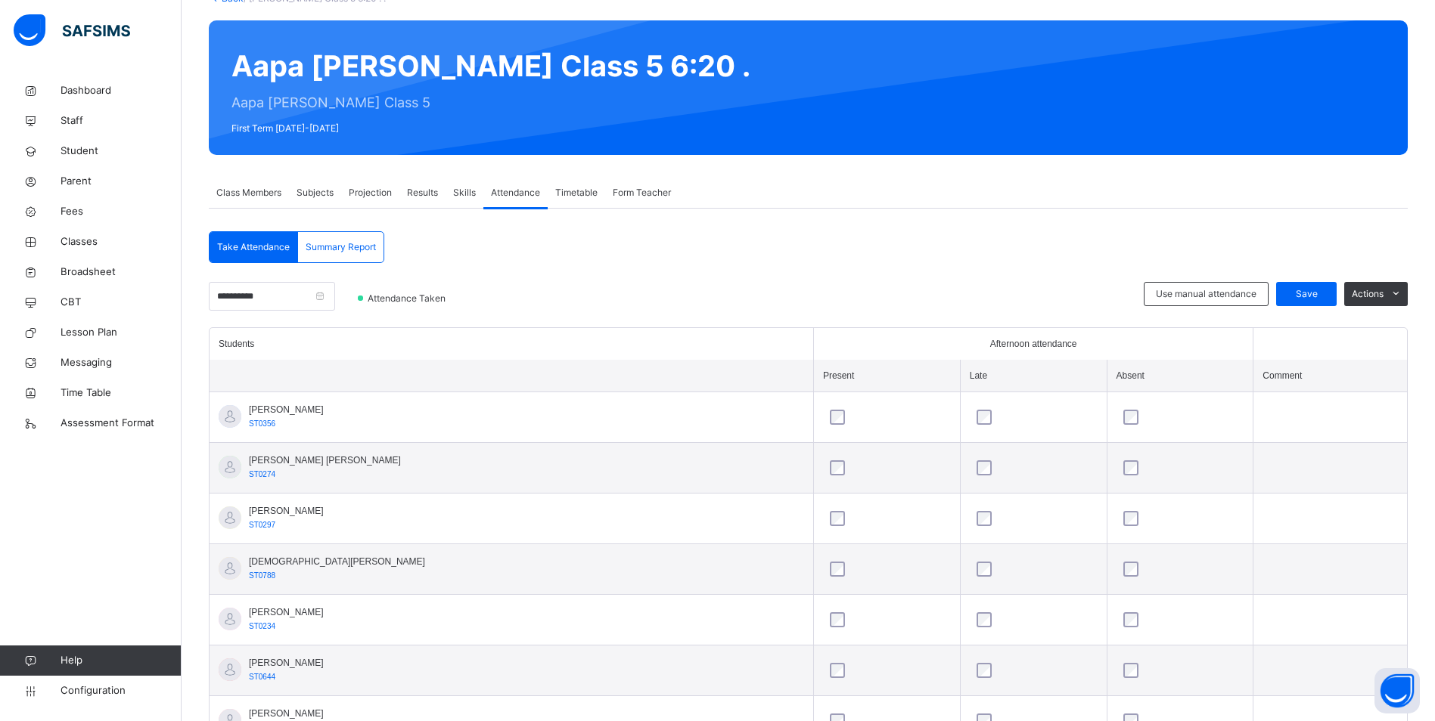
scroll to position [100, 0]
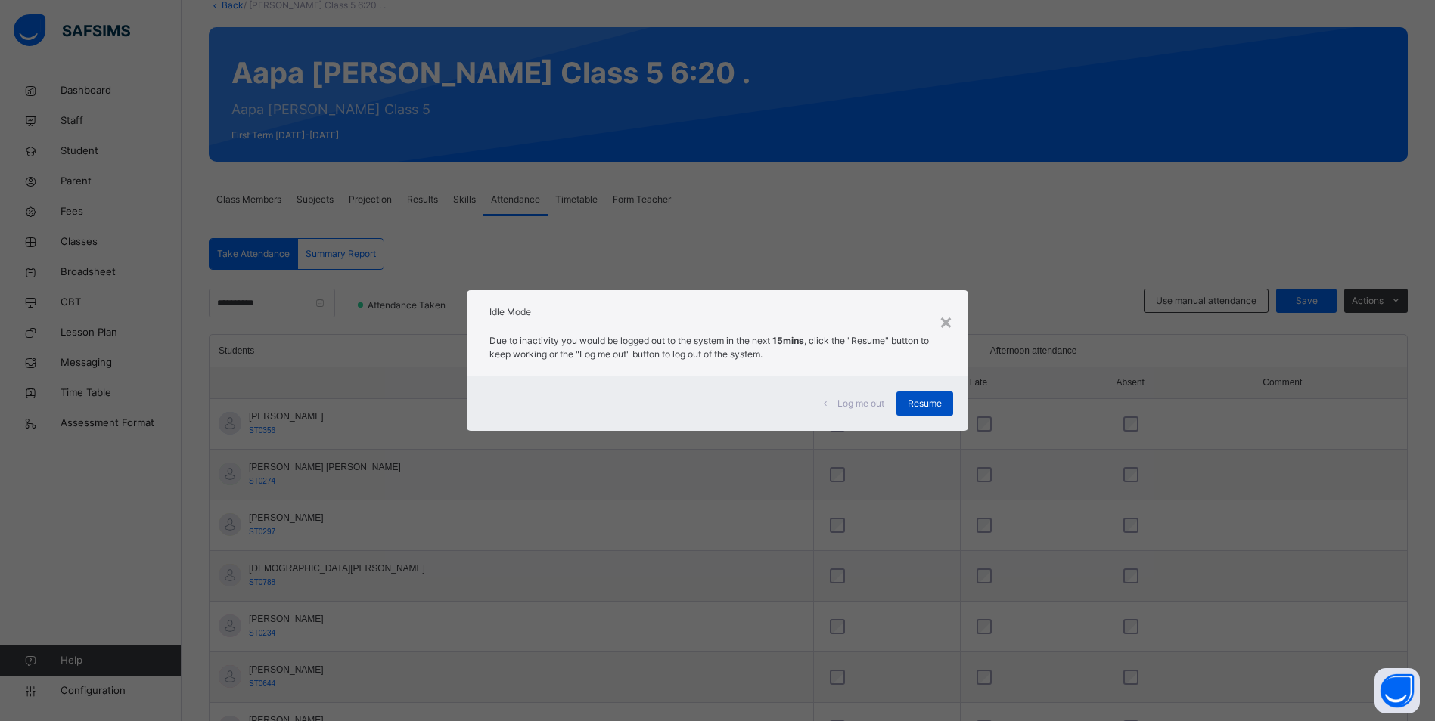
click at [912, 400] on span "Resume" at bounding box center [925, 404] width 34 height 14
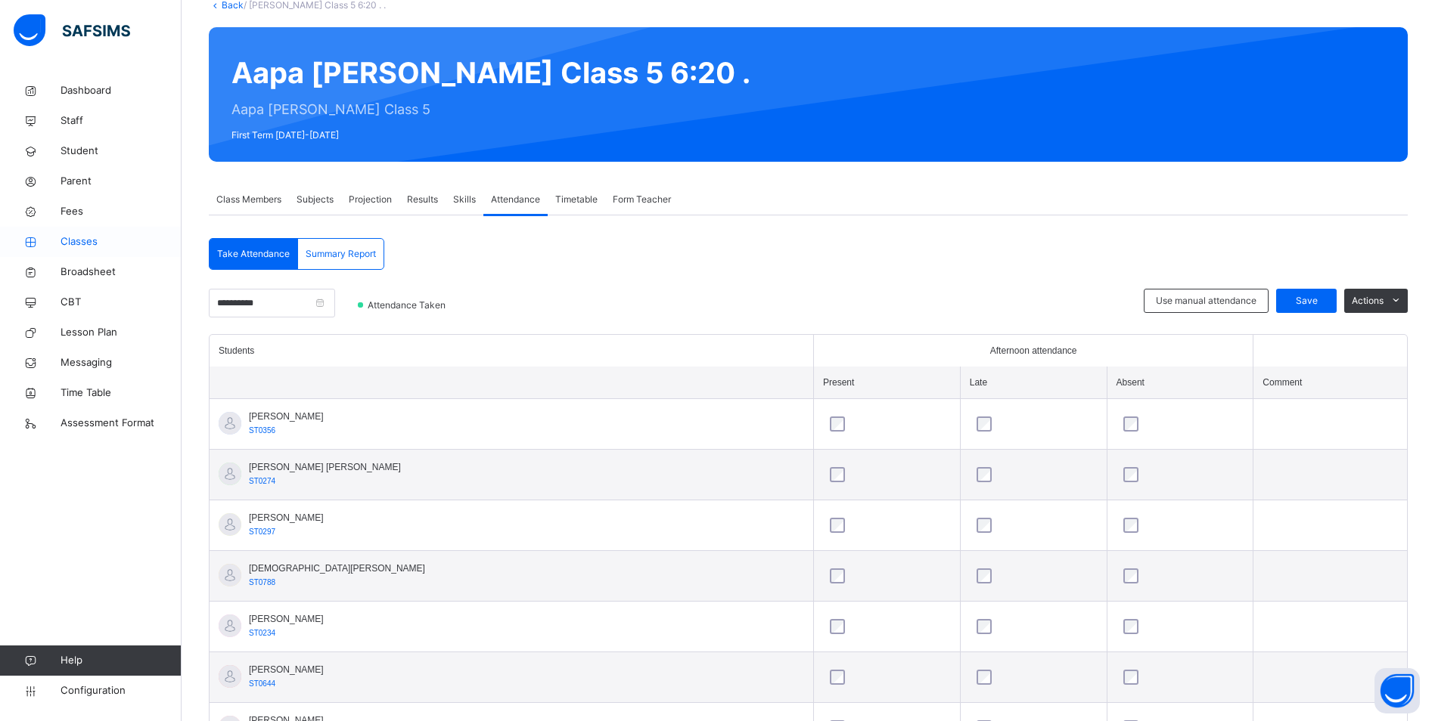
click at [77, 245] on span "Classes" at bounding box center [121, 241] width 121 height 15
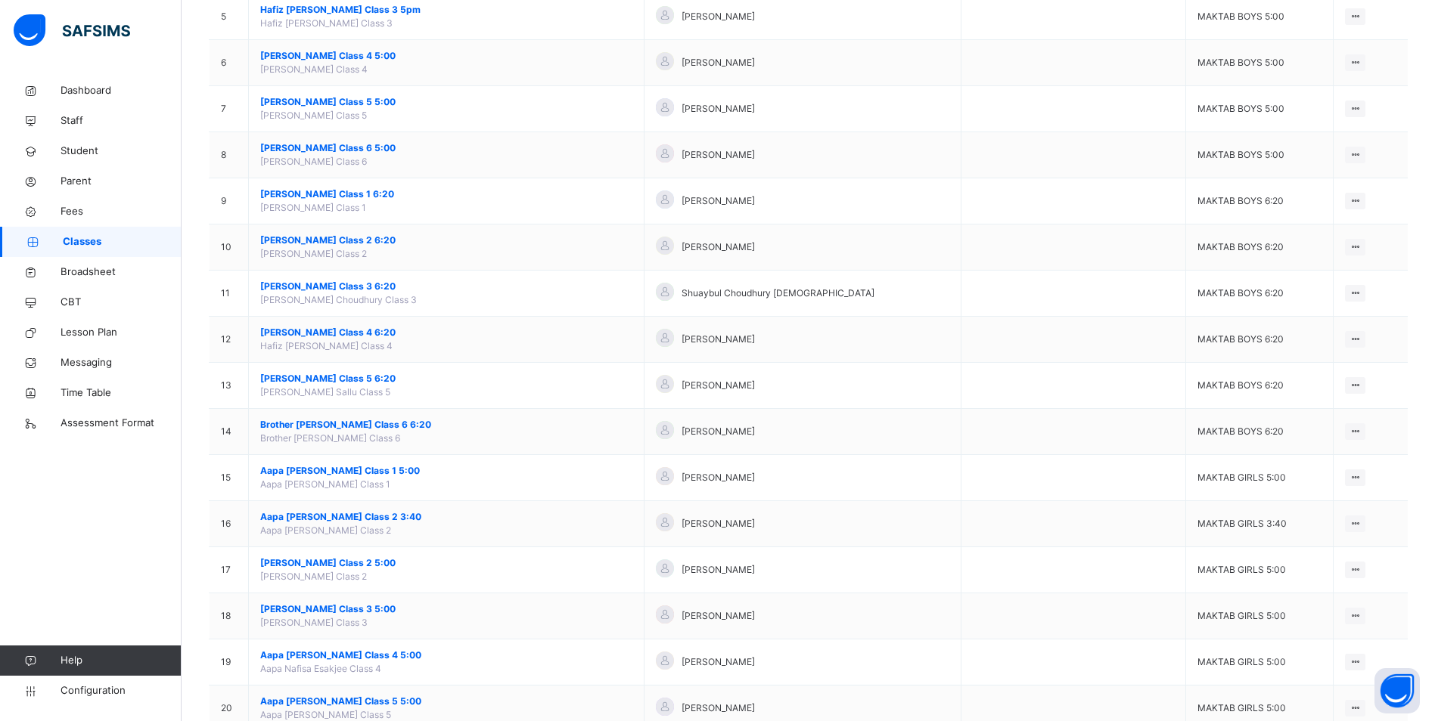
scroll to position [378, 0]
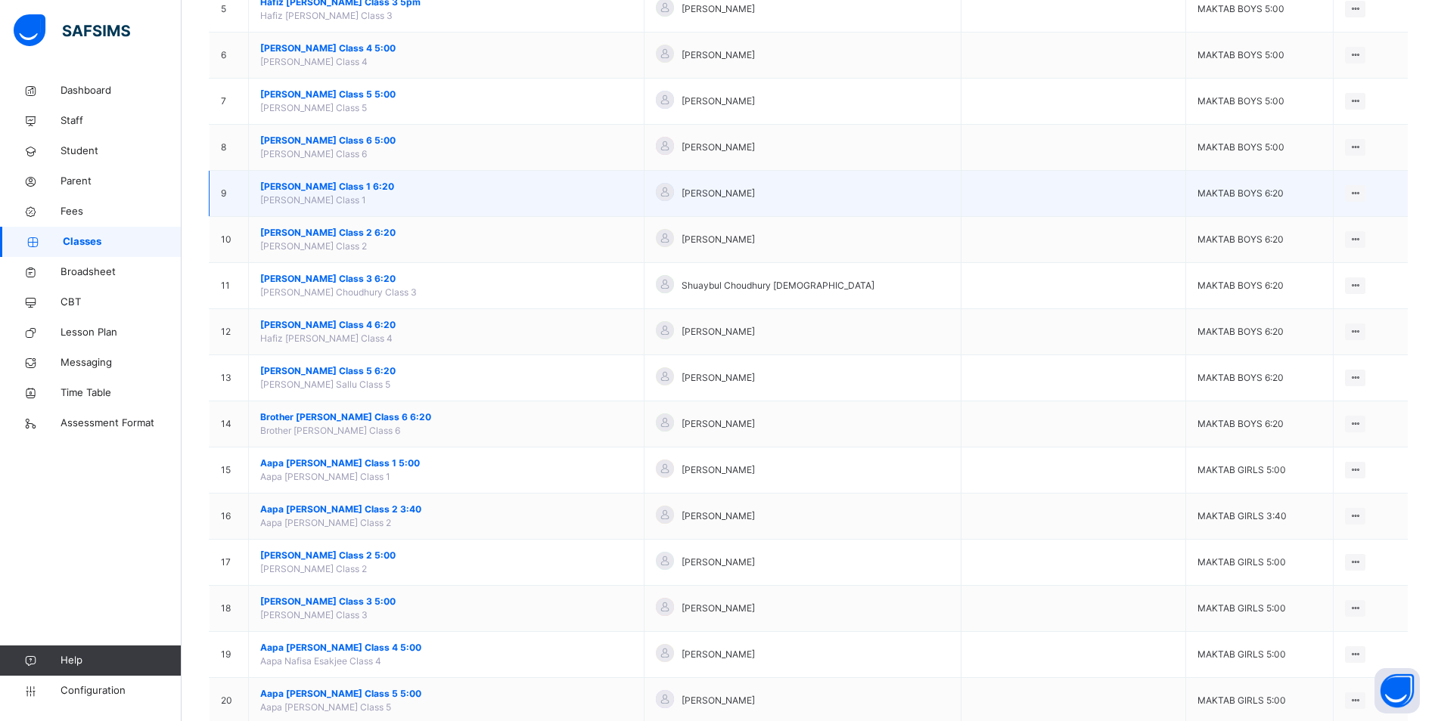
click at [372, 184] on span "[PERSON_NAME] Class 1 6:20" at bounding box center [446, 187] width 372 height 14
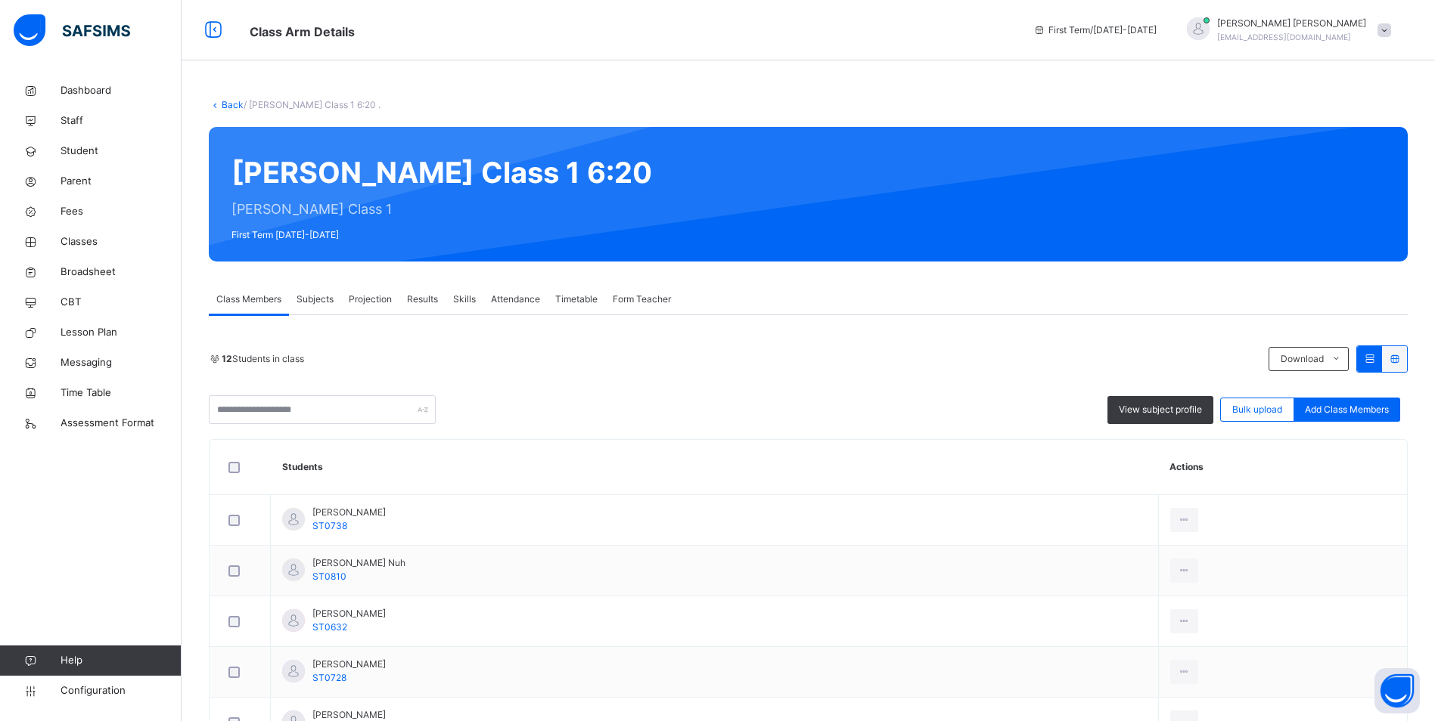
click at [529, 296] on span "Attendance" at bounding box center [515, 300] width 49 height 14
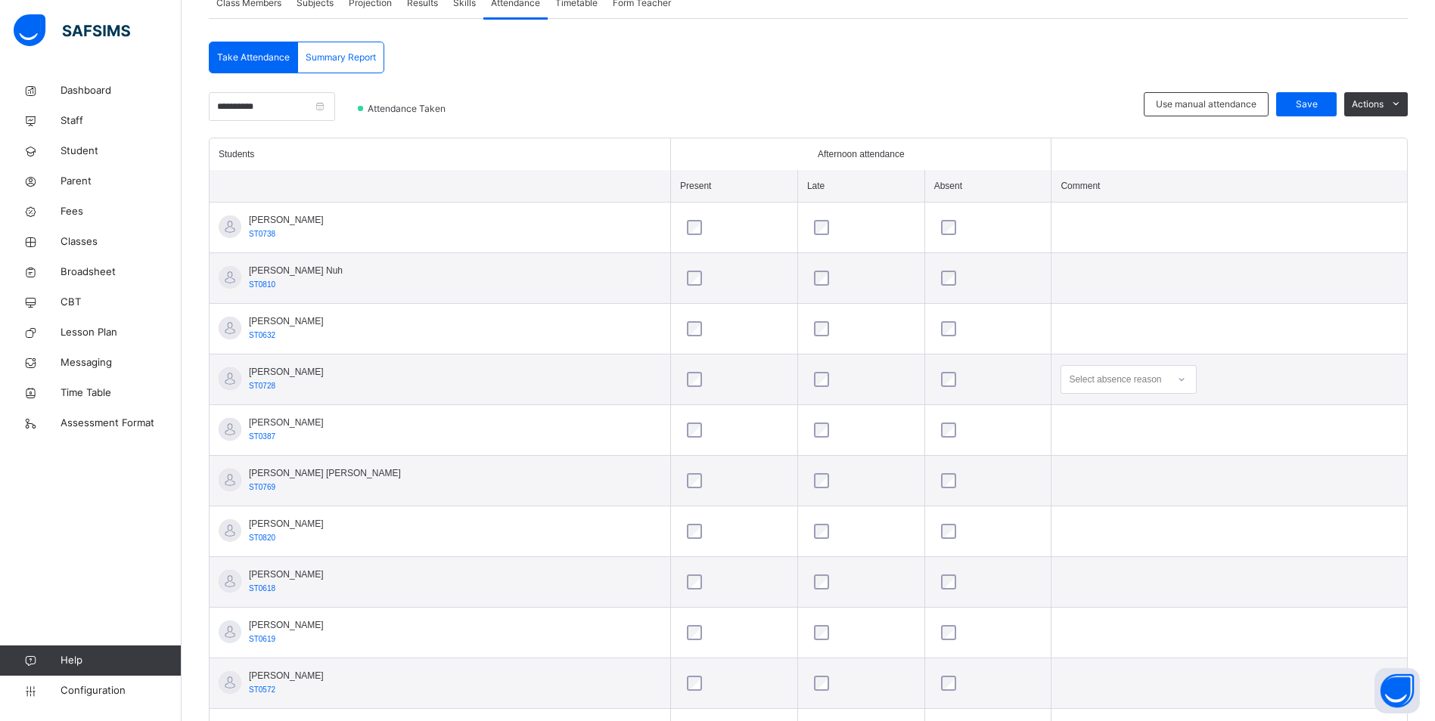
scroll to position [378, 0]
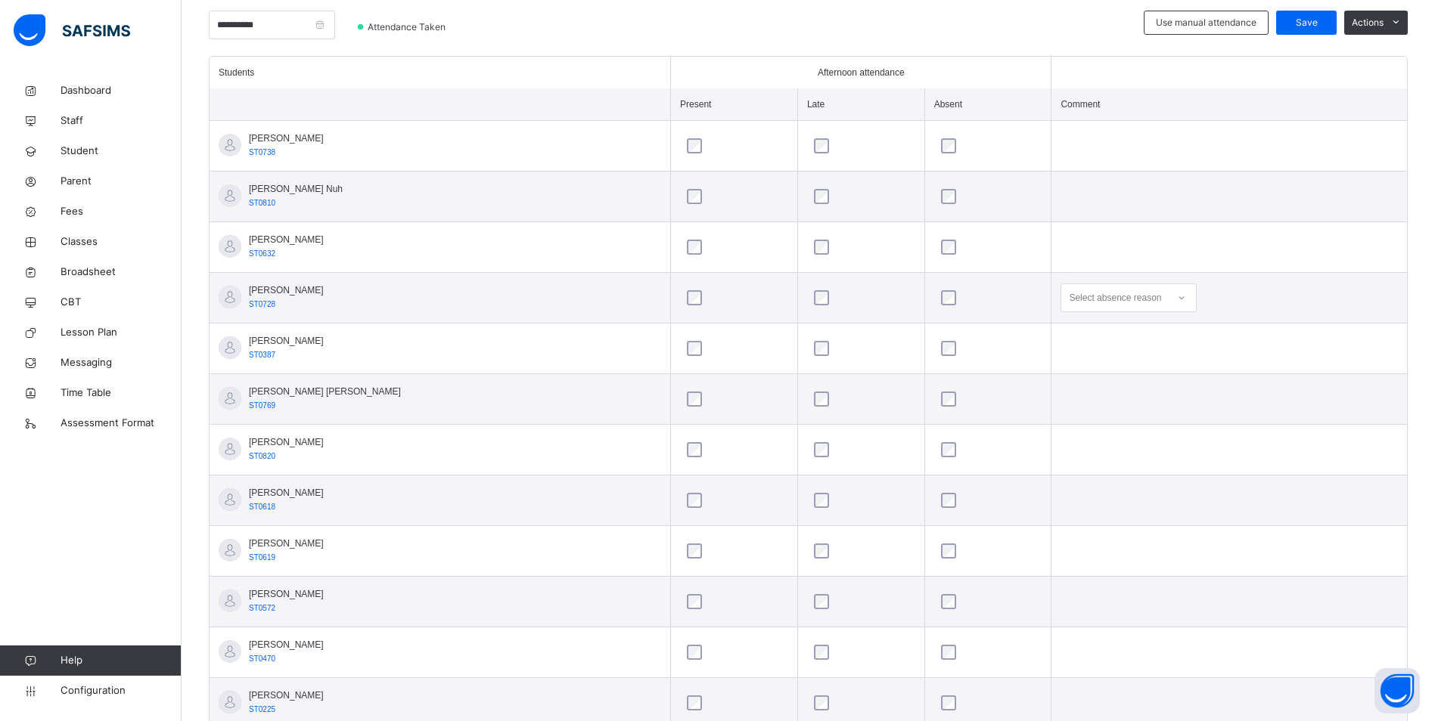
click at [1177, 295] on icon at bounding box center [1181, 297] width 9 height 15
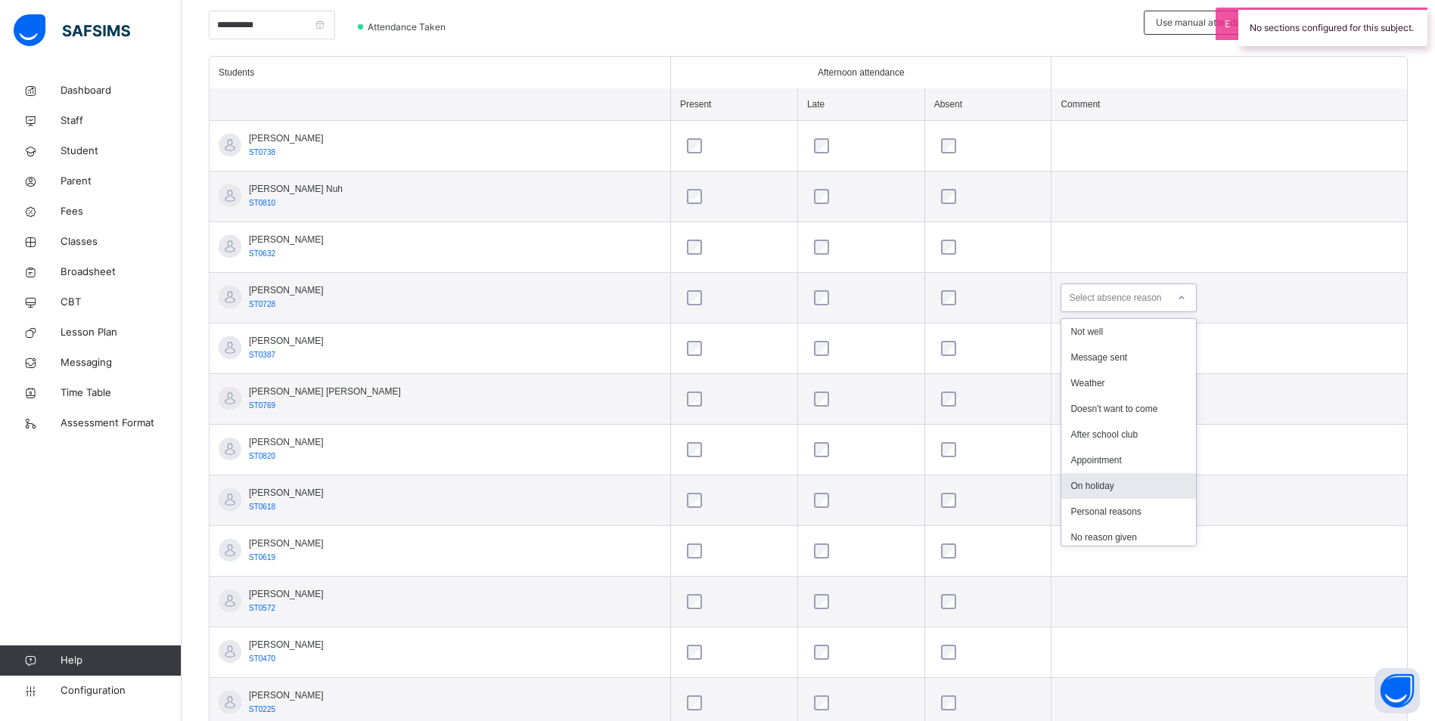
click at [1097, 480] on div "On holiday" at bounding box center [1128, 486] width 135 height 26
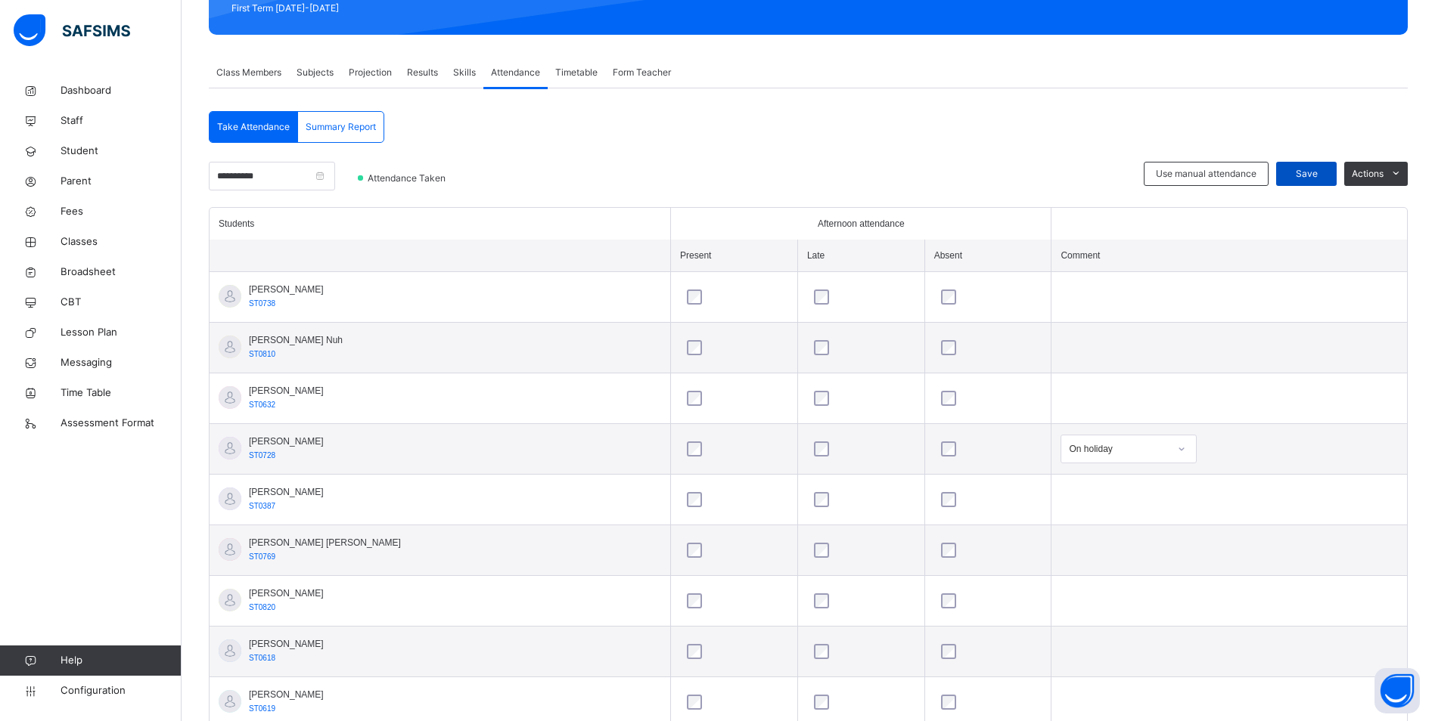
click at [1325, 174] on span "Save" at bounding box center [1306, 174] width 38 height 14
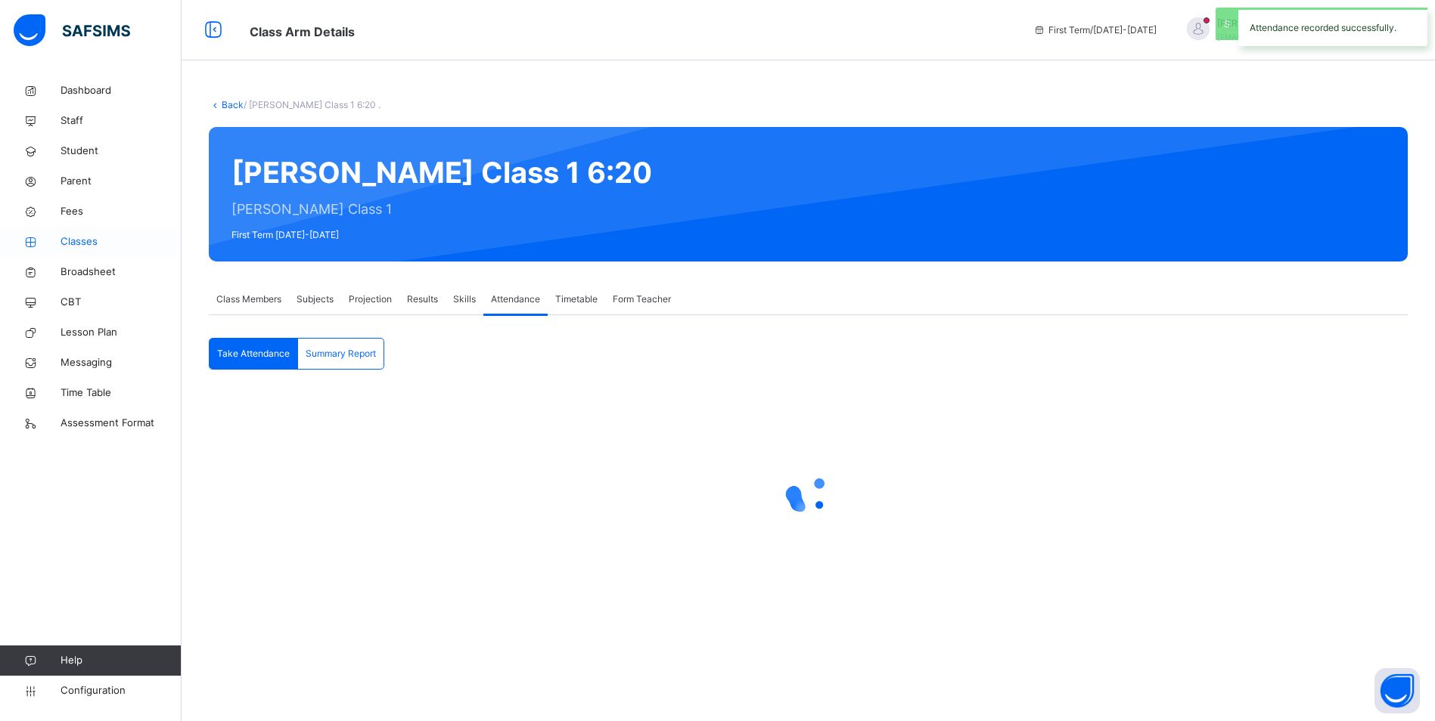
scroll to position [0, 0]
click at [79, 236] on span "Classes" at bounding box center [121, 241] width 121 height 15
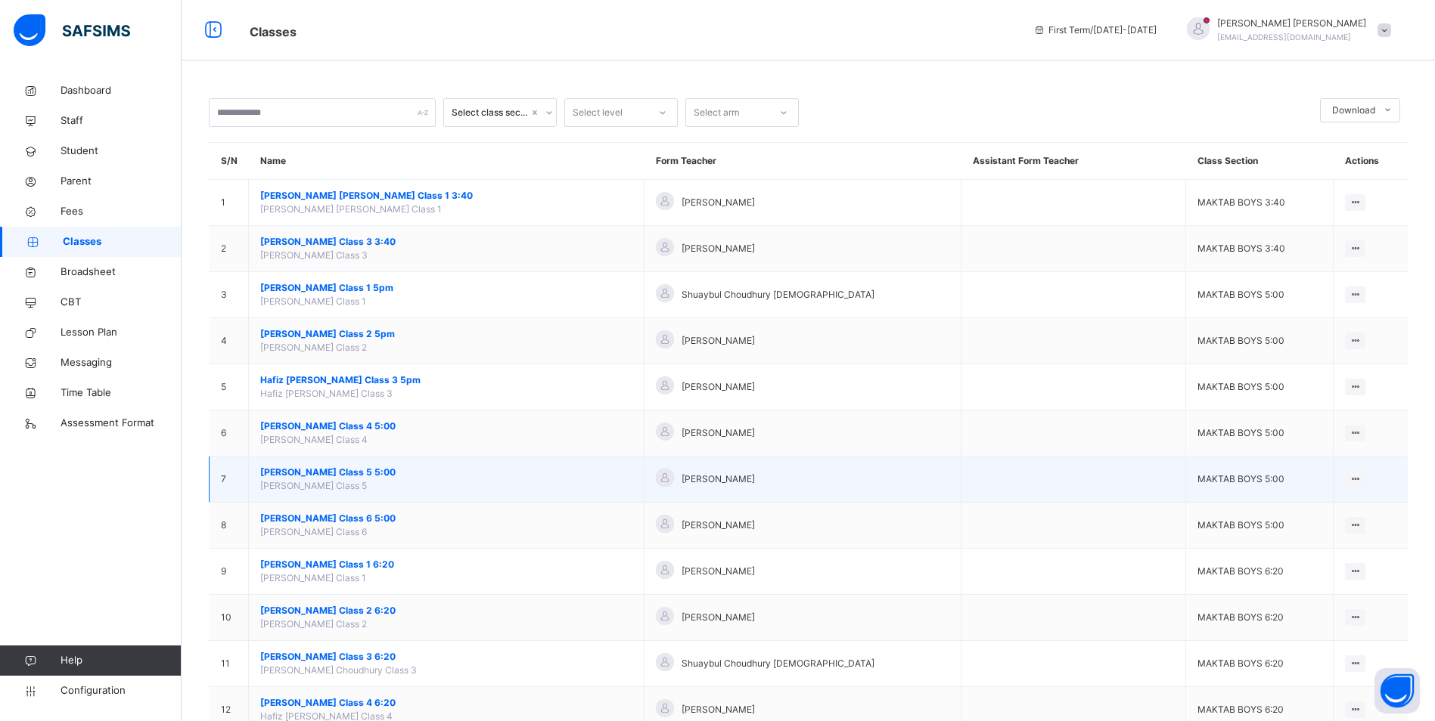
scroll to position [151, 0]
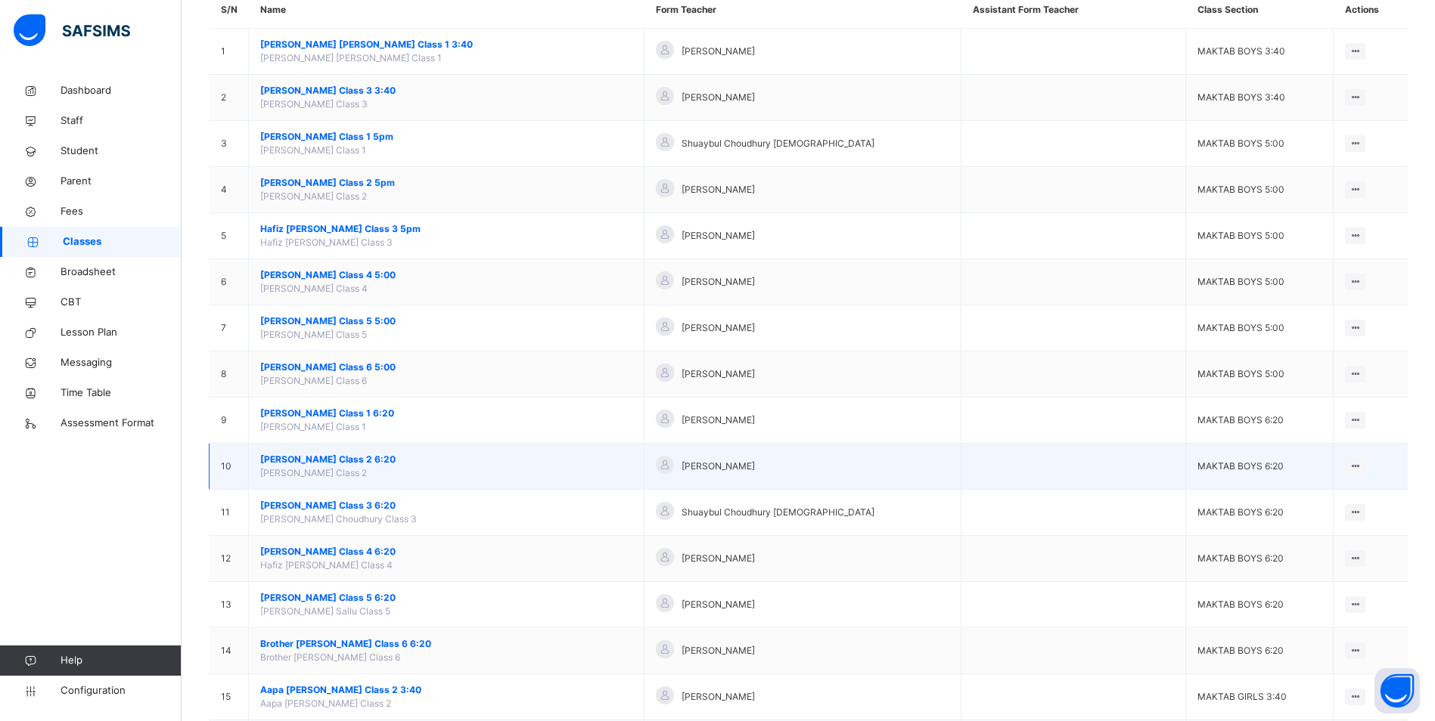
click at [373, 457] on span "[PERSON_NAME] Class 2 6:20" at bounding box center [446, 460] width 372 height 14
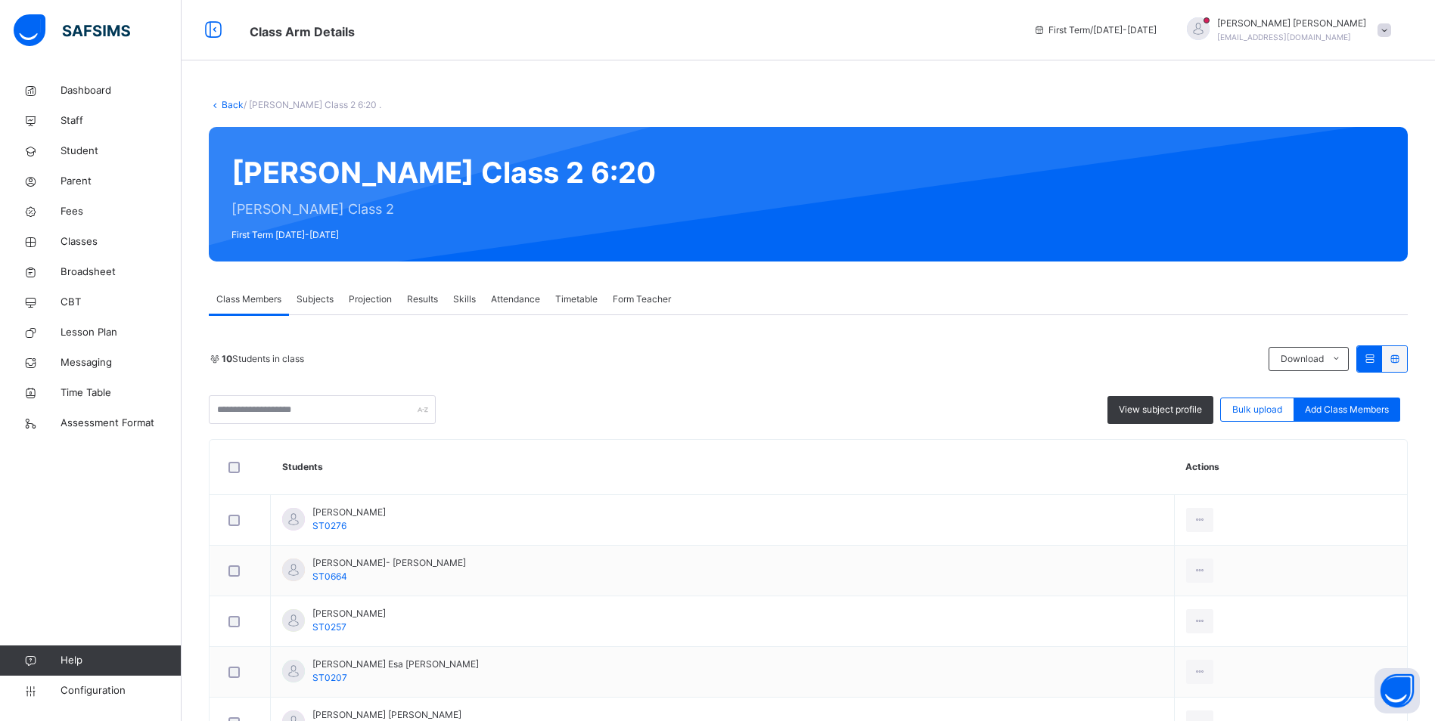
click at [524, 295] on span "Attendance" at bounding box center [515, 300] width 49 height 14
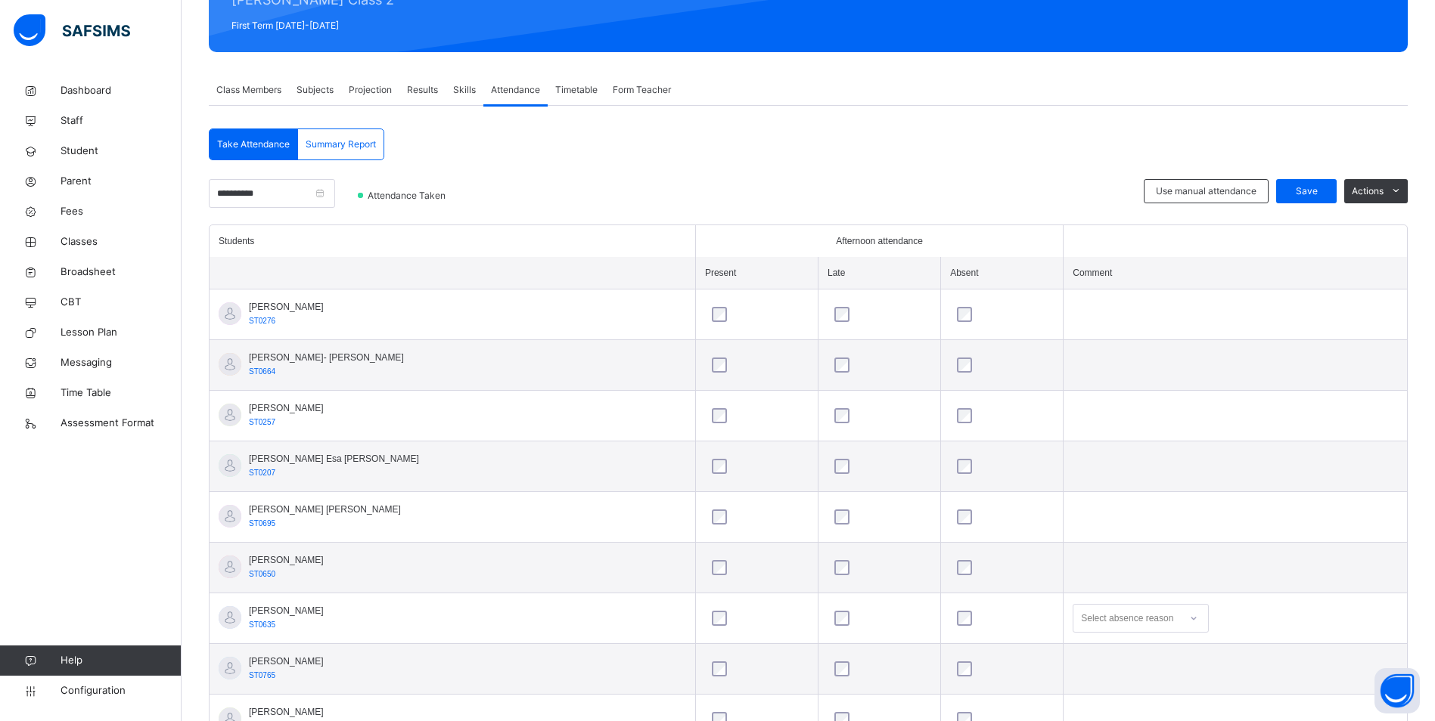
scroll to position [326, 0]
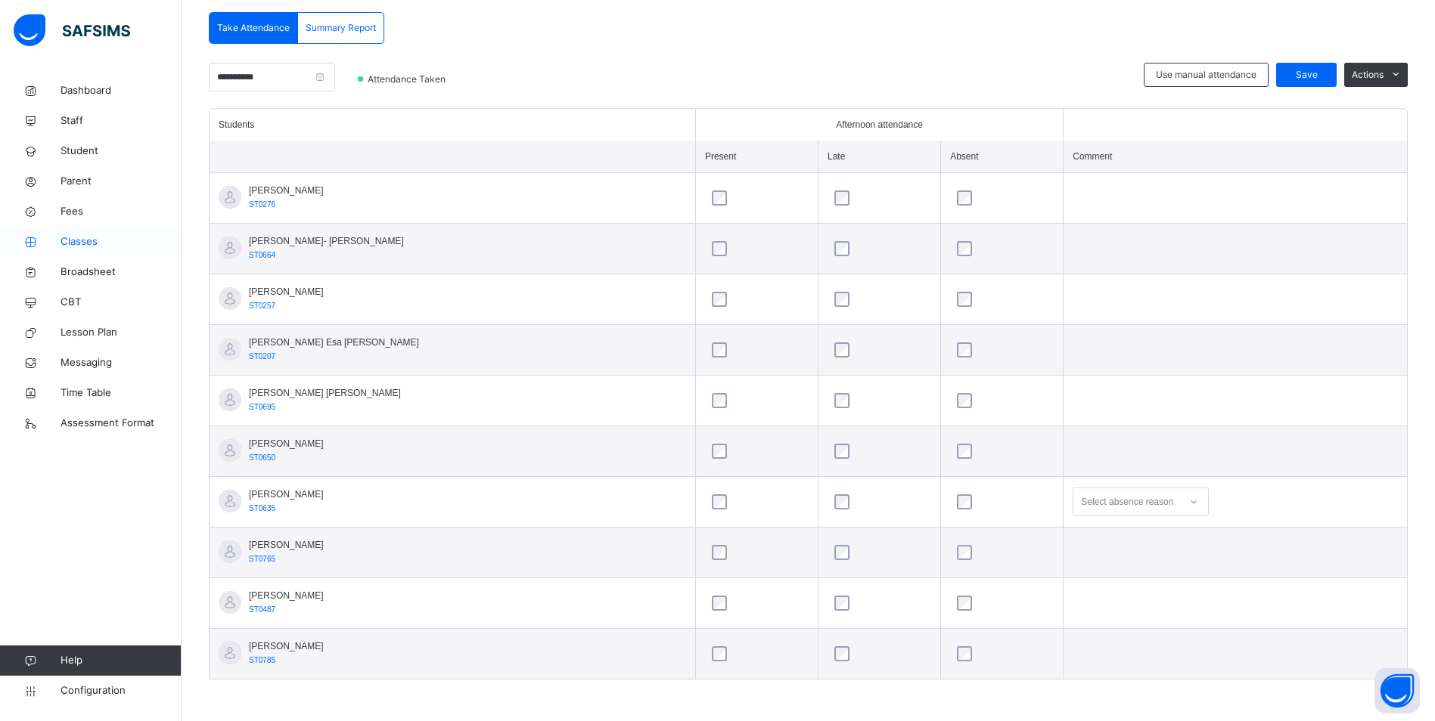
click at [93, 242] on span "Classes" at bounding box center [121, 241] width 121 height 15
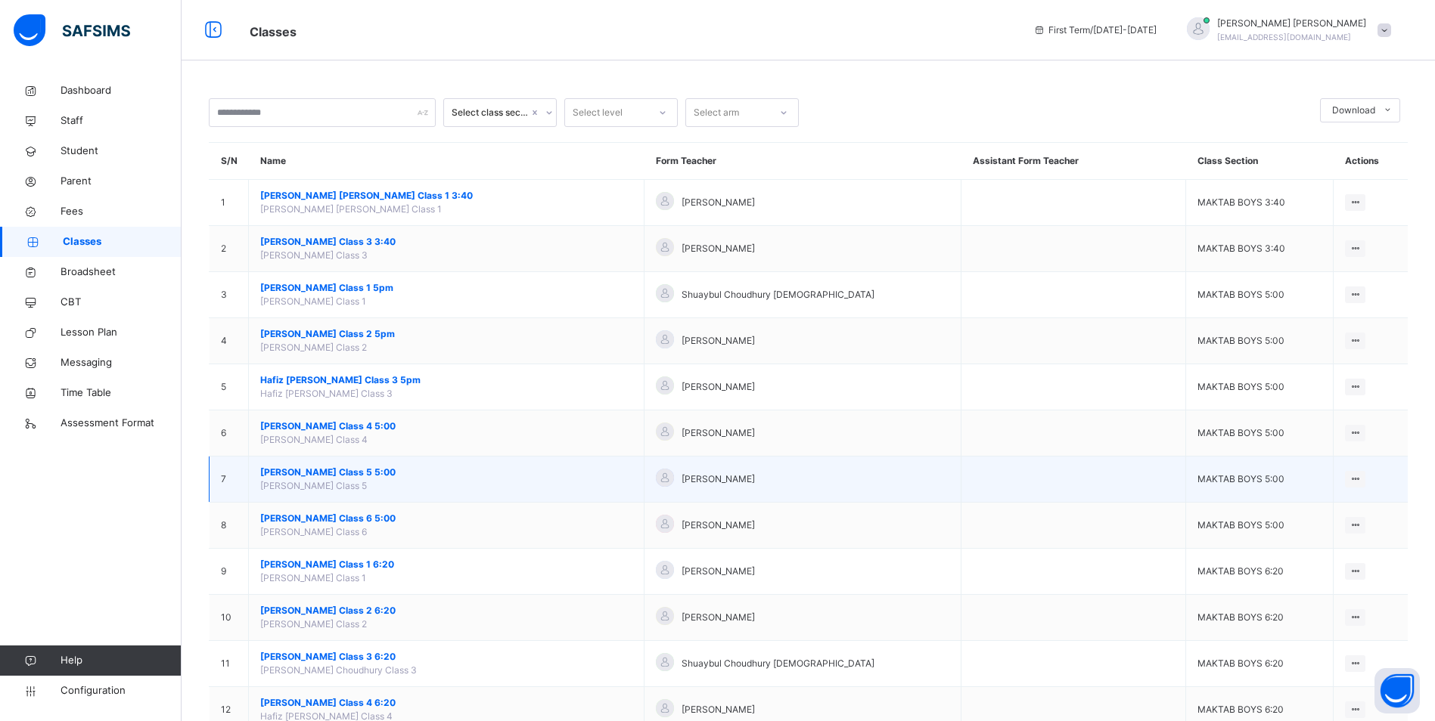
click at [349, 468] on span "[PERSON_NAME] Class 5 5:00" at bounding box center [446, 473] width 372 height 14
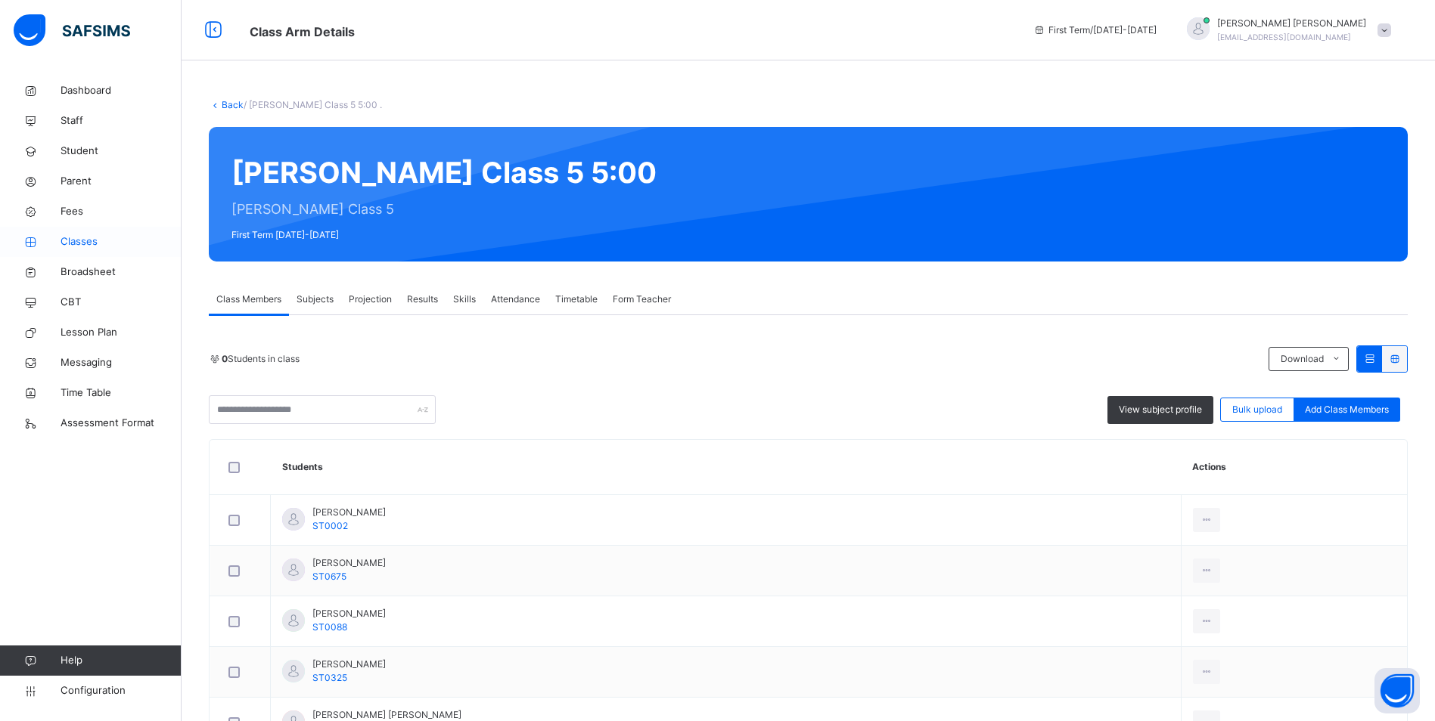
click at [81, 237] on span "Classes" at bounding box center [121, 241] width 121 height 15
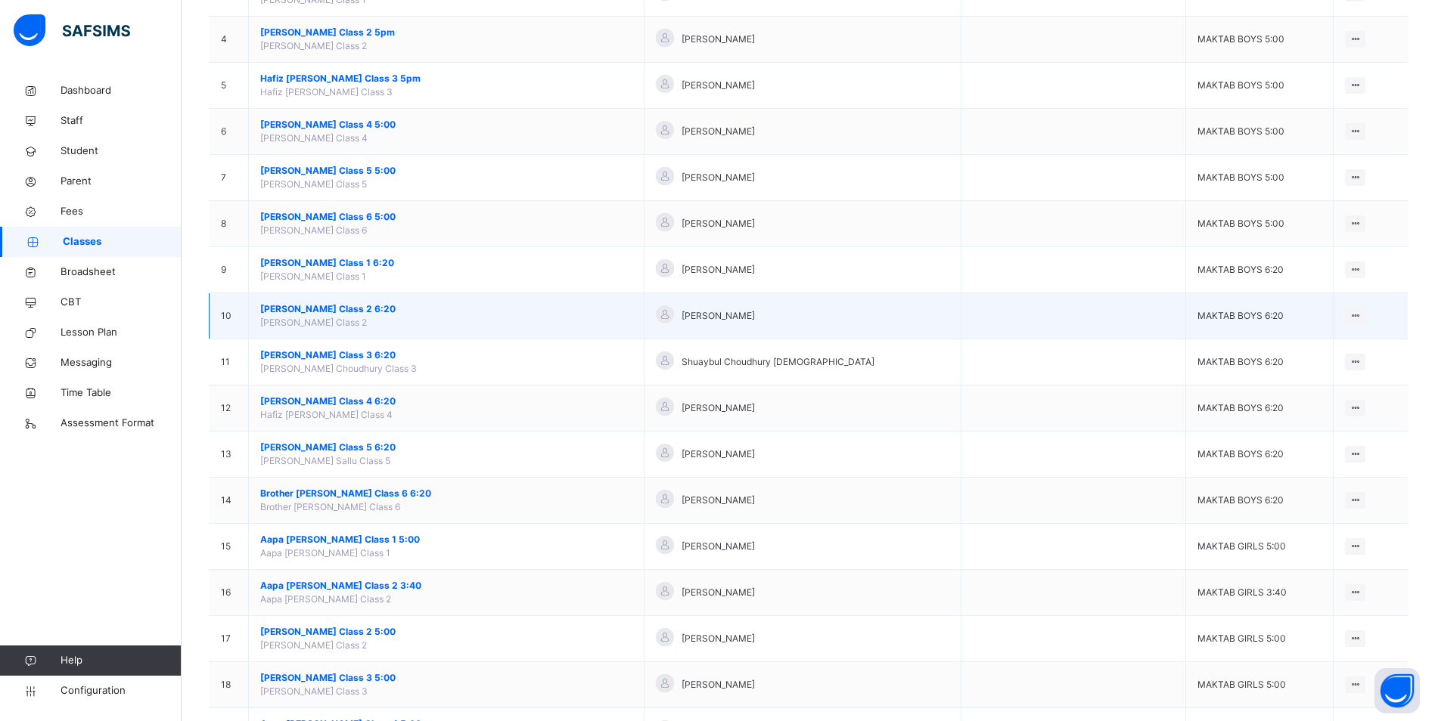
scroll to position [303, 0]
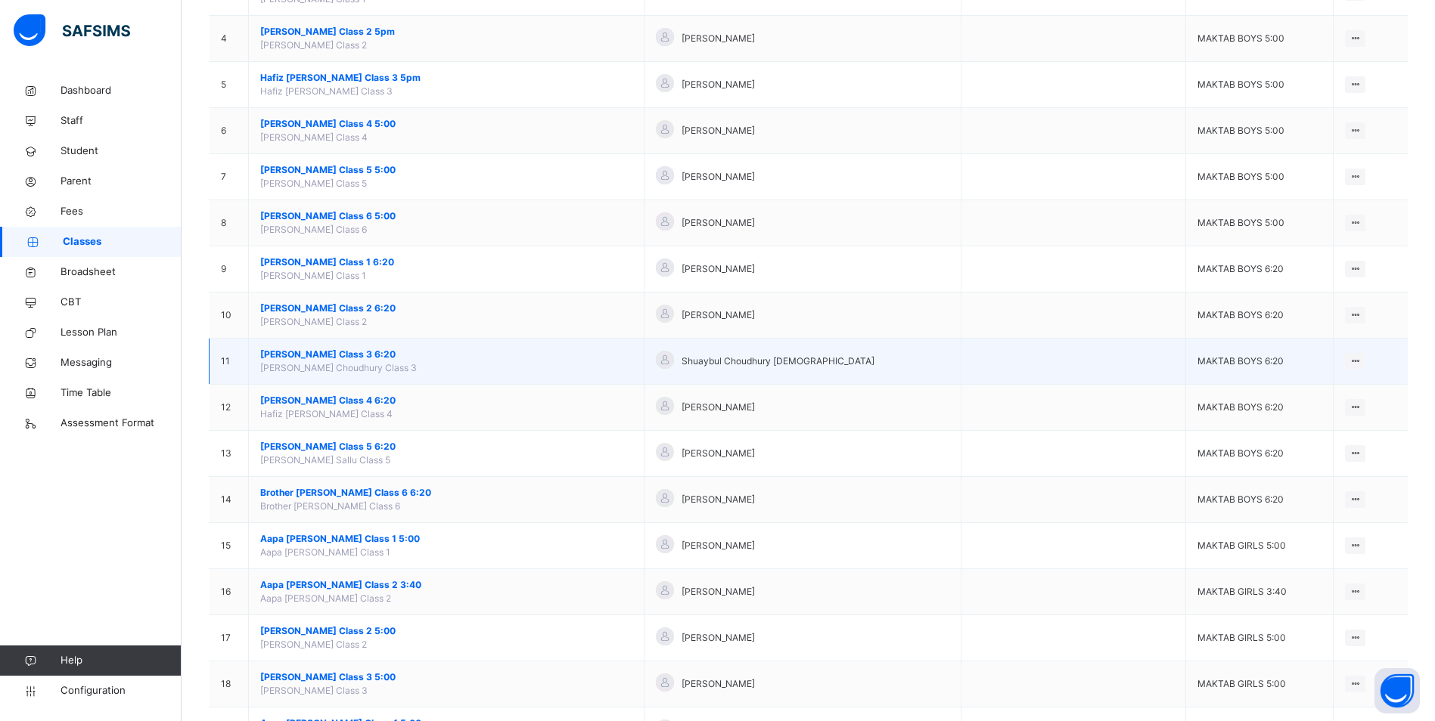
click at [396, 350] on span "[PERSON_NAME] Class 3 6:20" at bounding box center [446, 355] width 372 height 14
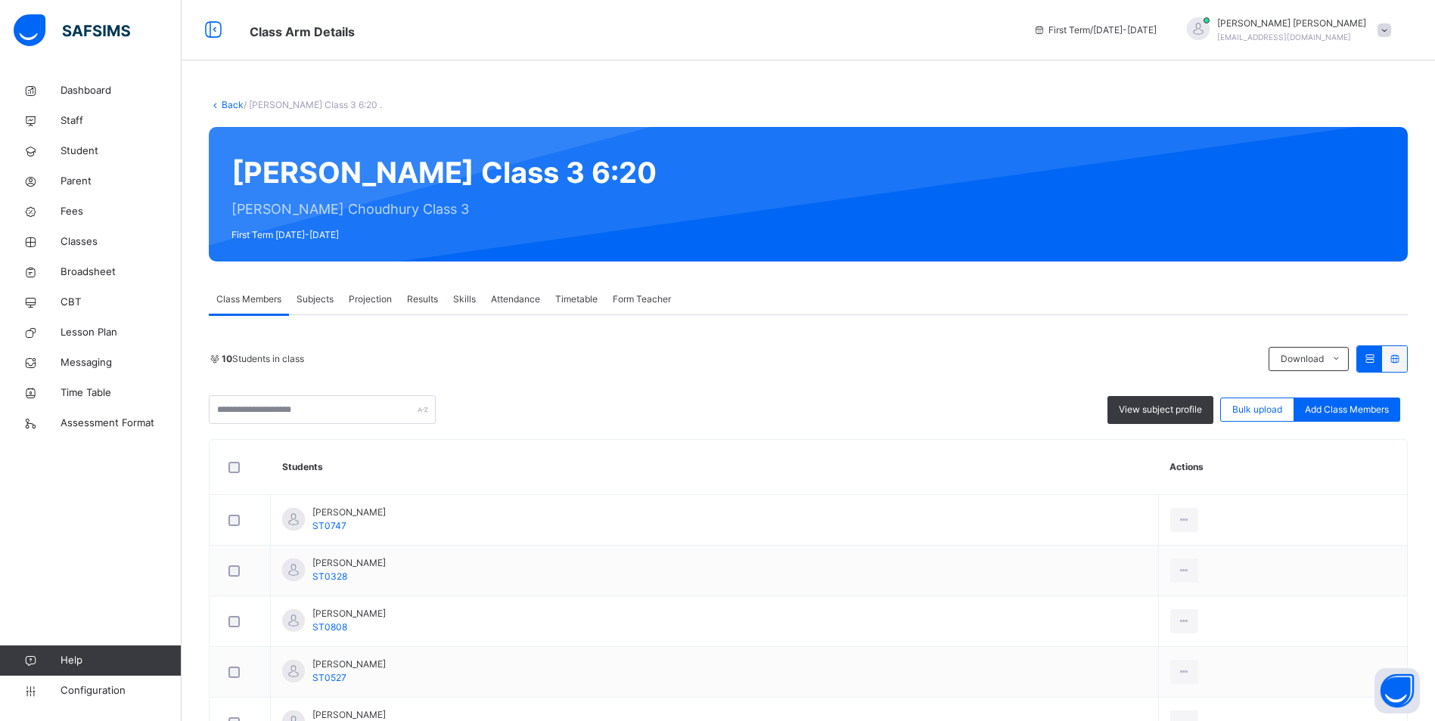
click at [507, 293] on span "Attendance" at bounding box center [515, 300] width 49 height 14
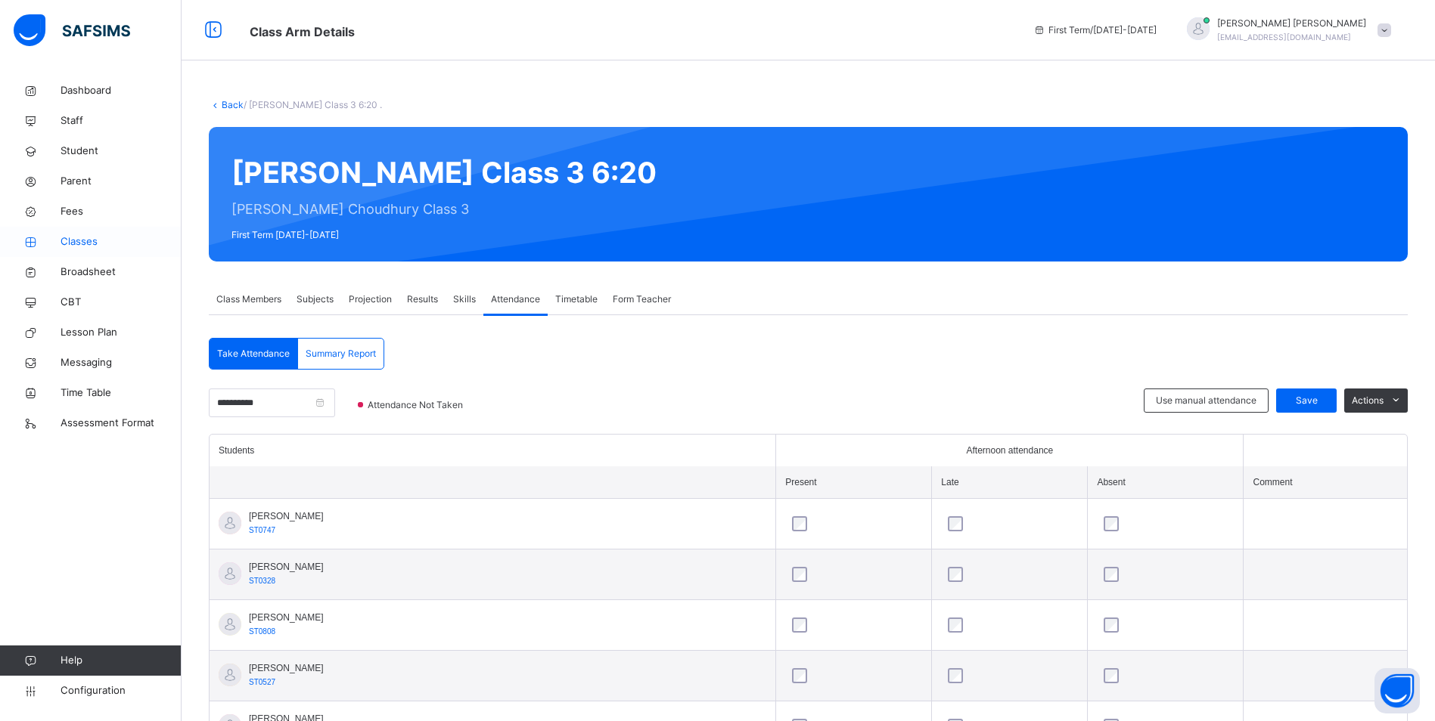
click at [82, 236] on span "Classes" at bounding box center [121, 241] width 121 height 15
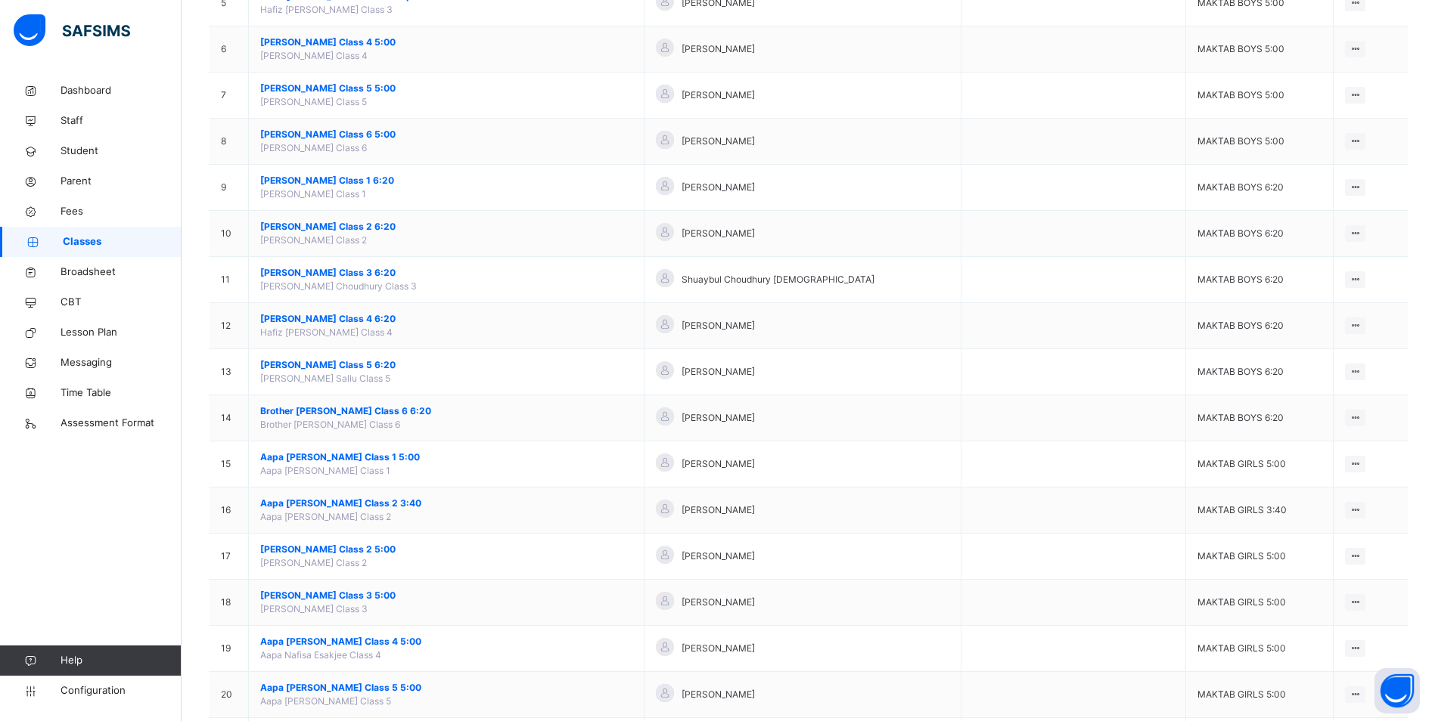
scroll to position [378, 0]
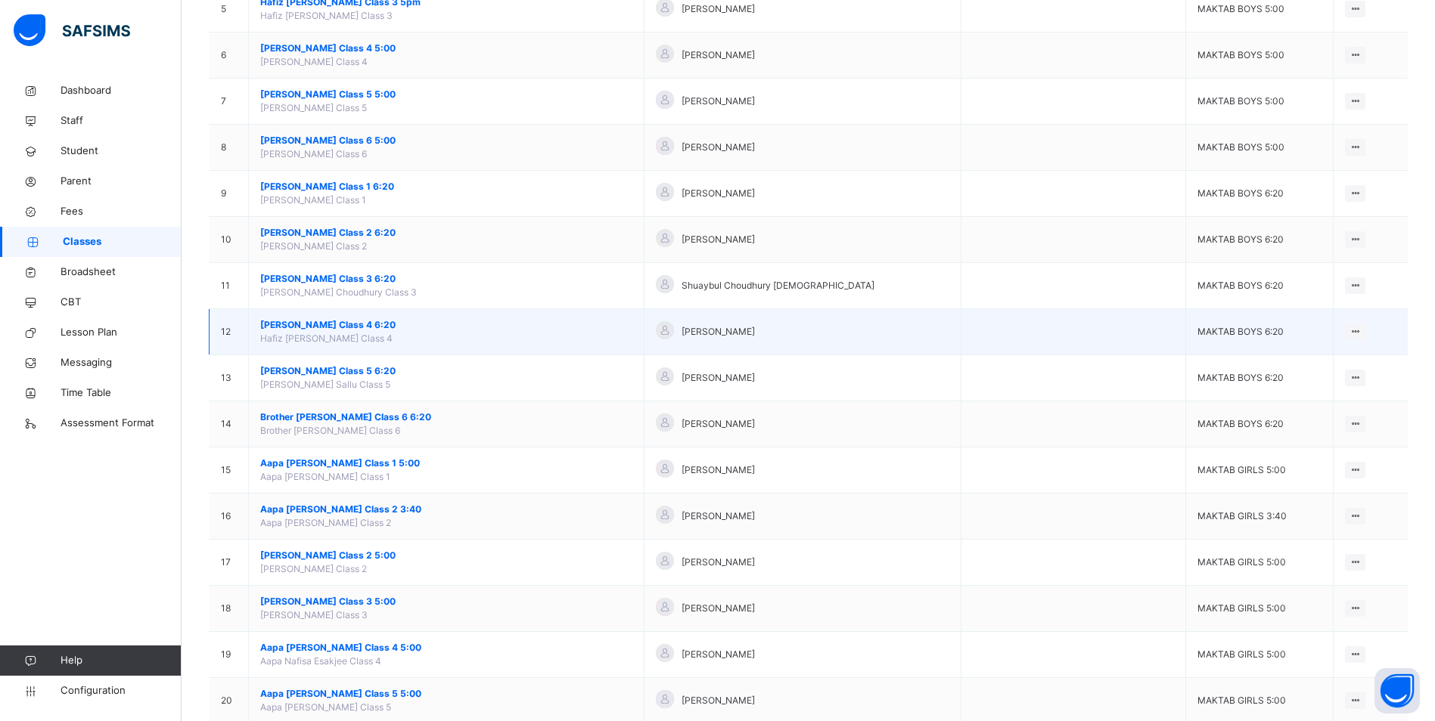
click at [374, 324] on span "[PERSON_NAME] Class 4 6:20" at bounding box center [446, 325] width 372 height 14
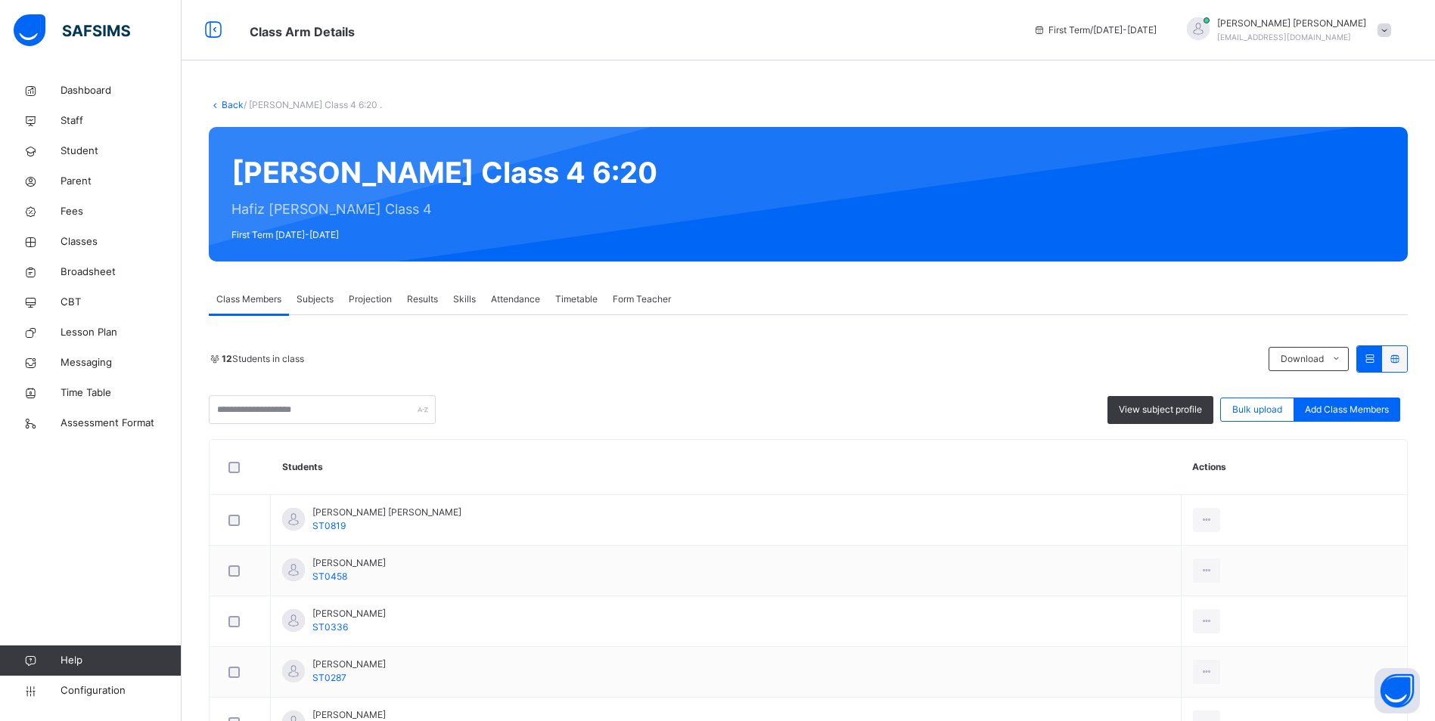
click at [518, 302] on span "Attendance" at bounding box center [515, 300] width 49 height 14
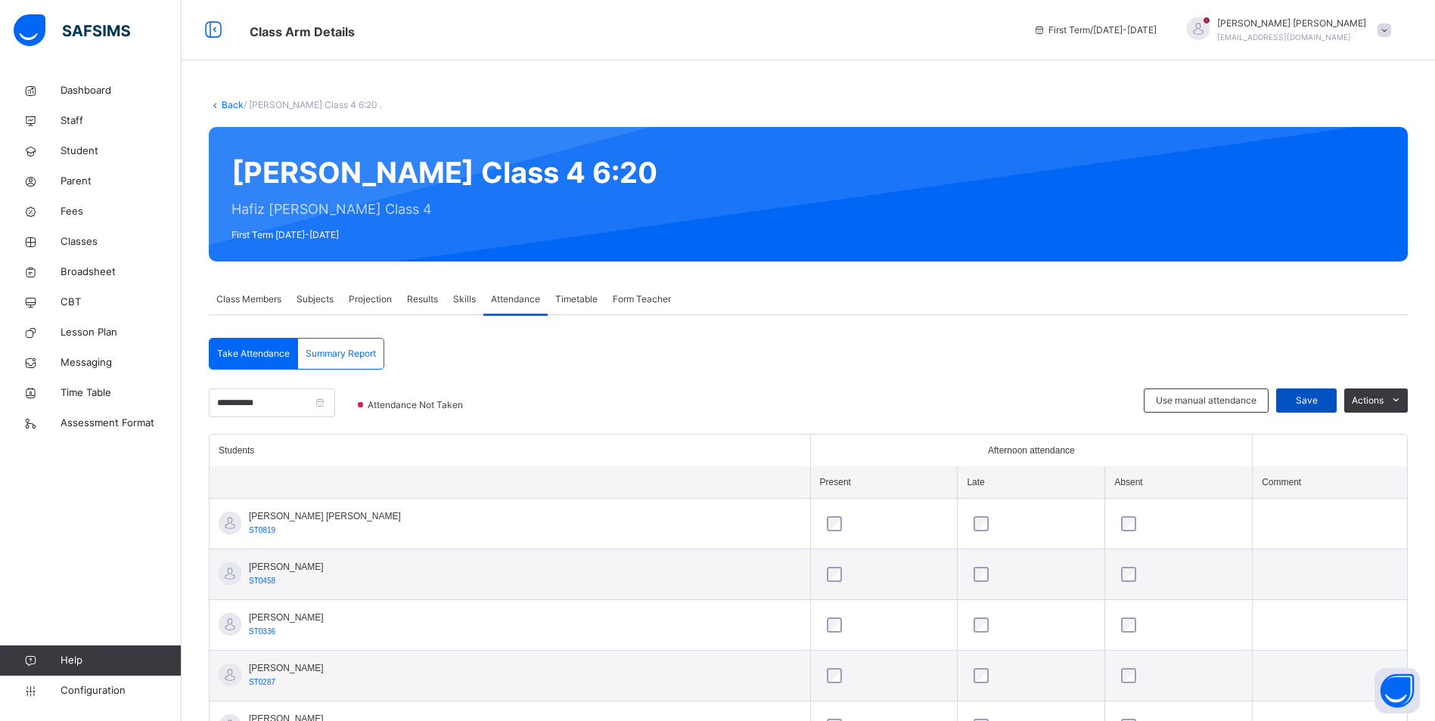
click at [1316, 394] on span "Save" at bounding box center [1306, 401] width 38 height 14
click at [82, 237] on span "Classes" at bounding box center [121, 241] width 121 height 15
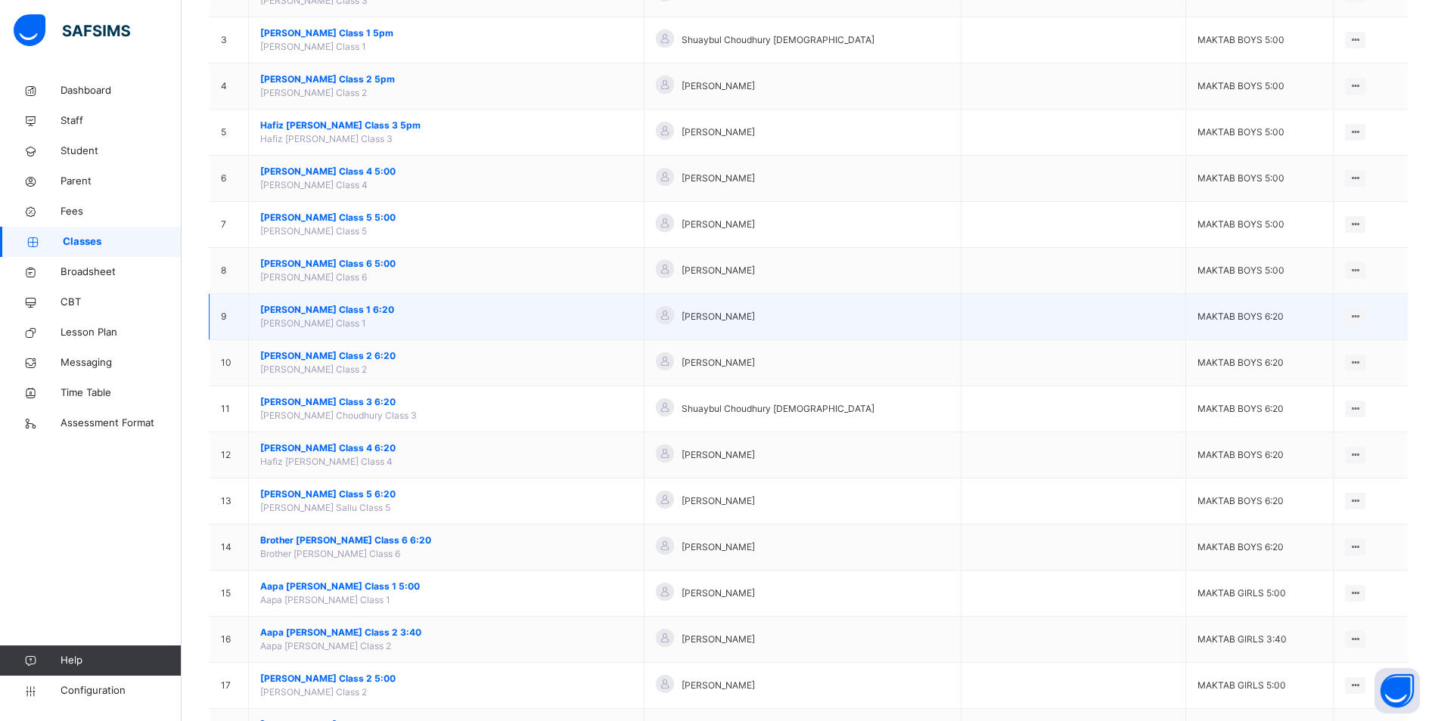
scroll to position [303, 0]
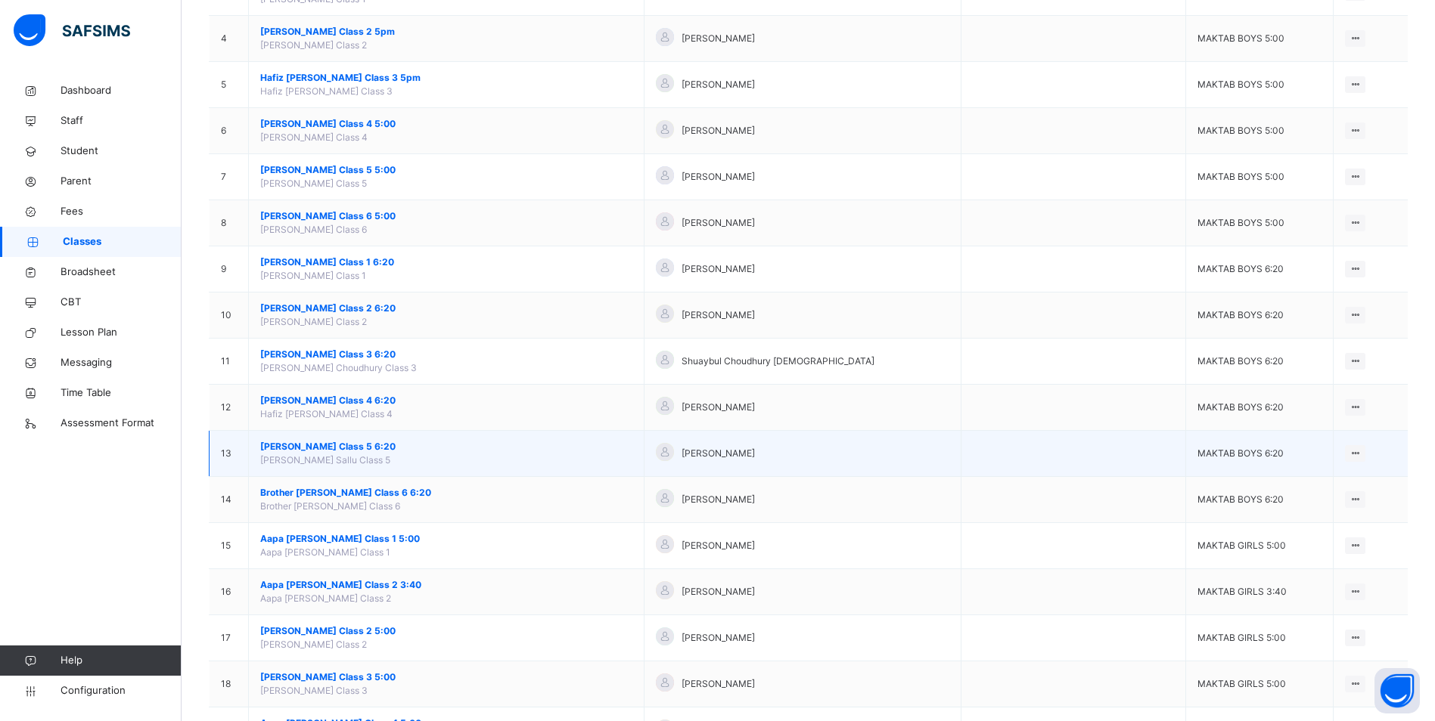
click at [380, 442] on span "[PERSON_NAME] Class 5 6:20" at bounding box center [446, 447] width 372 height 14
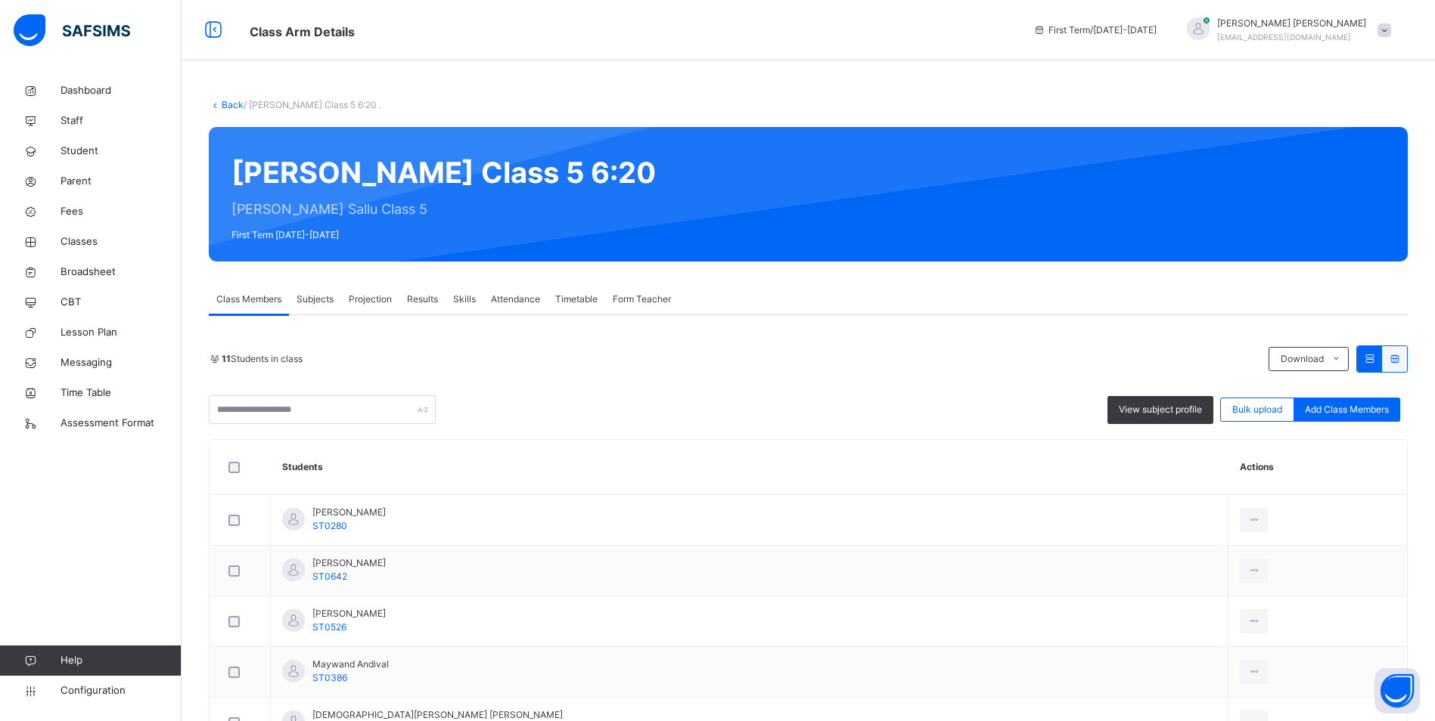
click at [520, 294] on span "Attendance" at bounding box center [515, 300] width 49 height 14
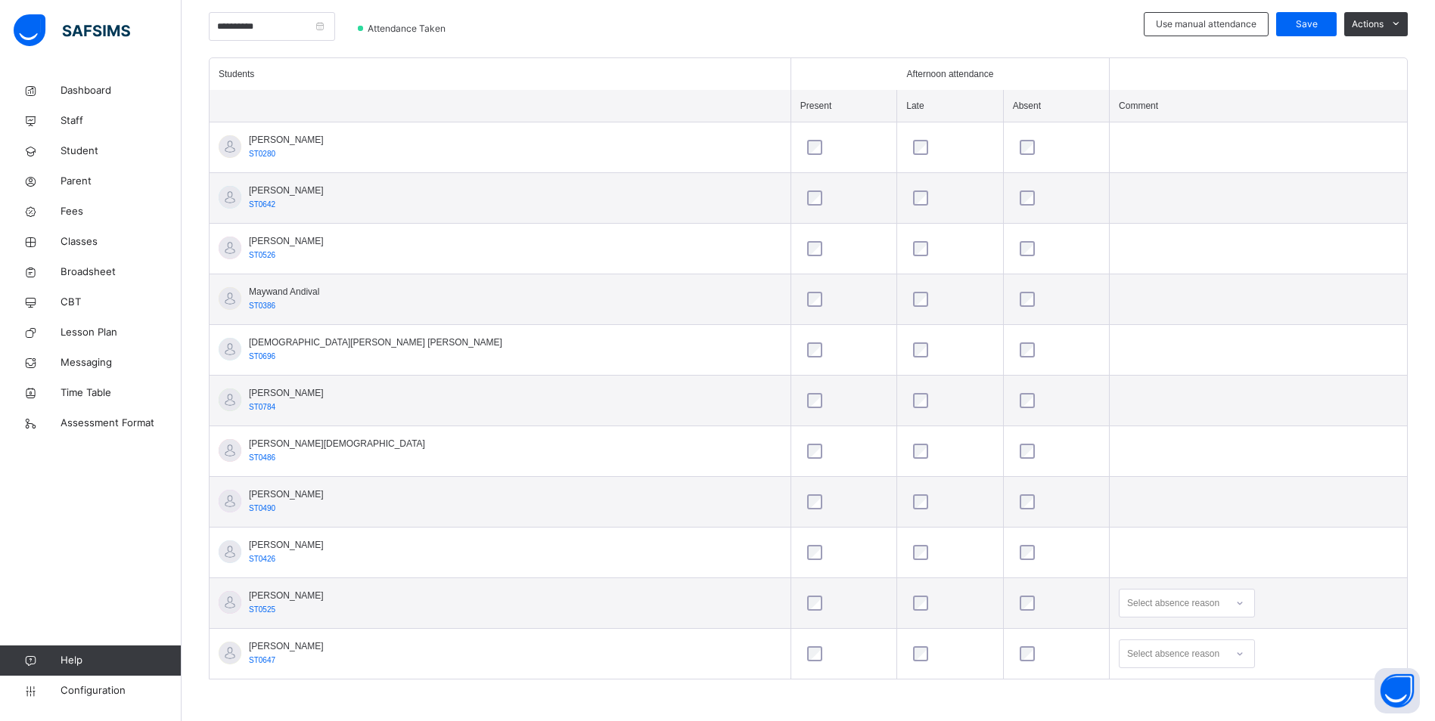
scroll to position [507, 0]
click at [1159, 603] on div "Select absence reason" at bounding box center [1187, 603] width 136 height 29
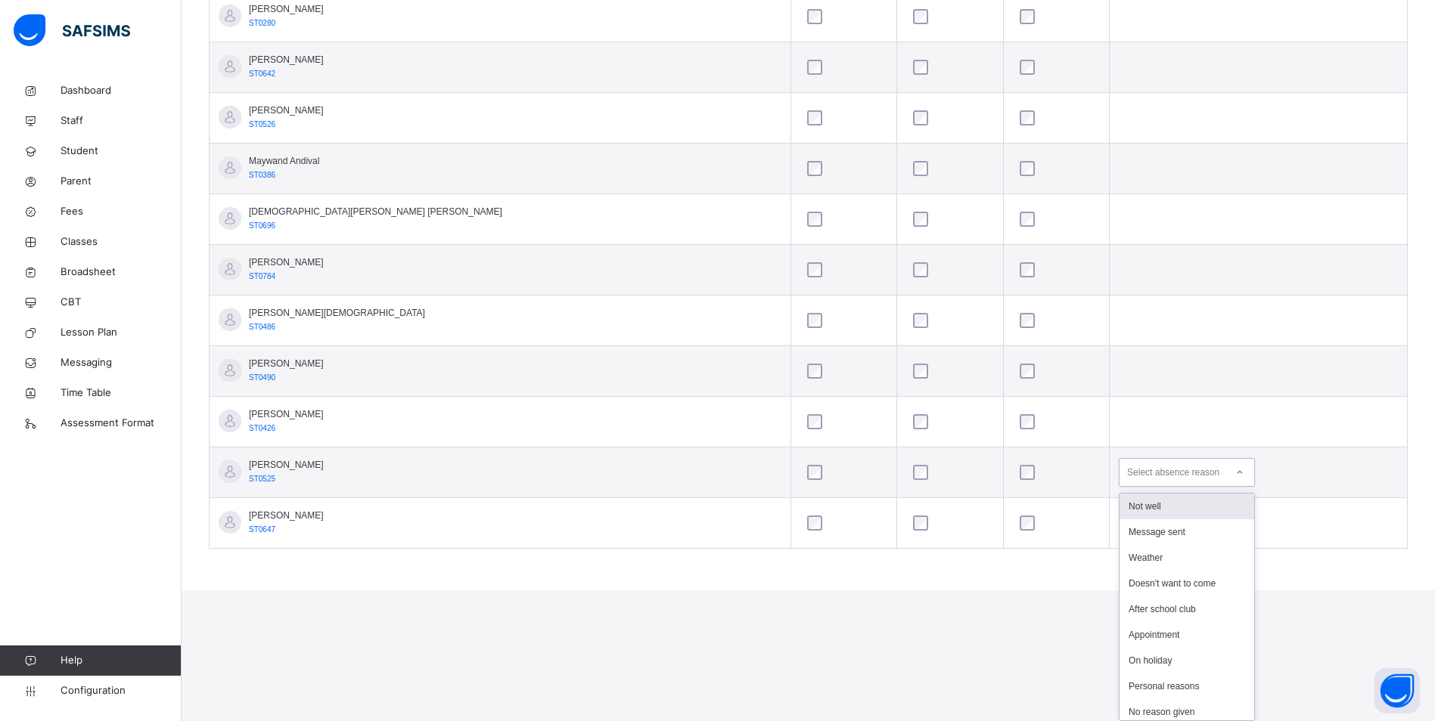
click at [1119, 506] on div "Not well" at bounding box center [1186, 507] width 135 height 26
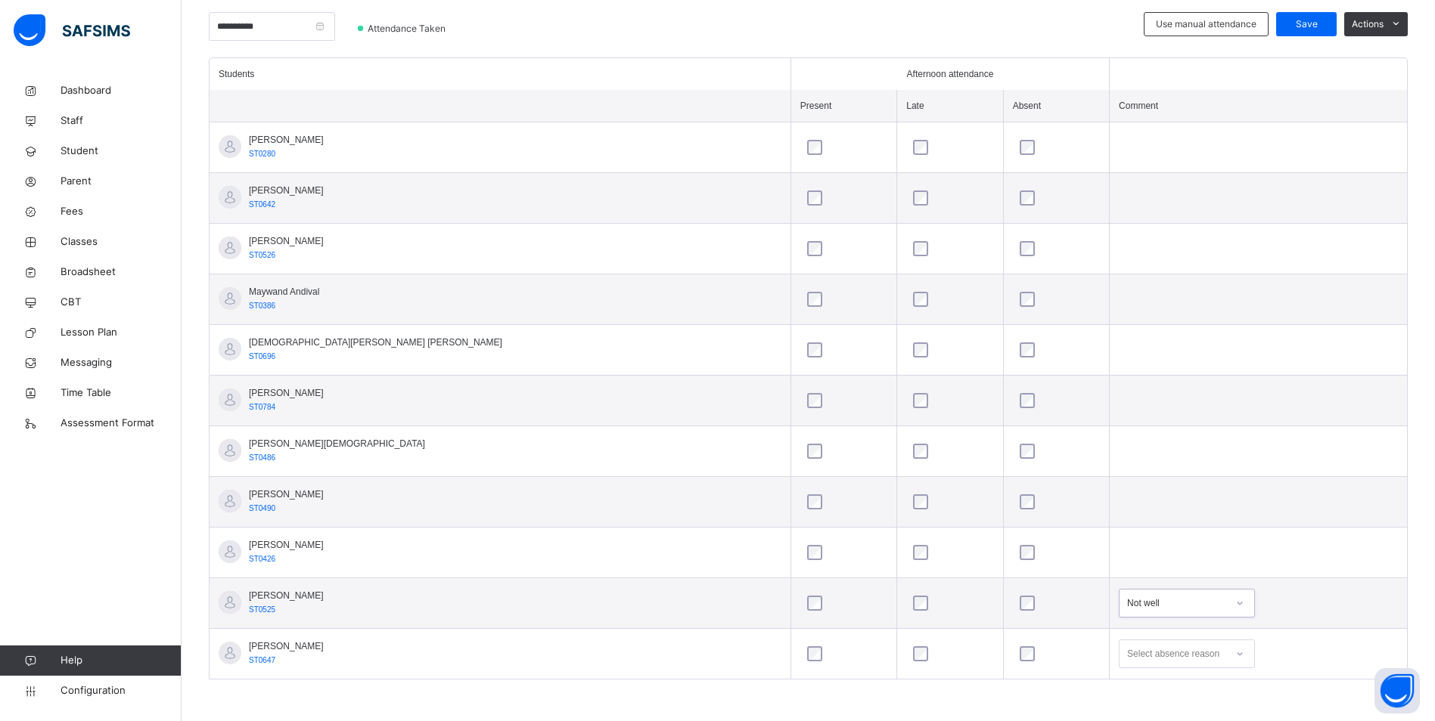
scroll to position [377, 0]
click at [1156, 655] on div "option On holiday focused, 7 of 15. 15 results available. Use Up and Down to ch…" at bounding box center [1187, 654] width 136 height 29
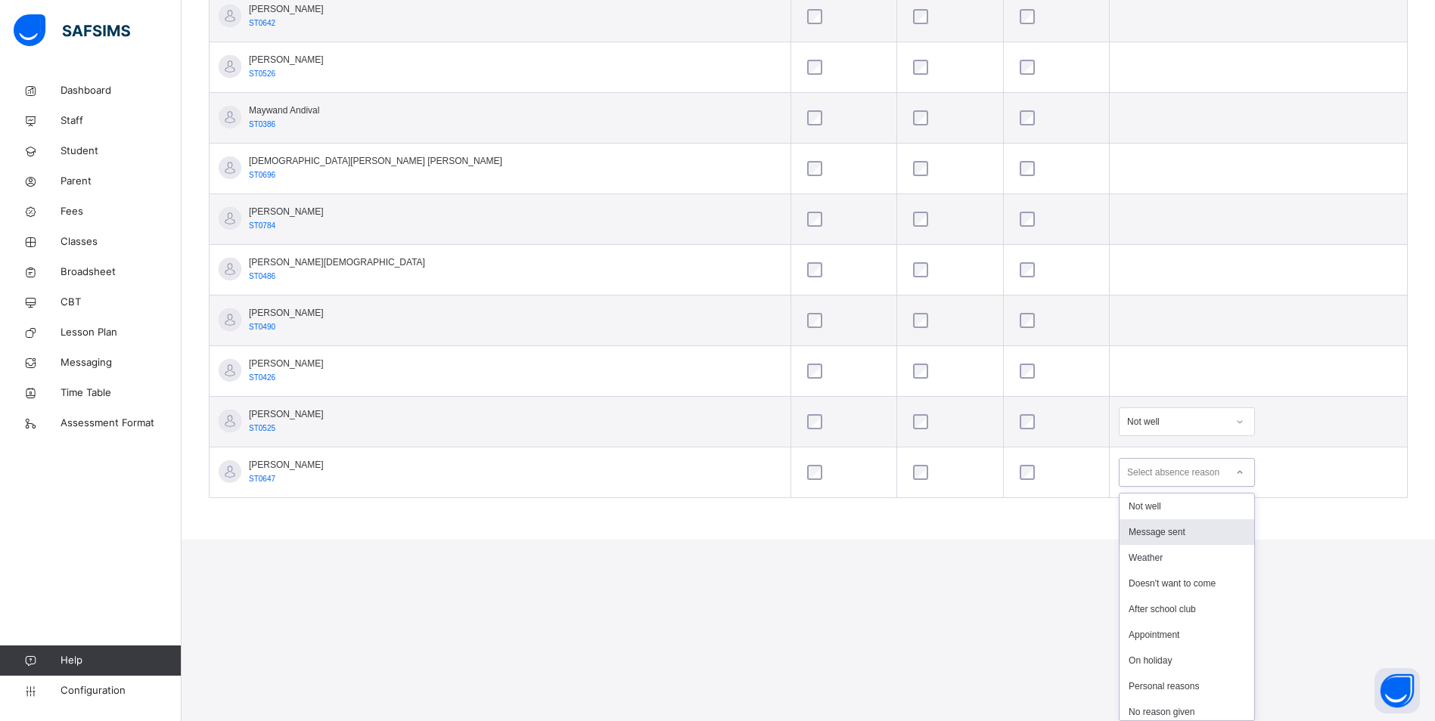
click at [1119, 534] on div "Message sent" at bounding box center [1186, 533] width 135 height 26
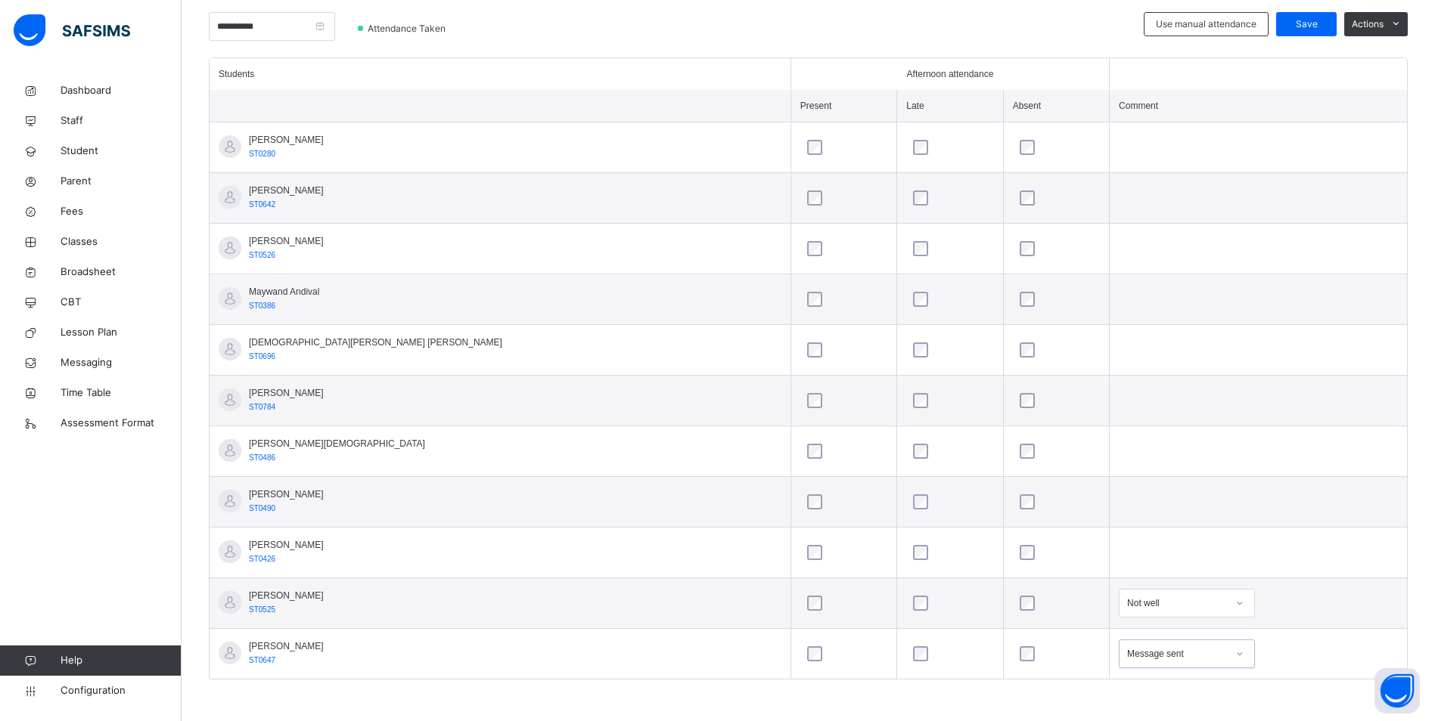
scroll to position [225, 0]
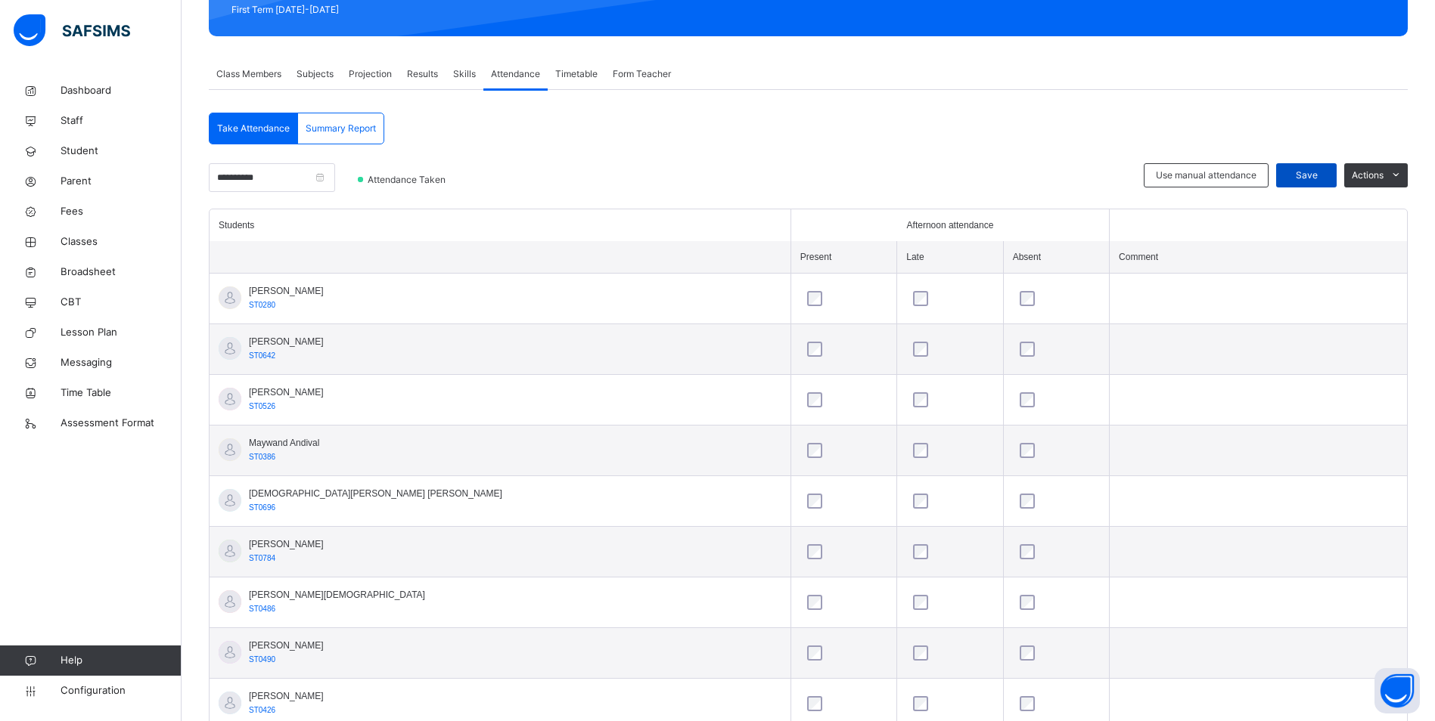
click at [1313, 169] on span "Save" at bounding box center [1306, 176] width 38 height 14
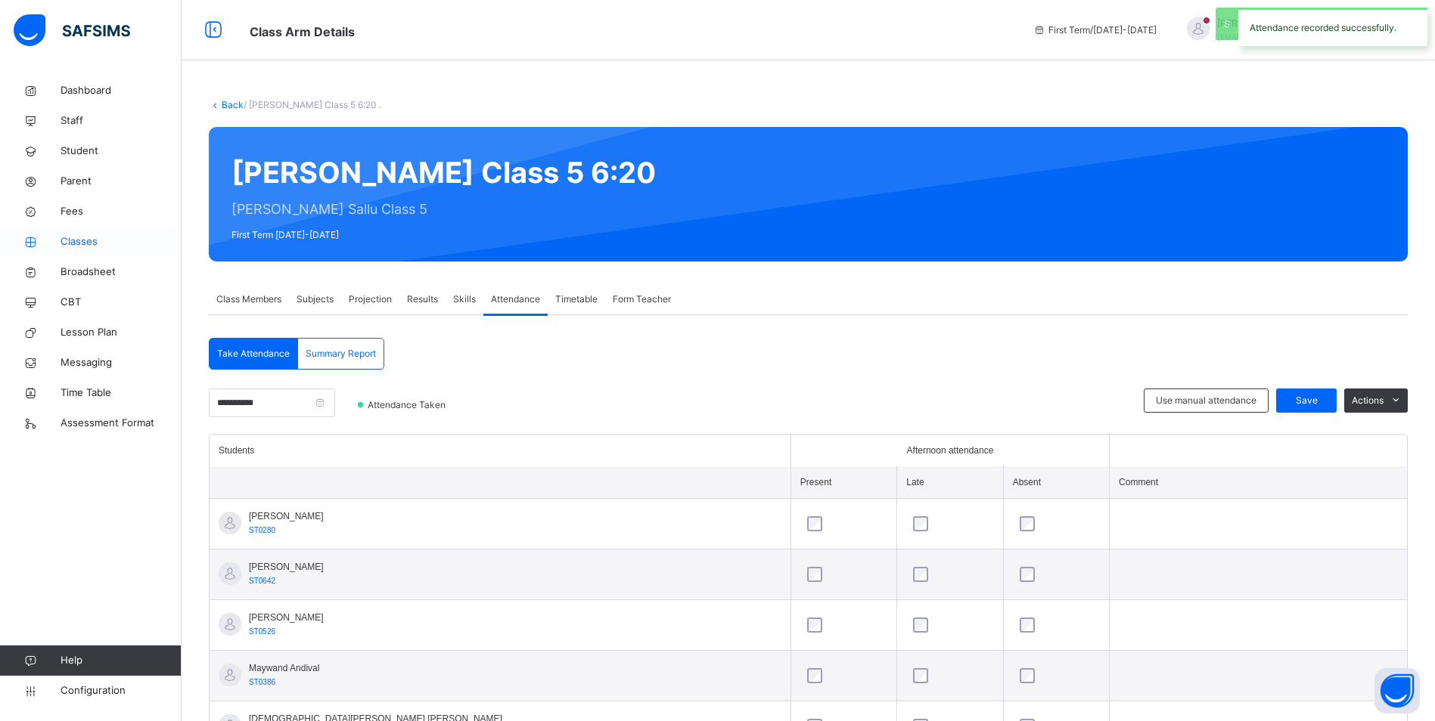
click at [74, 241] on span "Classes" at bounding box center [121, 241] width 121 height 15
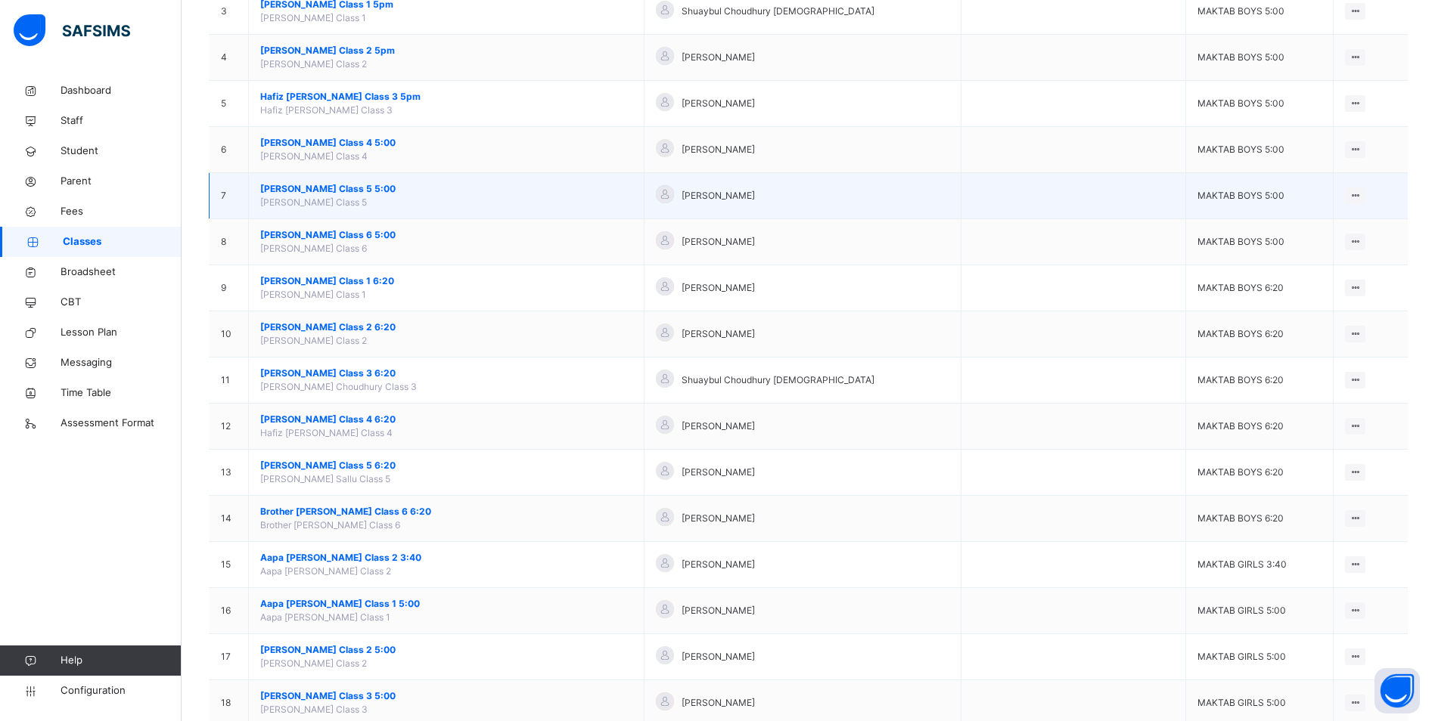
scroll to position [303, 0]
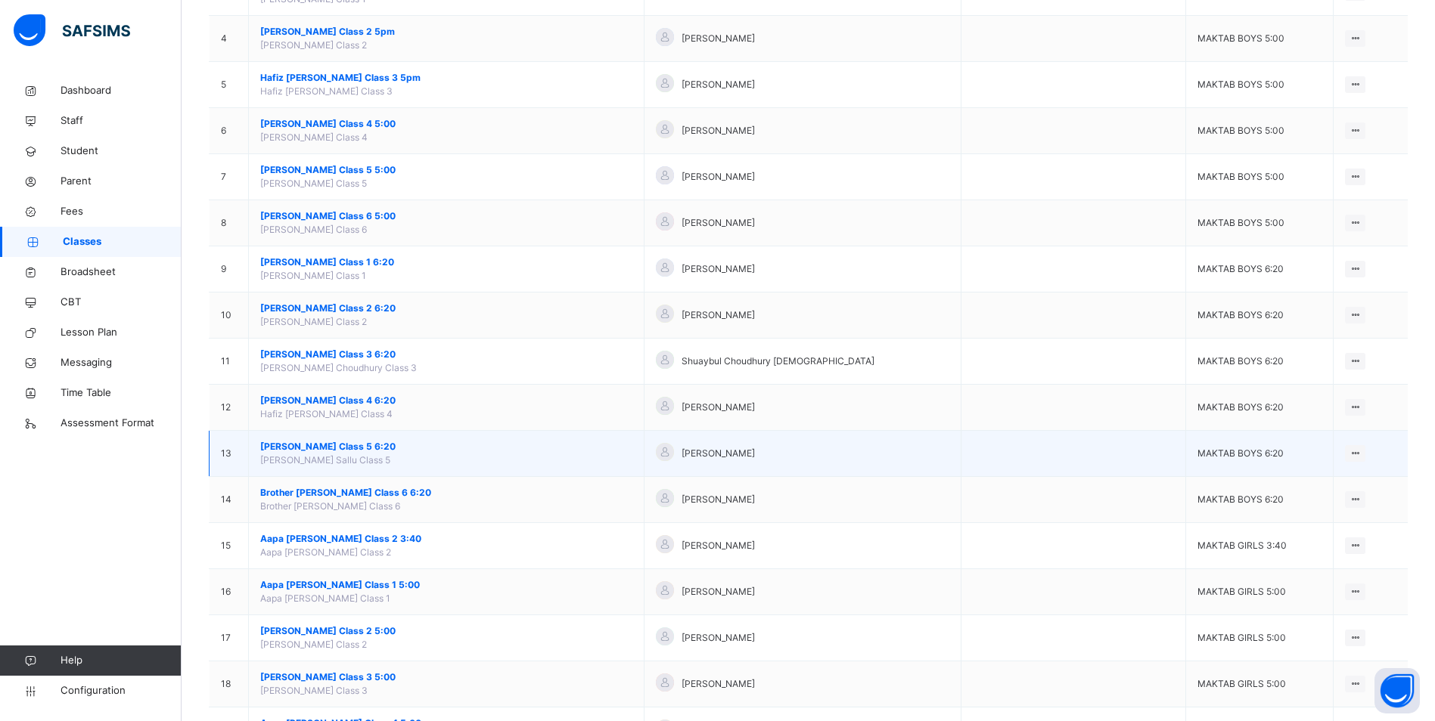
click at [292, 448] on span "[PERSON_NAME] Class 5 6:20" at bounding box center [446, 447] width 372 height 14
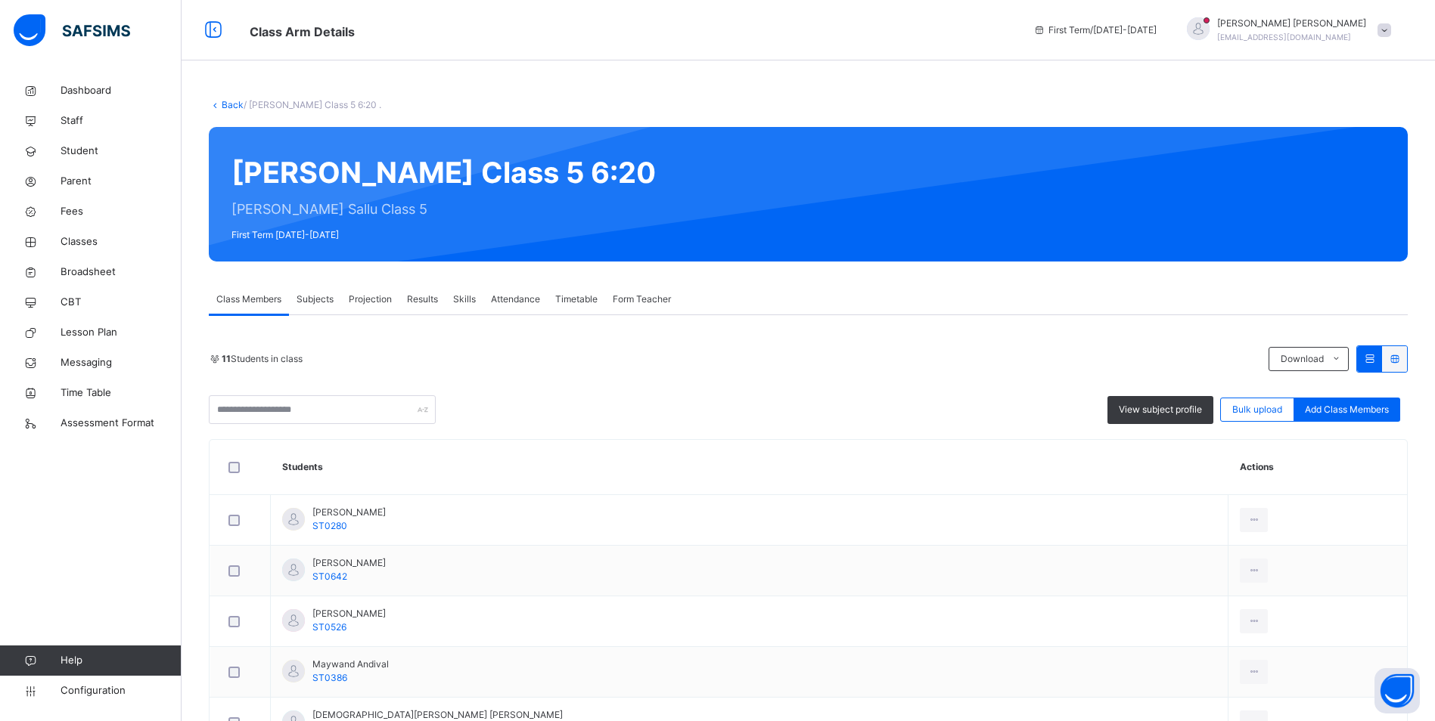
click at [532, 295] on span "Attendance" at bounding box center [515, 300] width 49 height 14
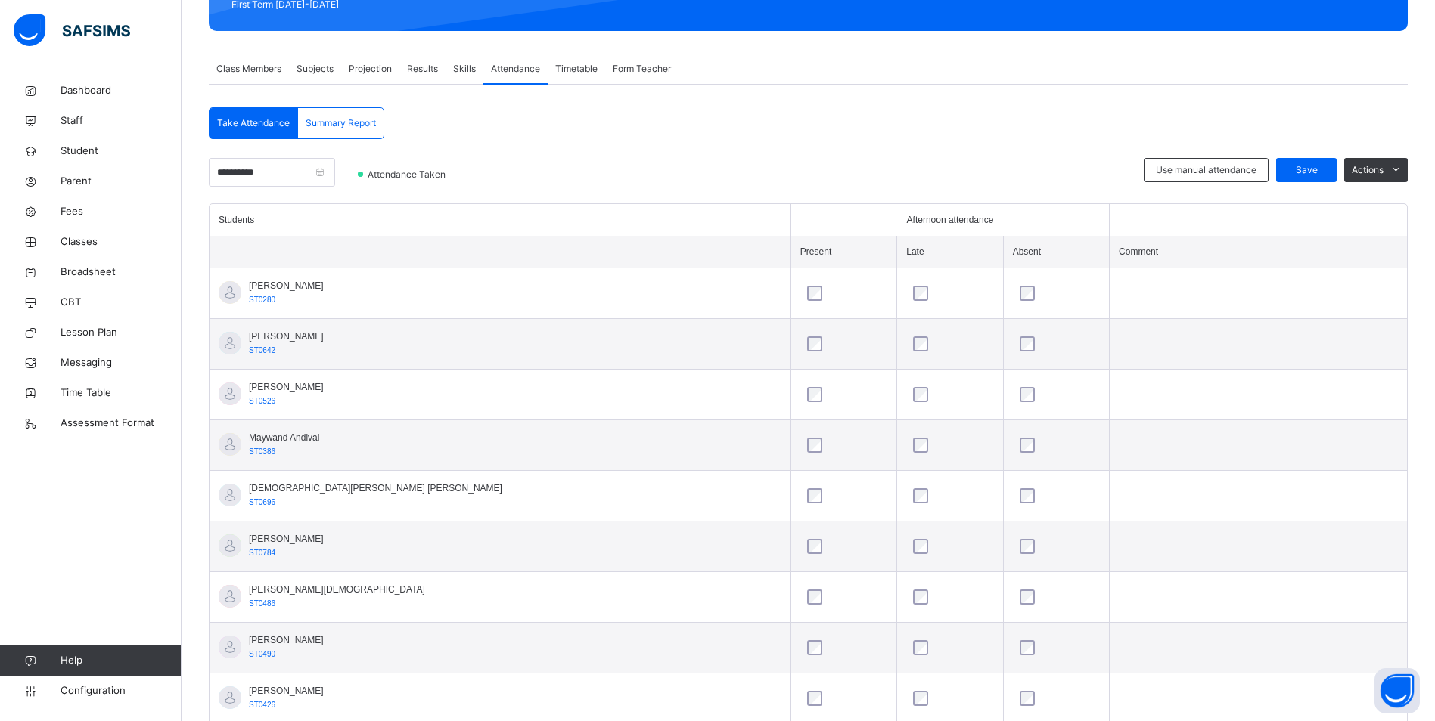
scroll to position [74, 0]
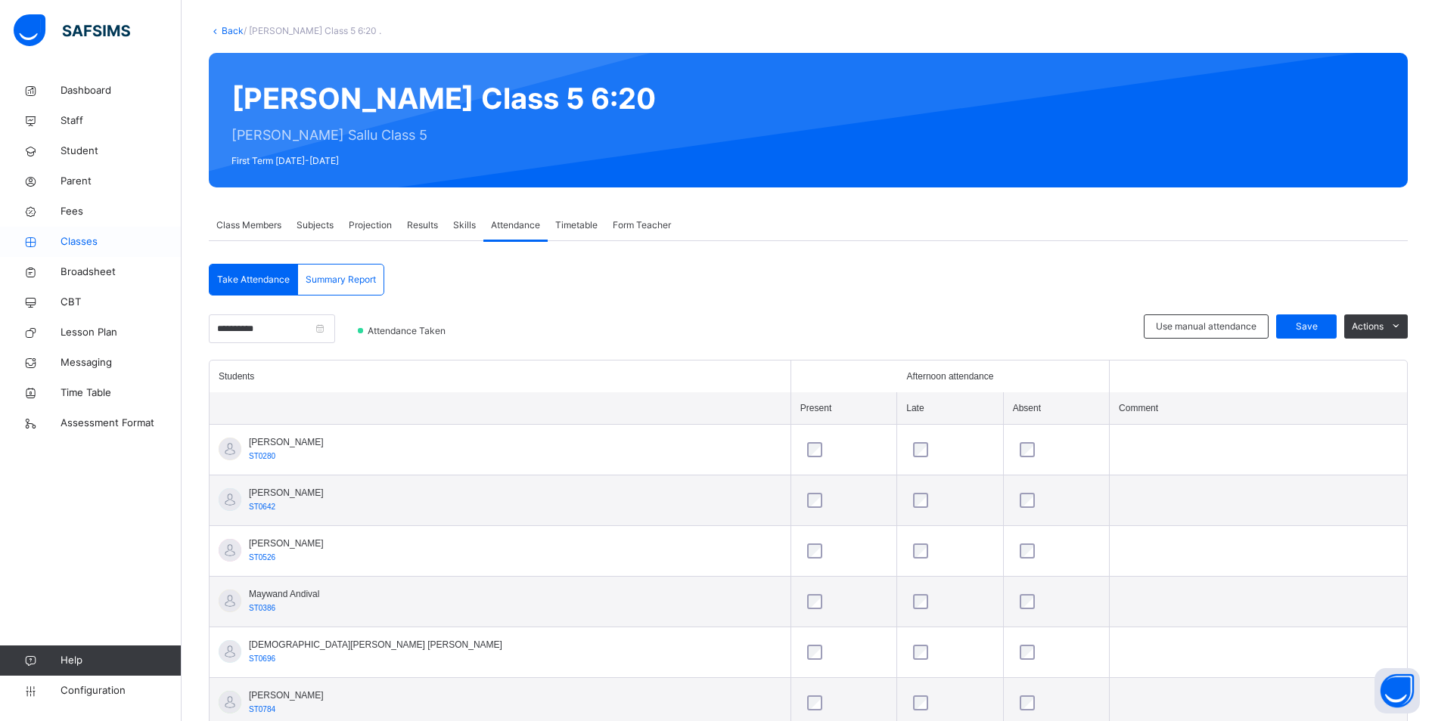
click at [82, 244] on span "Classes" at bounding box center [121, 241] width 121 height 15
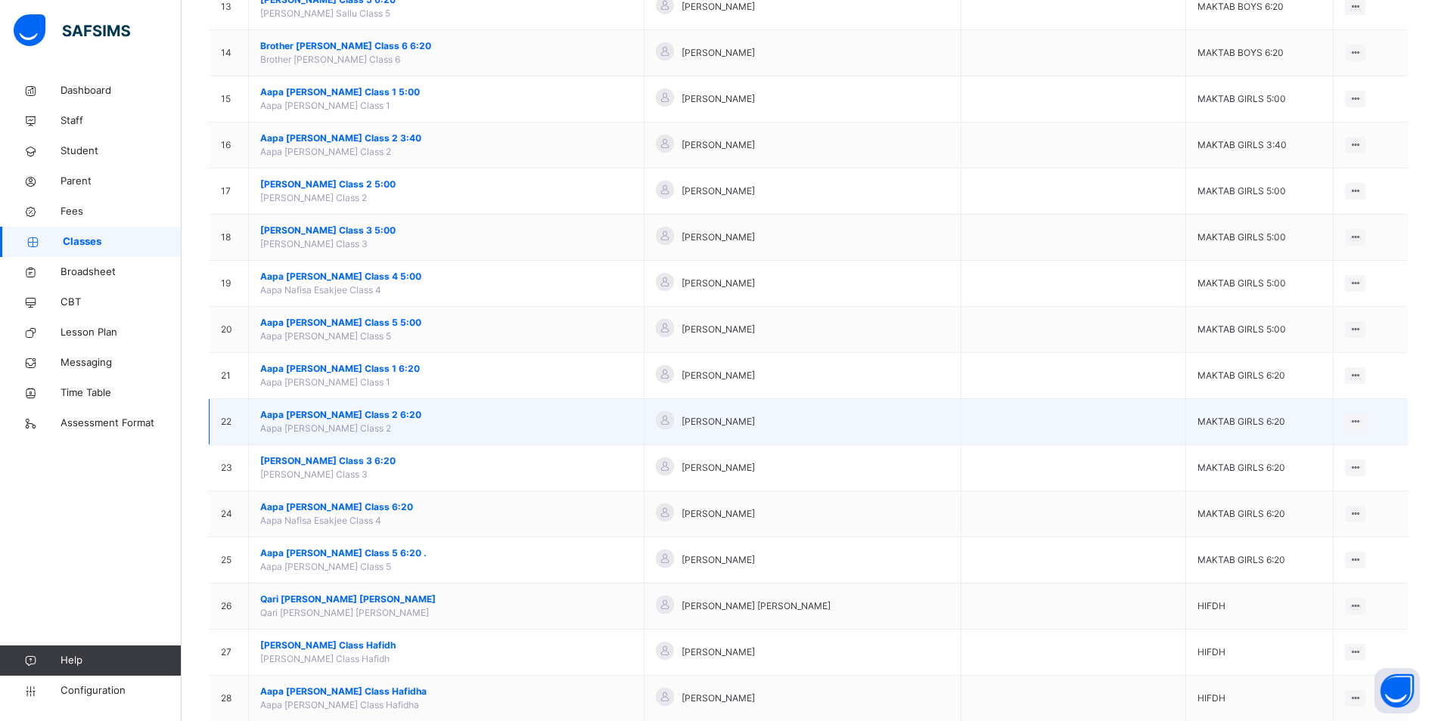
scroll to position [756, 0]
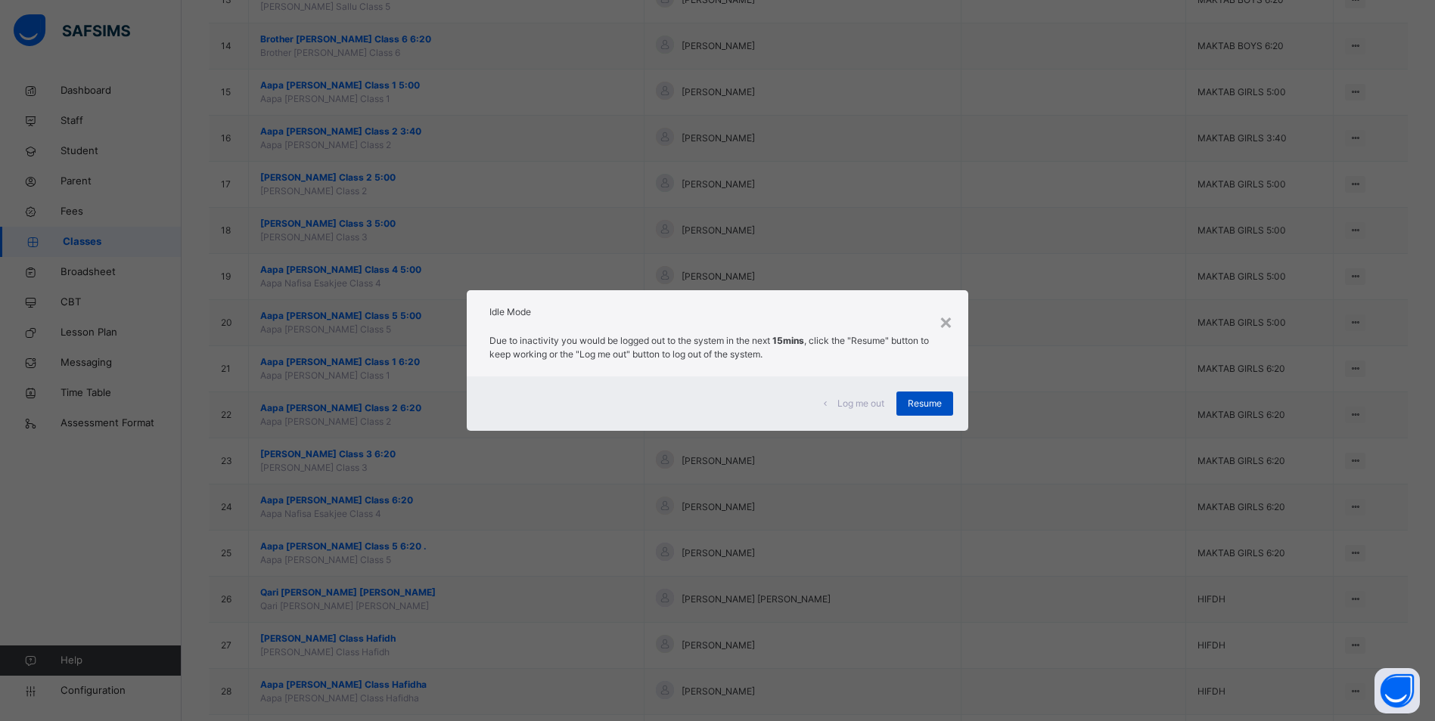
click at [947, 402] on div "Resume" at bounding box center [924, 404] width 57 height 24
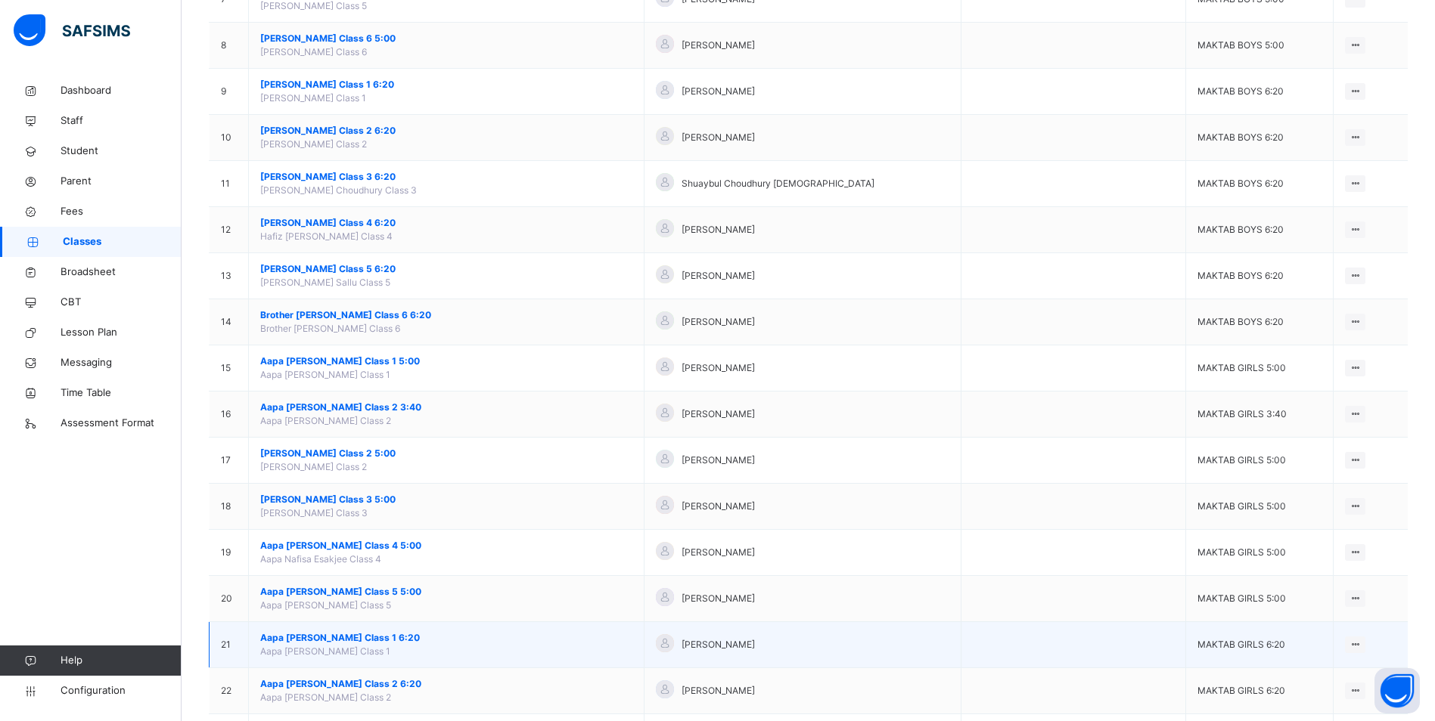
scroll to position [454, 0]
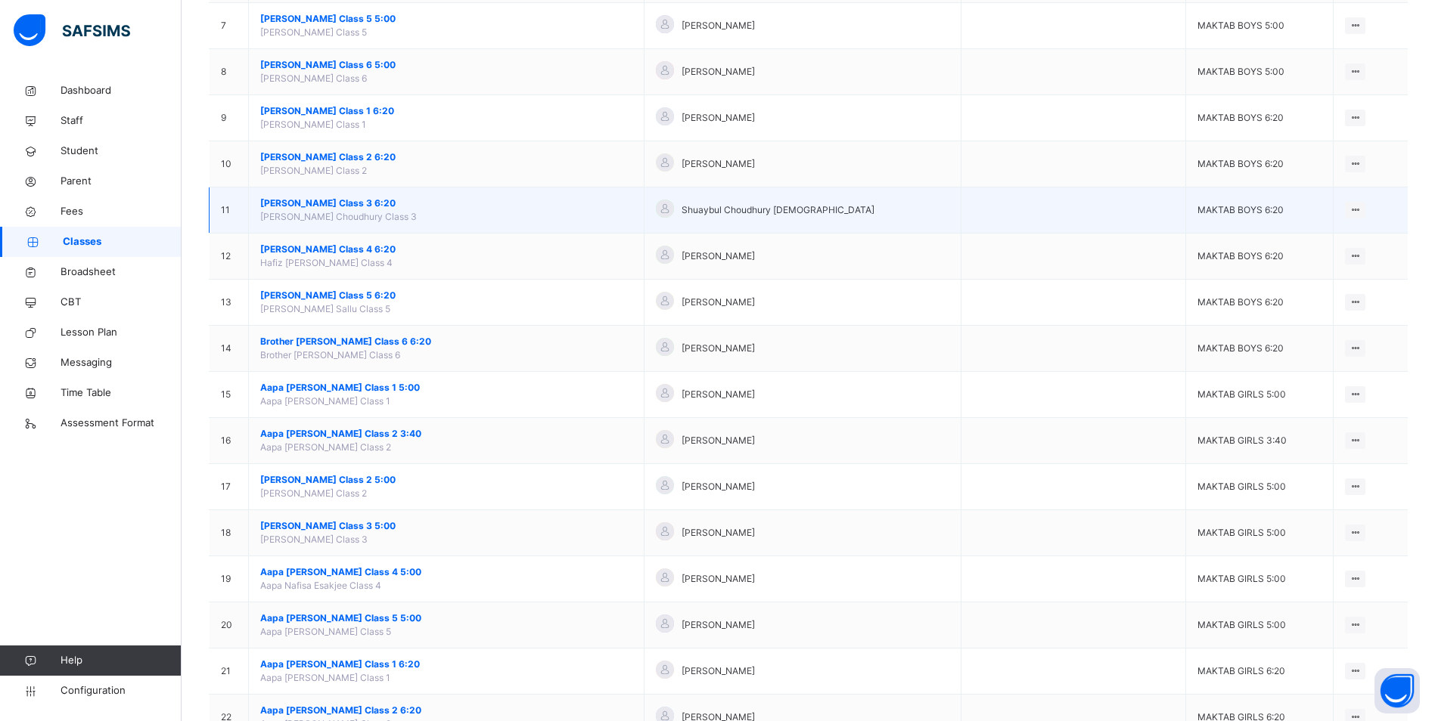
click at [376, 204] on span "[PERSON_NAME] Class 3 6:20" at bounding box center [446, 204] width 372 height 14
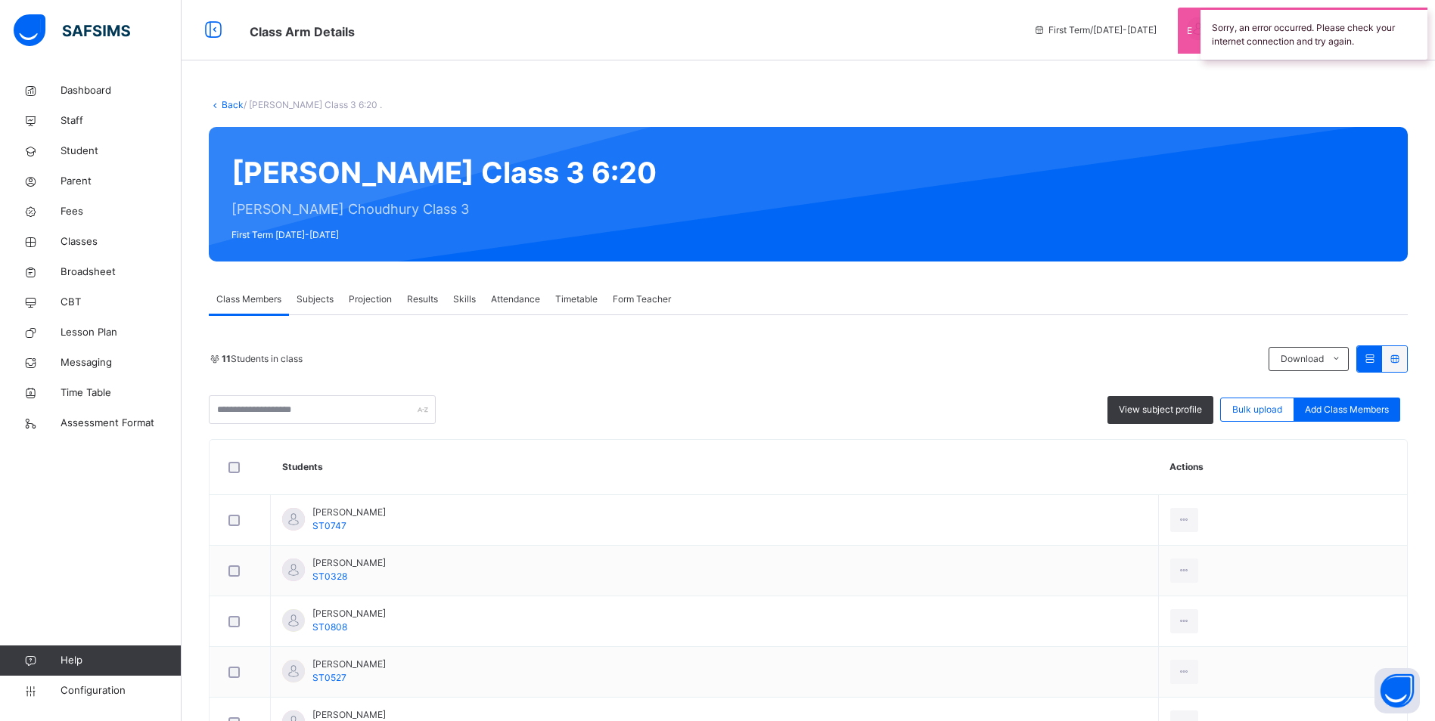
click at [514, 302] on span "Attendance" at bounding box center [515, 300] width 49 height 14
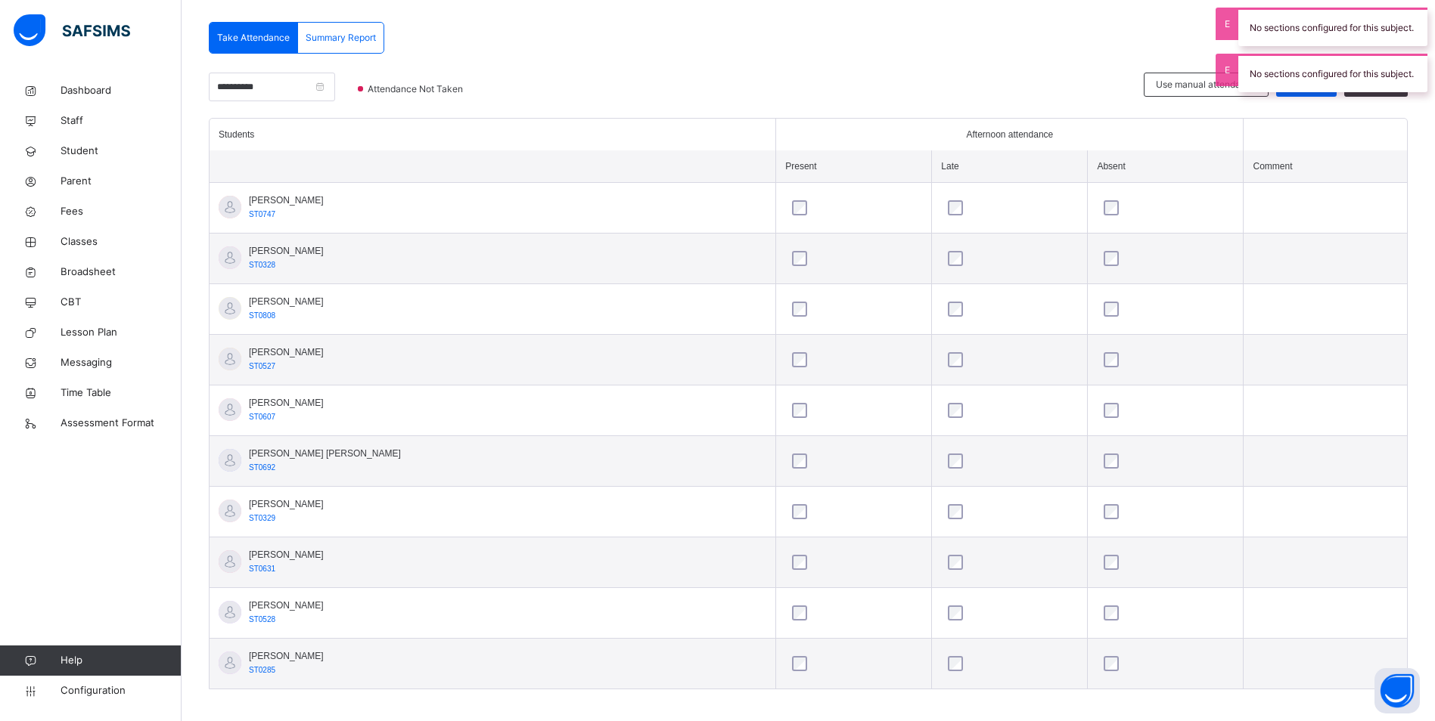
scroll to position [326, 0]
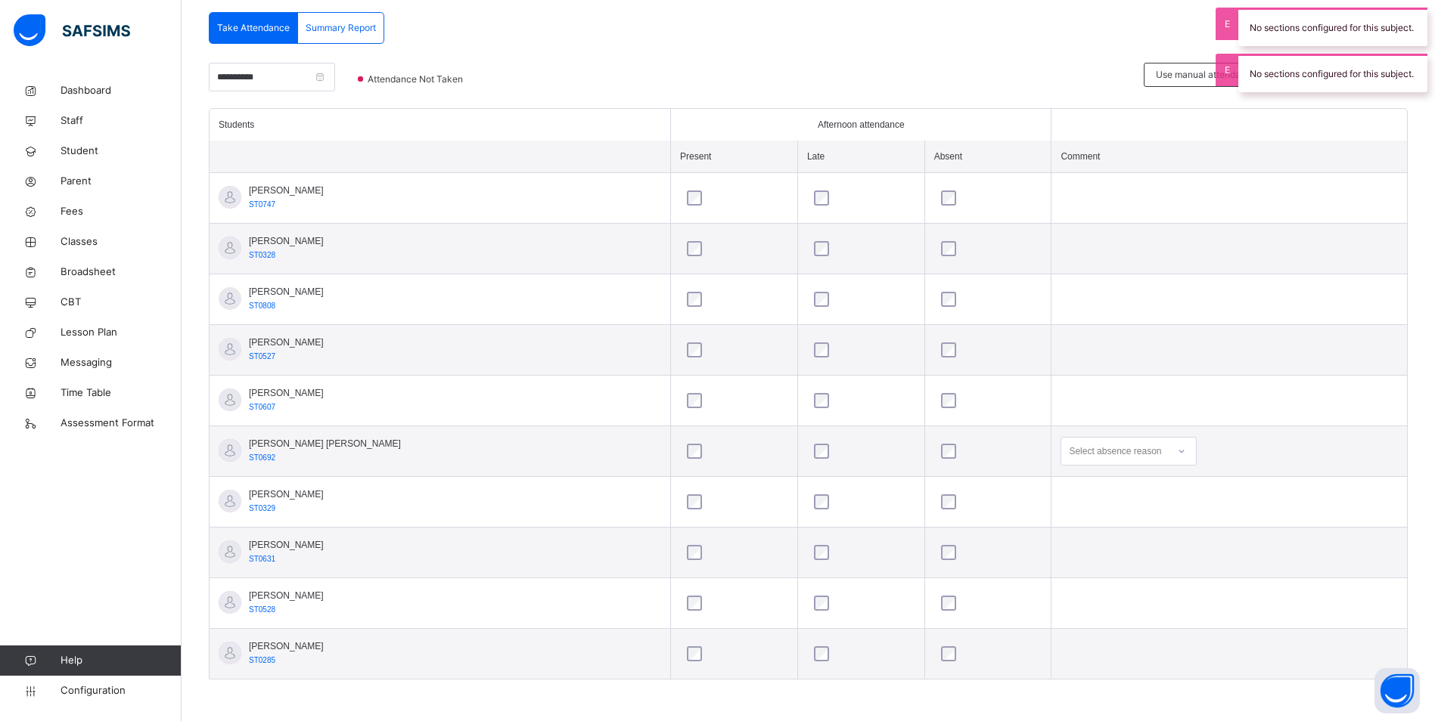
click at [1177, 451] on icon at bounding box center [1181, 451] width 9 height 15
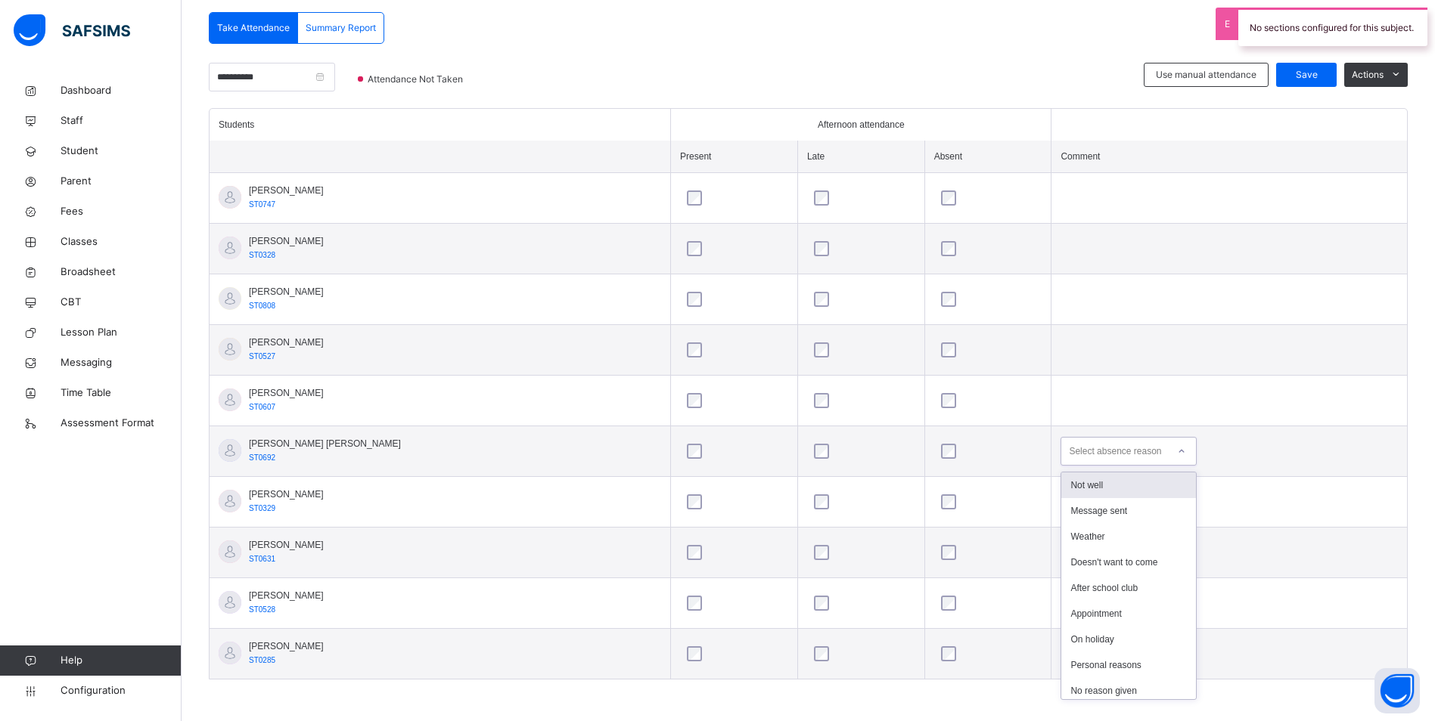
click at [1085, 472] on div "Not well Message sent Weather Doesn't want to come After school club Appointmen…" at bounding box center [1128, 586] width 136 height 228
click at [1078, 481] on div "Not well" at bounding box center [1128, 486] width 135 height 26
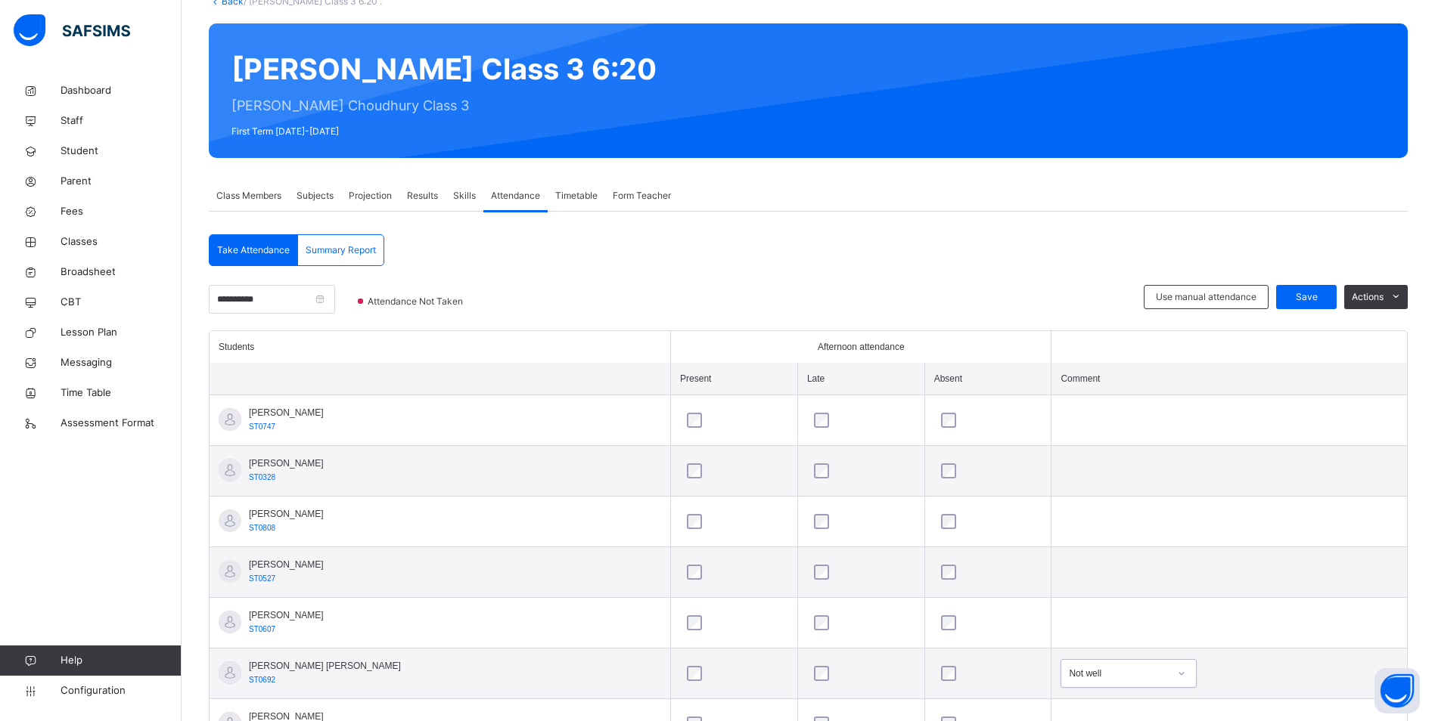
scroll to position [99, 0]
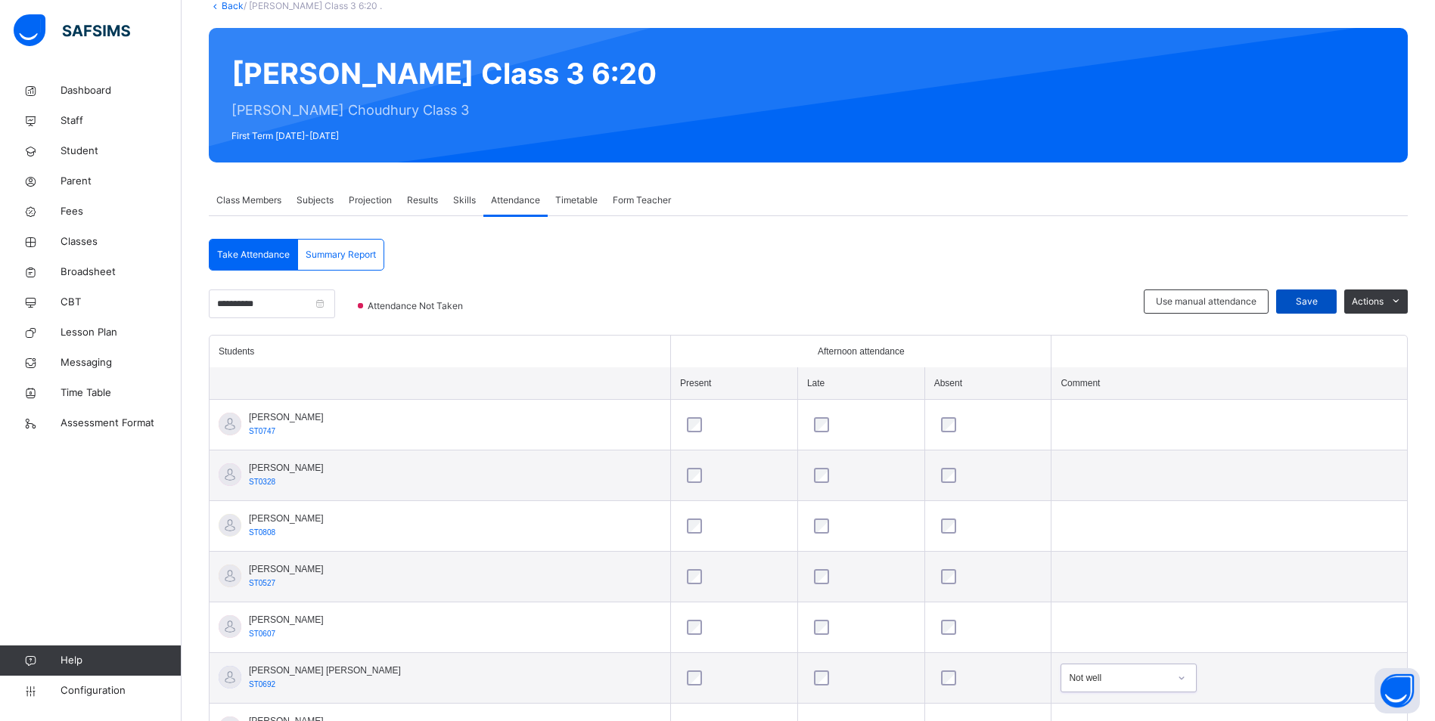
click at [1314, 301] on span "Save" at bounding box center [1306, 302] width 38 height 14
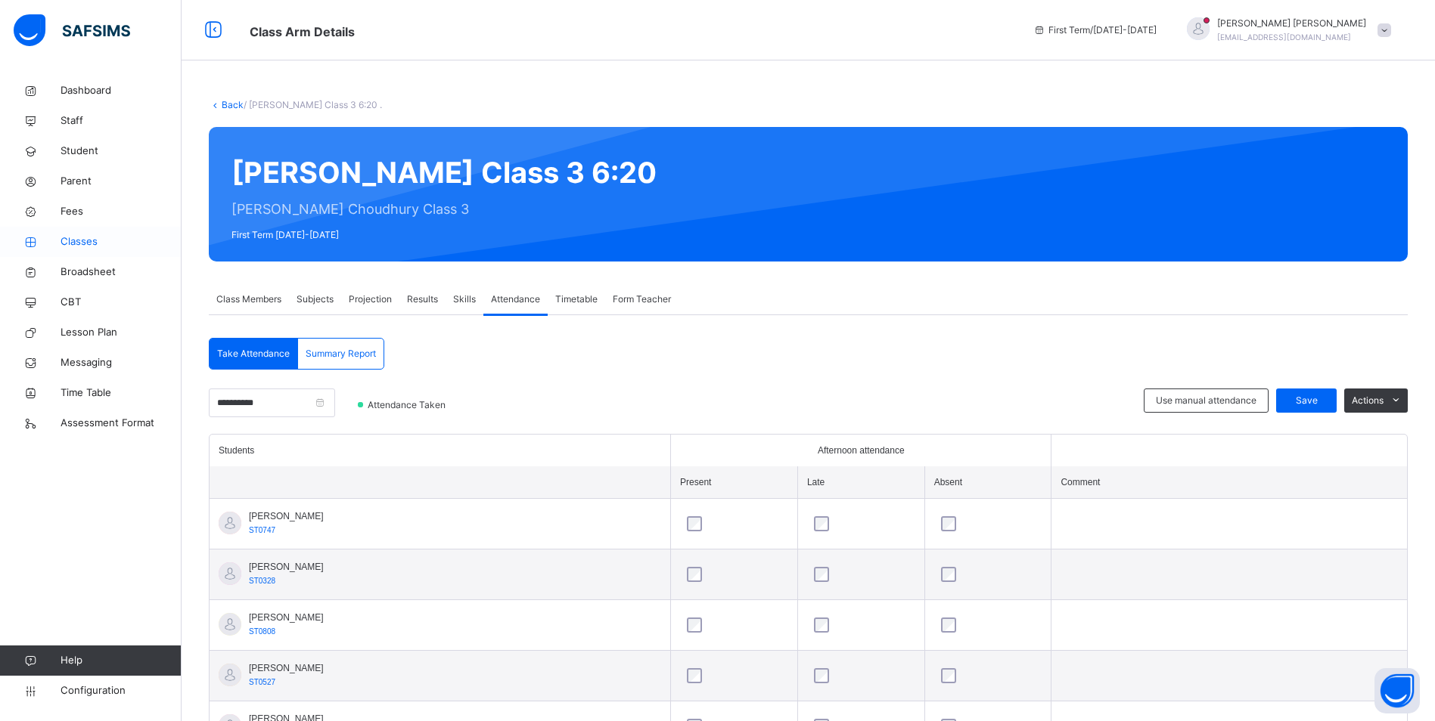
click at [88, 235] on span "Classes" at bounding box center [121, 241] width 121 height 15
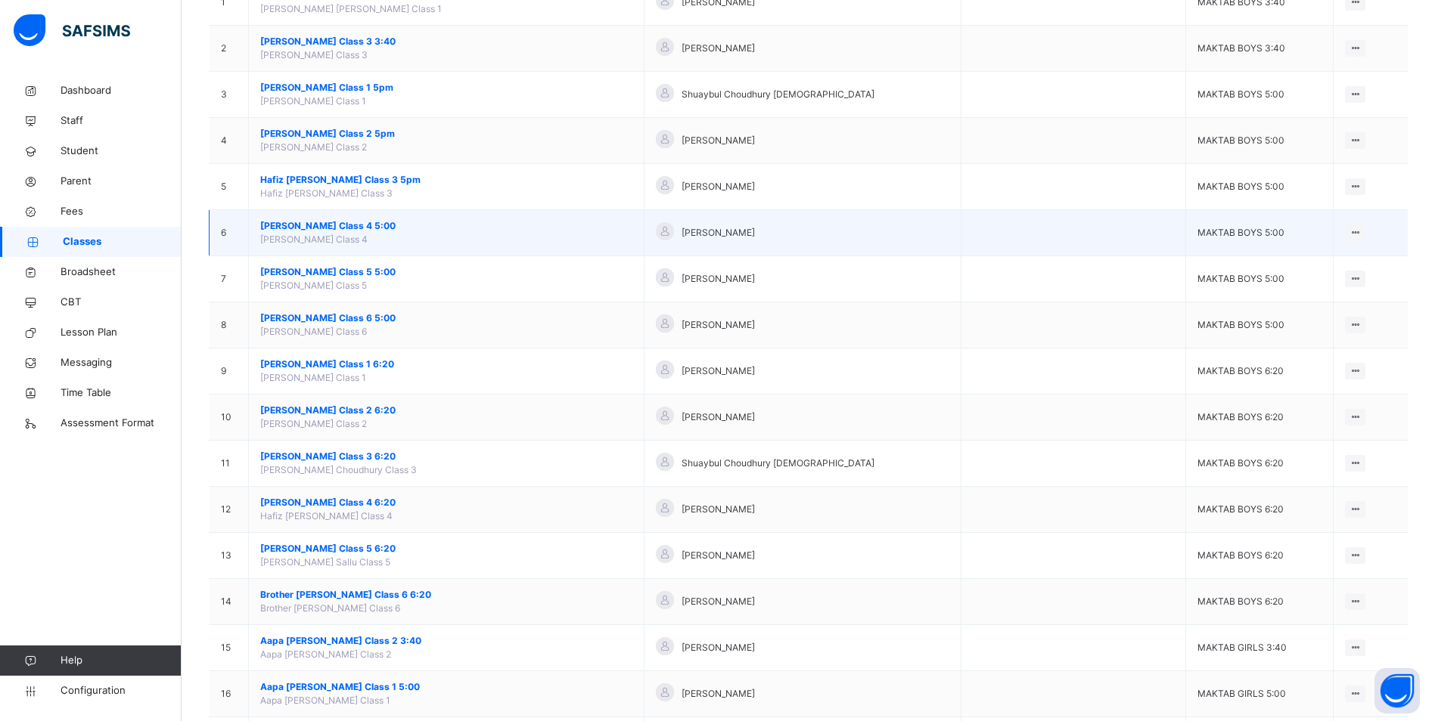
scroll to position [227, 0]
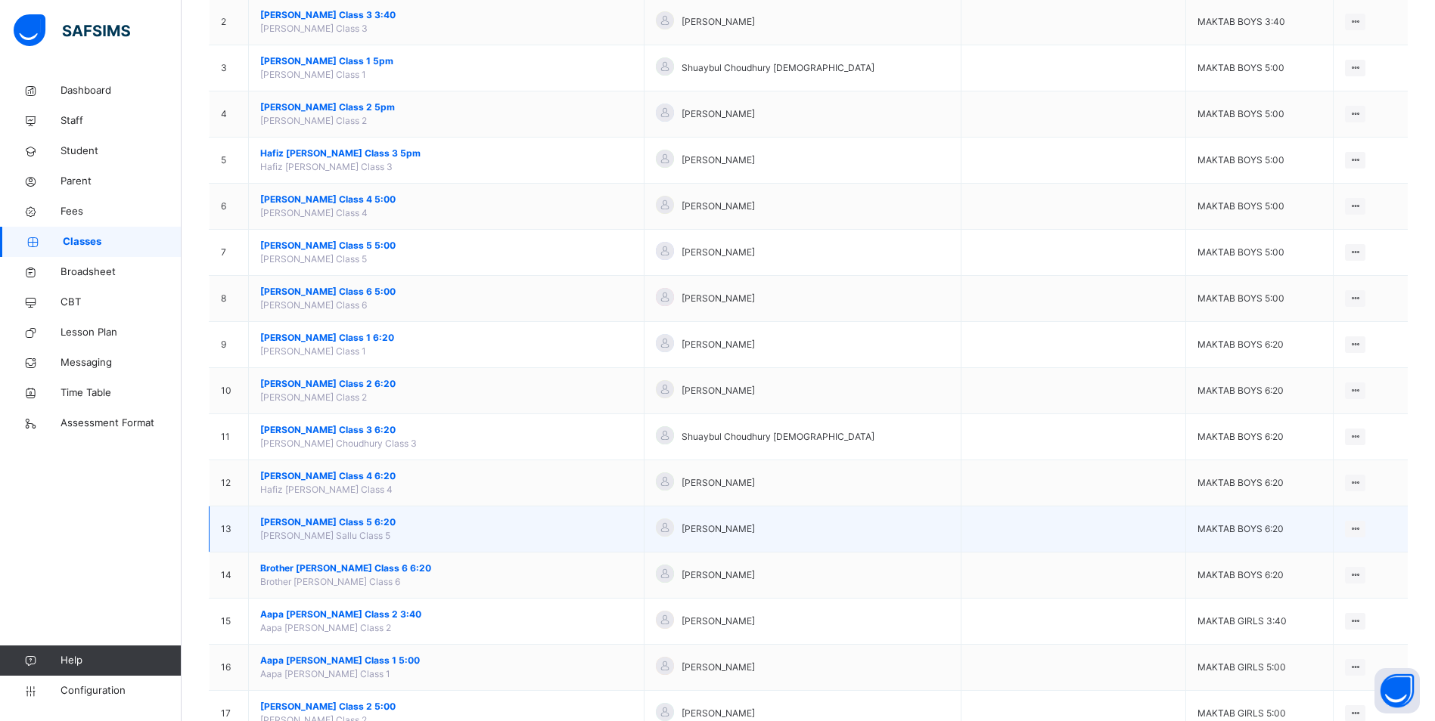
click at [381, 523] on span "[PERSON_NAME] Class 5 6:20" at bounding box center [446, 523] width 372 height 14
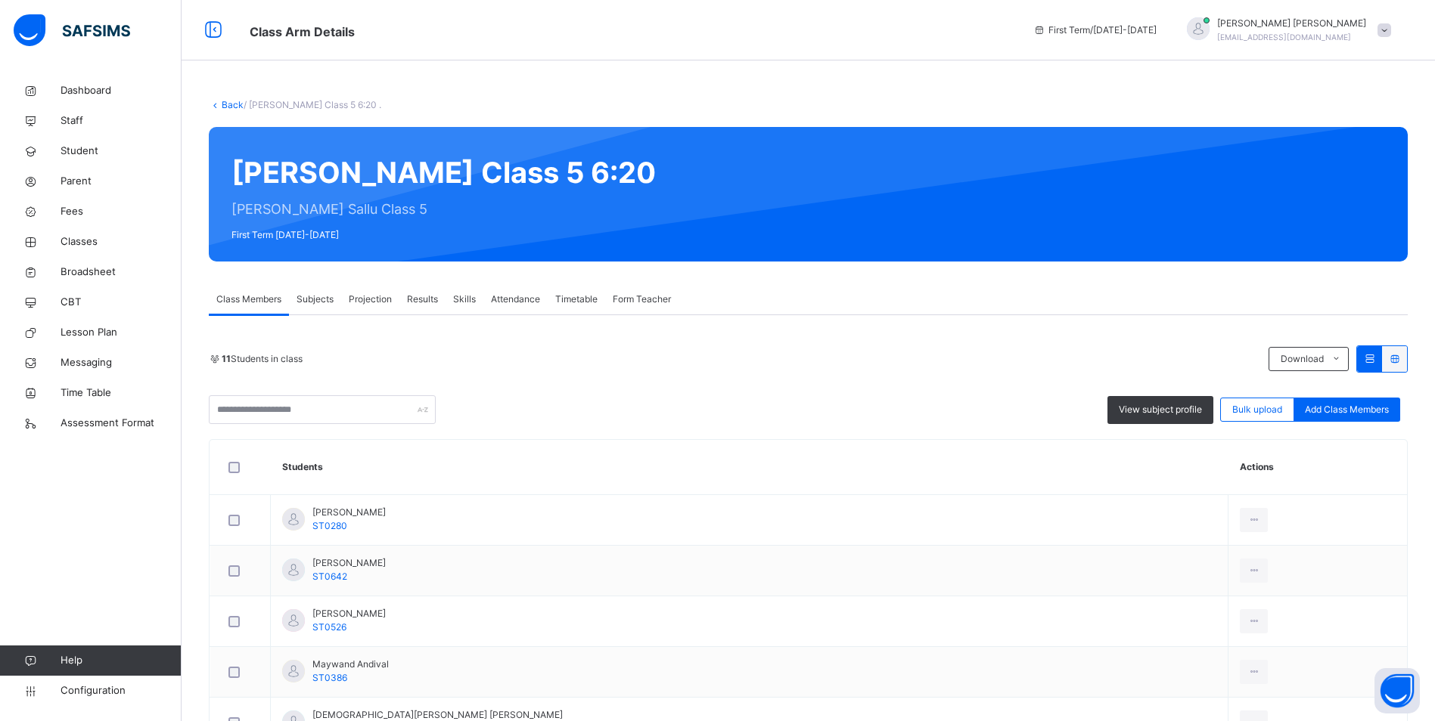
click at [527, 300] on span "Attendance" at bounding box center [515, 300] width 49 height 14
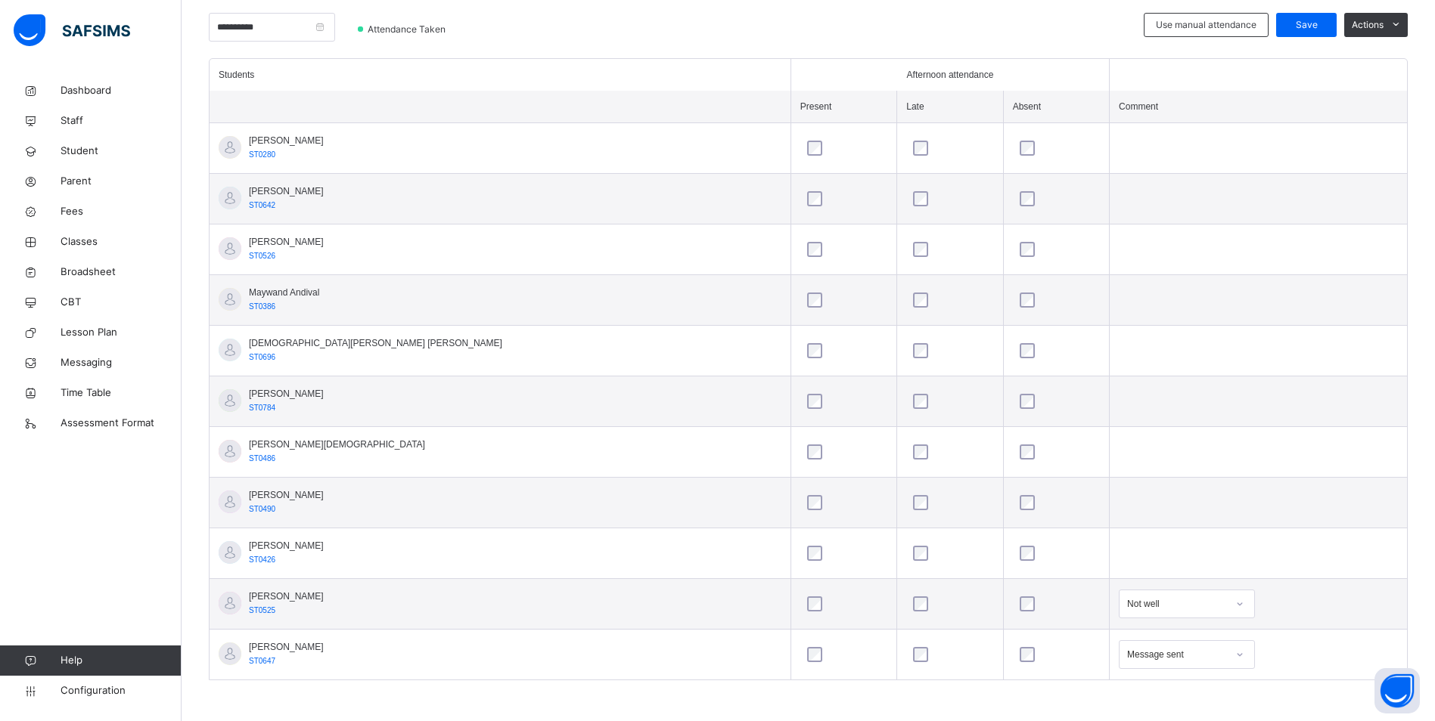
scroll to position [377, 0]
click at [1155, 650] on div "option On holiday focused, 7 of 15. 15 results available. Use Up and Down to ch…" at bounding box center [1187, 654] width 136 height 29
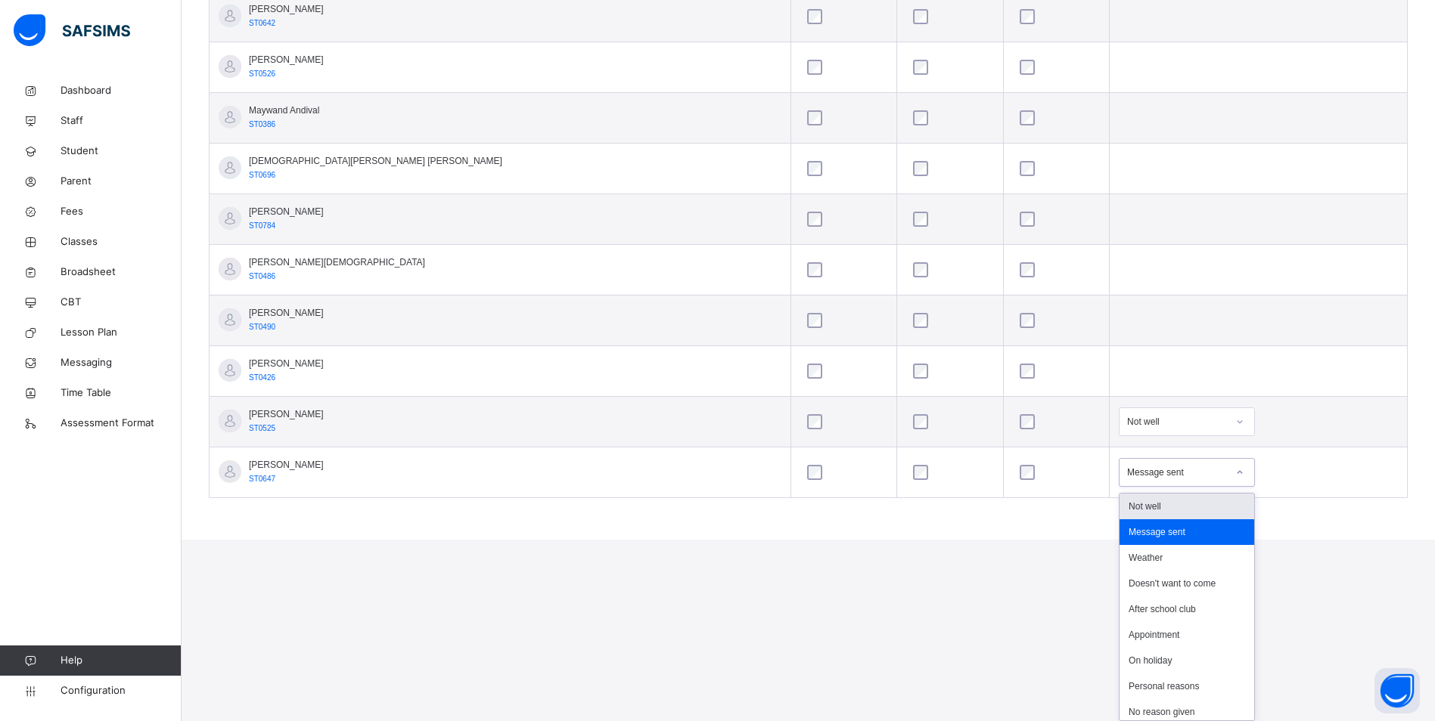
click at [1119, 498] on div "Not well" at bounding box center [1186, 507] width 135 height 26
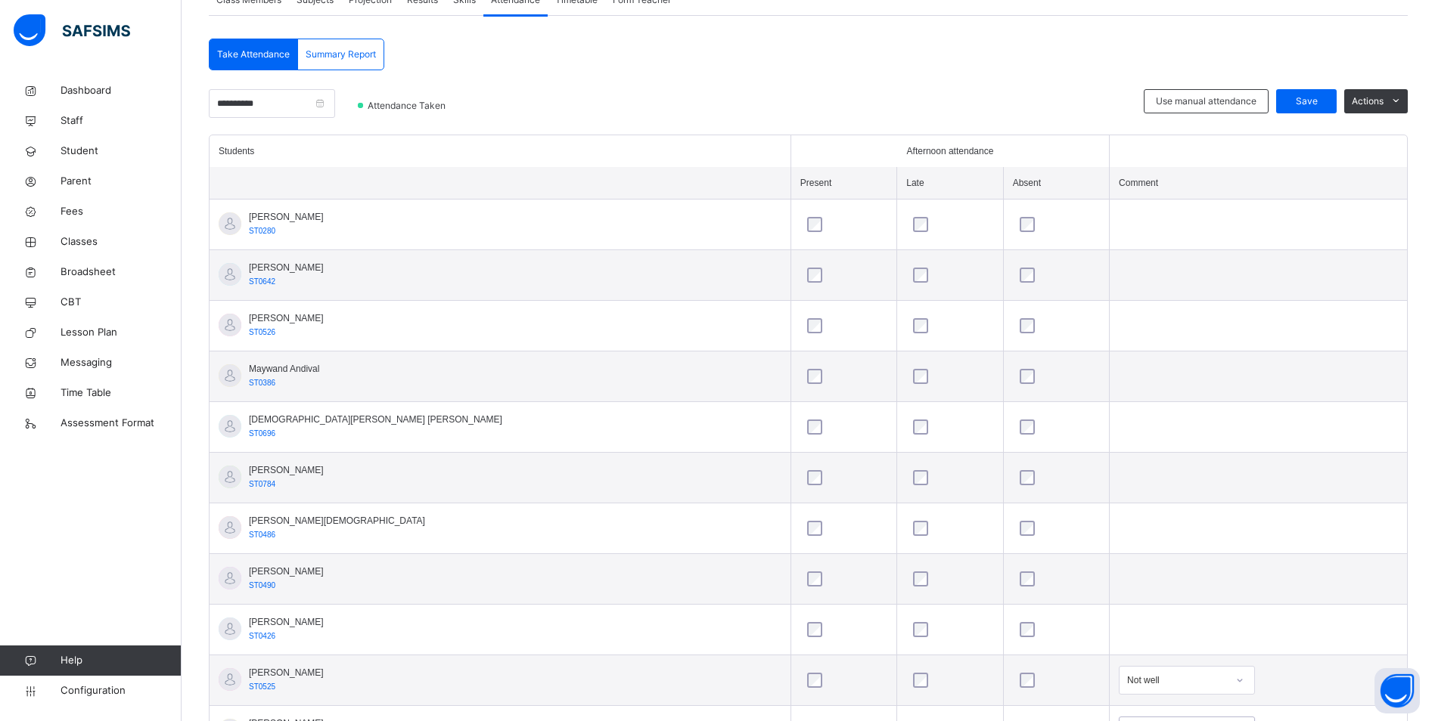
scroll to position [225, 0]
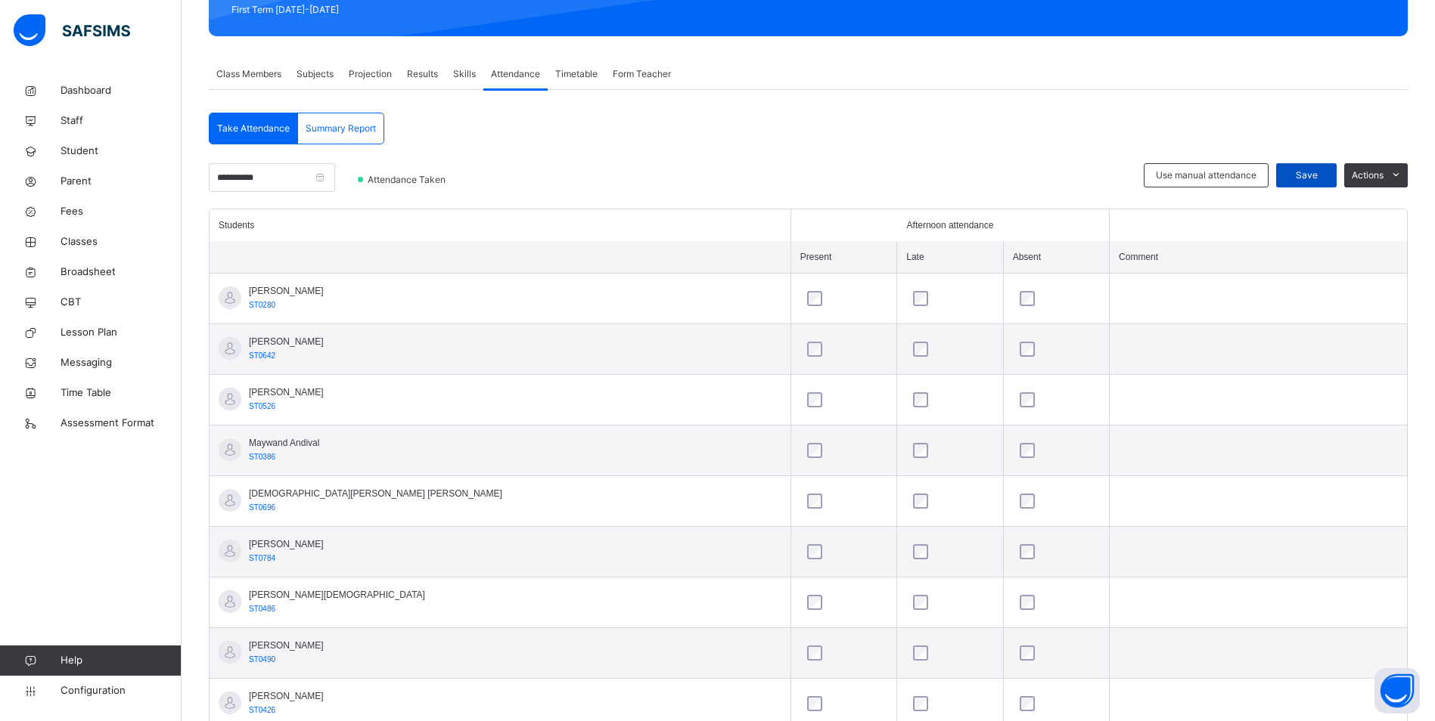
click at [1317, 172] on span "Save" at bounding box center [1306, 176] width 38 height 14
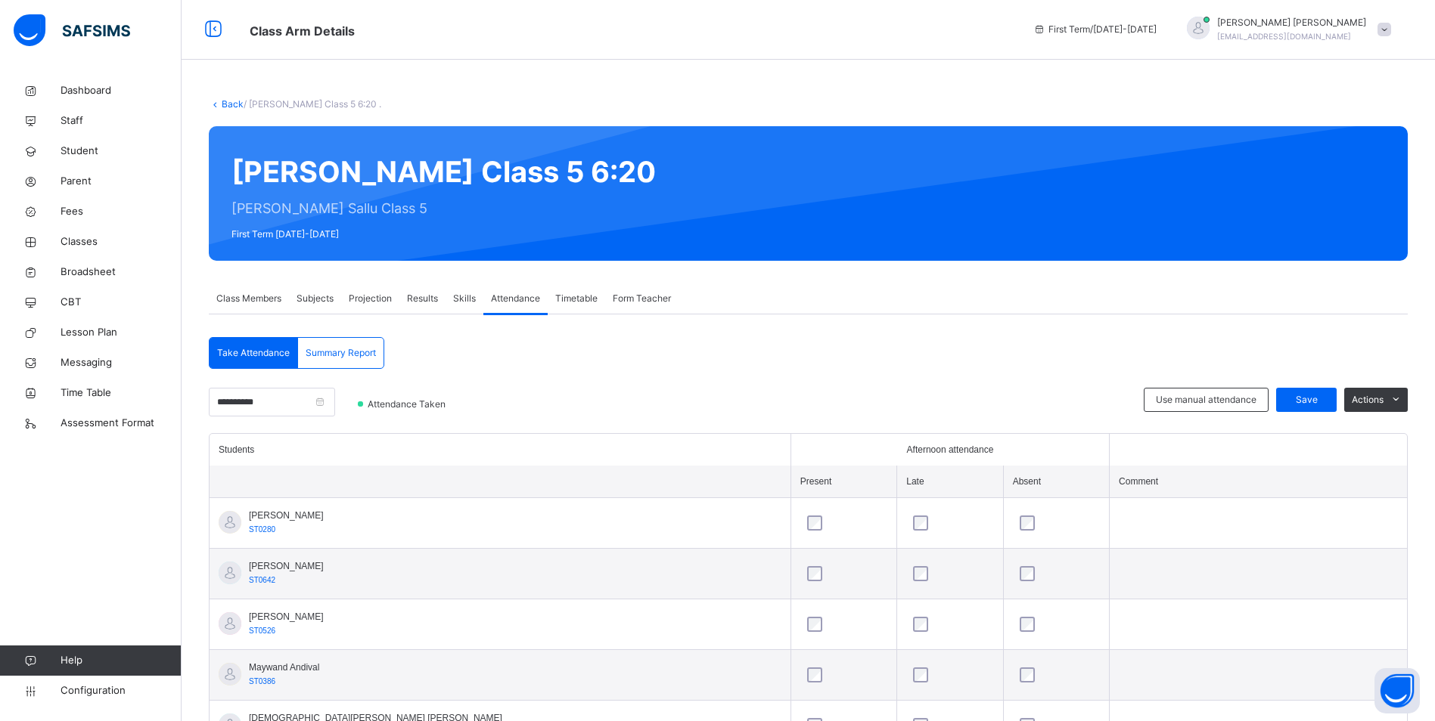
scroll to position [0, 0]
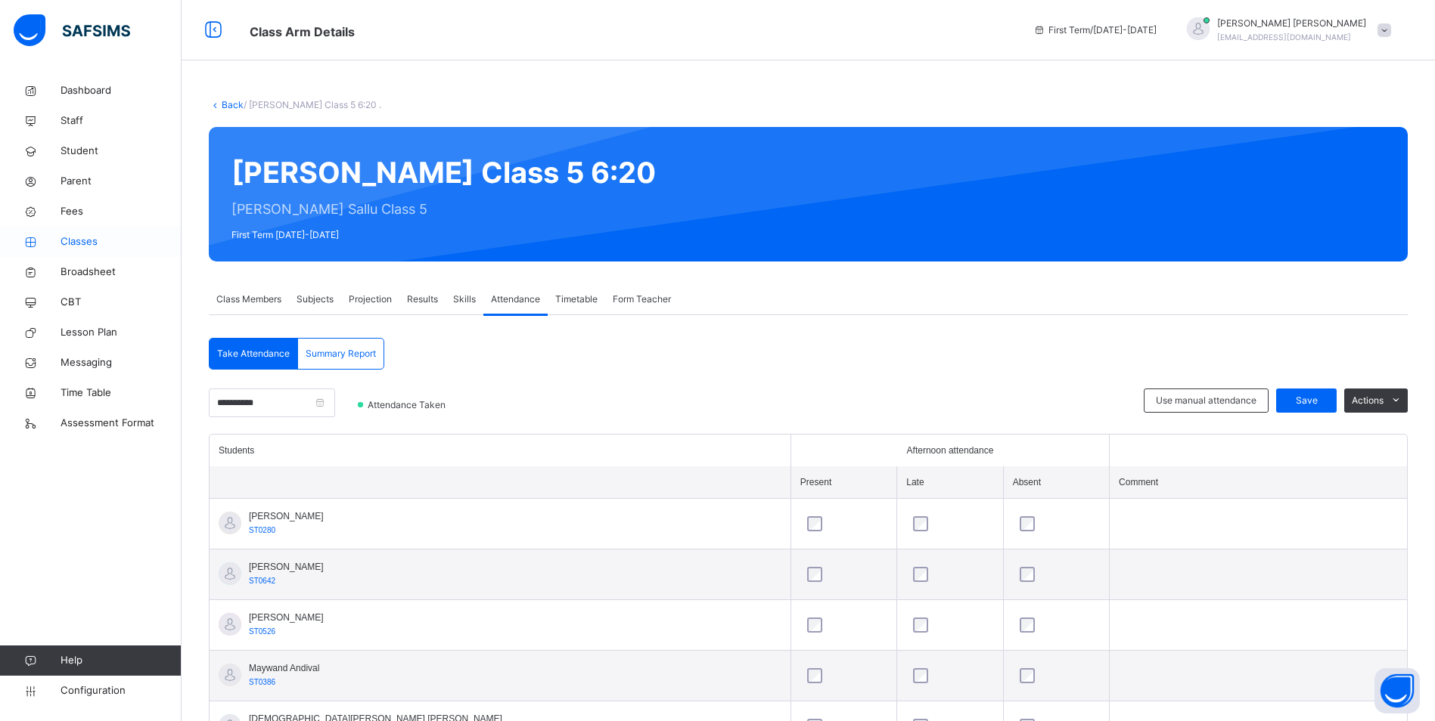
click at [73, 237] on span "Classes" at bounding box center [121, 241] width 121 height 15
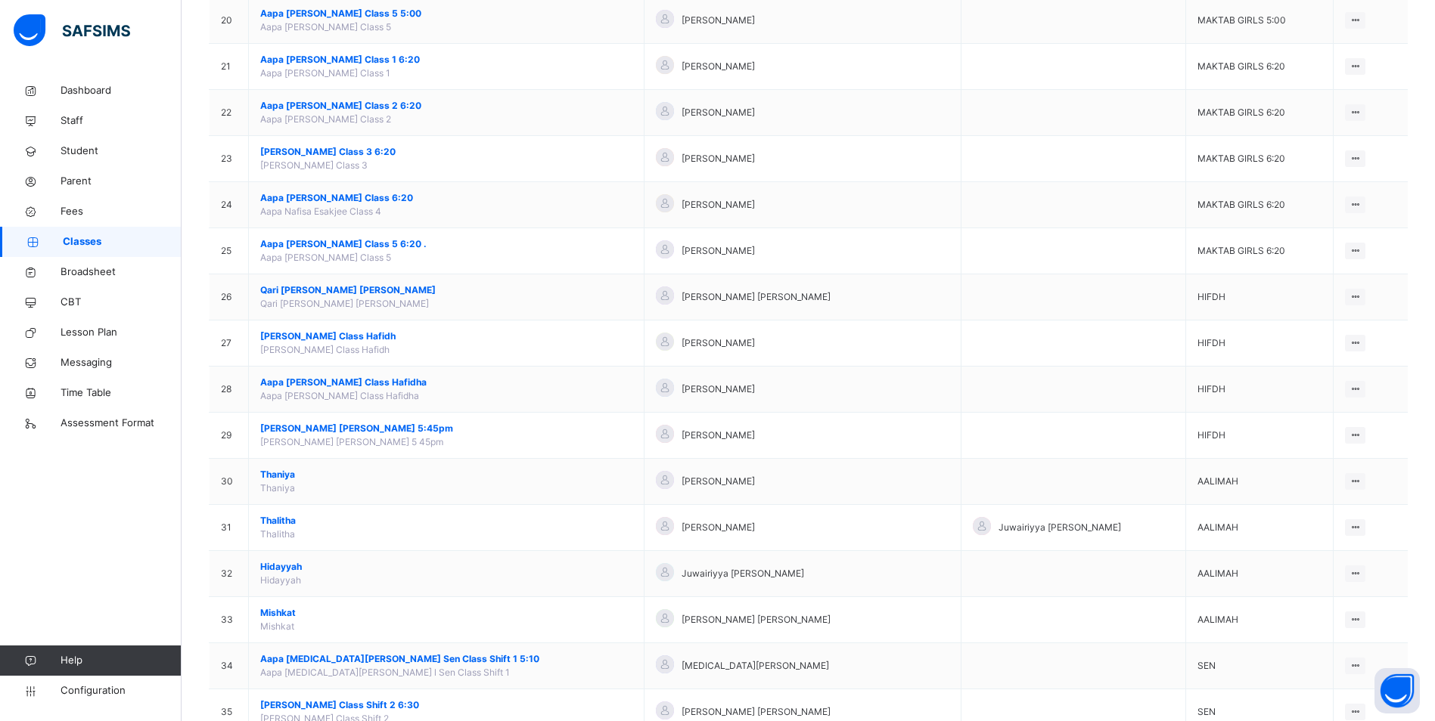
scroll to position [1111, 0]
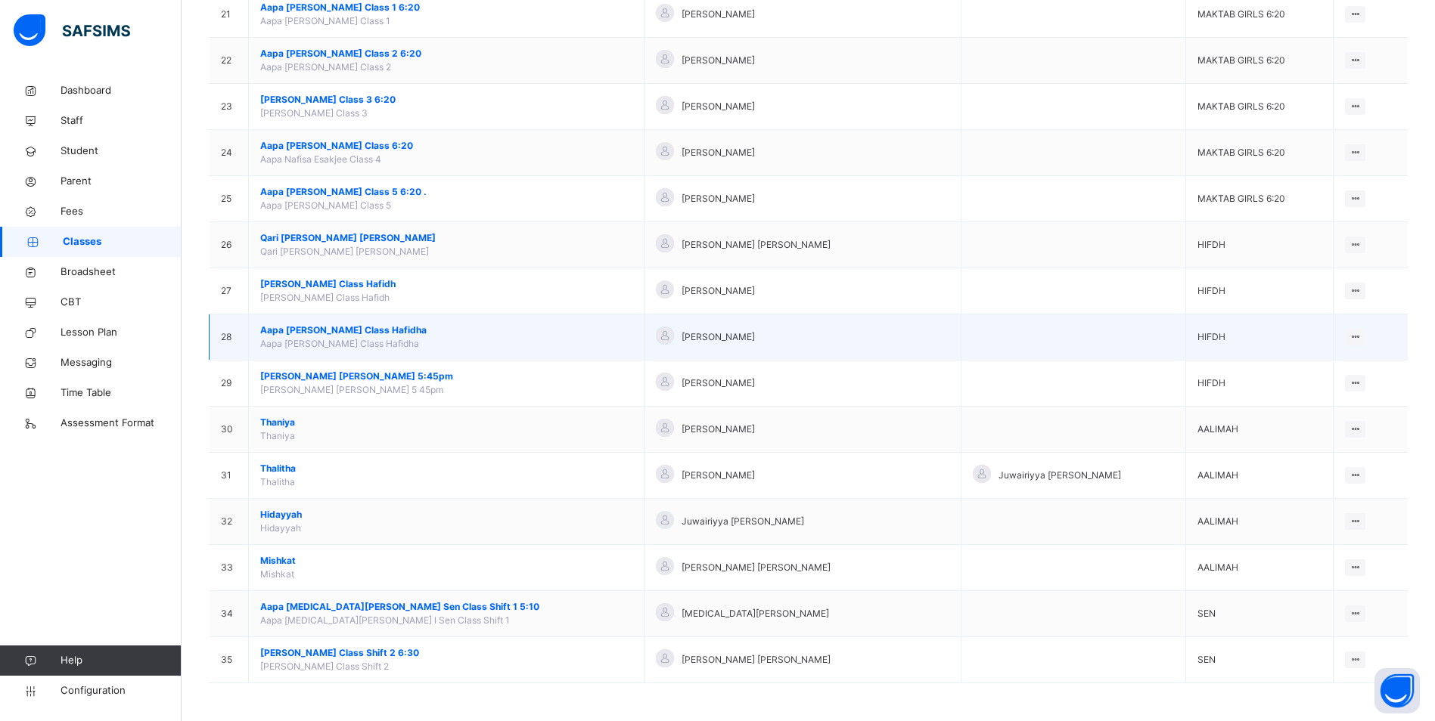
click at [317, 324] on span "Aapa [PERSON_NAME] Class Hafidha" at bounding box center [446, 331] width 372 height 14
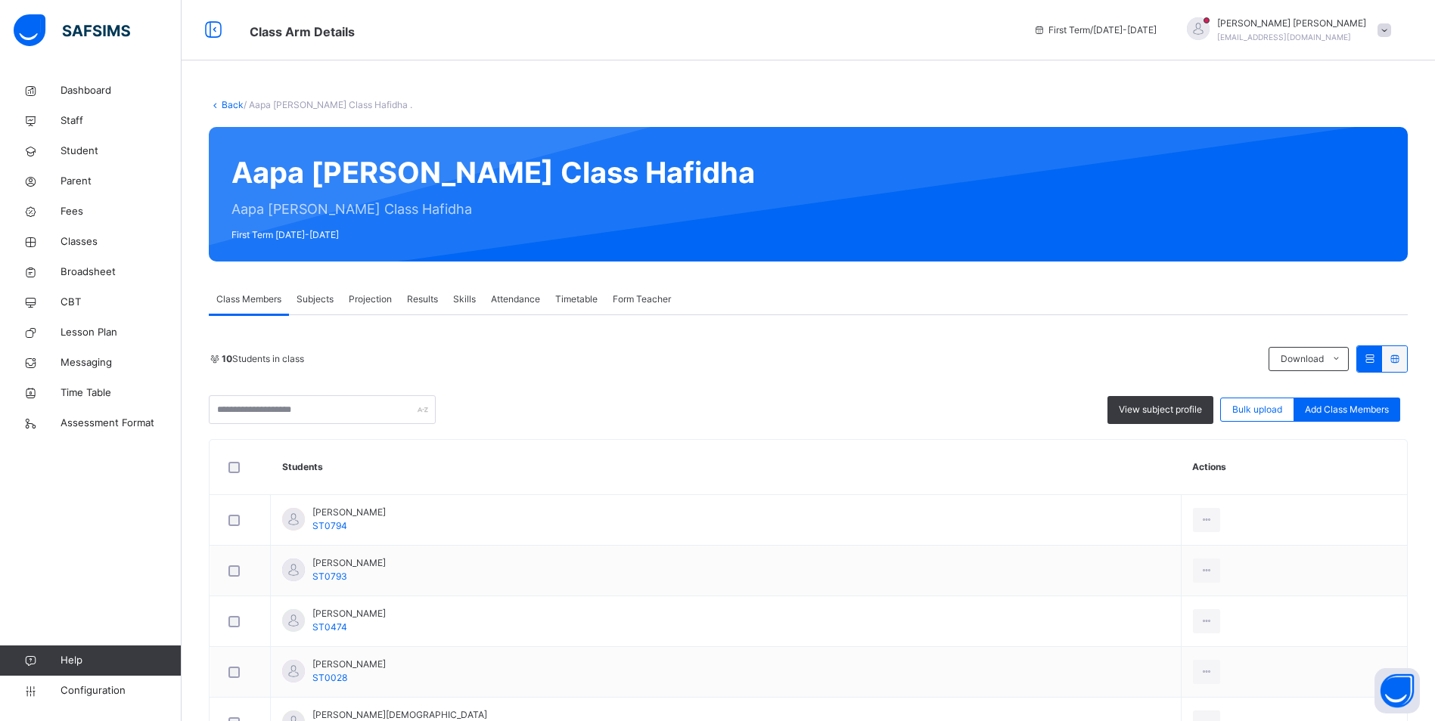
click at [531, 297] on span "Attendance" at bounding box center [515, 300] width 49 height 14
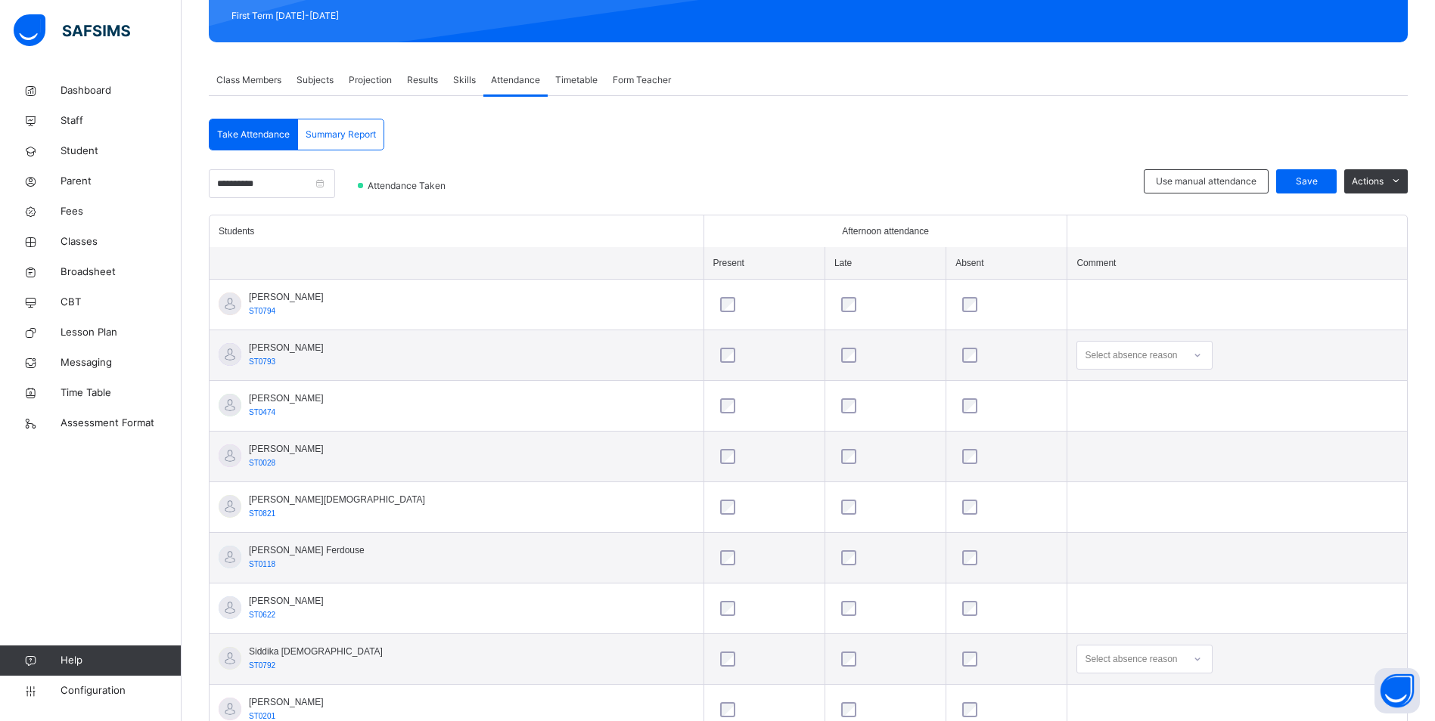
scroll to position [326, 0]
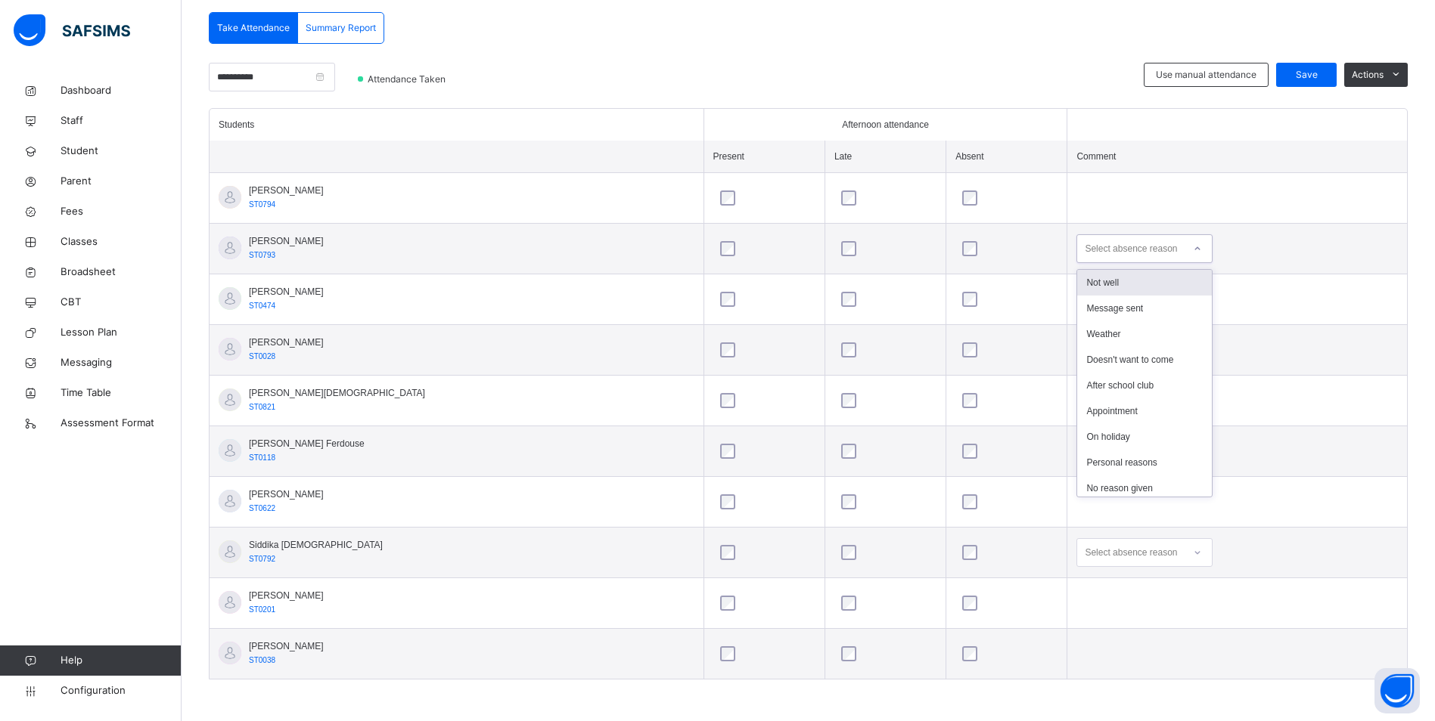
click at [1193, 245] on icon at bounding box center [1197, 248] width 9 height 15
click at [1184, 247] on div at bounding box center [1197, 249] width 26 height 24
click at [76, 242] on span "Classes" at bounding box center [121, 241] width 121 height 15
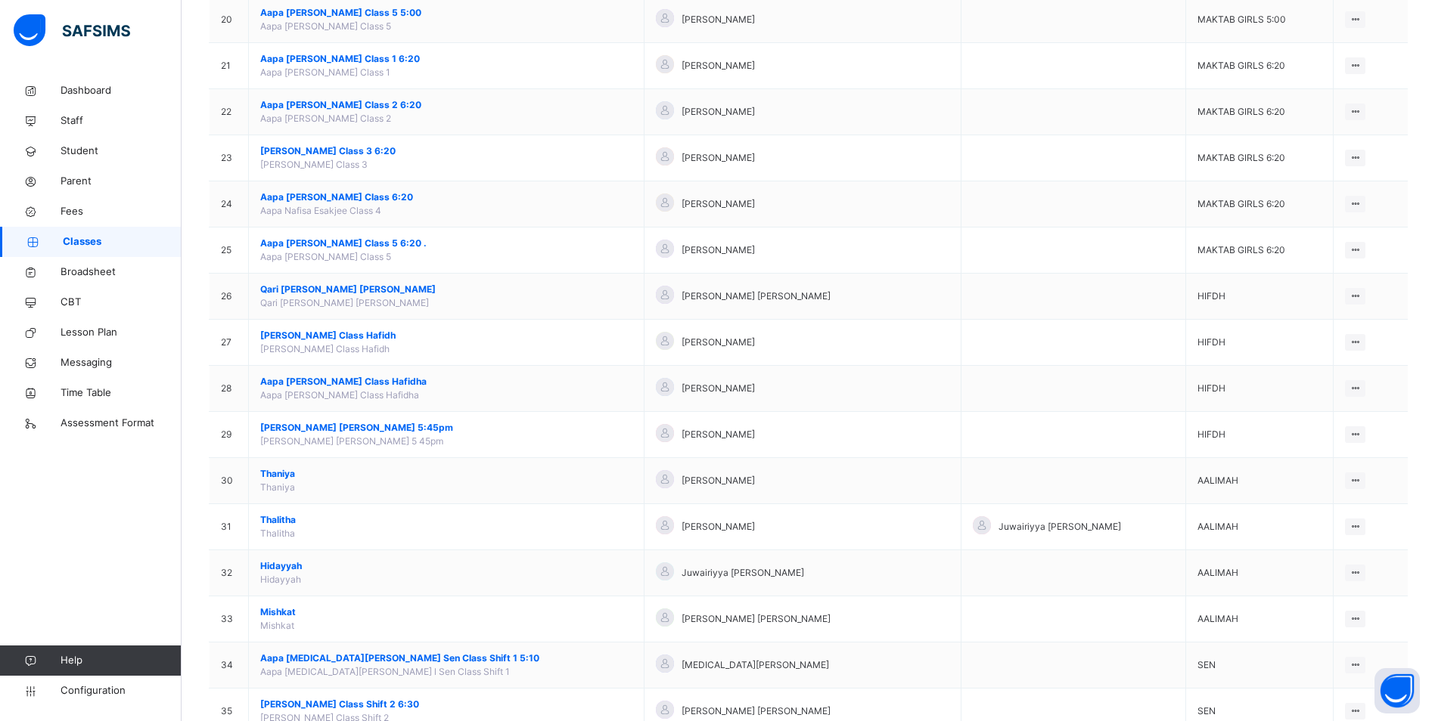
scroll to position [1111, 0]
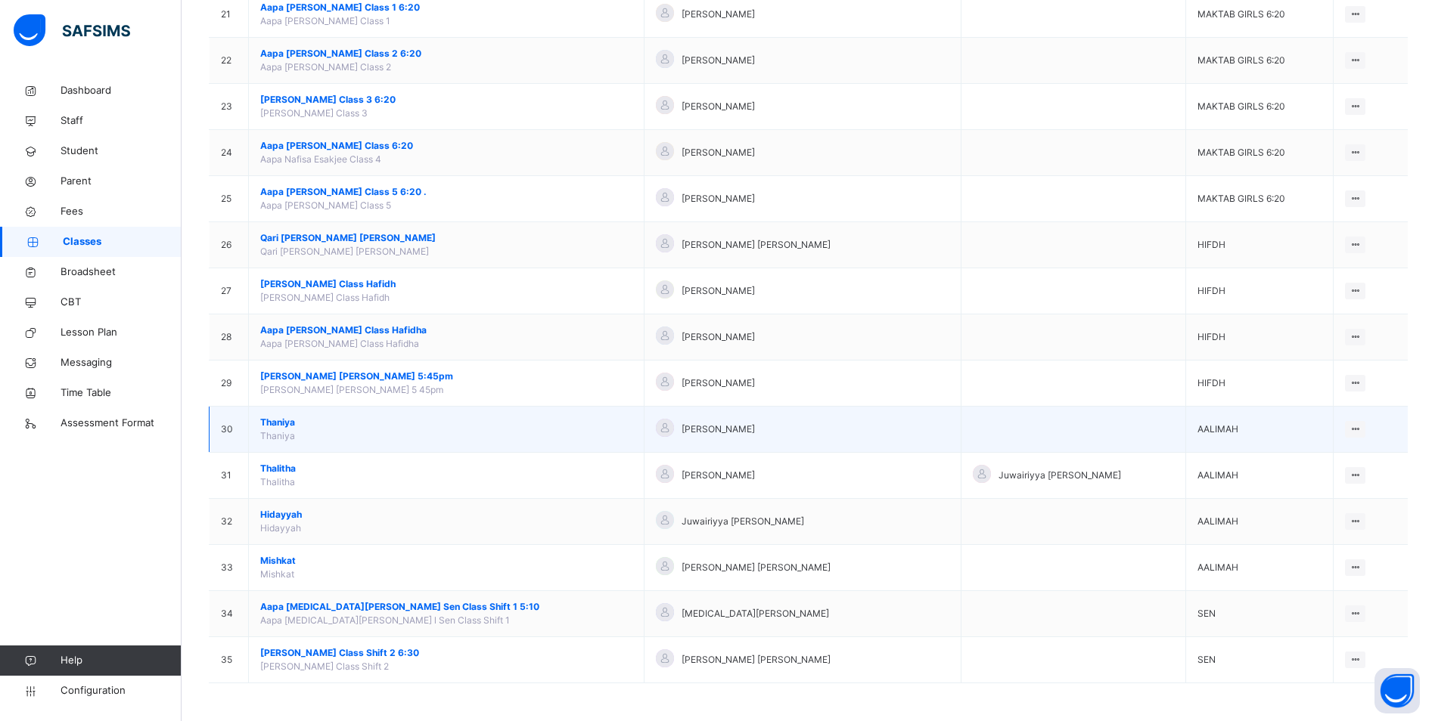
click at [285, 415] on td "[PERSON_NAME]" at bounding box center [447, 430] width 396 height 46
click at [285, 421] on span "Thaniya" at bounding box center [446, 423] width 372 height 14
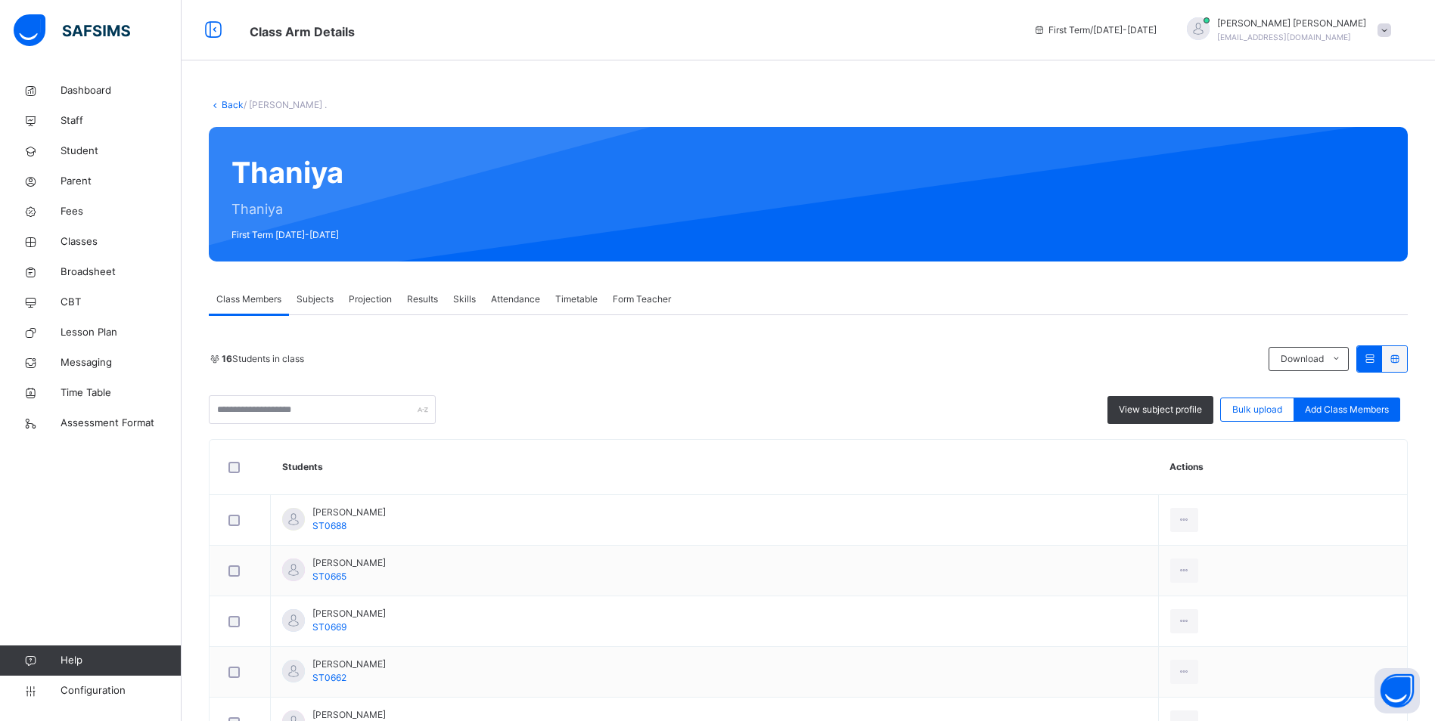
click at [506, 298] on span "Attendance" at bounding box center [515, 300] width 49 height 14
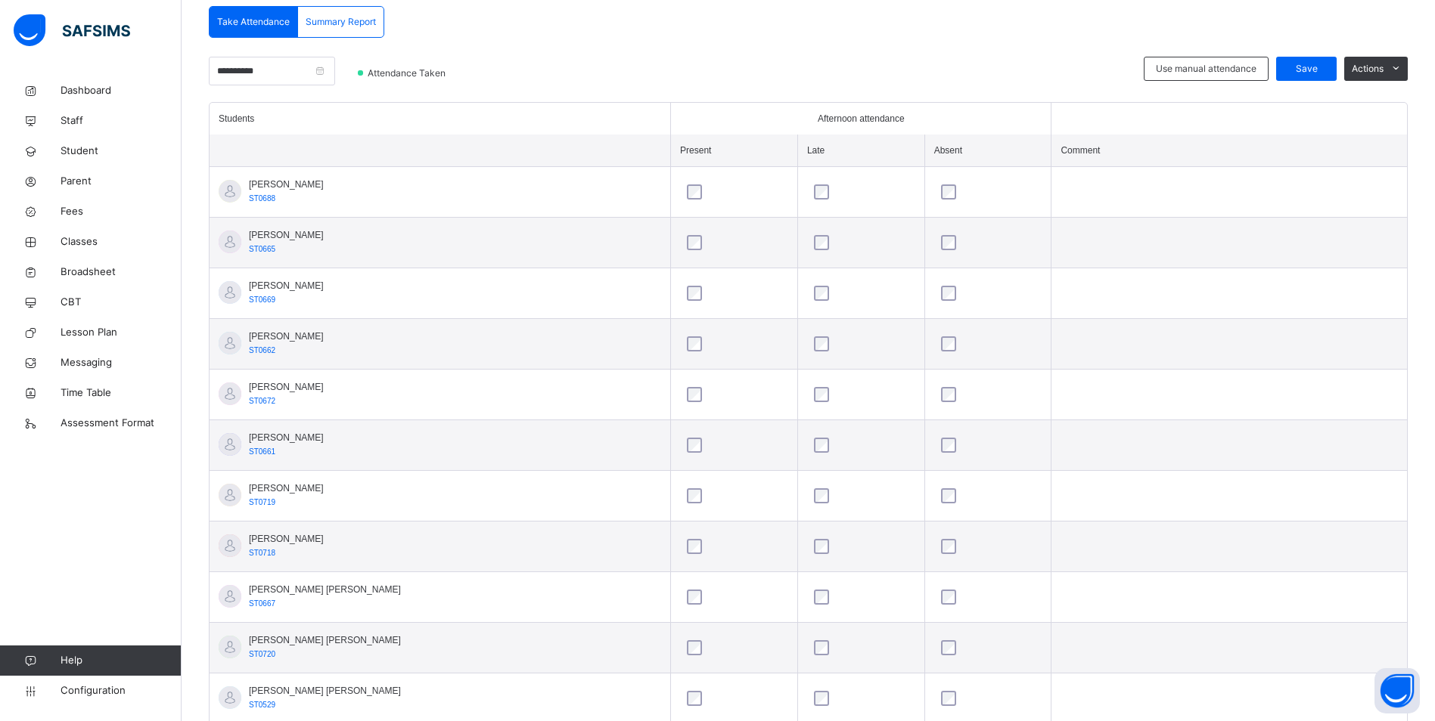
scroll to position [227, 0]
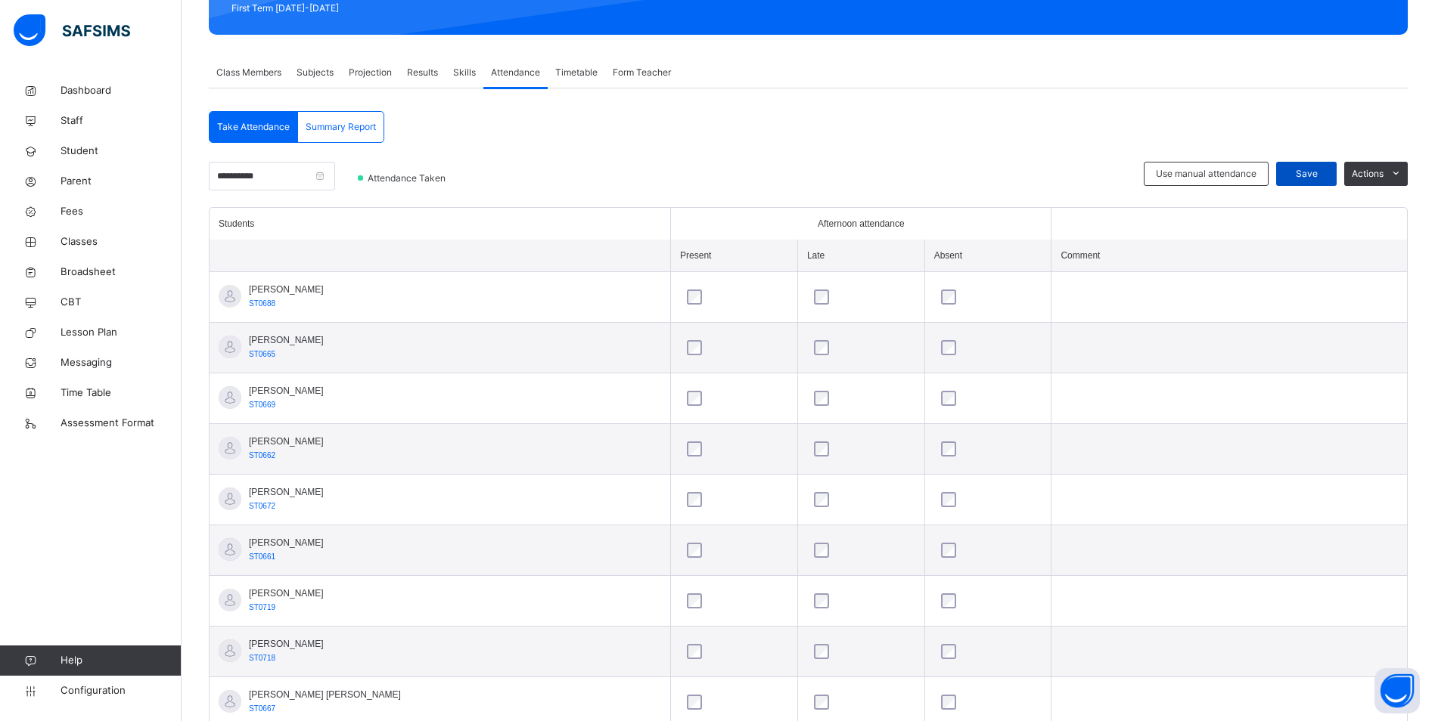
click at [1325, 169] on span "Save" at bounding box center [1306, 174] width 38 height 14
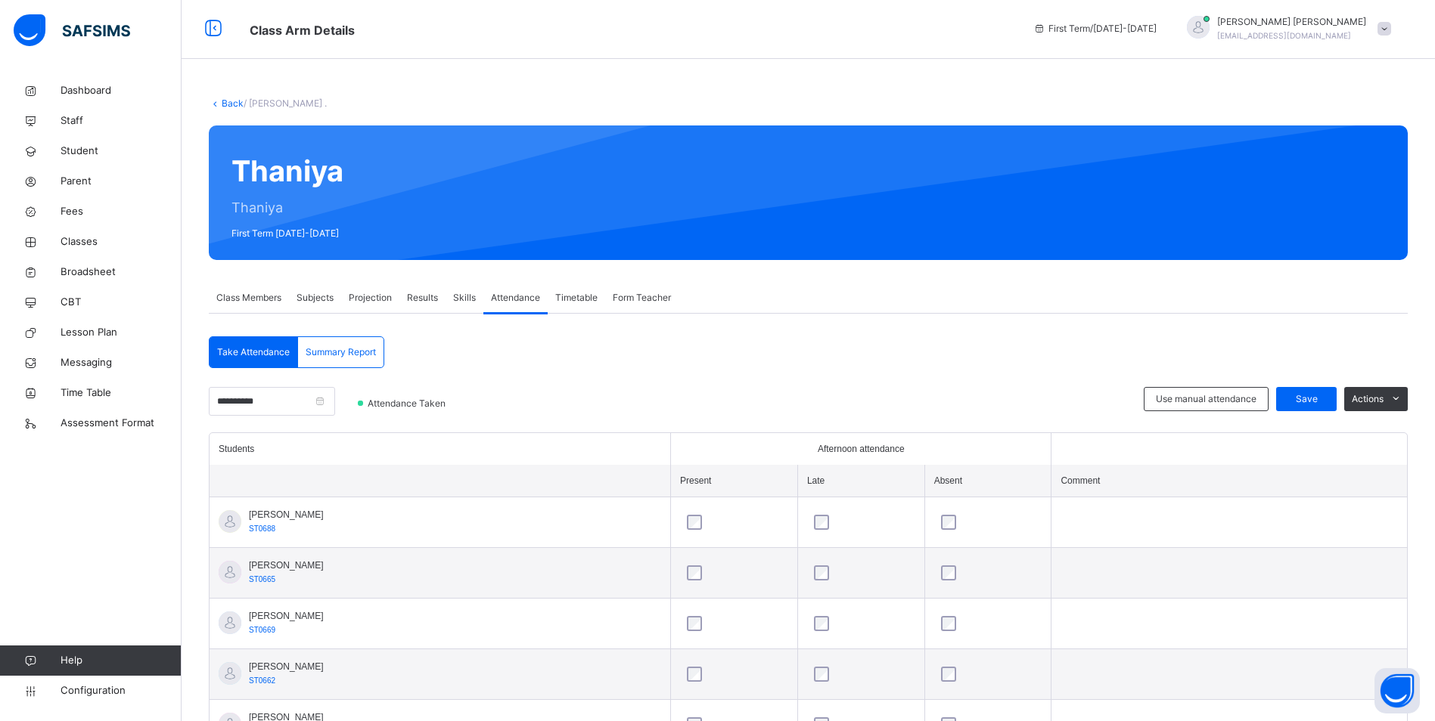
scroll to position [0, 0]
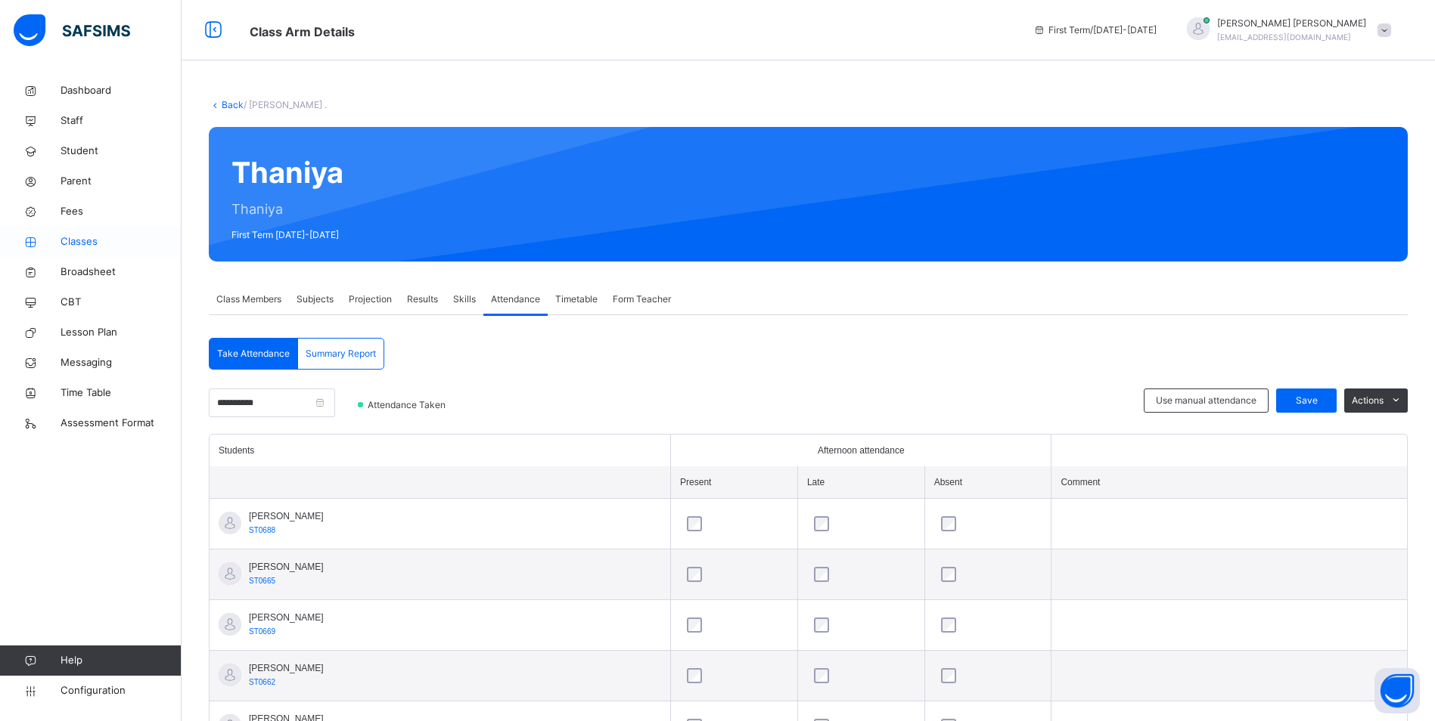
click at [70, 235] on span "Classes" at bounding box center [121, 241] width 121 height 15
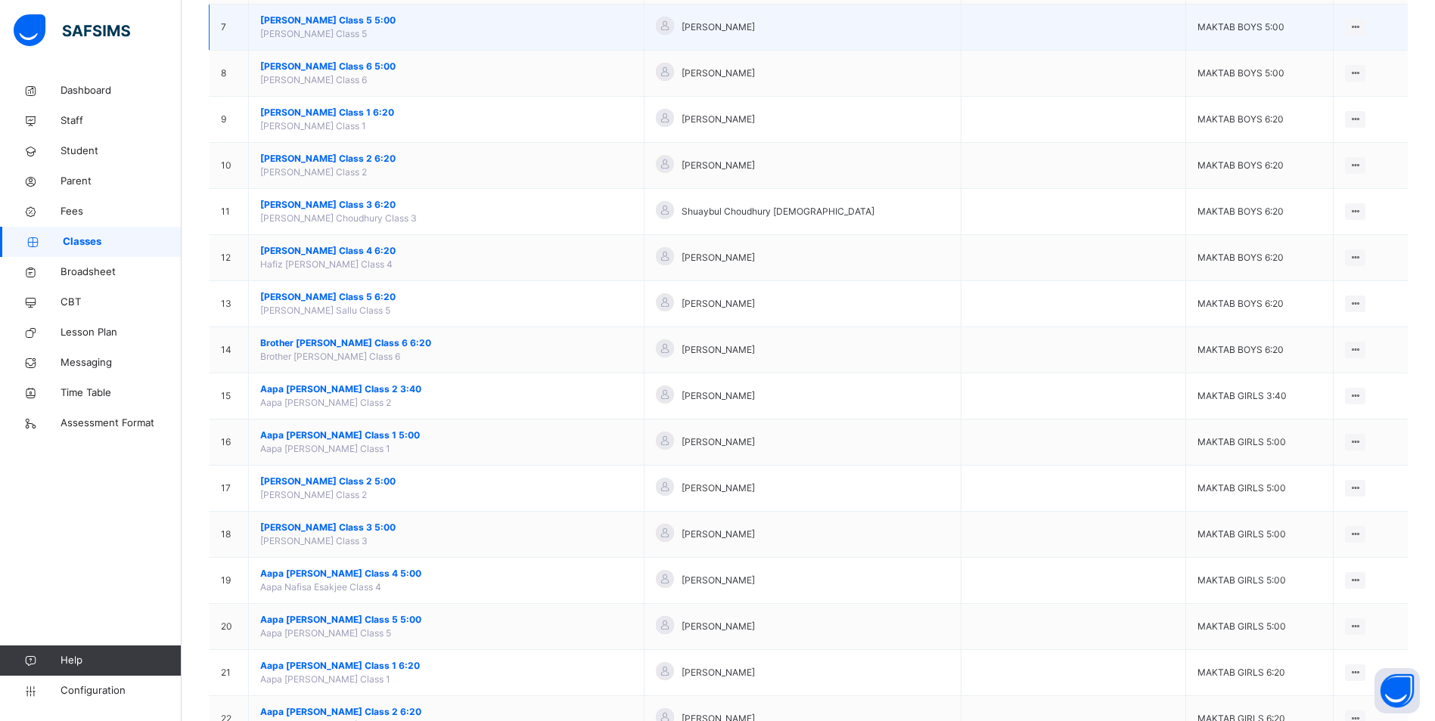
scroll to position [454, 0]
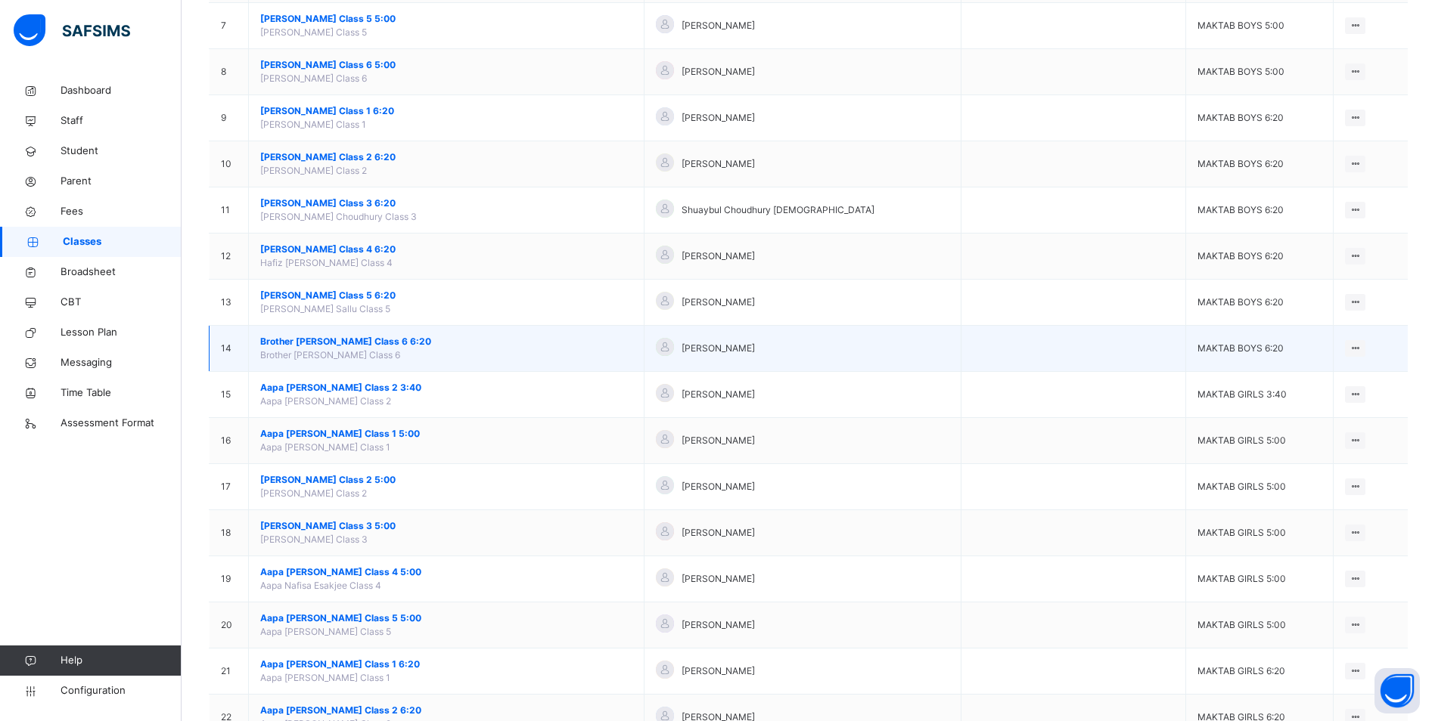
click at [393, 339] on span "Brother [PERSON_NAME] Class 6 6:20" at bounding box center [446, 342] width 372 height 14
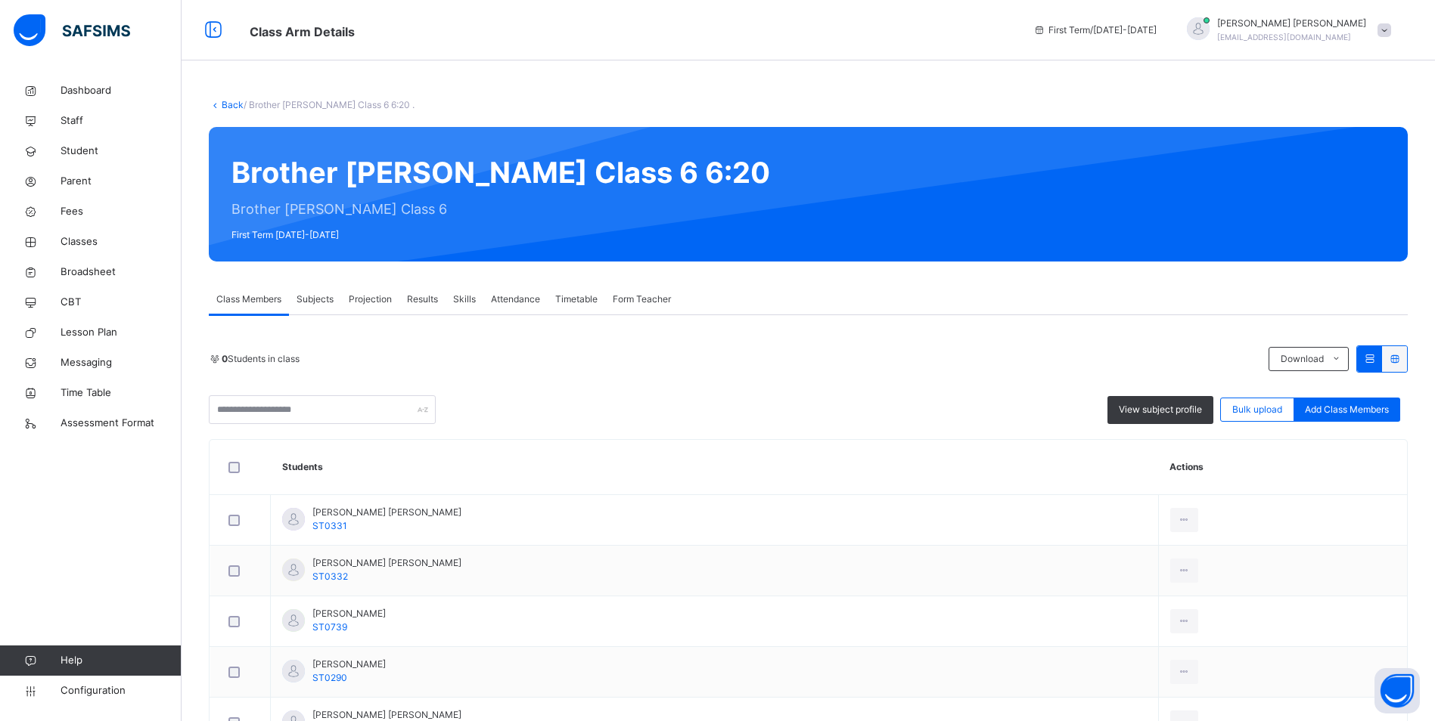
click at [520, 300] on span "Attendance" at bounding box center [515, 300] width 49 height 14
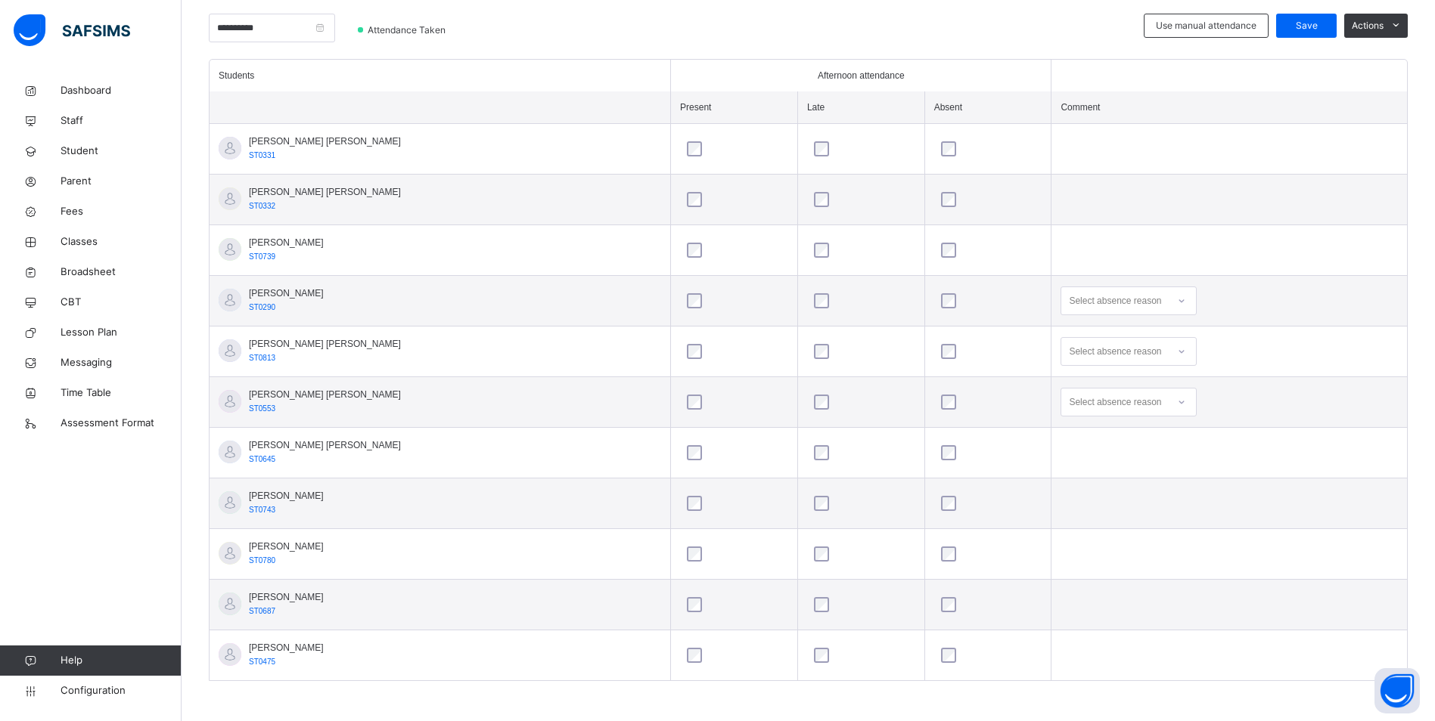
scroll to position [377, 0]
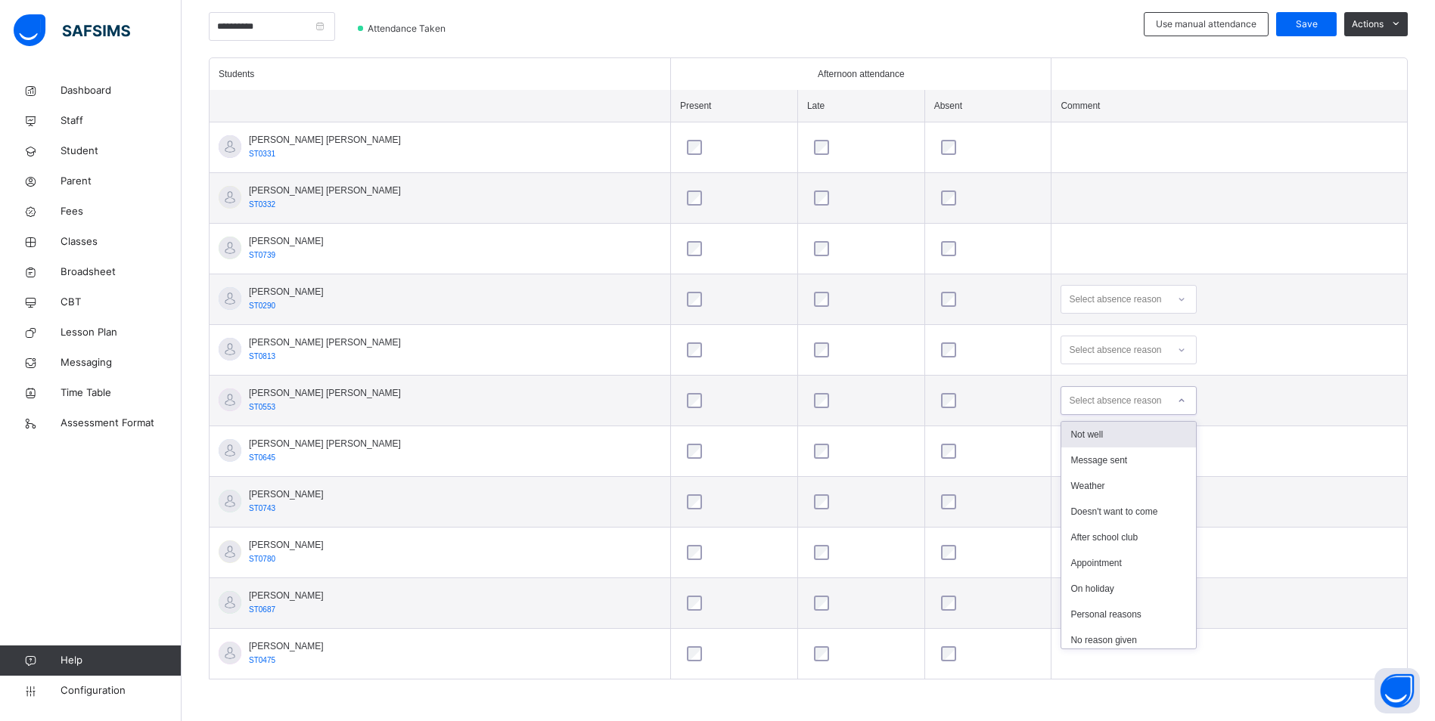
click at [1177, 401] on icon at bounding box center [1181, 400] width 9 height 15
click at [1115, 457] on div "Personal reasons" at bounding box center [1128, 456] width 135 height 26
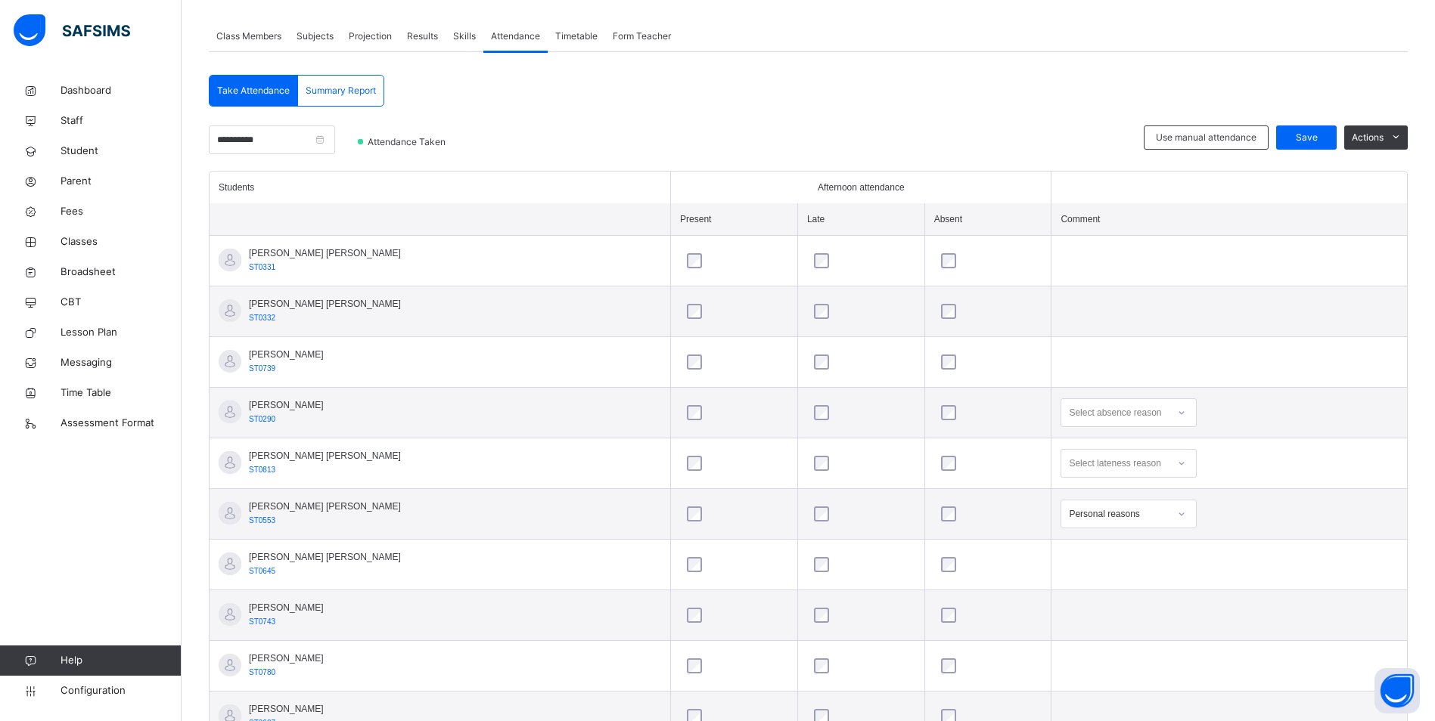
scroll to position [225, 0]
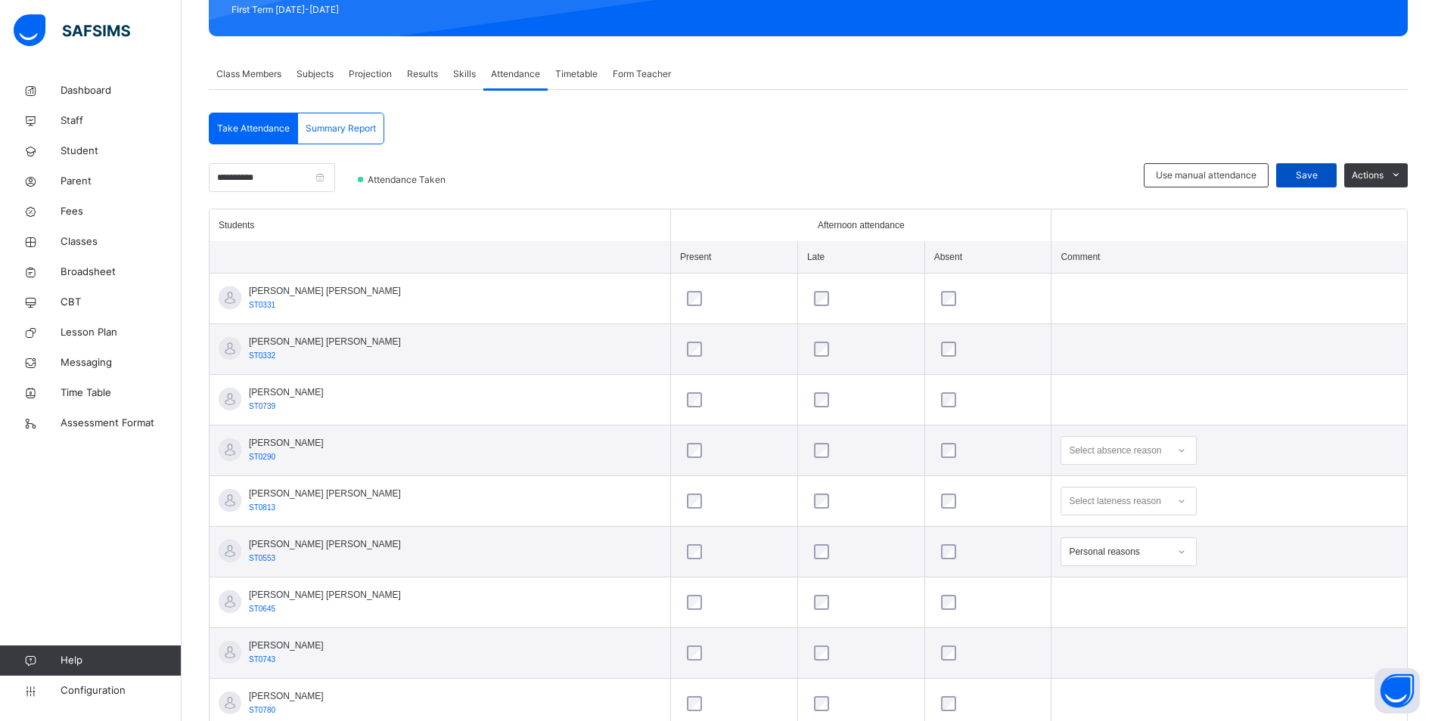
click at [1320, 178] on span "Save" at bounding box center [1306, 176] width 38 height 14
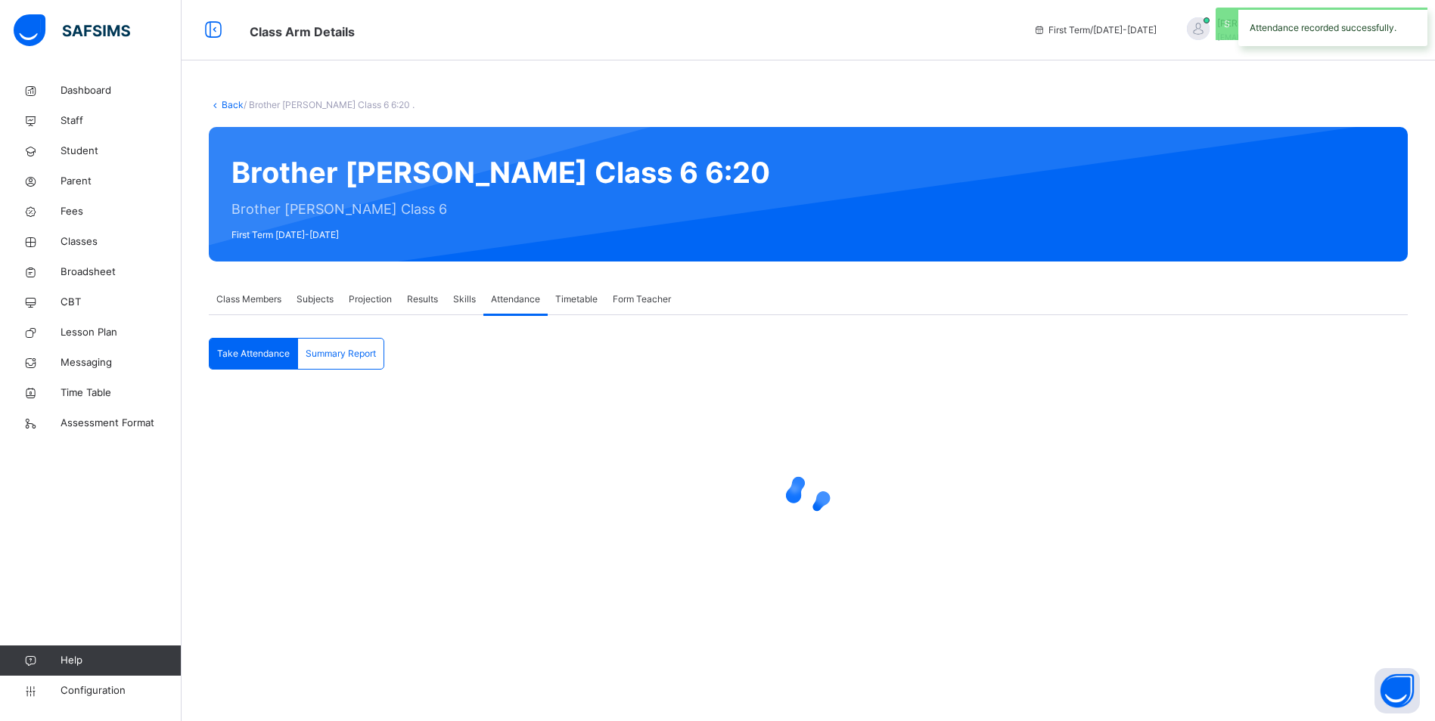
scroll to position [0, 0]
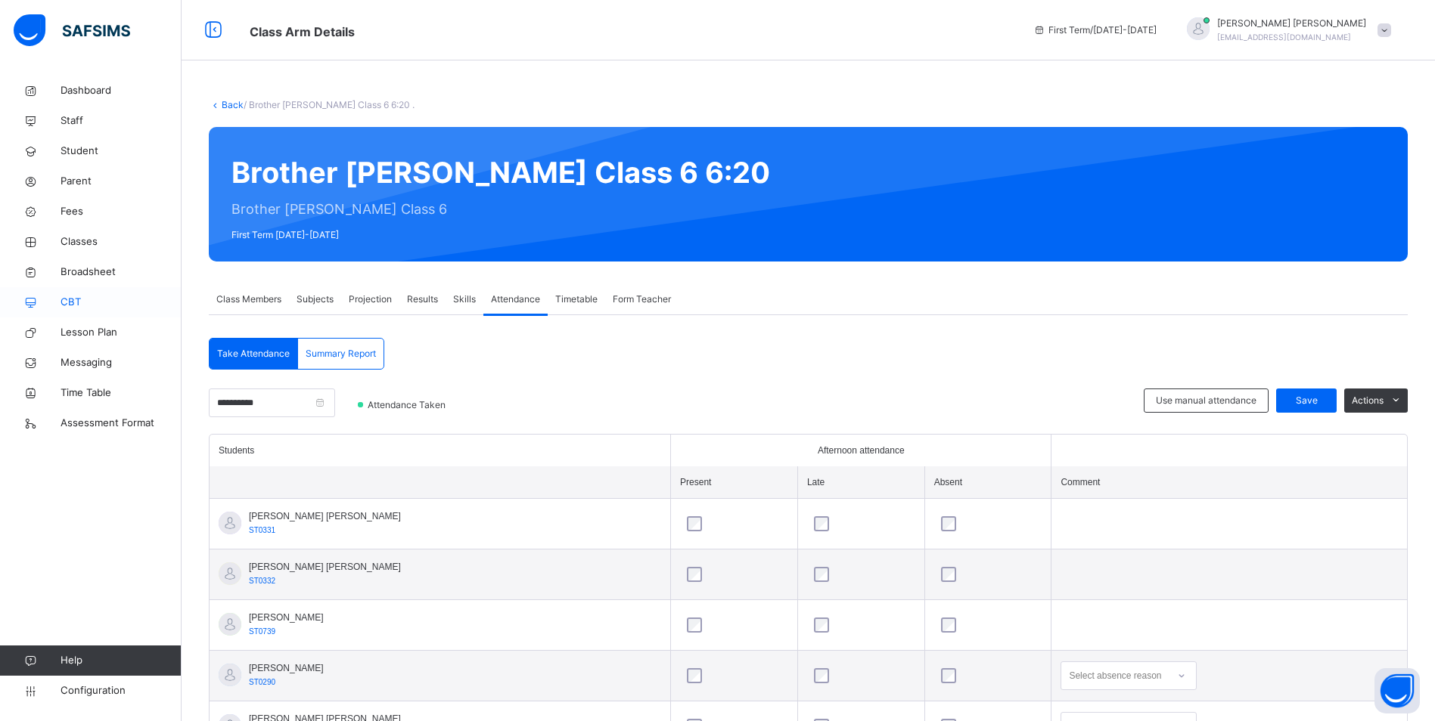
drag, startPoint x: 80, startPoint y: 240, endPoint x: 163, endPoint y: 290, distance: 96.8
click at [80, 240] on span "Classes" at bounding box center [121, 241] width 121 height 15
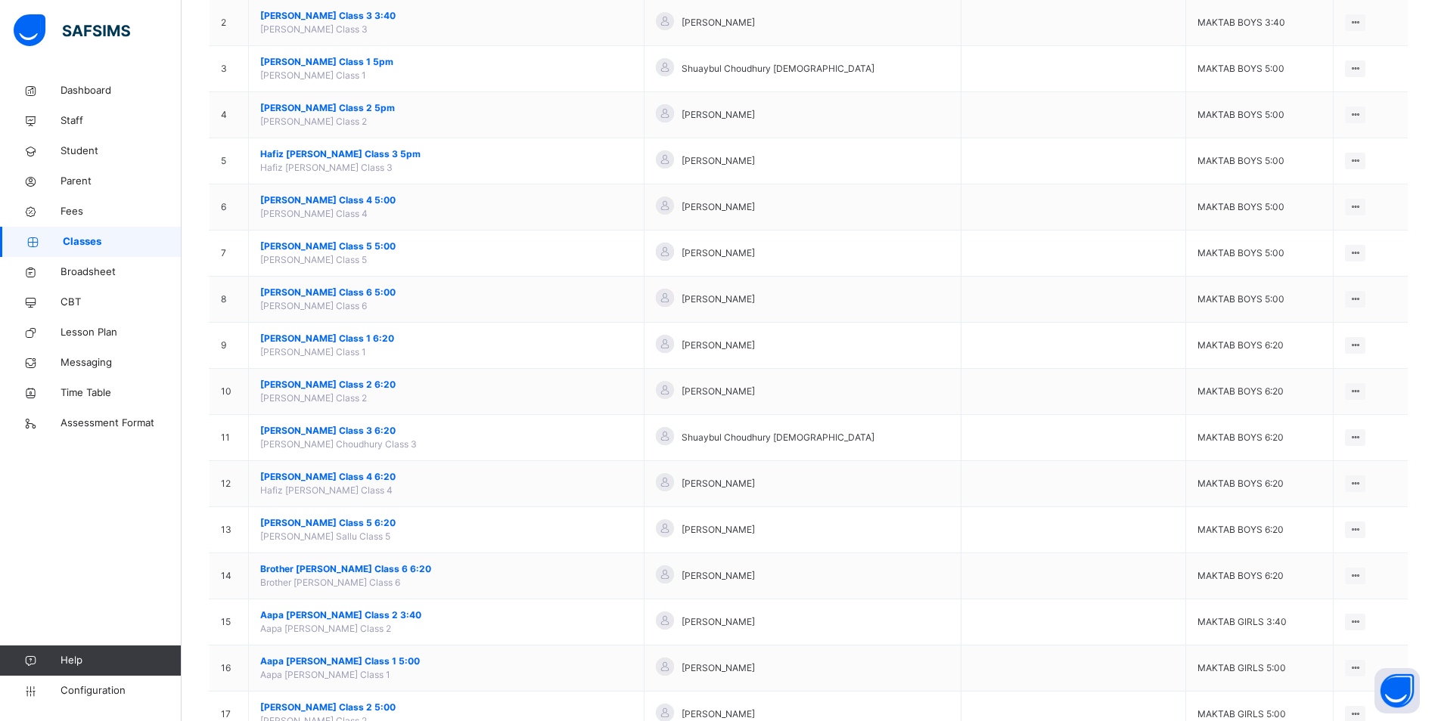
scroll to position [227, 0]
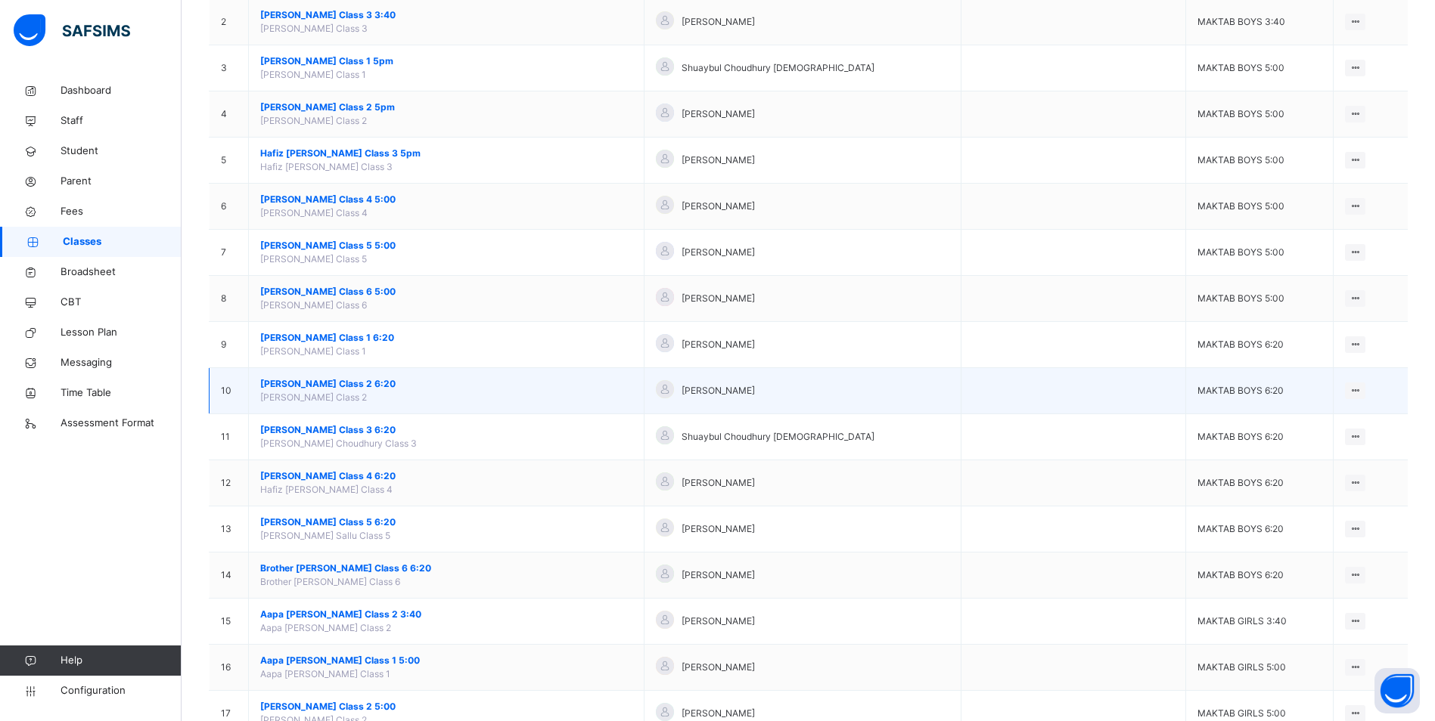
click at [326, 383] on span "[PERSON_NAME] Class 2 6:20" at bounding box center [446, 384] width 372 height 14
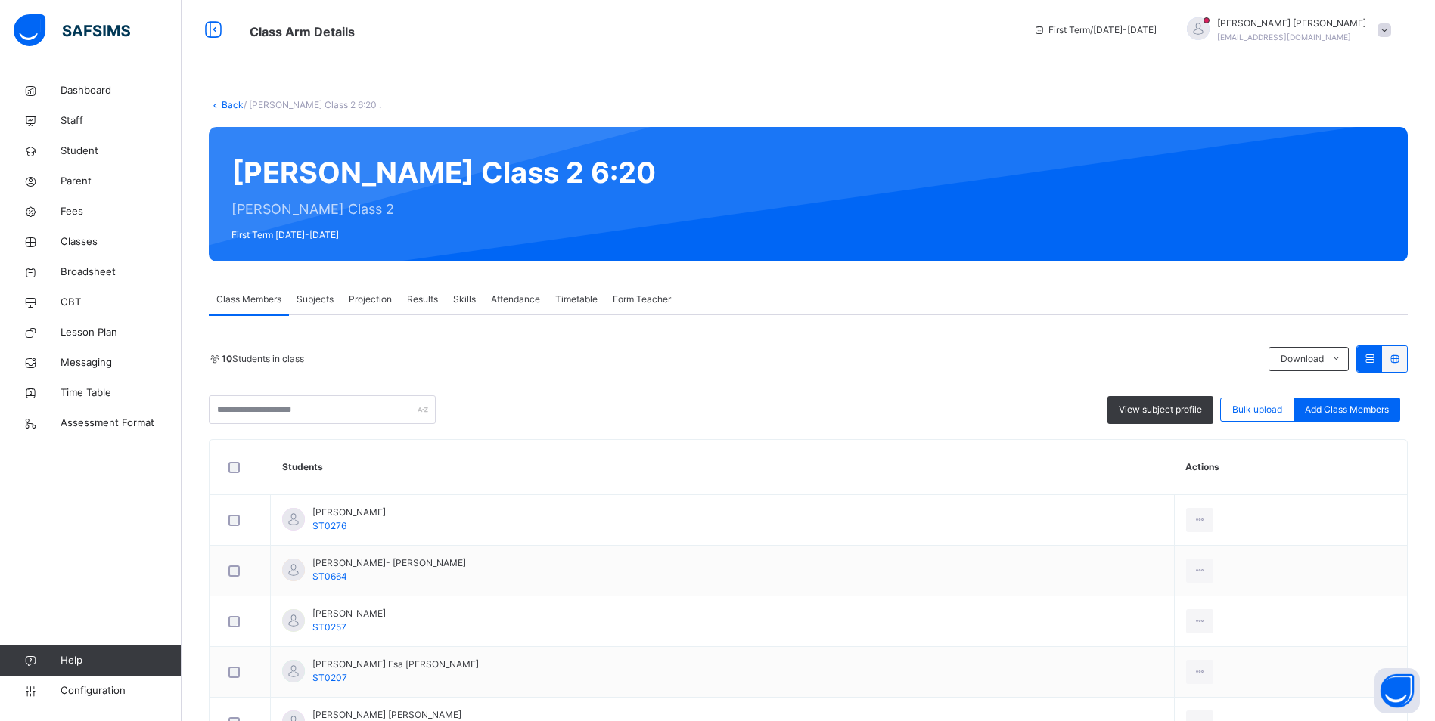
click at [528, 296] on span "Attendance" at bounding box center [515, 300] width 49 height 14
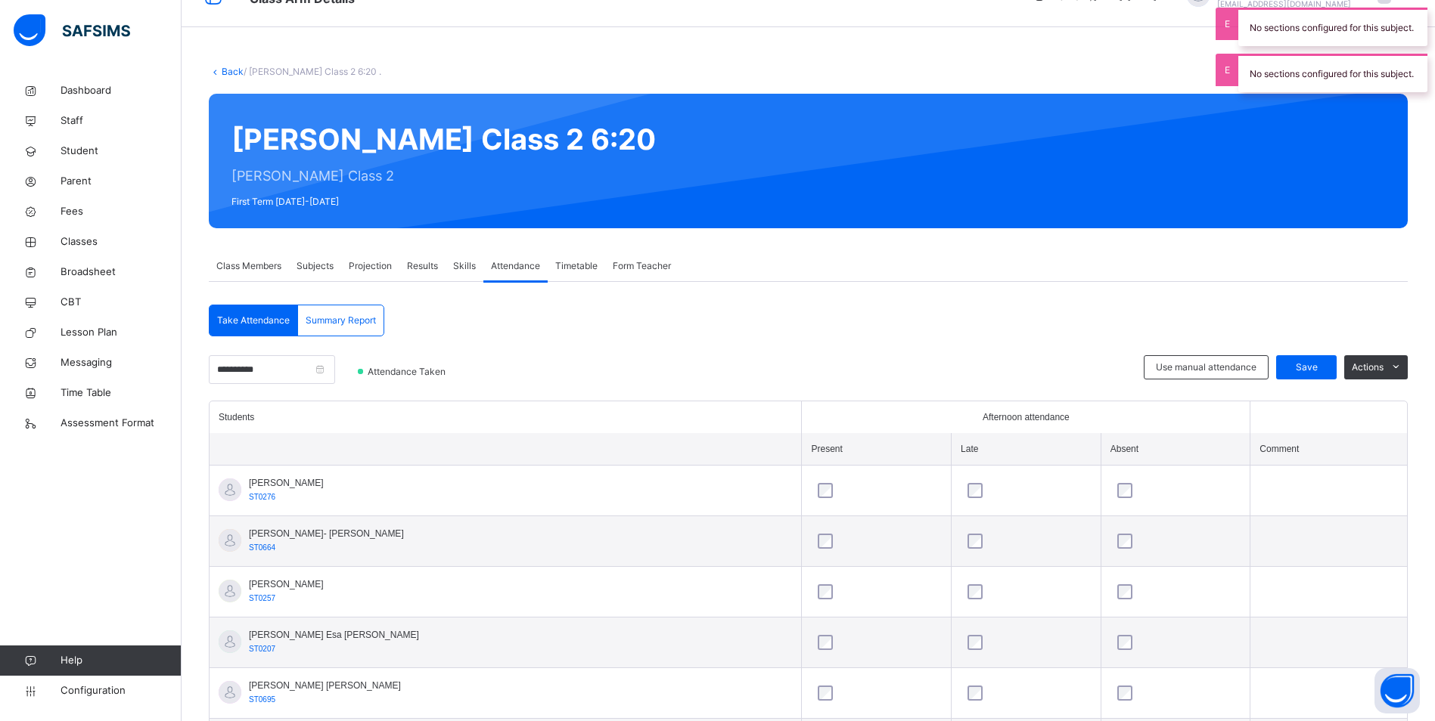
scroll to position [23, 0]
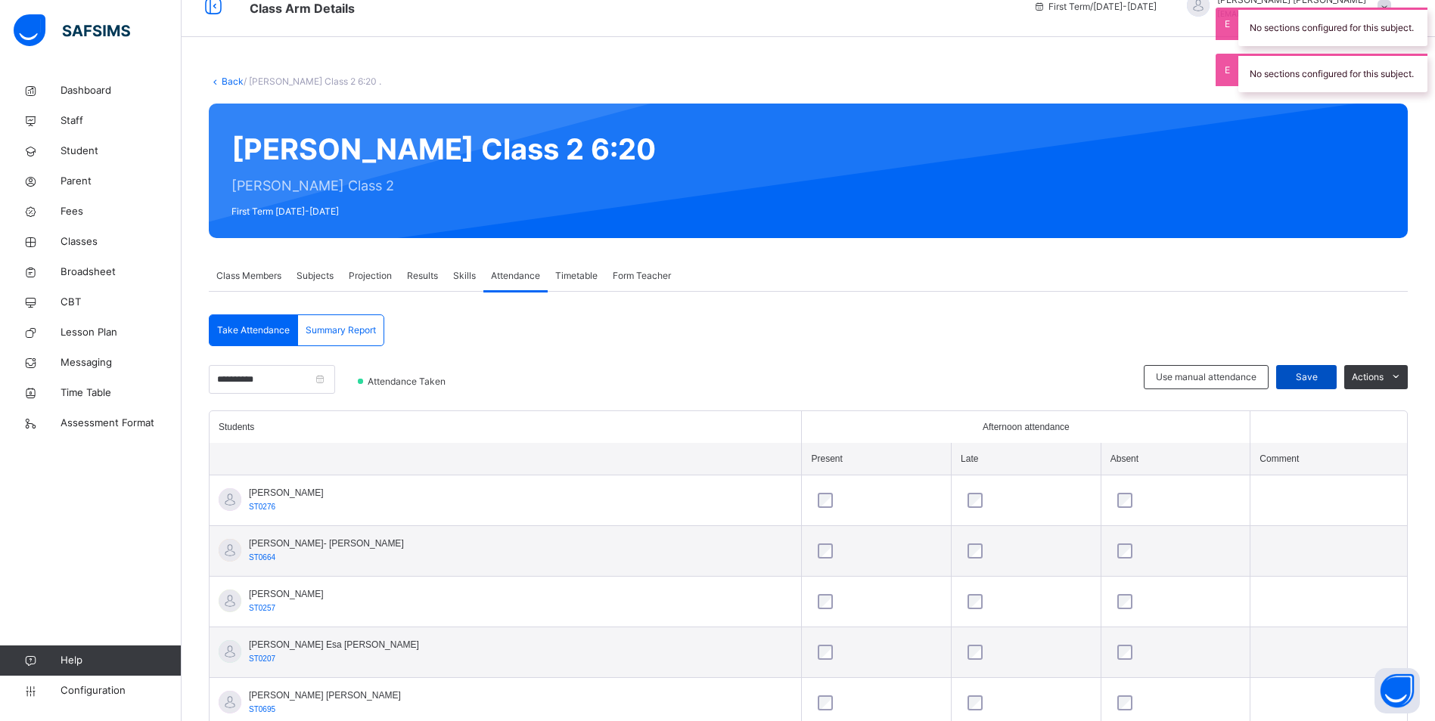
click at [1318, 376] on span "Save" at bounding box center [1306, 378] width 38 height 14
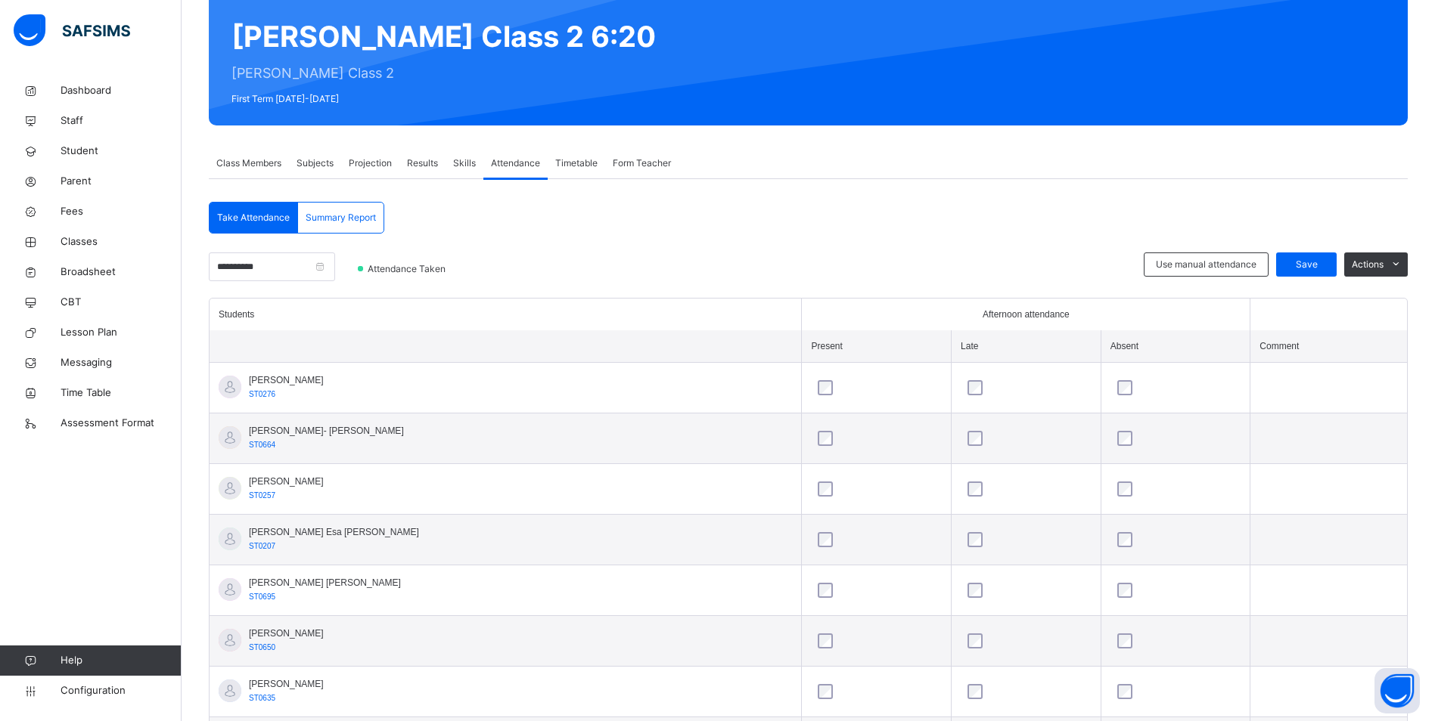
scroll to position [0, 0]
